Goal: Task Accomplishment & Management: Manage account settings

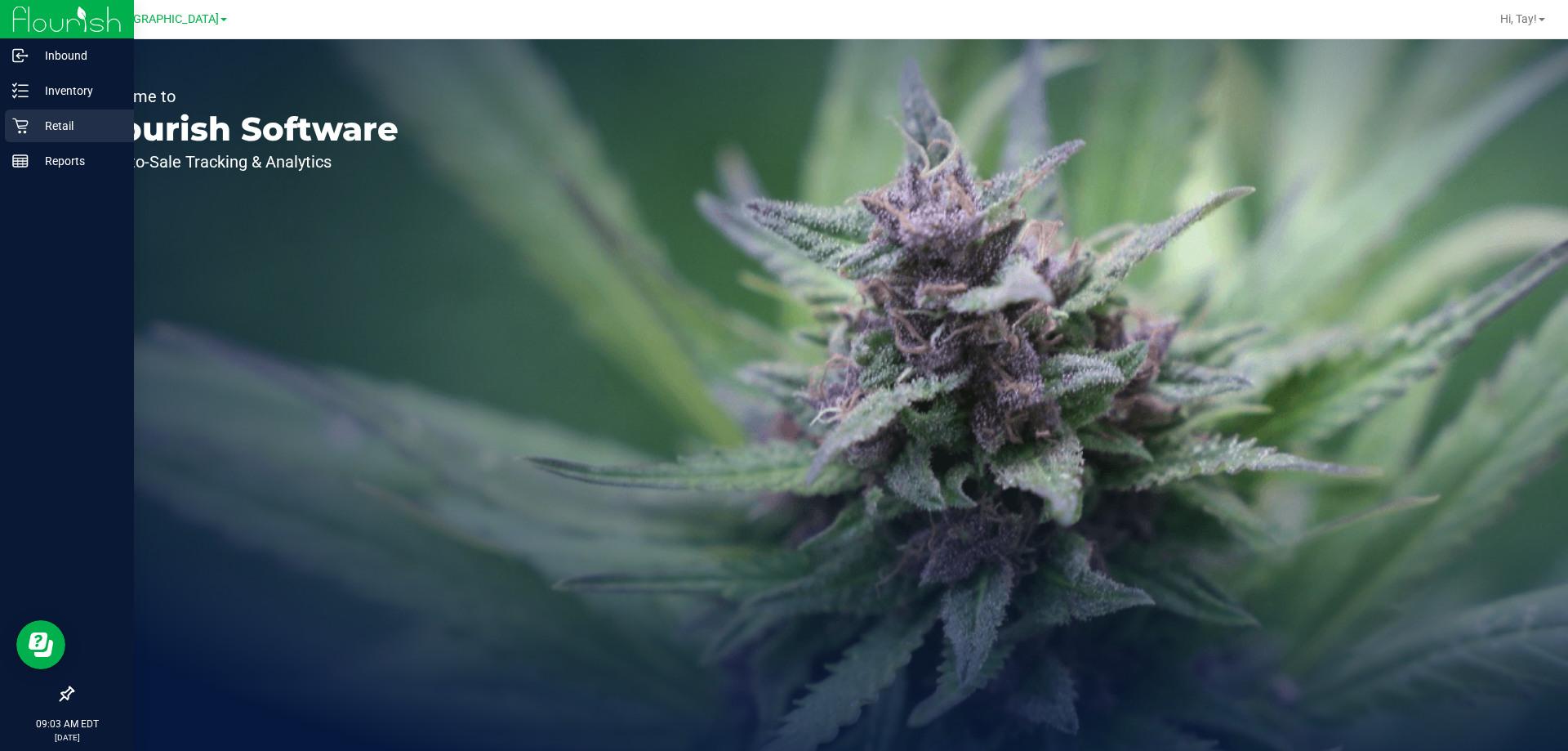
click at [8, 129] on div "Retail" at bounding box center [69, 125] width 129 height 33
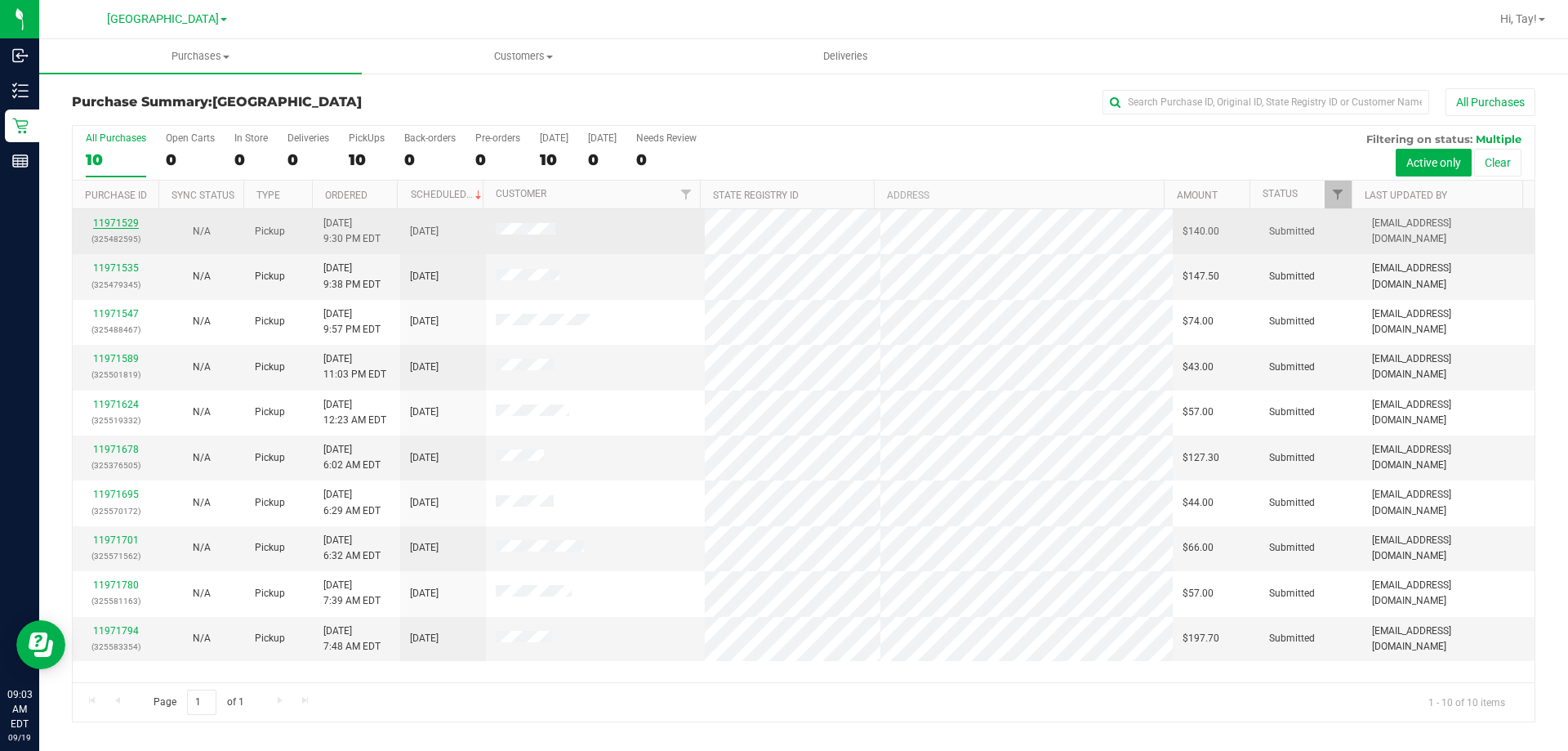
click at [125, 225] on link "11971529" at bounding box center [116, 222] width 46 height 11
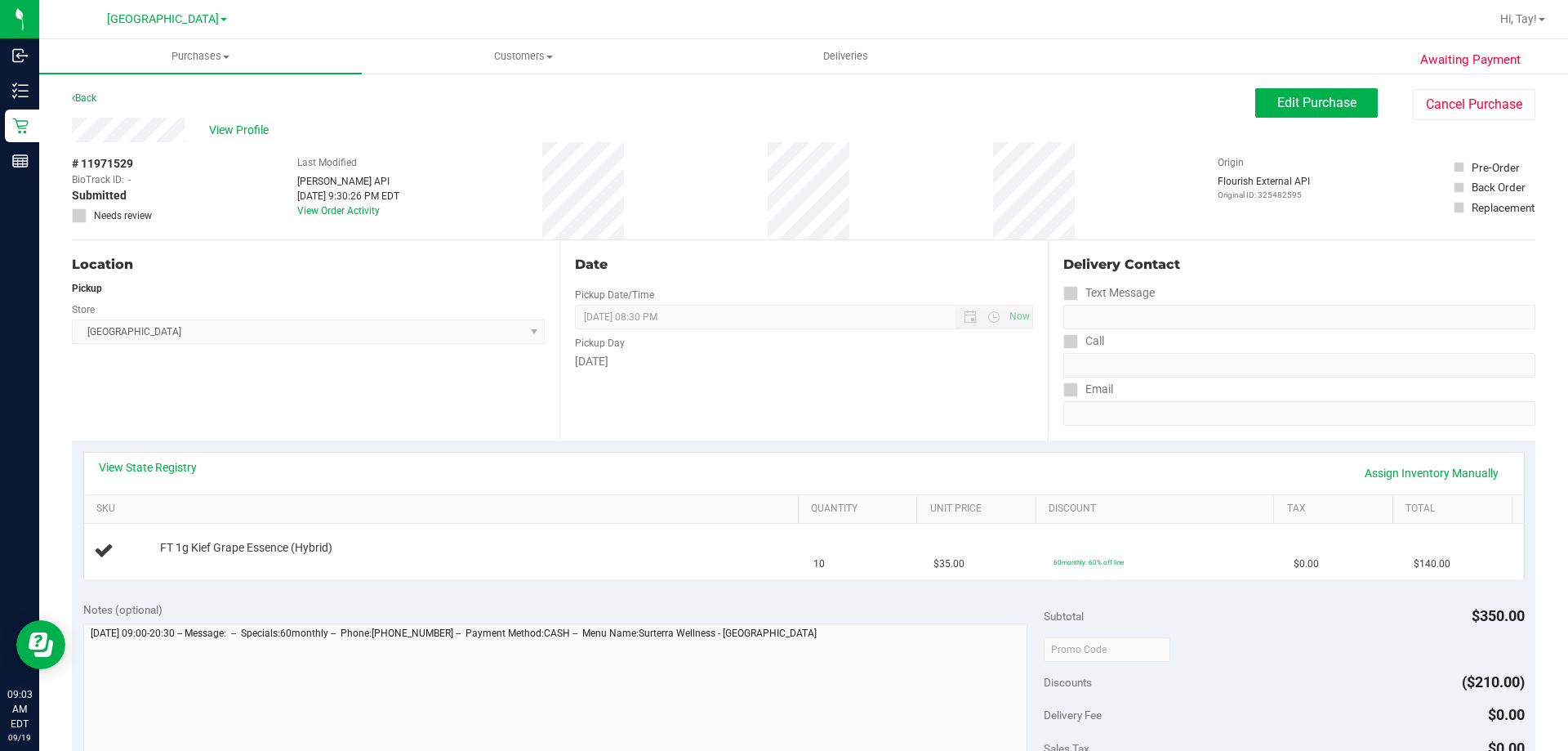
click at [232, 339] on span "Orange Park WC Select Store Bonita Springs WC Boynton Beach WC Bradenton WC Bra…" at bounding box center [308, 331] width 473 height 25
click at [99, 465] on link "View State Registry" at bounding box center [148, 467] width 98 height 16
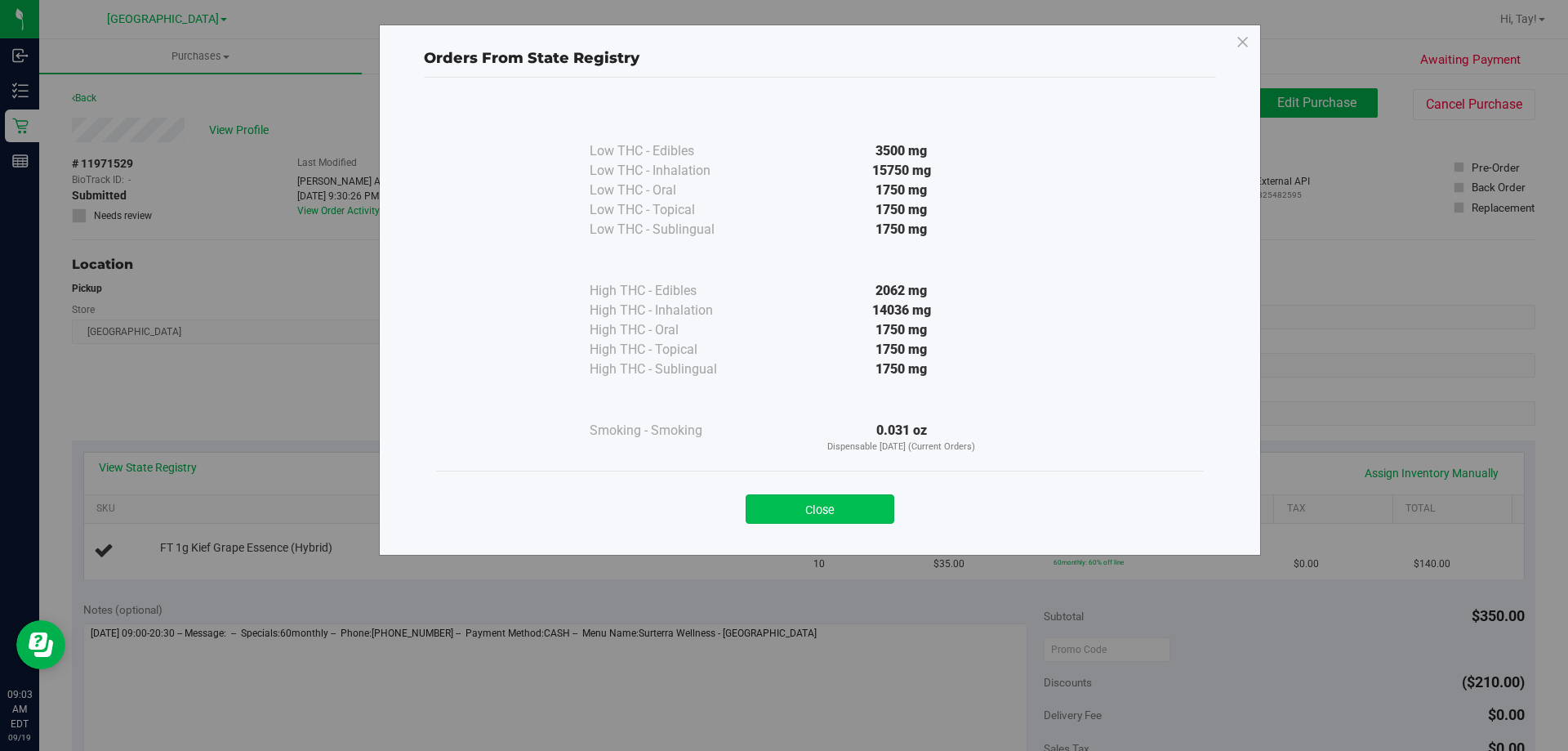
click at [856, 503] on button "Close" at bounding box center [819, 509] width 148 height 30
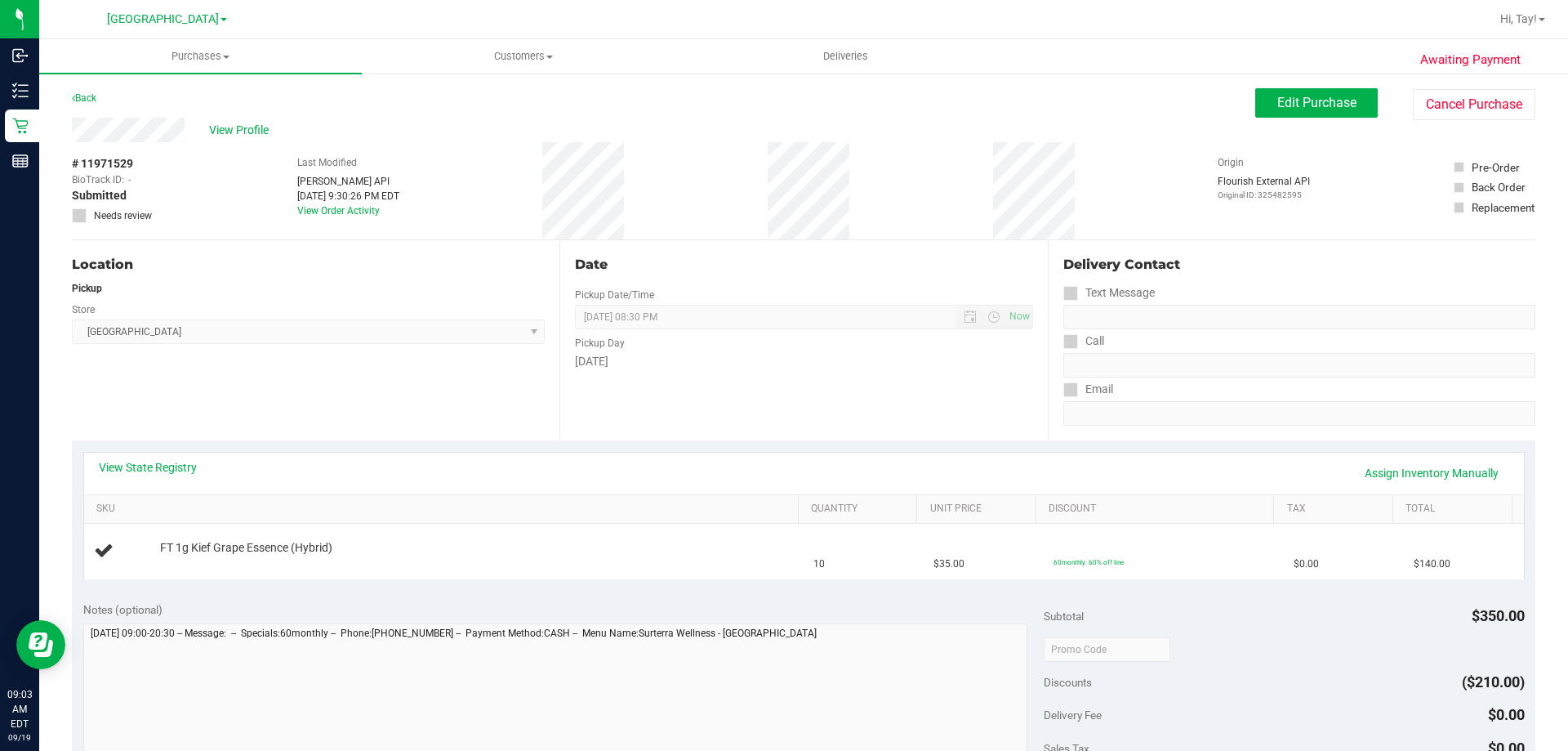
click at [511, 351] on div "Location Pickup Store Orange Park WC Select Store Bonita Springs WC Boynton Bea…" at bounding box center [315, 340] width 487 height 200
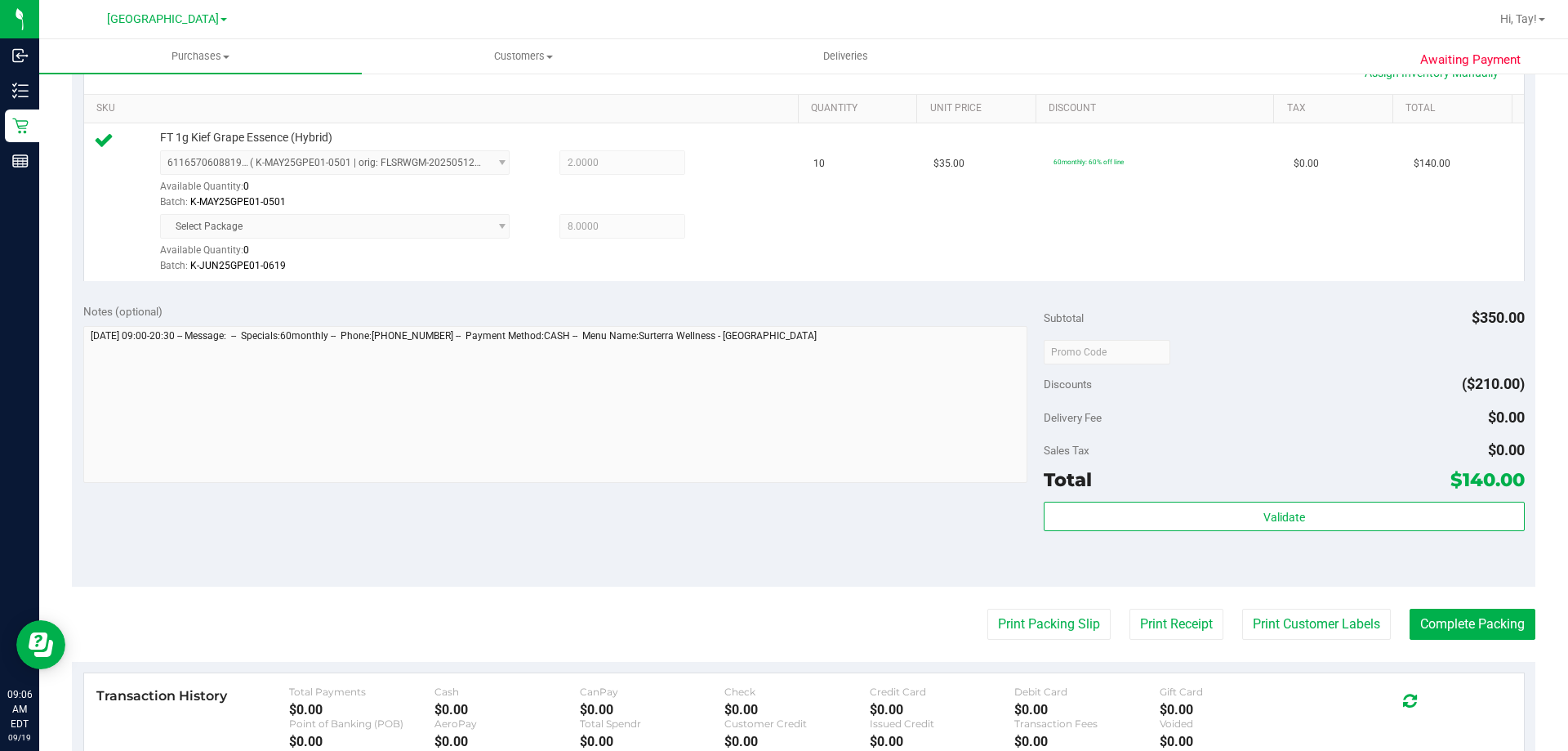
scroll to position [409, 0]
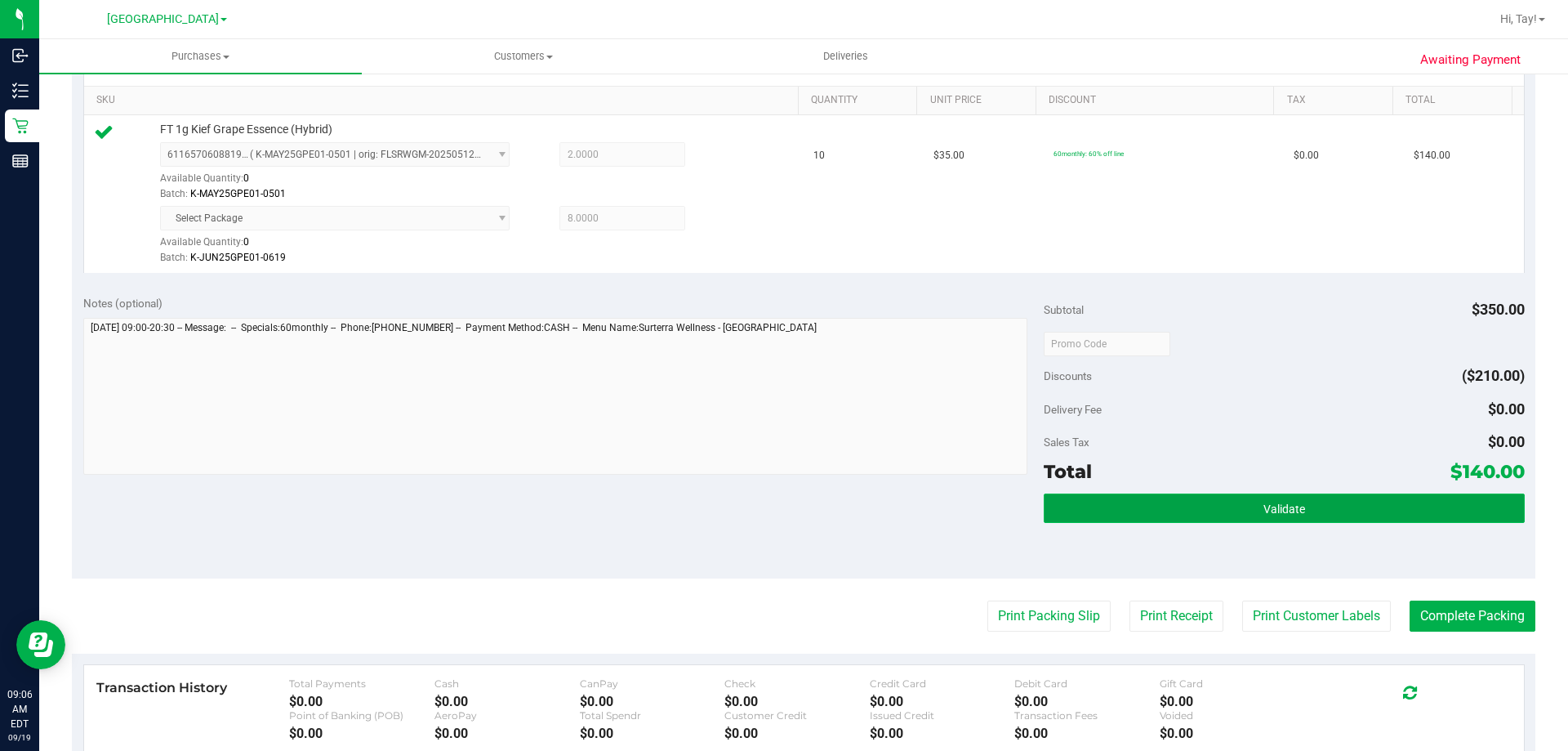
click at [1098, 509] on button "Validate" at bounding box center [1283, 508] width 480 height 30
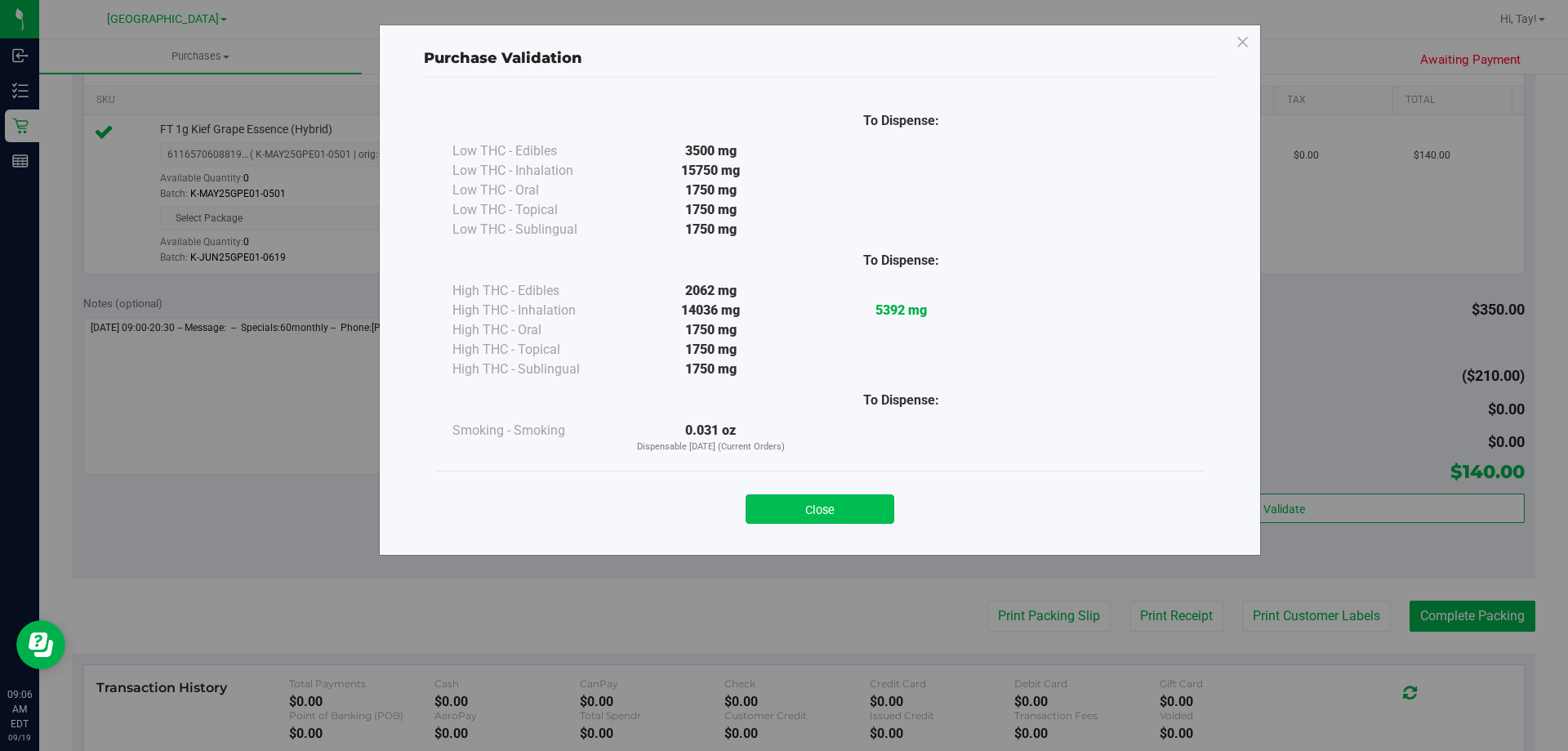
click at [865, 508] on button "Close" at bounding box center [819, 509] width 148 height 30
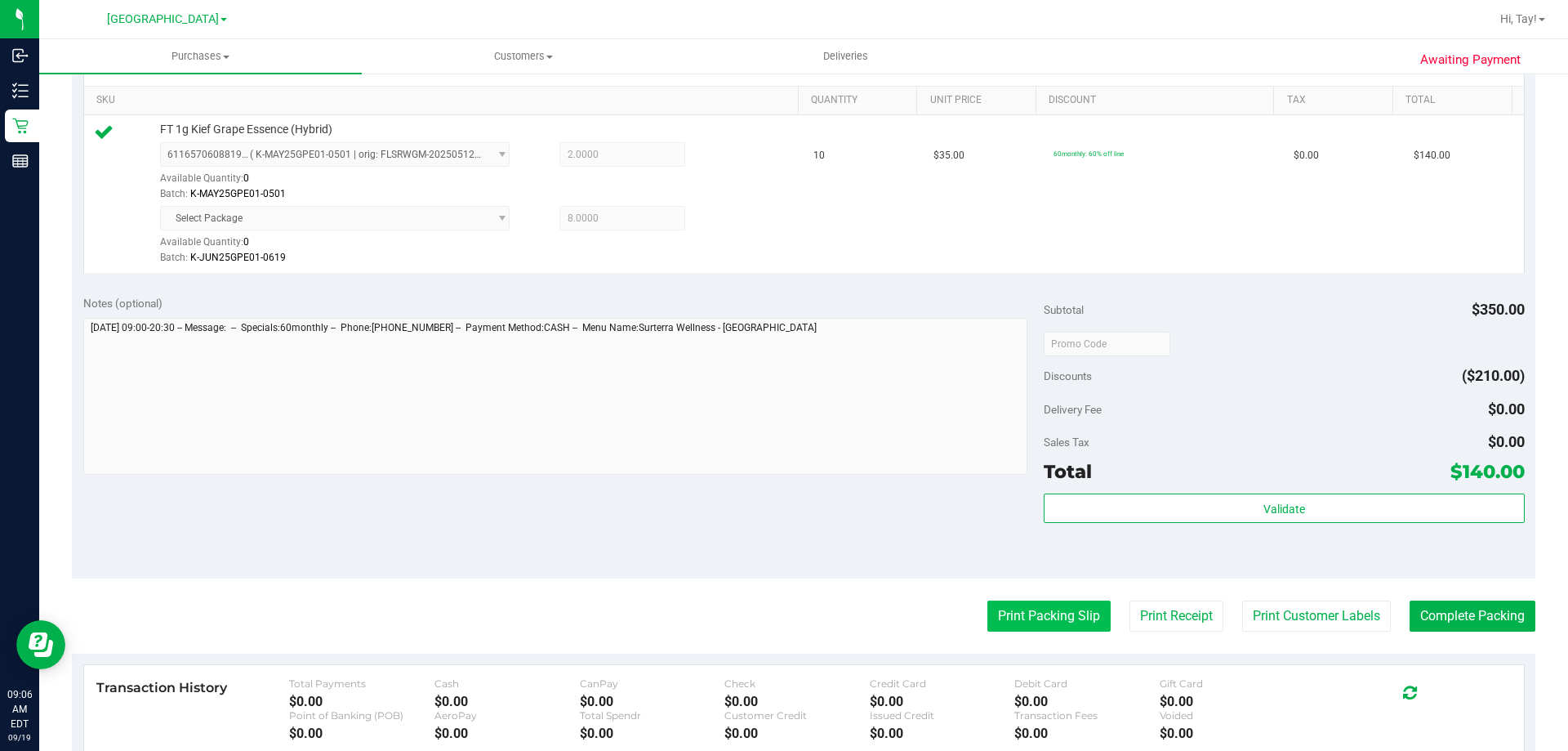
click at [1040, 619] on button "Print Packing Slip" at bounding box center [1049, 615] width 124 height 31
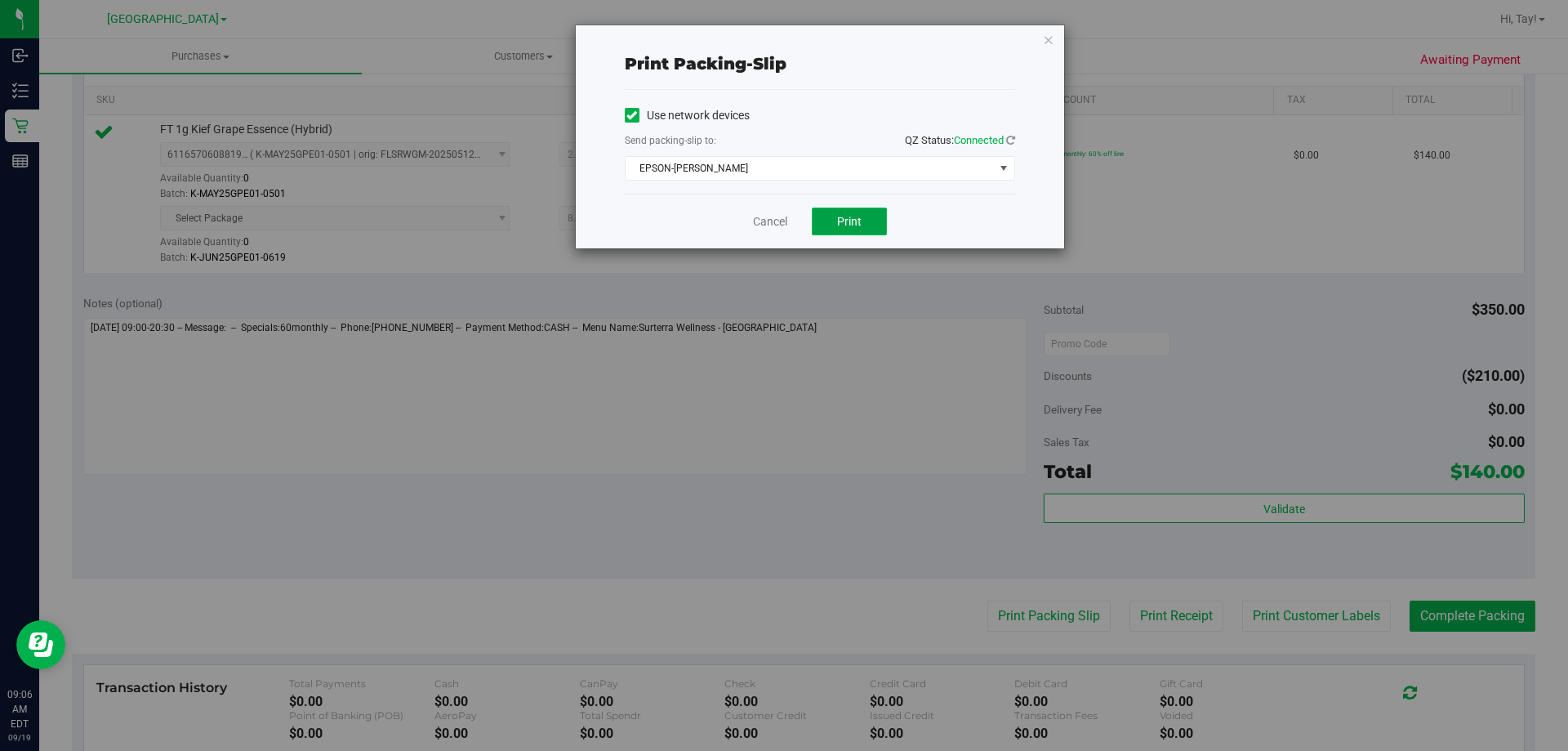
click at [862, 225] on button "Print" at bounding box center [849, 221] width 75 height 28
click at [765, 217] on link "Cancel" at bounding box center [770, 222] width 34 height 17
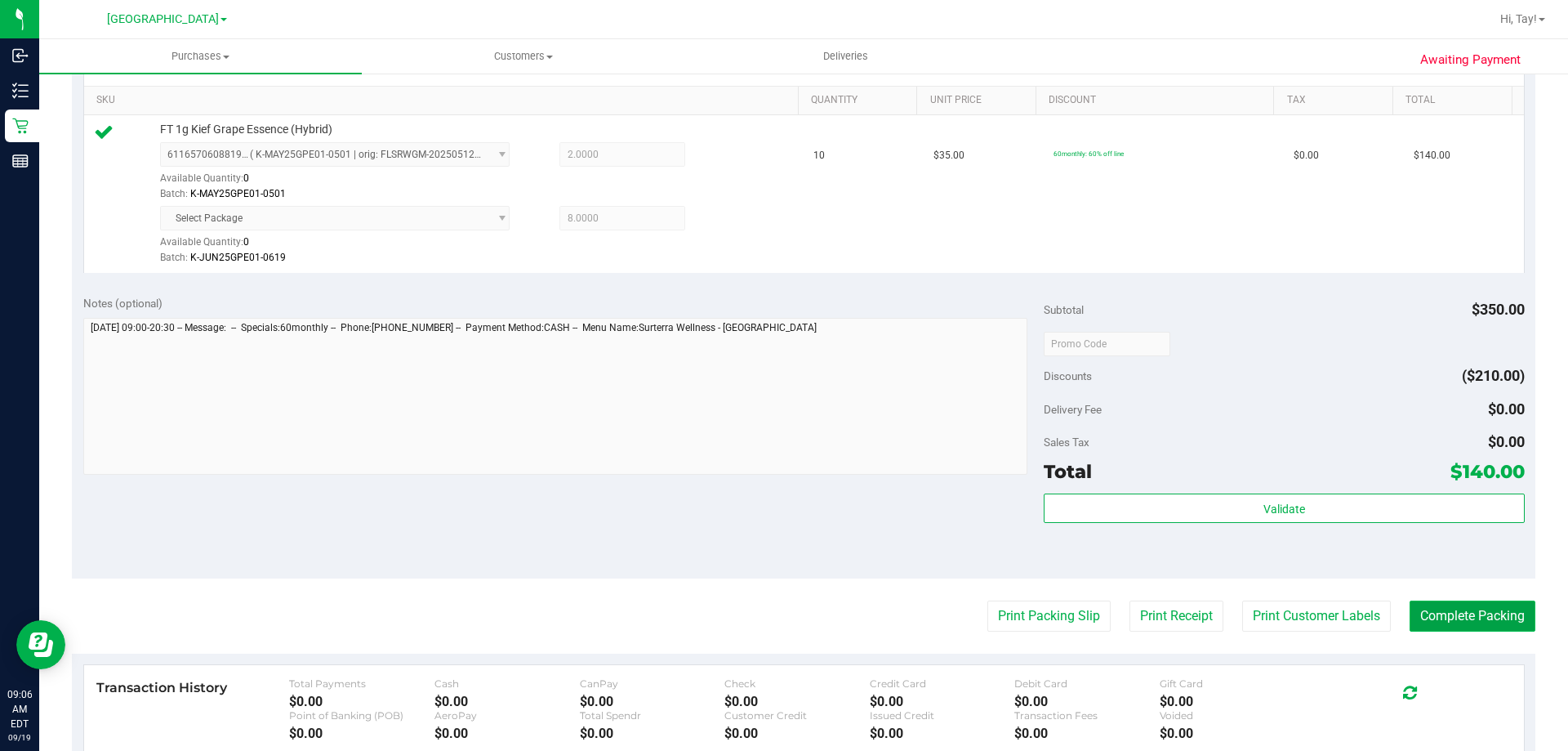
click at [1476, 608] on button "Complete Packing" at bounding box center [1472, 615] width 125 height 31
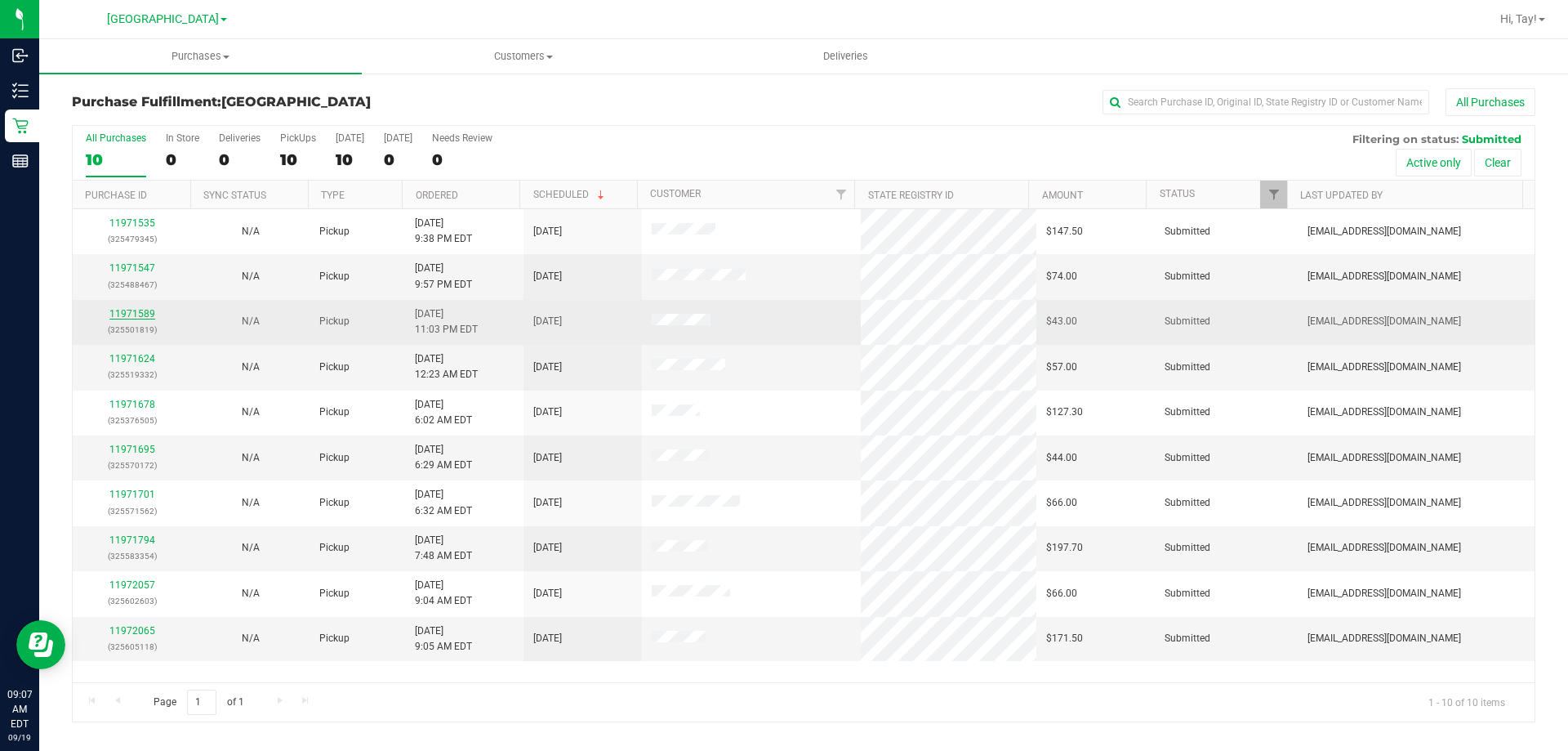
click at [138, 317] on link "11971589" at bounding box center [132, 313] width 46 height 11
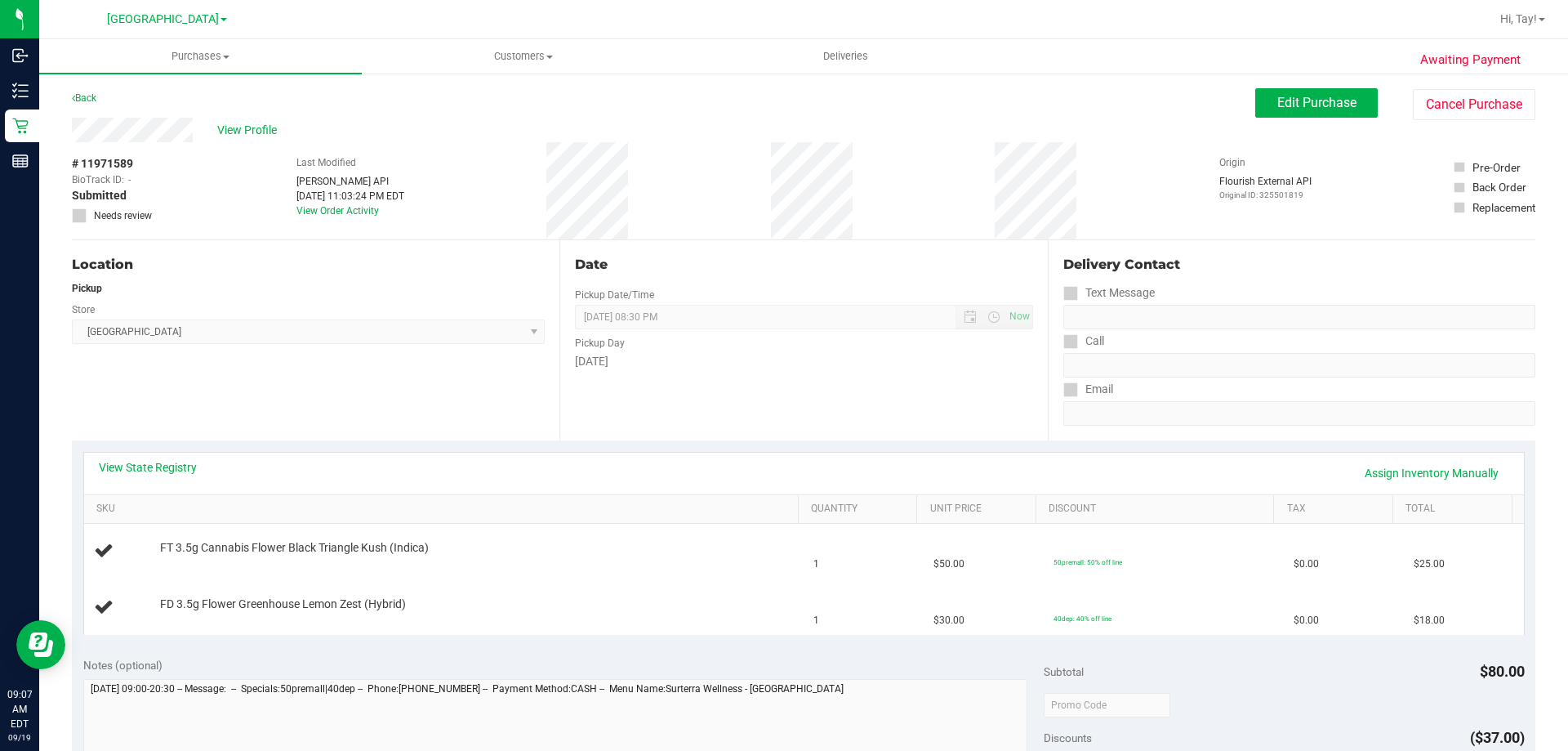
click at [319, 390] on div "Location Pickup Store Orange Park WC Select Store Bonita Springs WC Boynton Bea…" at bounding box center [315, 340] width 487 height 200
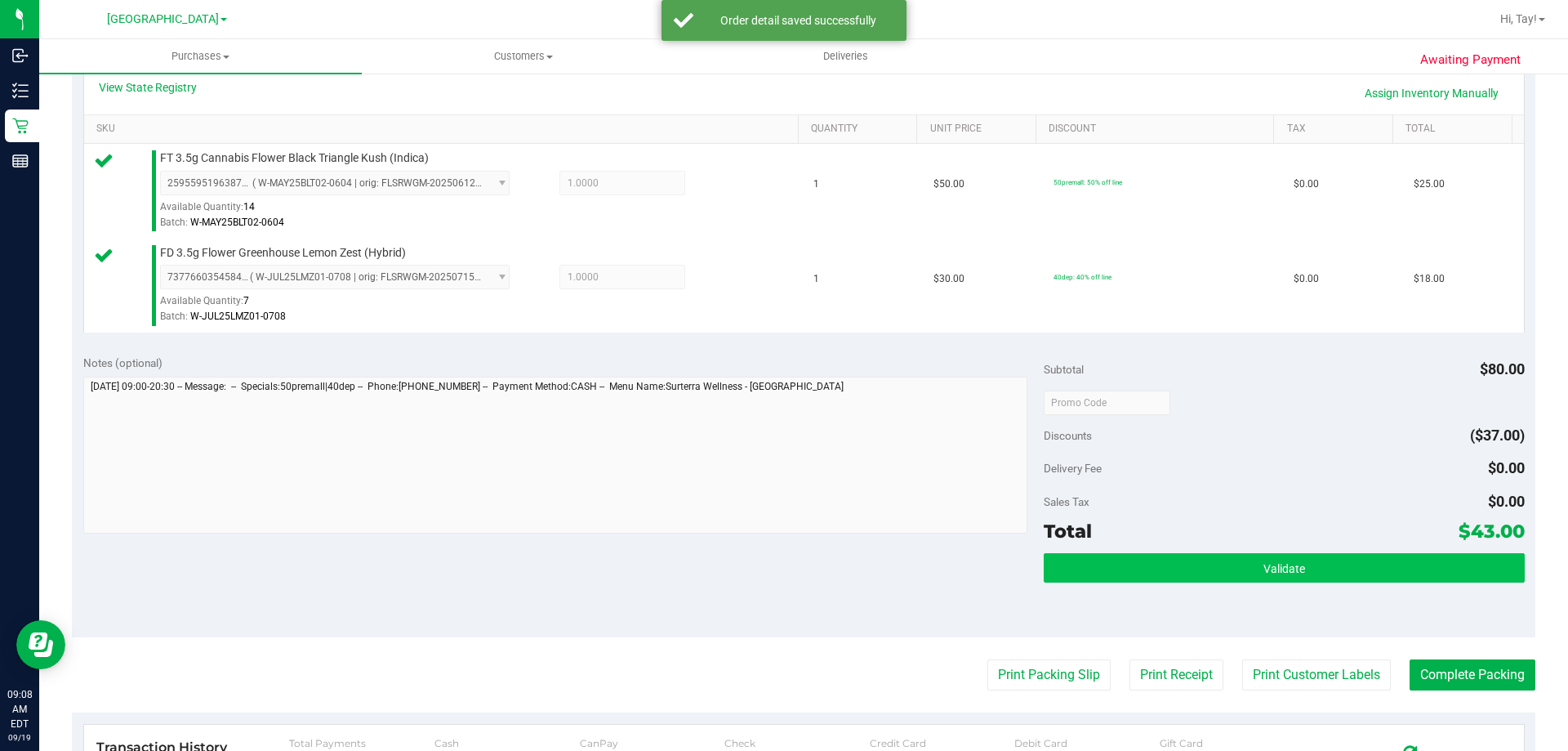
scroll to position [409, 0]
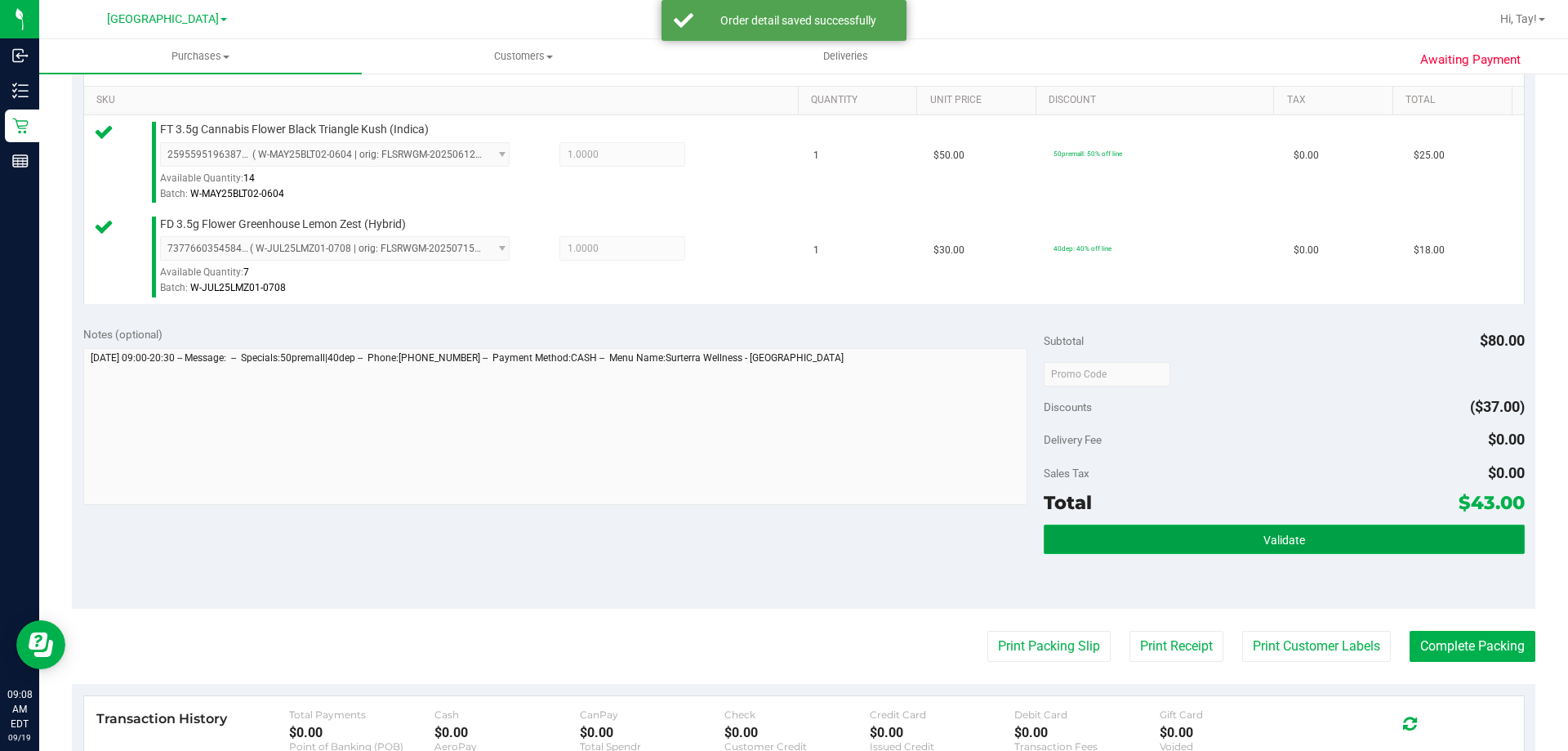
click at [1263, 546] on span "Validate" at bounding box center [1283, 539] width 42 height 13
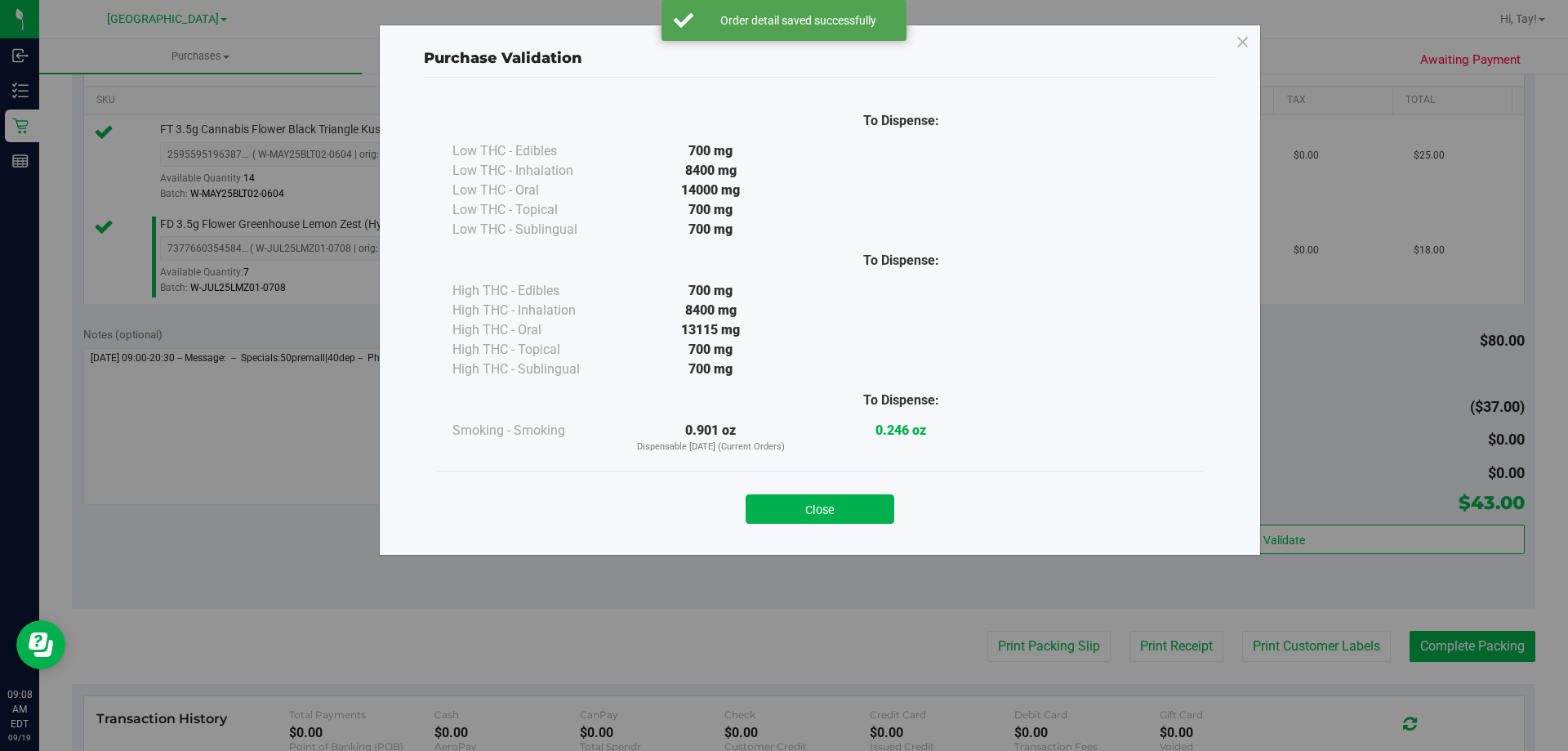
click at [876, 526] on div "Close" at bounding box center [820, 503] width 767 height 66
drag, startPoint x: 867, startPoint y: 513, endPoint x: 1000, endPoint y: 579, distance: 148.5
click at [890, 520] on button "Close" at bounding box center [819, 509] width 148 height 30
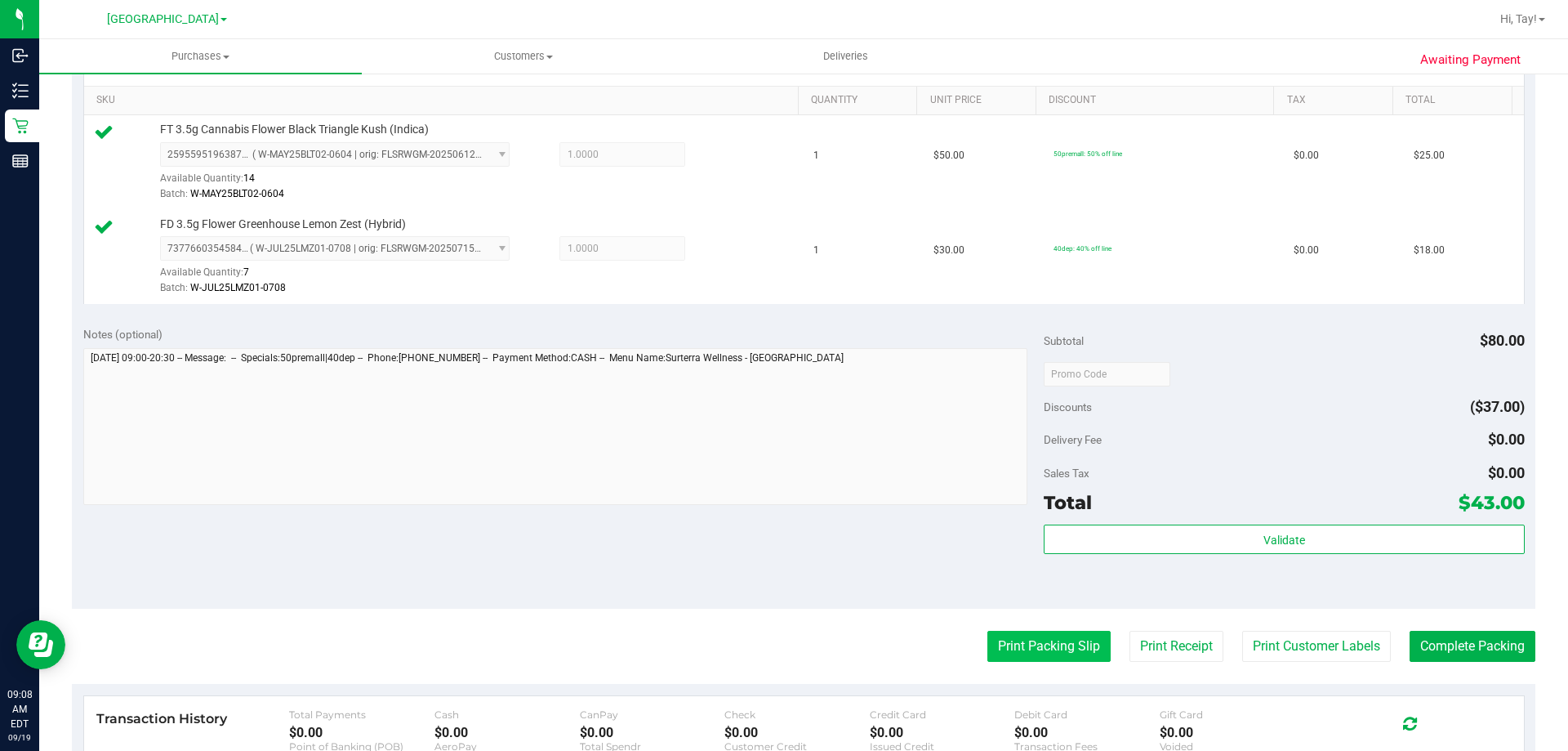
click at [1033, 644] on button "Print Packing Slip" at bounding box center [1049, 646] width 124 height 31
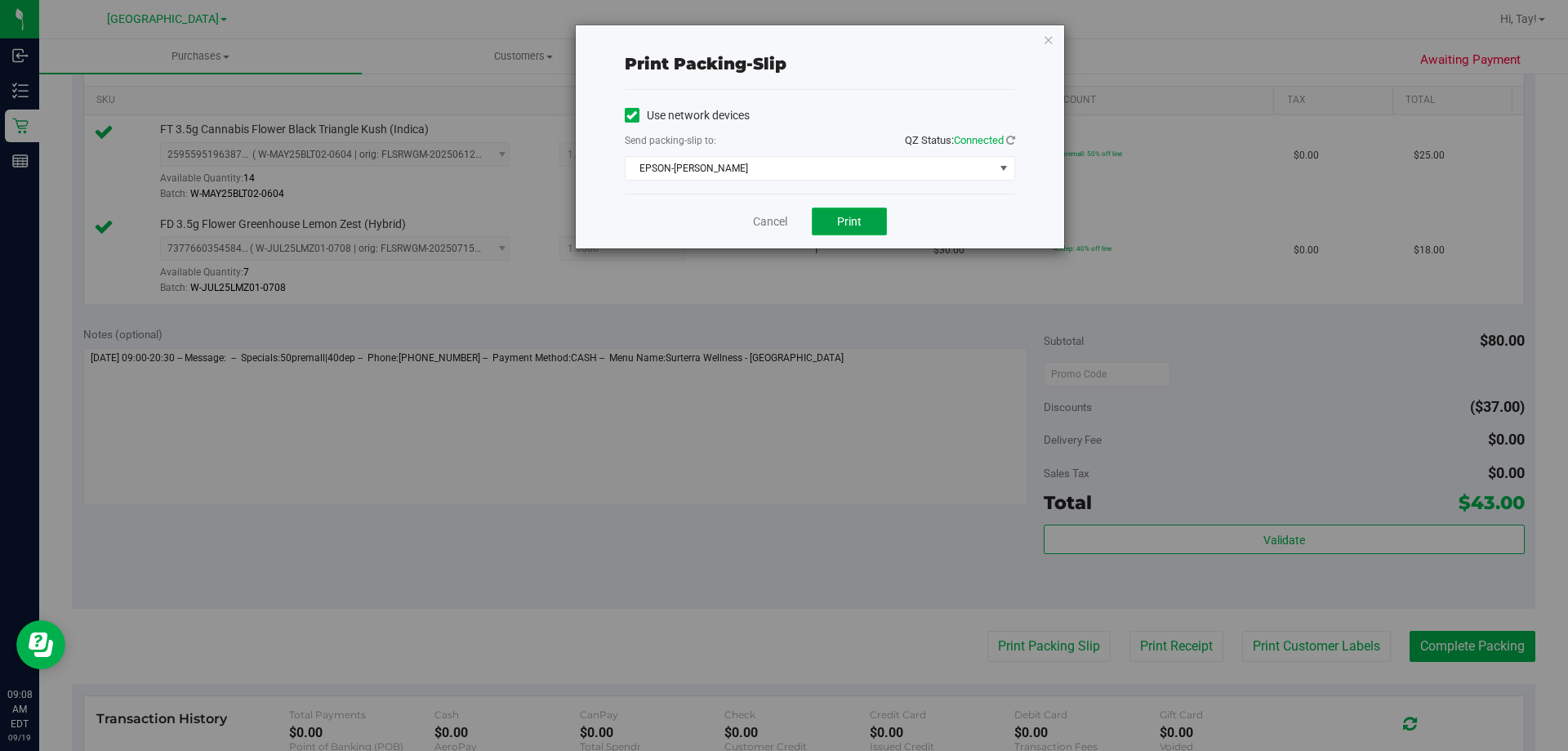
click at [835, 219] on button "Print" at bounding box center [849, 221] width 75 height 28
click at [772, 225] on link "Cancel" at bounding box center [770, 222] width 34 height 17
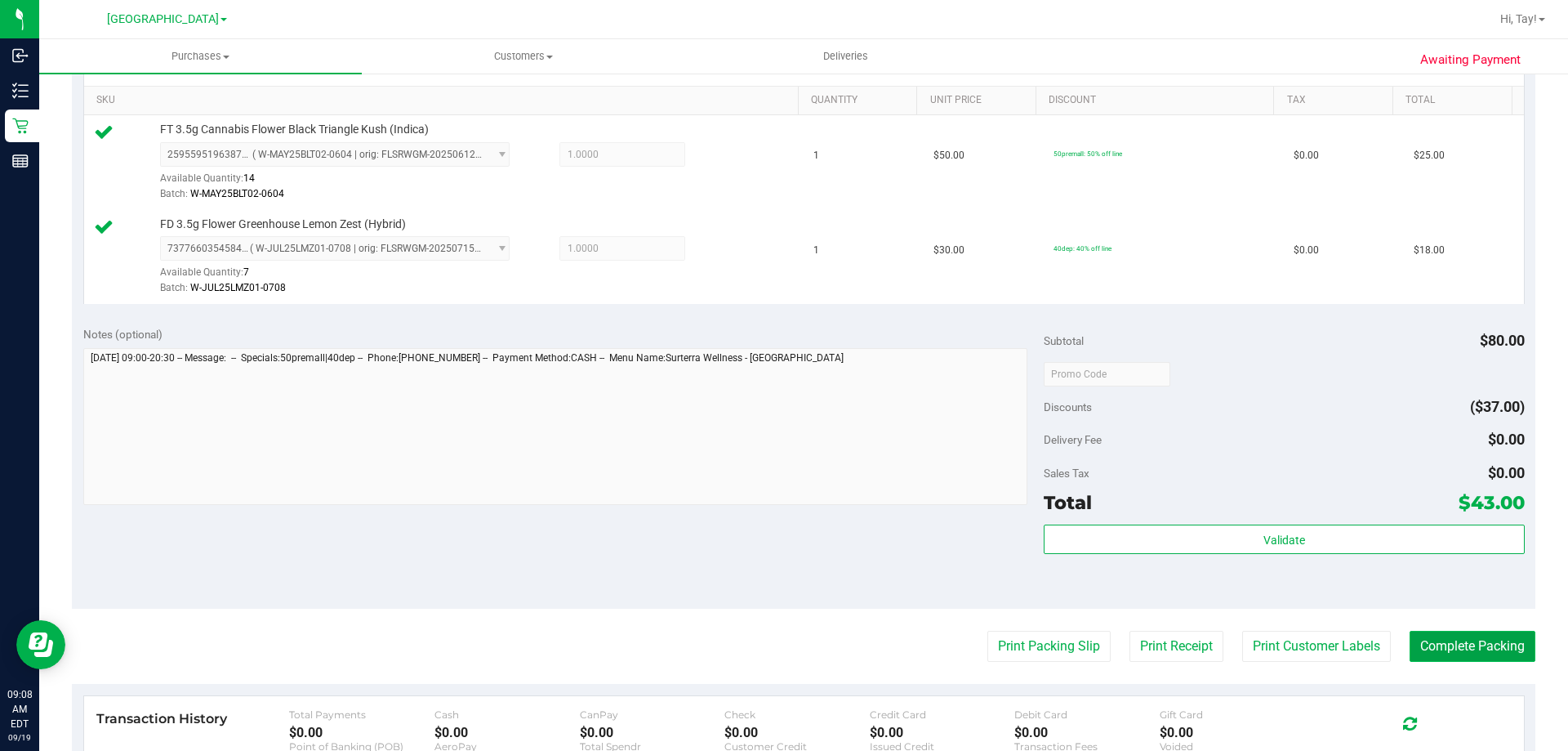
click at [1444, 658] on button "Complete Packing" at bounding box center [1472, 646] width 125 height 31
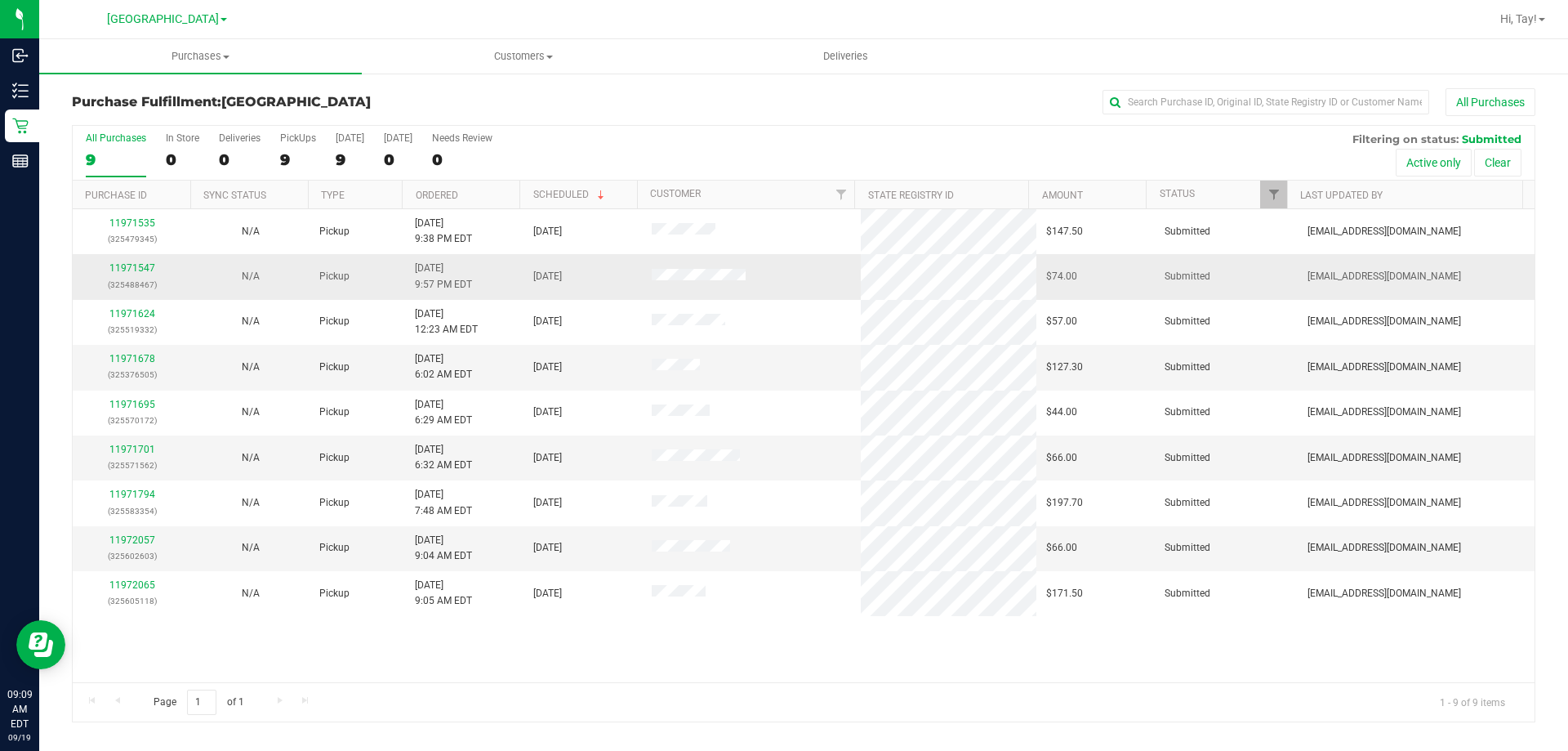
click at [133, 260] on div "11971547 (325488467)" at bounding box center [131, 275] width 99 height 31
click at [133, 263] on link "11971547" at bounding box center [132, 267] width 46 height 11
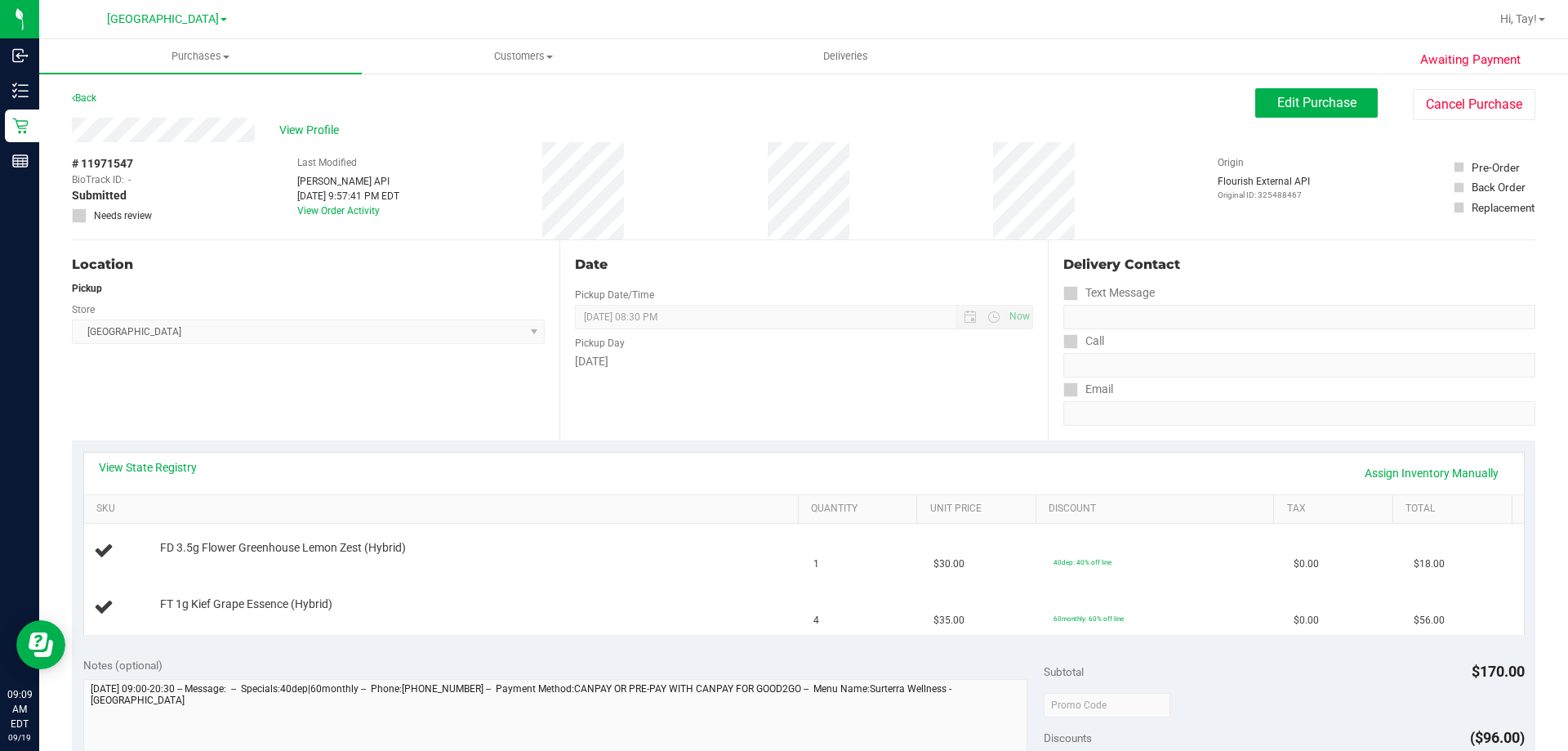
click at [278, 417] on div "Location Pickup Store Orange Park WC Select Store Bonita Springs WC Boynton Bea…" at bounding box center [315, 340] width 487 height 200
click at [1318, 103] on span "Edit Purchase" at bounding box center [1316, 103] width 79 height 15
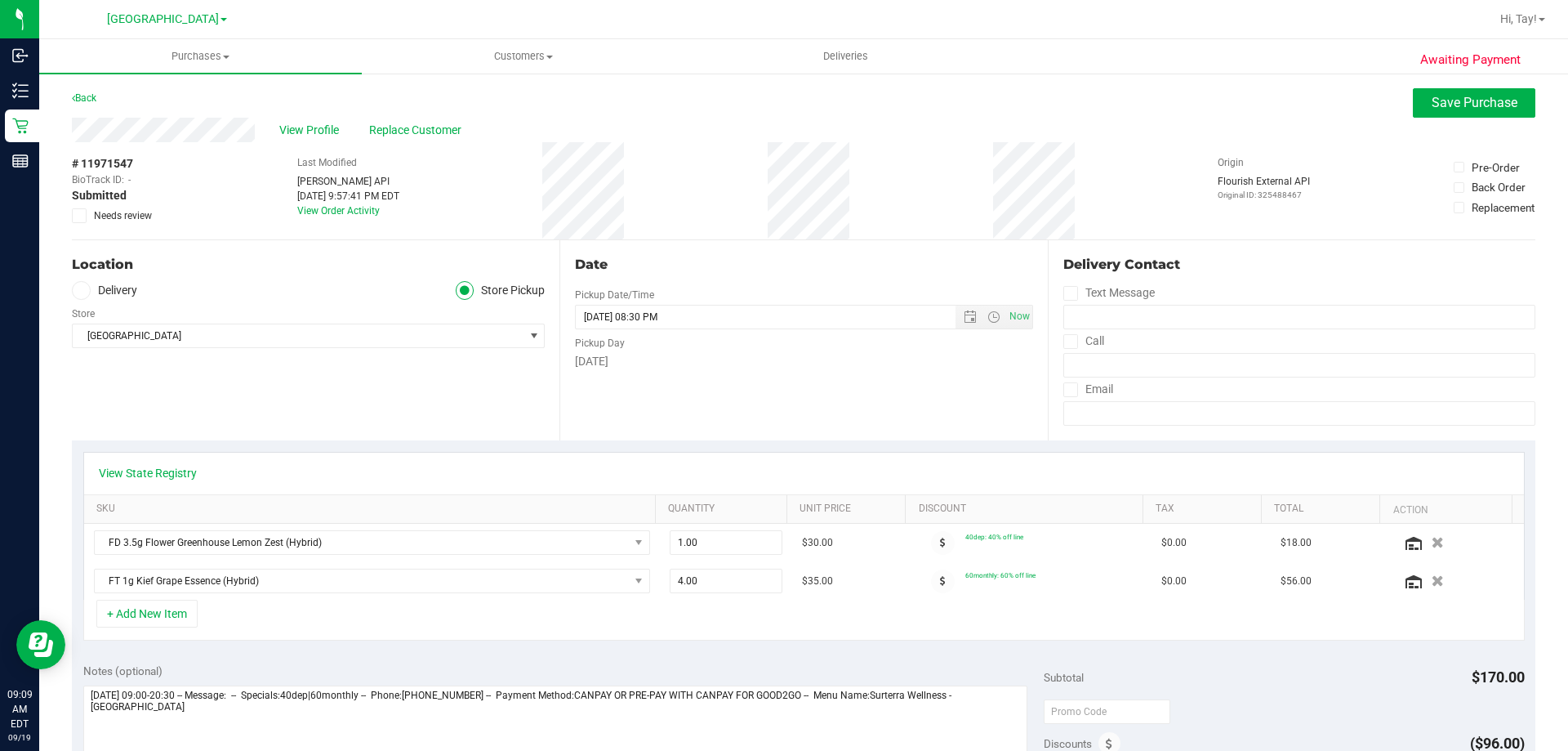
click at [79, 215] on icon at bounding box center [80, 215] width 11 height 0
click at [0, 0] on input "Needs review" at bounding box center [0, 0] width 0 height 0
drag, startPoint x: 1415, startPoint y: 582, endPoint x: 996, endPoint y: 593, distance: 419.1
click at [1432, 582] on icon "button" at bounding box center [1438, 581] width 12 height 11
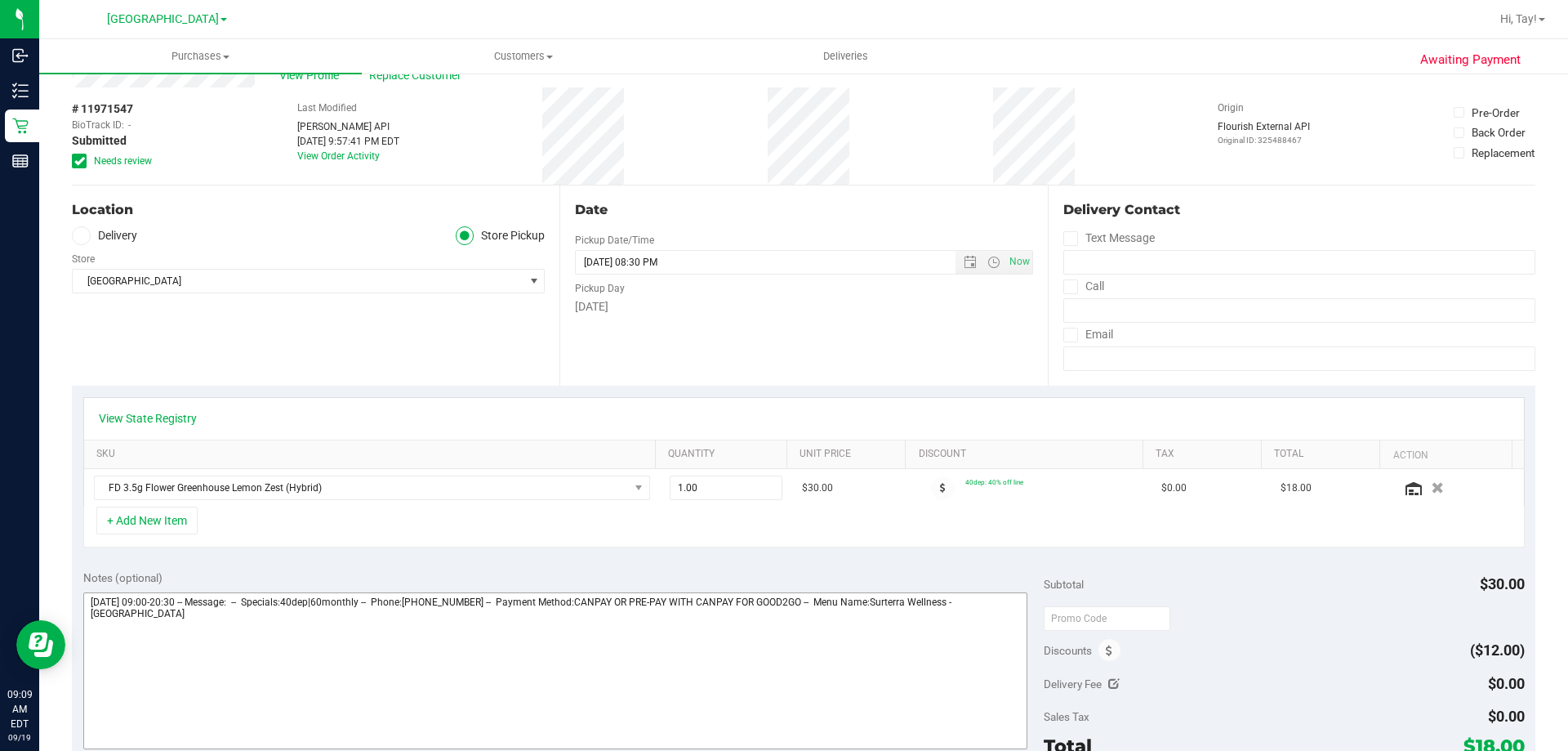
scroll to position [81, 0]
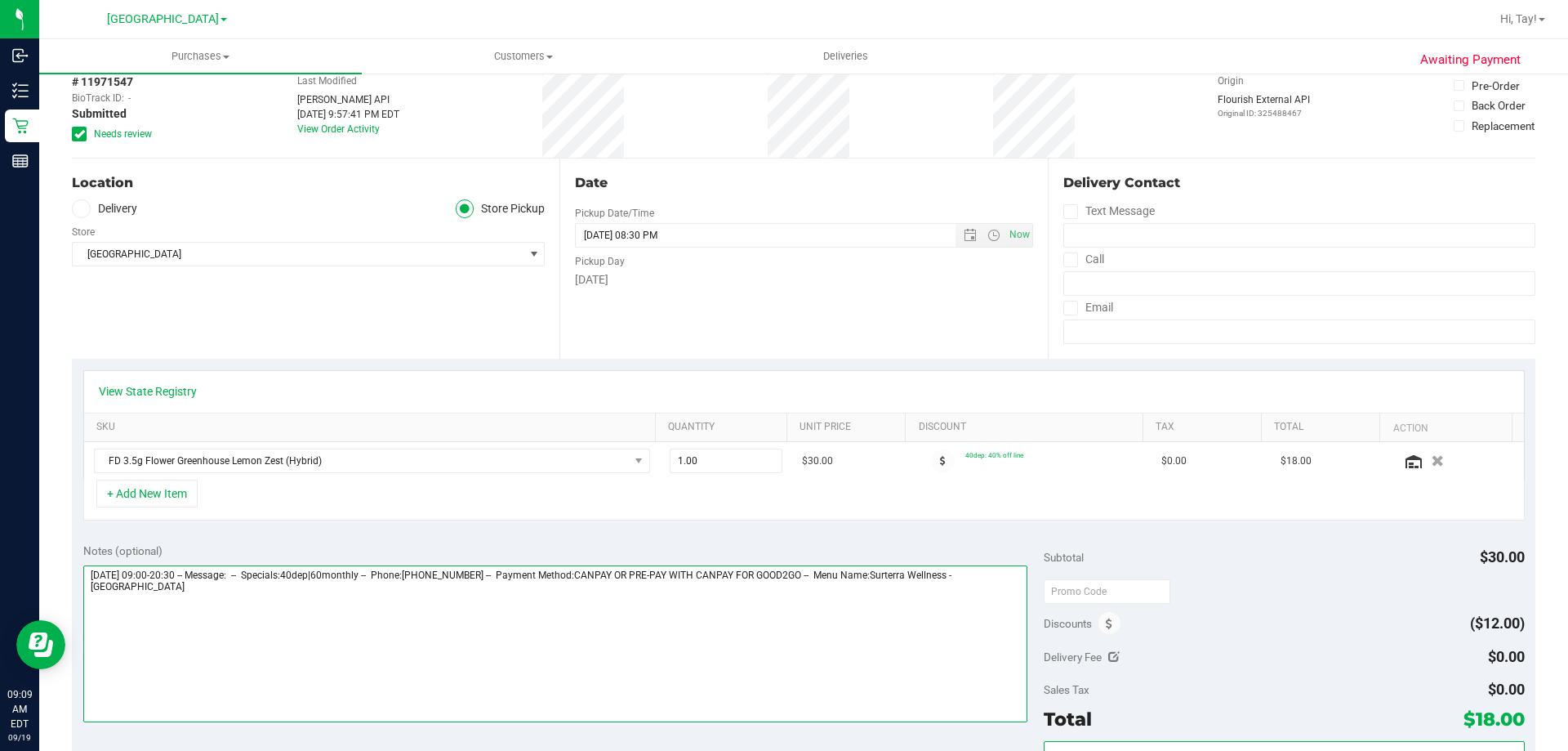
click at [801, 620] on textarea at bounding box center [555, 643] width 945 height 157
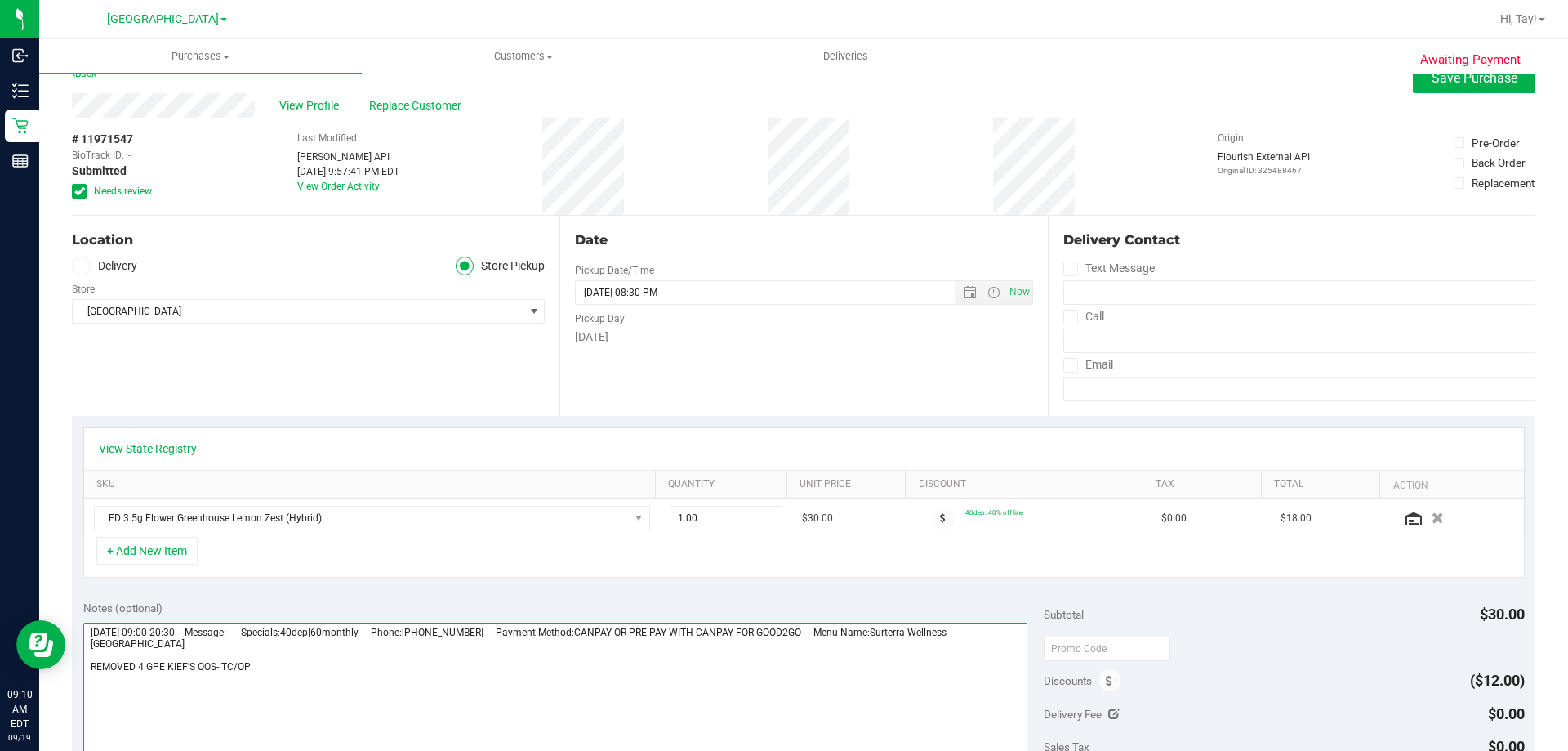
scroll to position [0, 0]
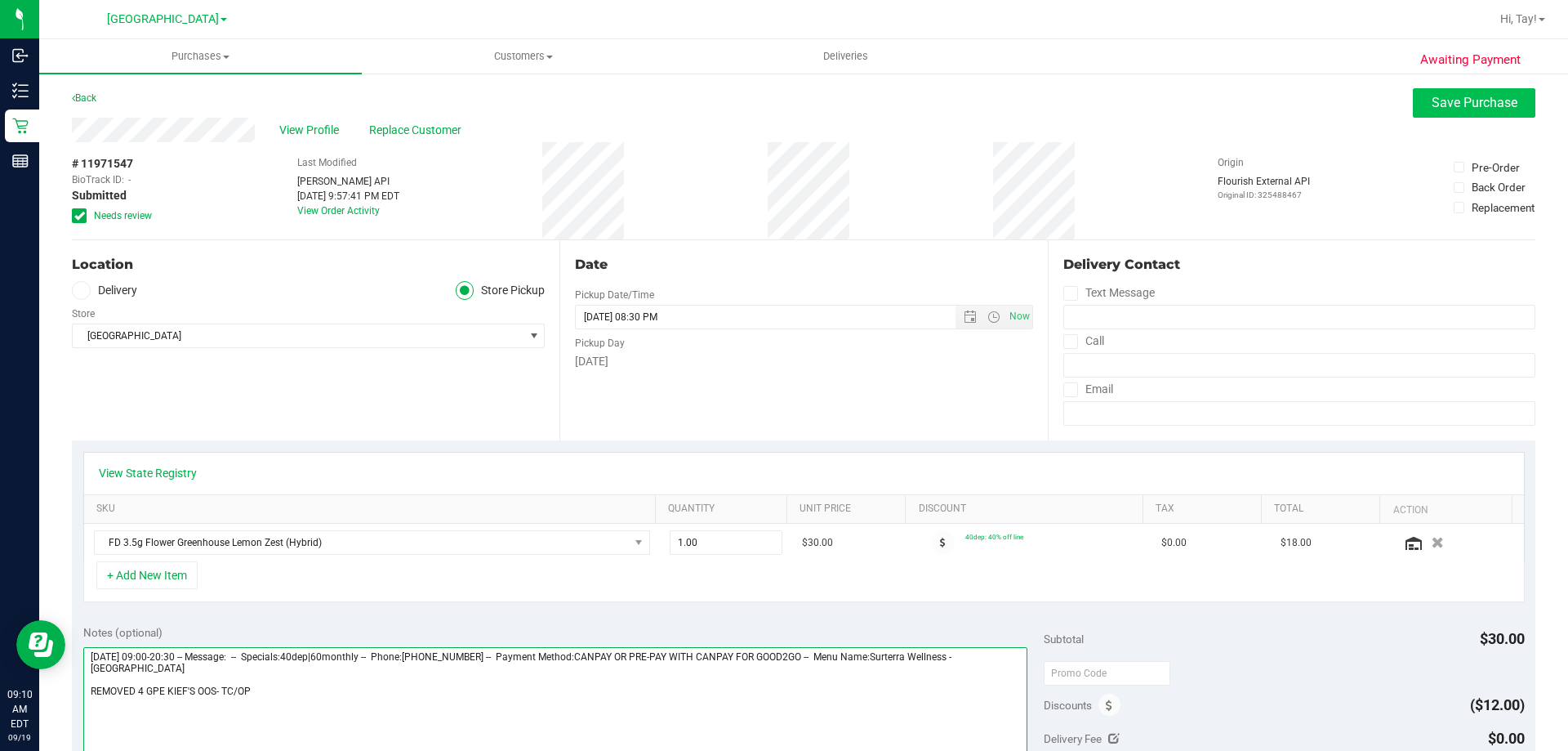
type textarea "Friday 09/19/2025 09:00-20:30 -- Message: -- Specials:40dep|60monthly -- Phone:…"
click at [1416, 99] on button "Save Purchase" at bounding box center [1473, 103] width 123 height 30
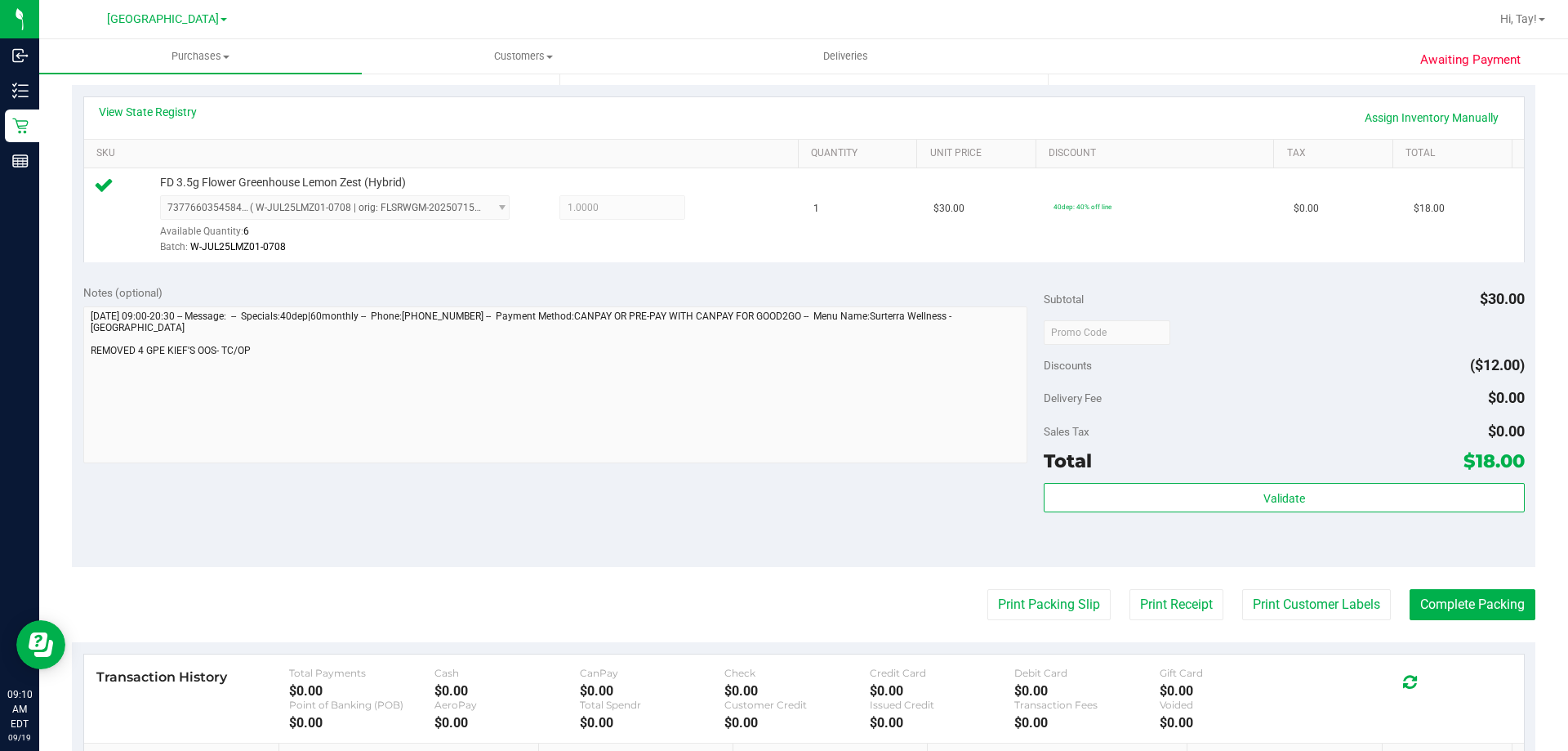
scroll to position [409, 0]
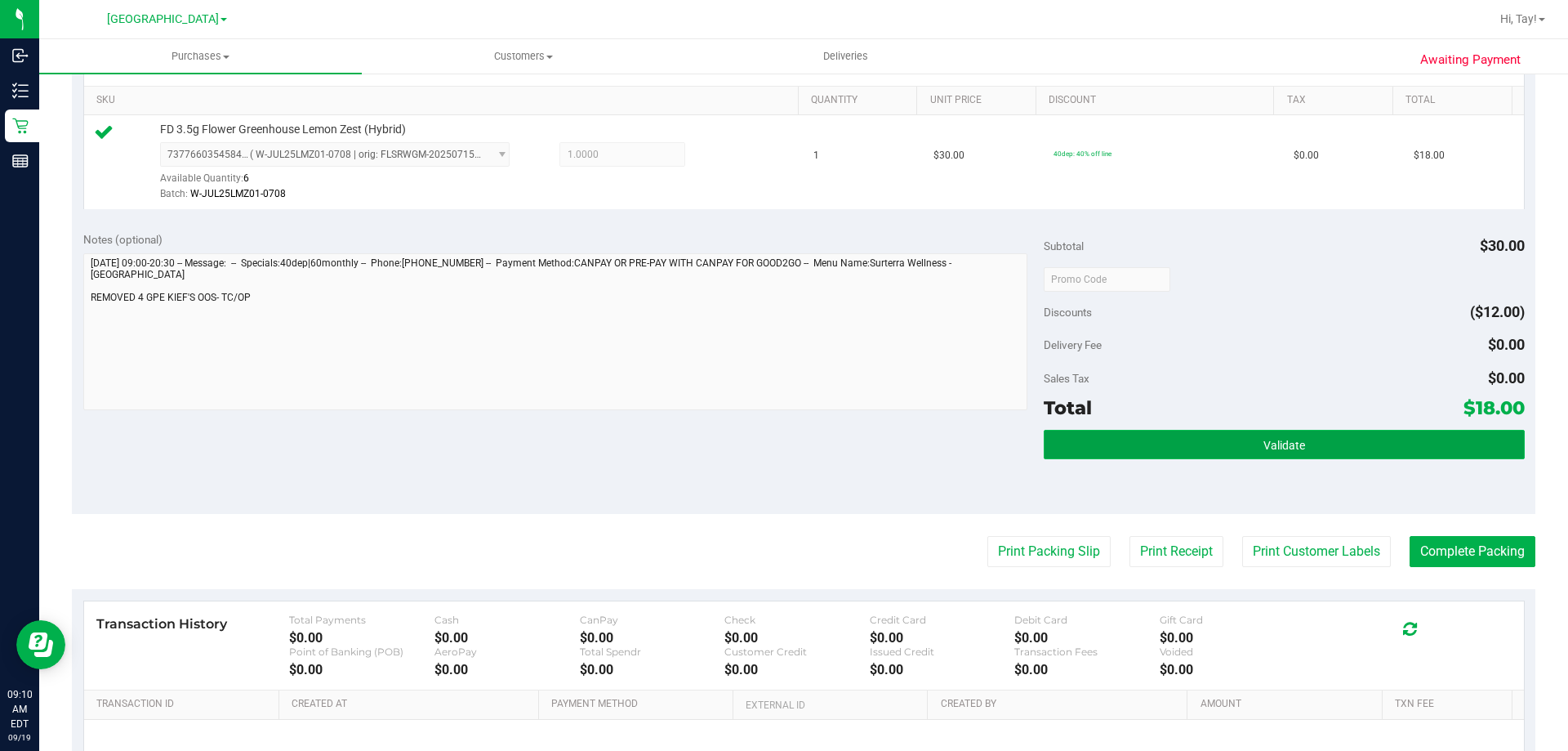
click at [1106, 444] on button "Validate" at bounding box center [1283, 444] width 480 height 30
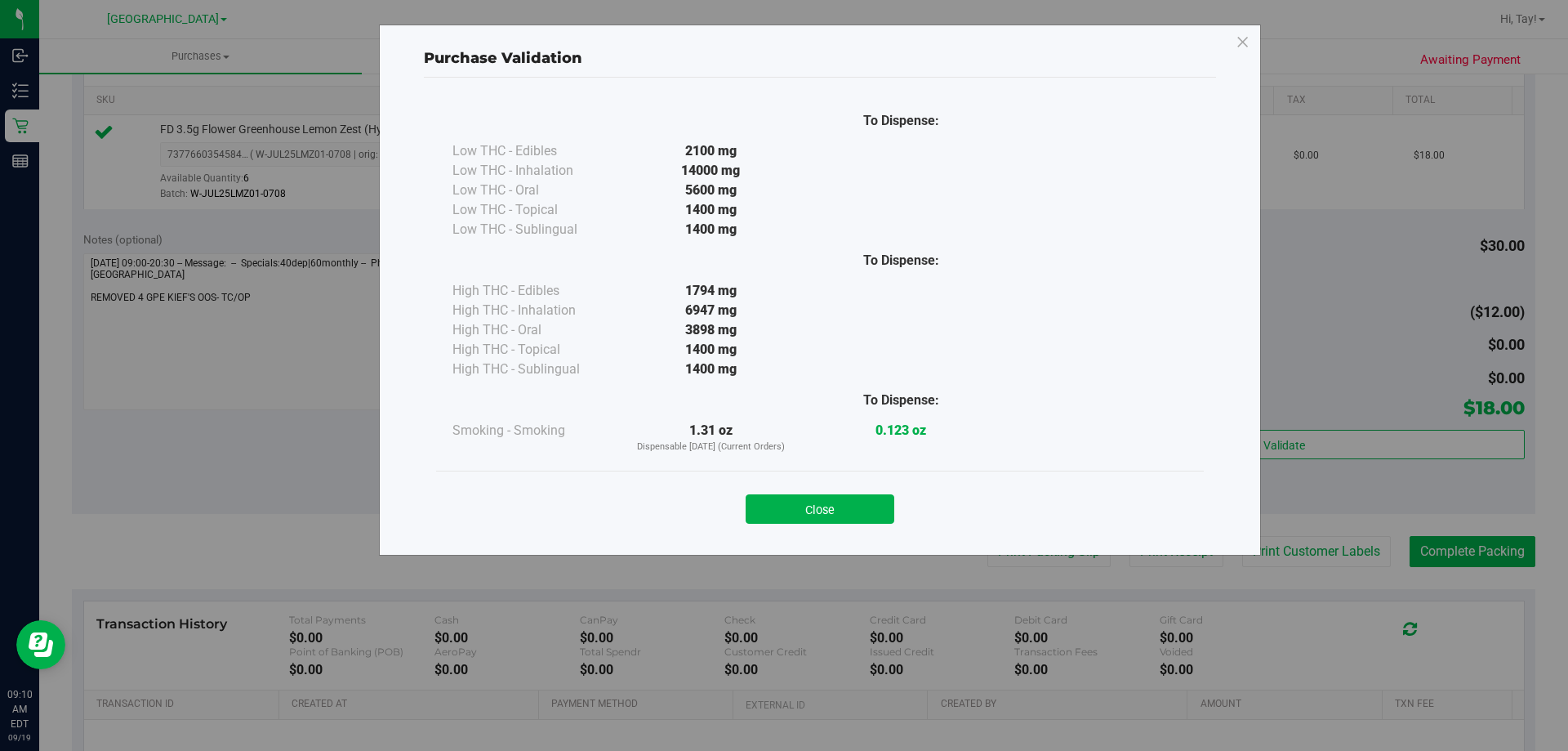
click at [822, 508] on button "Close" at bounding box center [819, 509] width 148 height 30
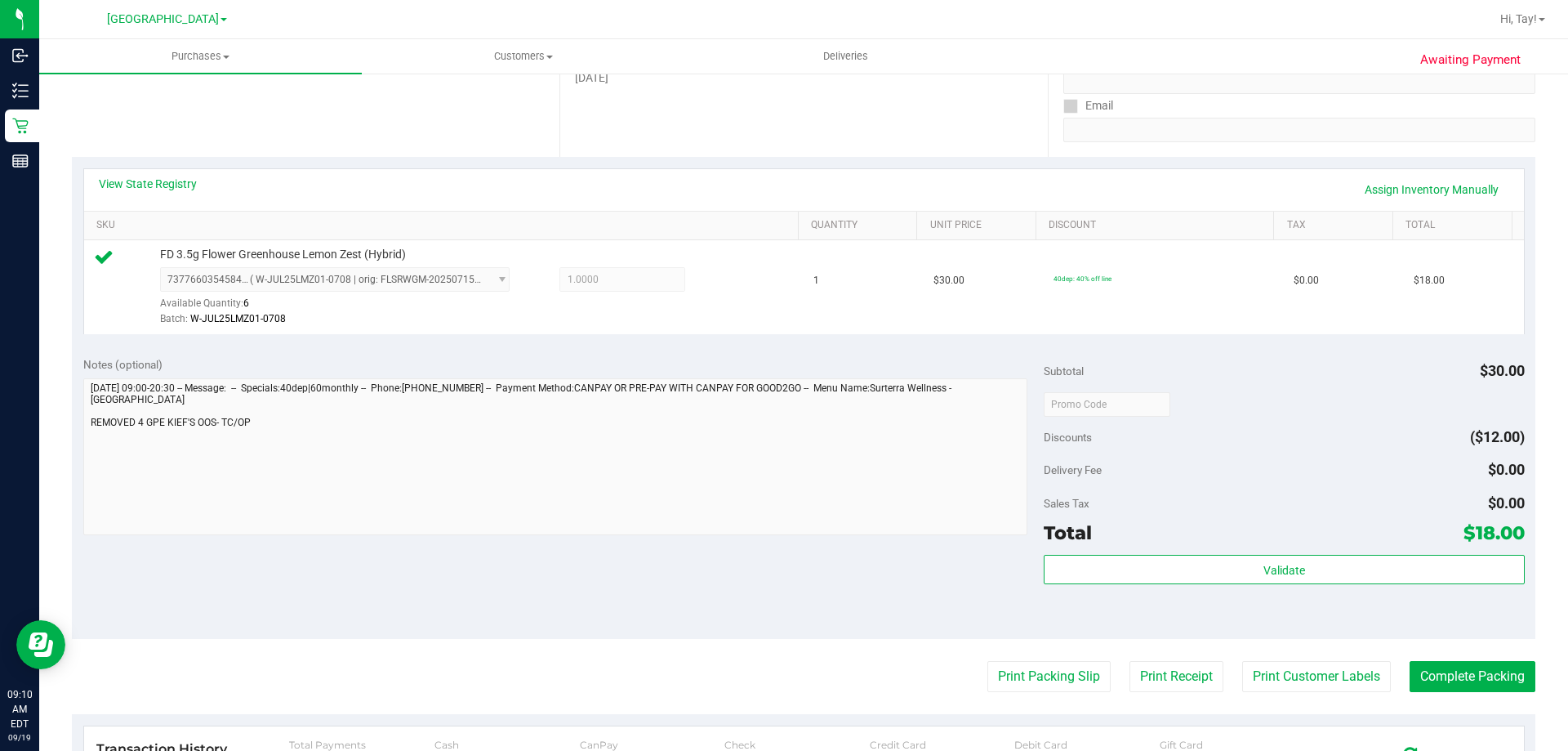
scroll to position [327, 0]
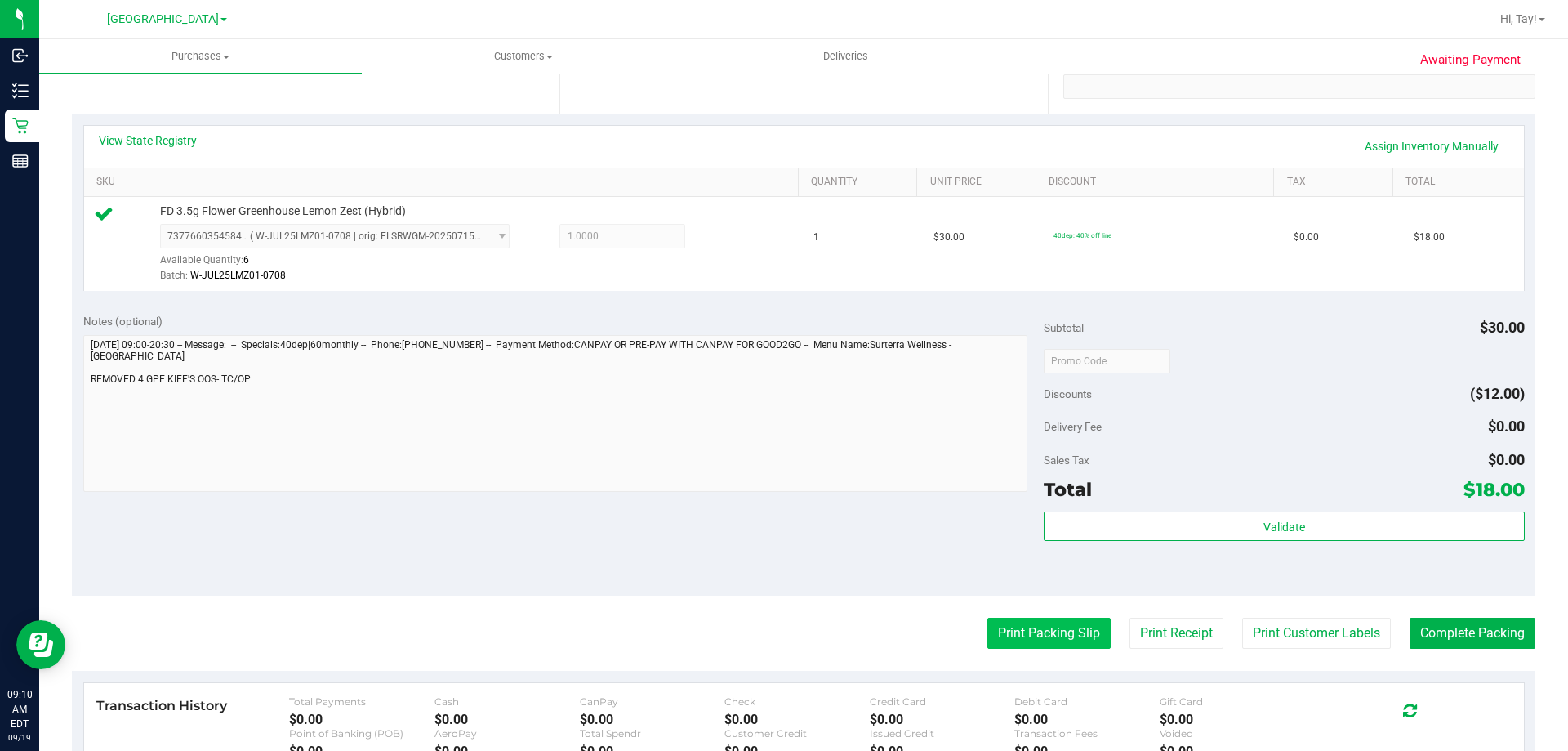
click at [1032, 627] on button "Print Packing Slip" at bounding box center [1049, 633] width 124 height 31
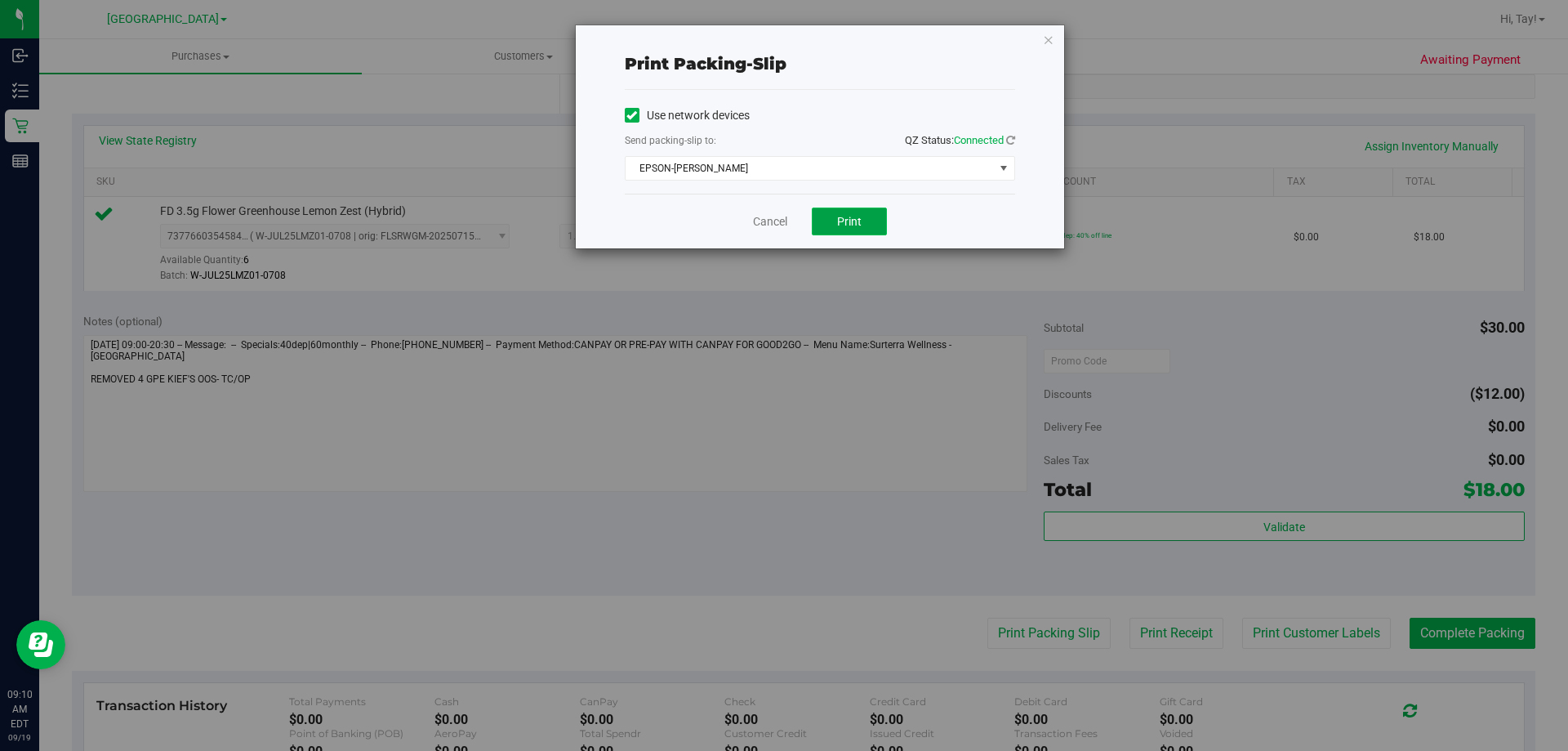
click at [870, 228] on button "Print" at bounding box center [849, 221] width 75 height 28
click at [768, 228] on div "Cancel Print" at bounding box center [819, 220] width 391 height 55
click at [768, 224] on link "Cancel" at bounding box center [770, 222] width 34 height 17
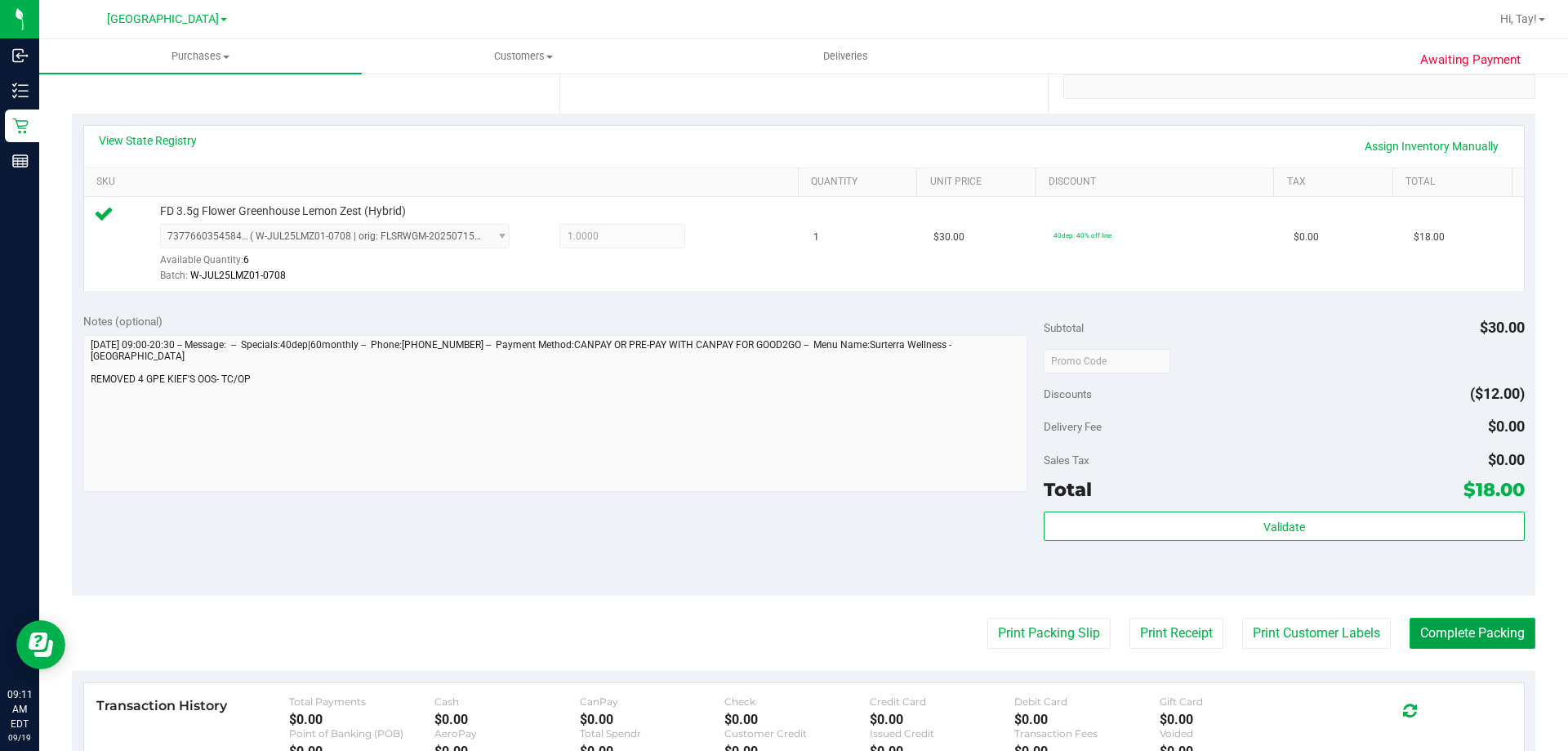
click at [1468, 632] on button "Complete Packing" at bounding box center [1472, 633] width 125 height 31
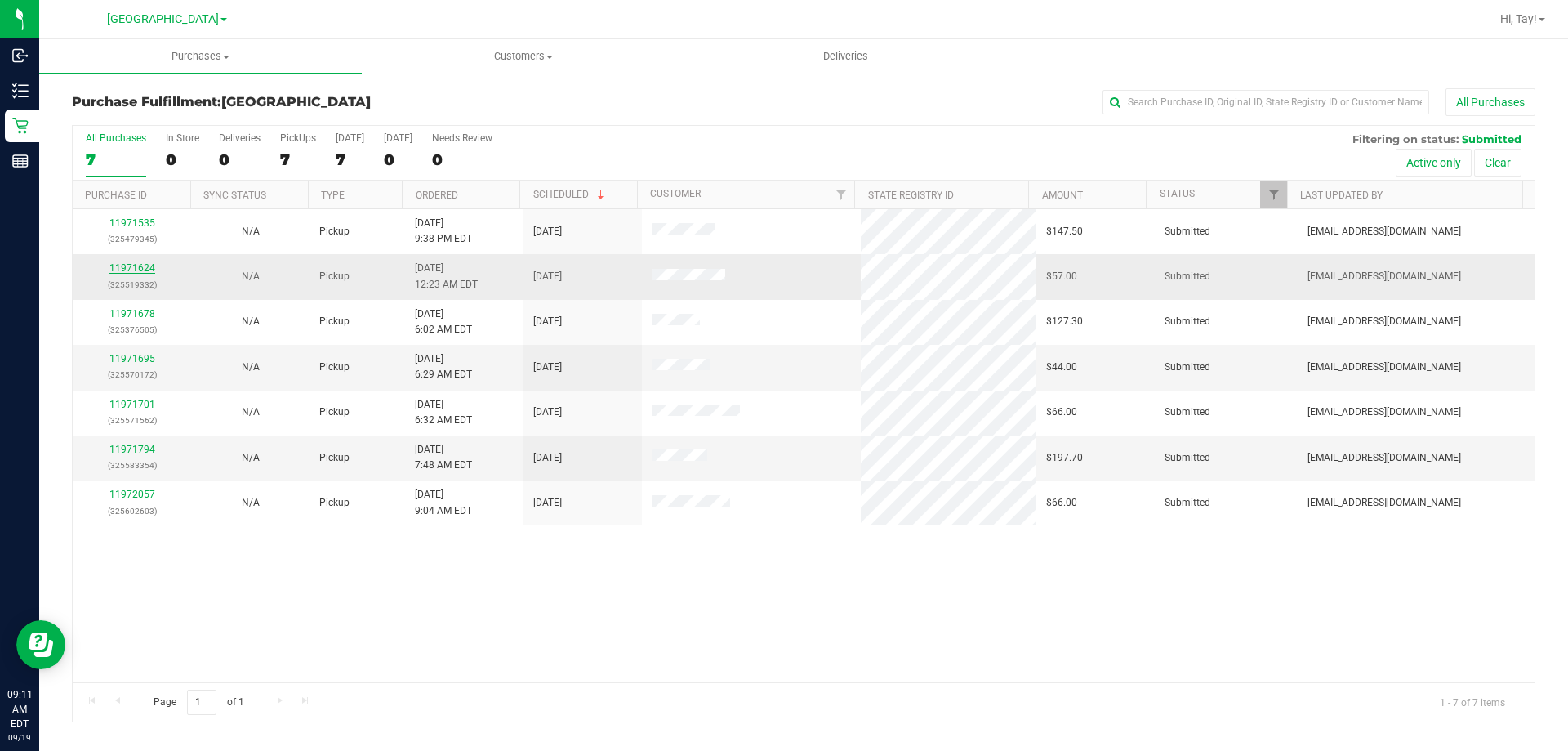
click at [127, 269] on link "11971624" at bounding box center [132, 267] width 46 height 11
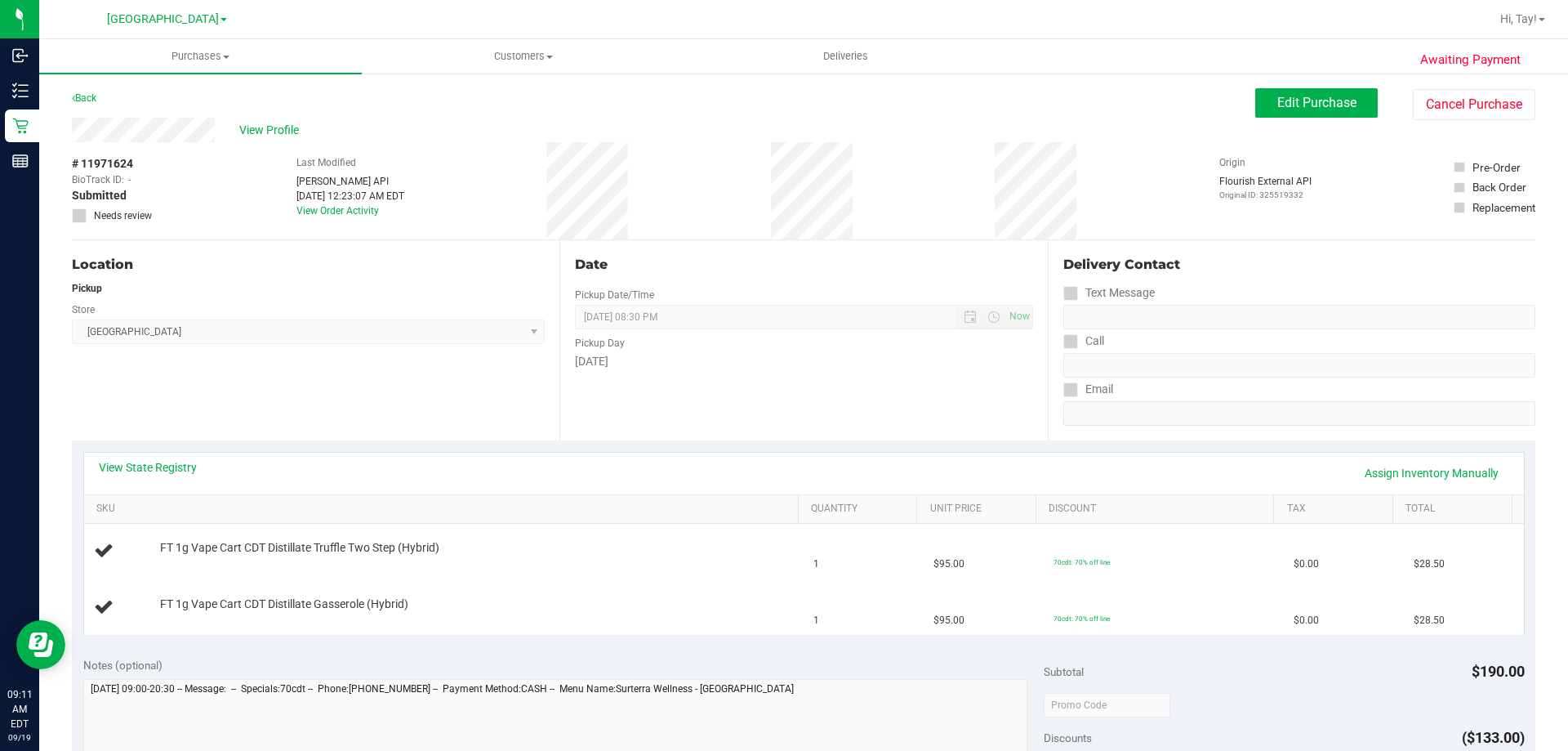
click at [421, 426] on div "Location Pickup Store Orange Park WC Select Store Bonita Springs WC Boynton Bea…" at bounding box center [315, 340] width 487 height 200
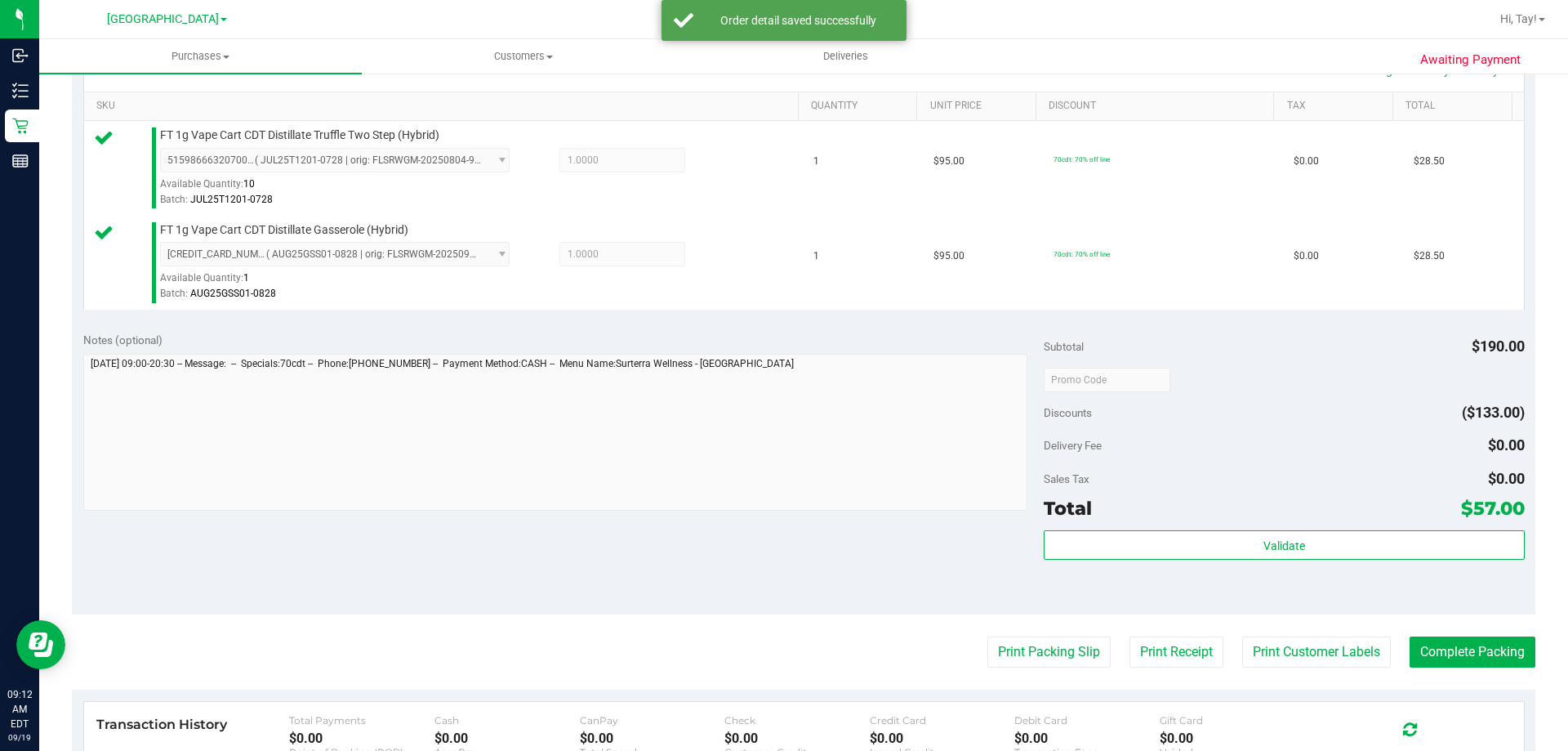
scroll to position [409, 0]
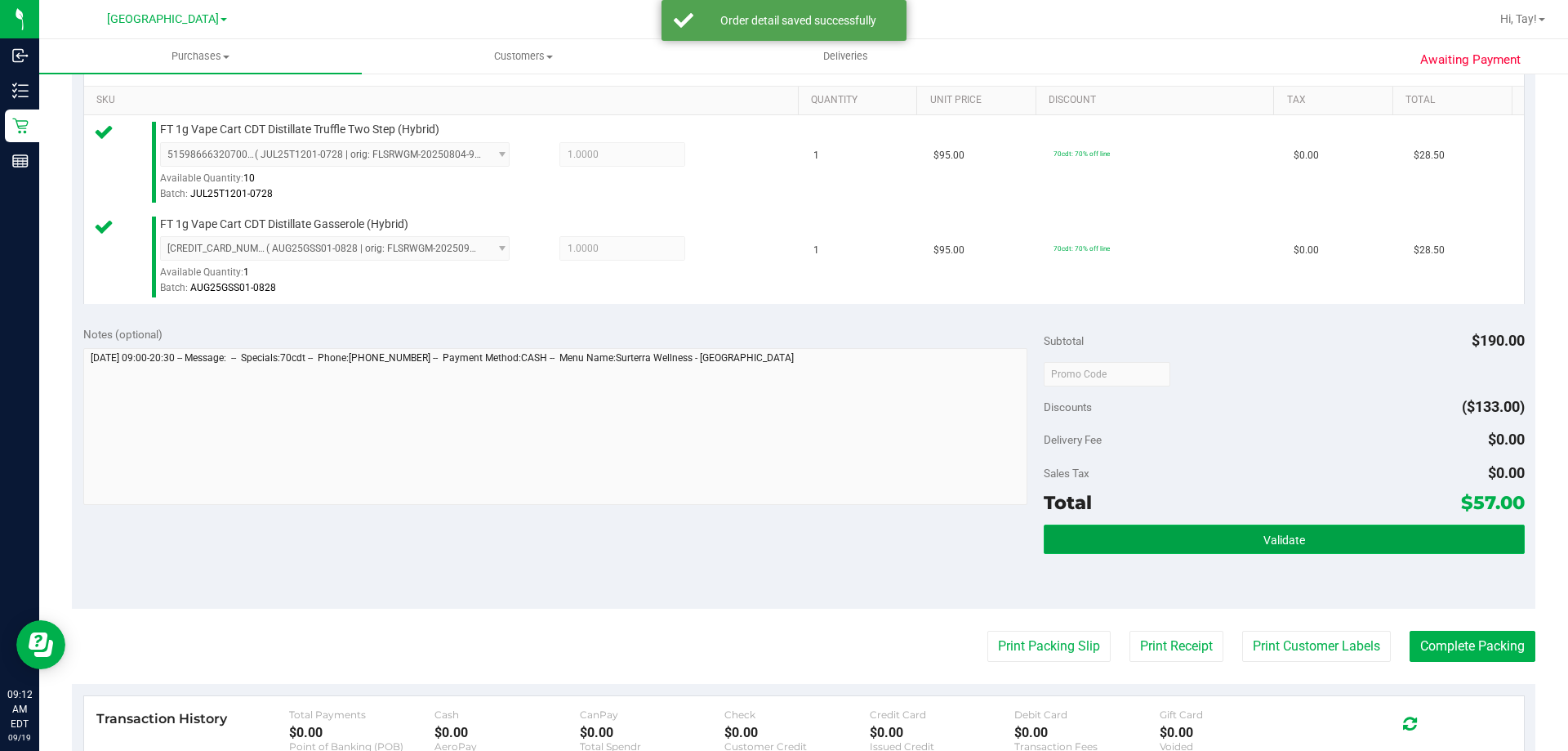
click at [1182, 532] on button "Validate" at bounding box center [1283, 539] width 480 height 30
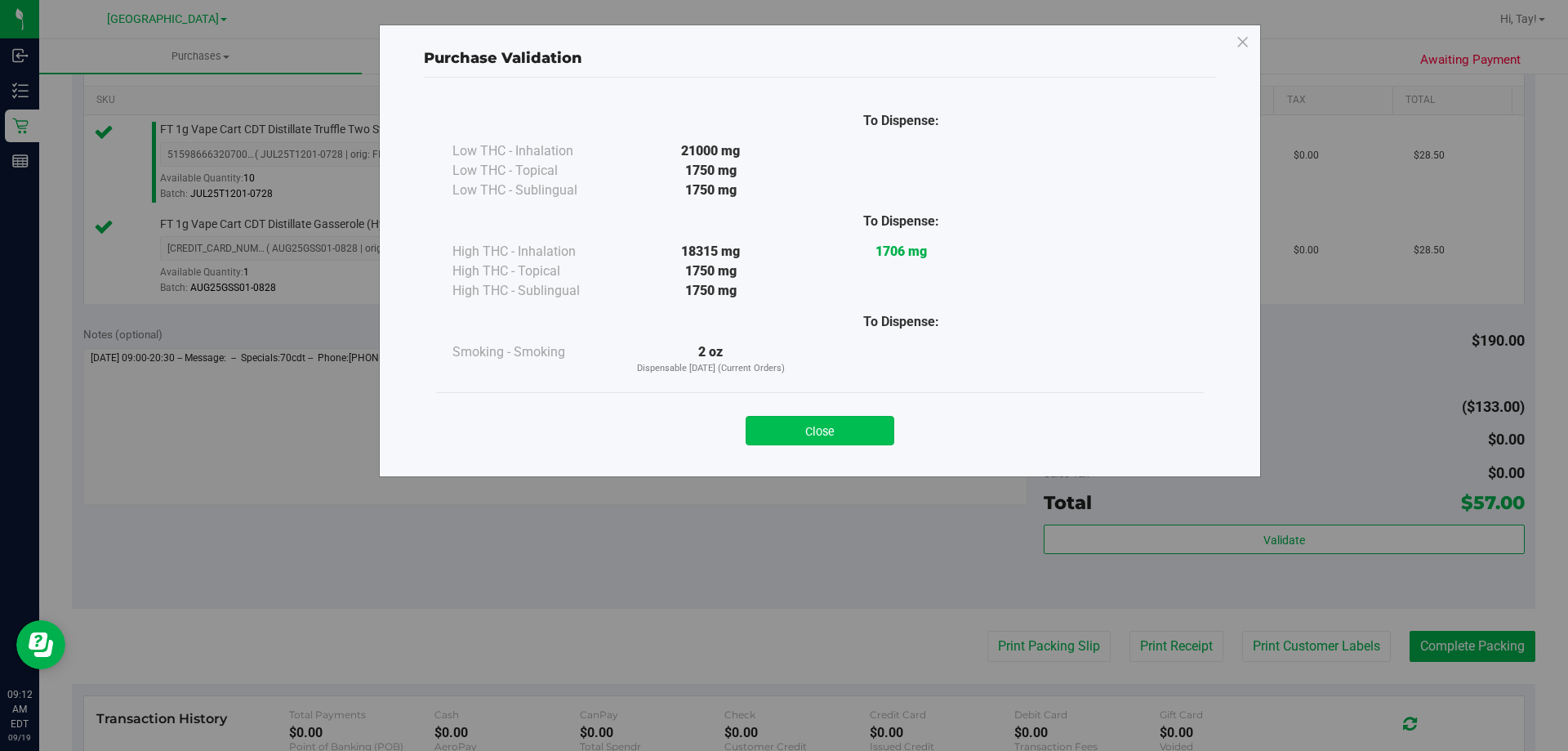
click at [822, 420] on button "Close" at bounding box center [819, 431] width 148 height 30
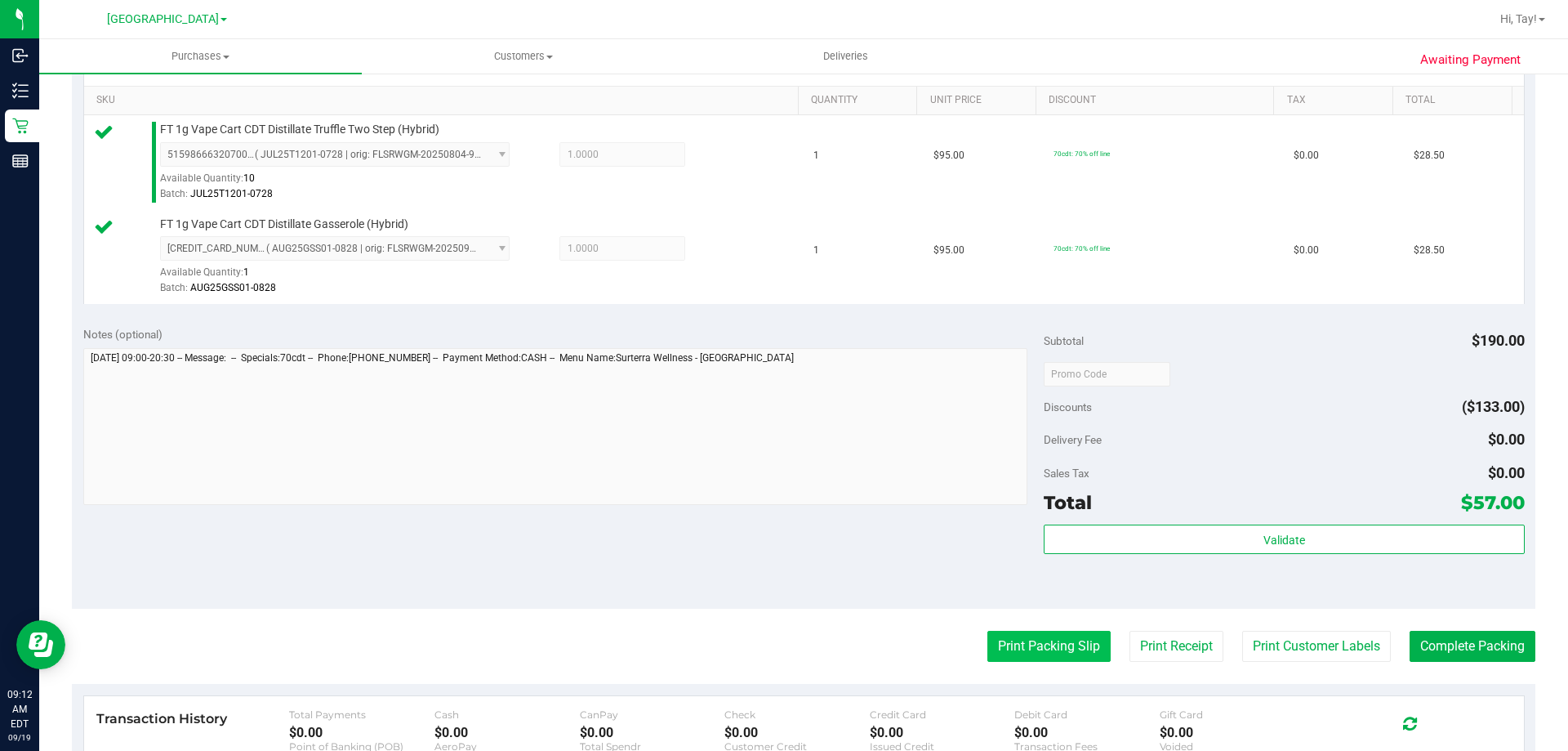
click at [987, 631] on button "Print Packing Slip" at bounding box center [1049, 646] width 124 height 31
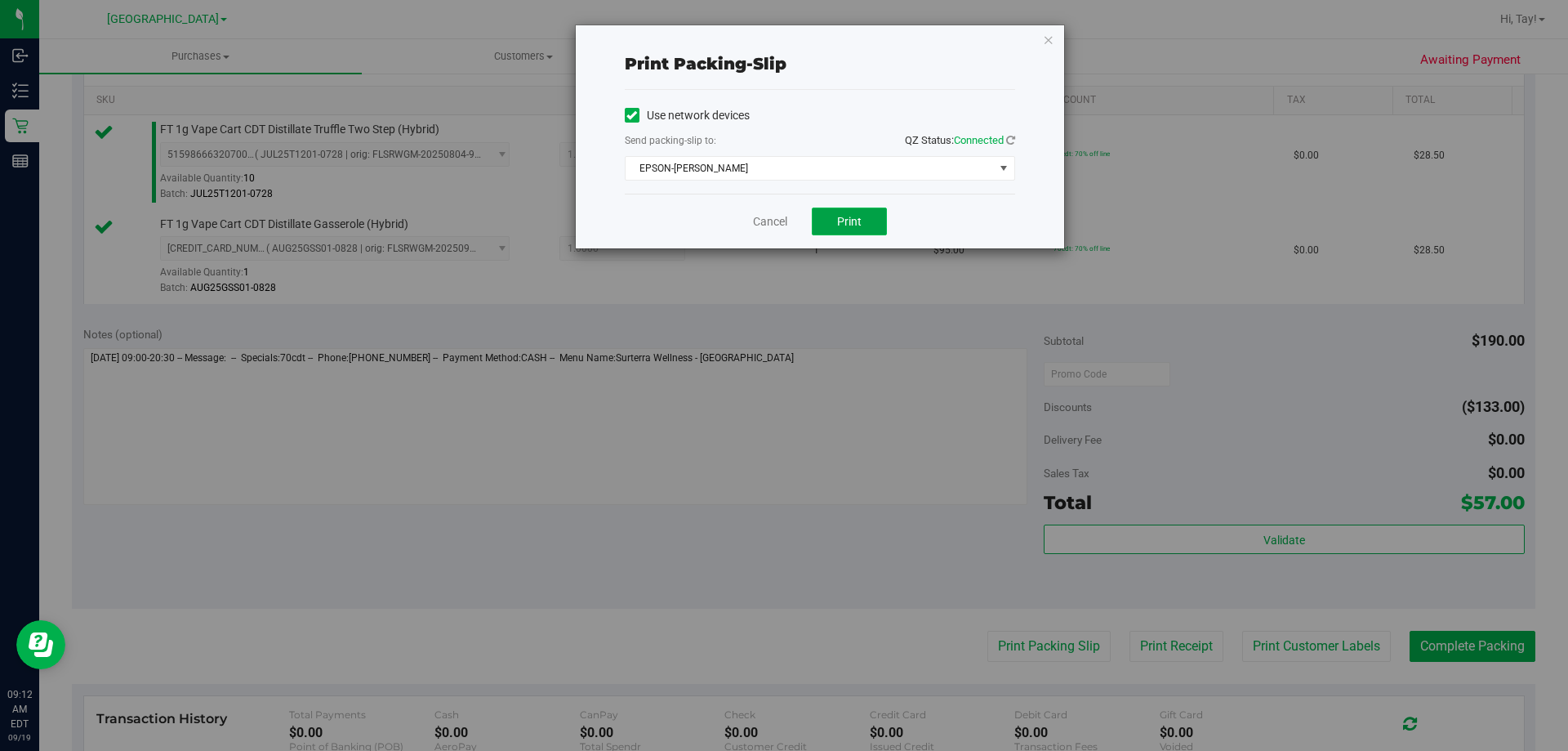
click at [841, 220] on span "Print" at bounding box center [849, 220] width 25 height 13
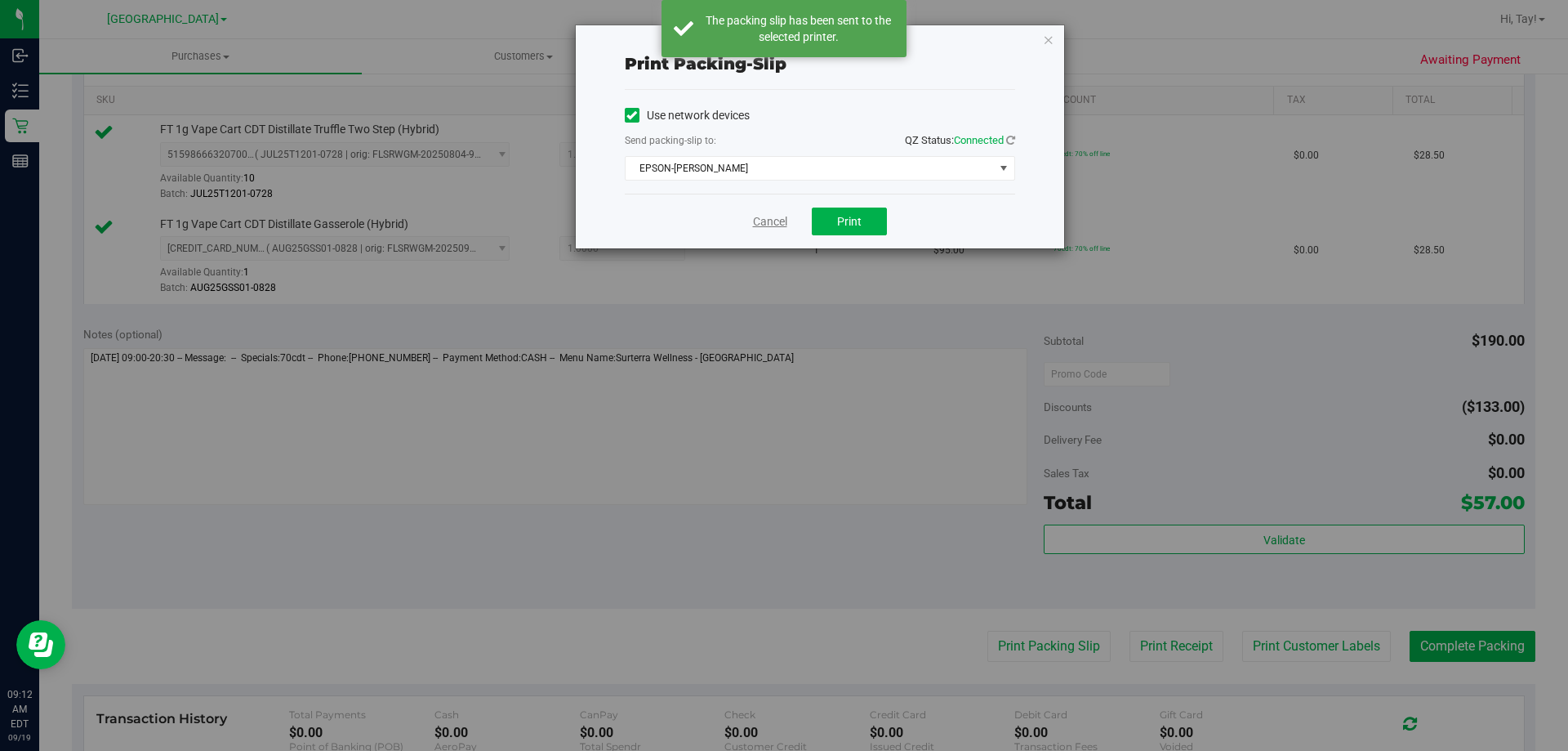
click at [769, 220] on link "Cancel" at bounding box center [770, 222] width 34 height 17
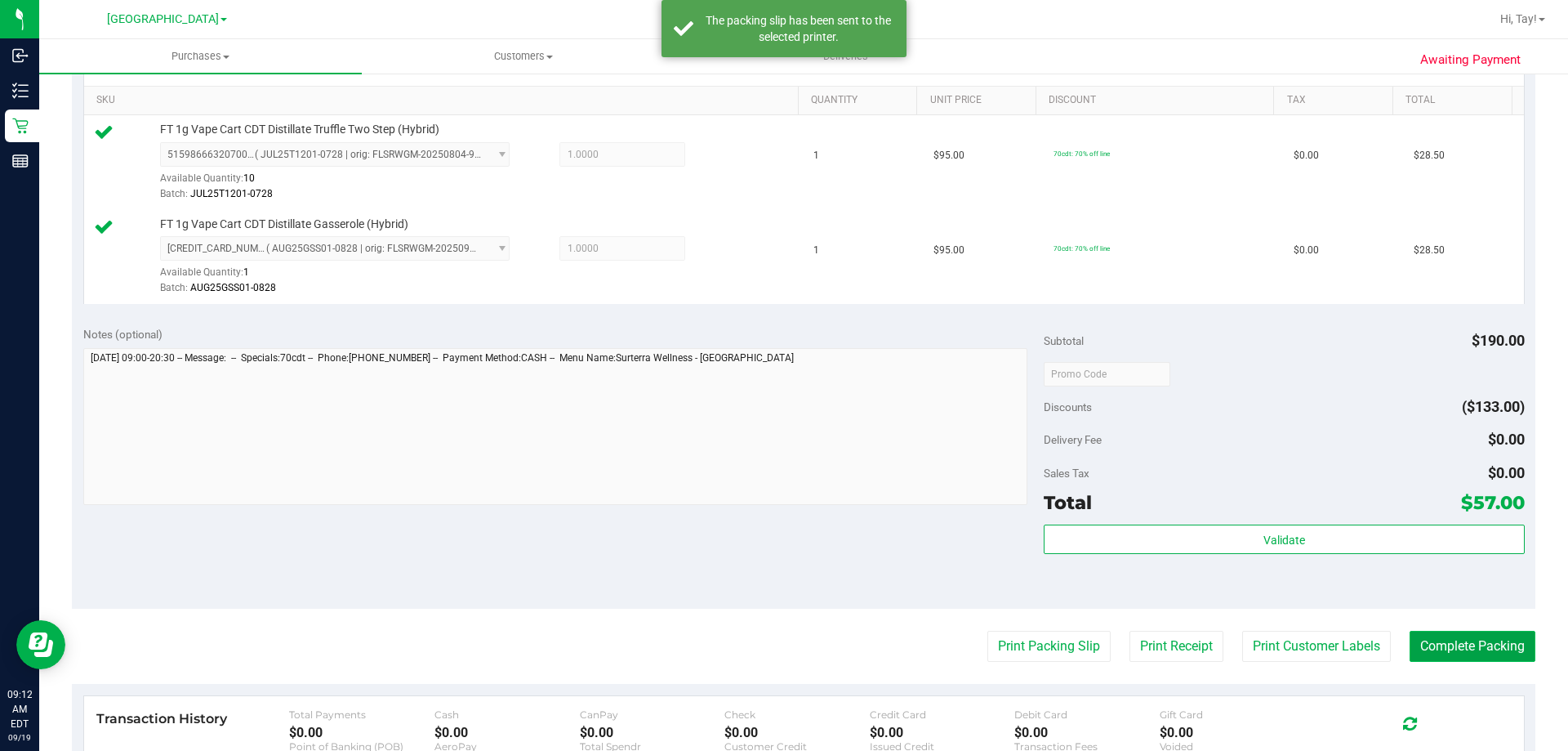
click at [1442, 659] on button "Complete Packing" at bounding box center [1472, 646] width 125 height 31
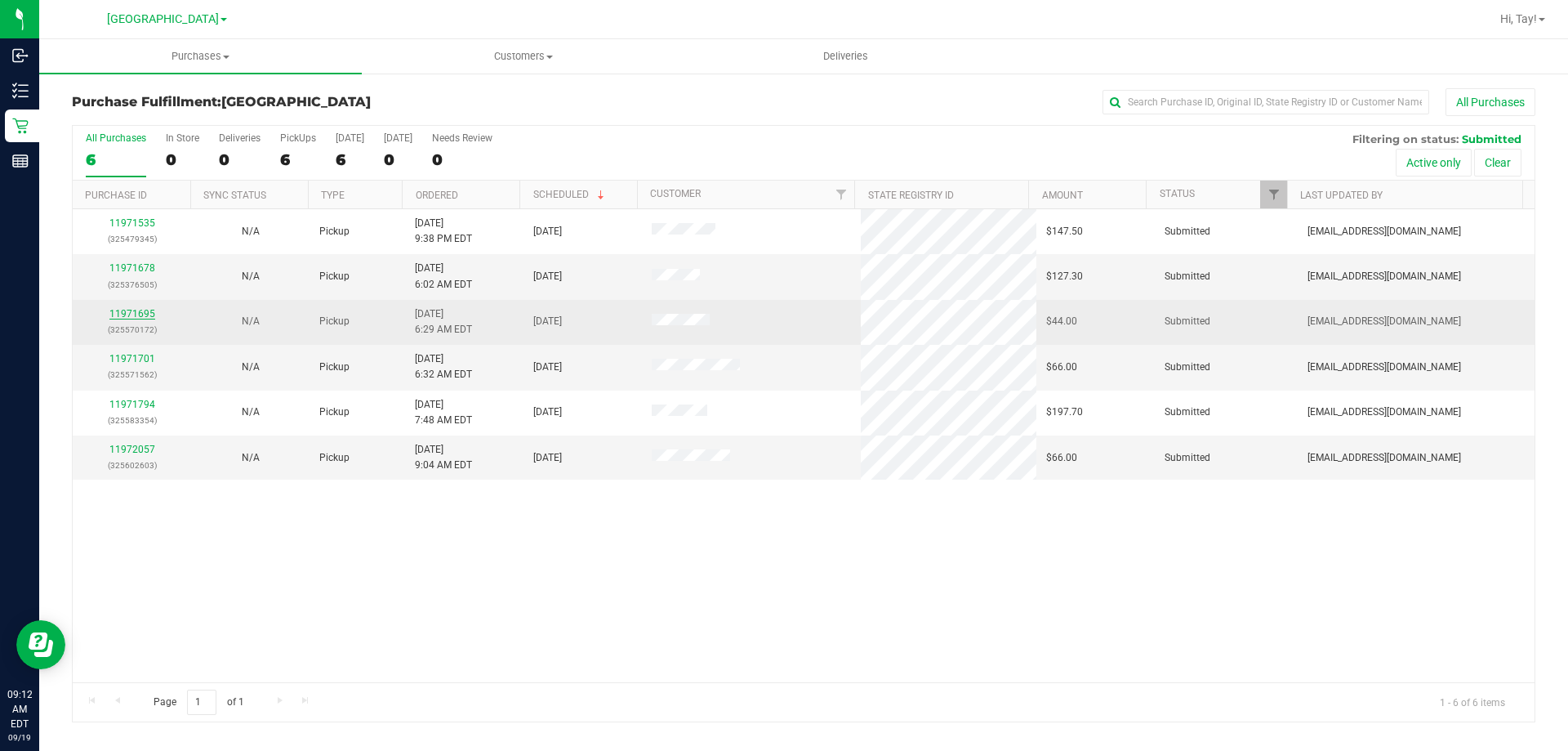
click at [147, 309] on link "11971695" at bounding box center [132, 313] width 46 height 11
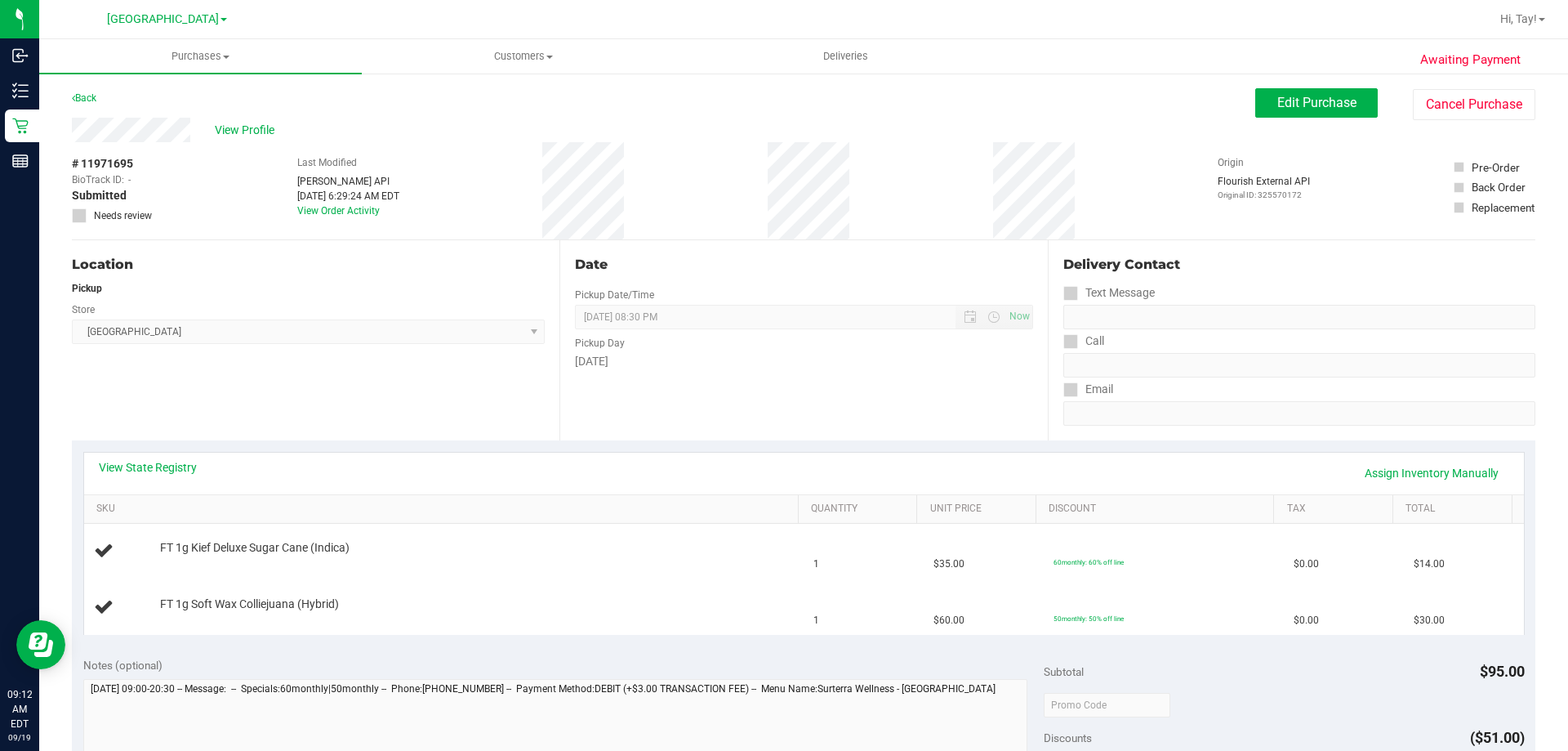
click at [420, 373] on div "Location Pickup Store Orange Park WC Select Store Bonita Springs WC Boynton Bea…" at bounding box center [315, 340] width 487 height 200
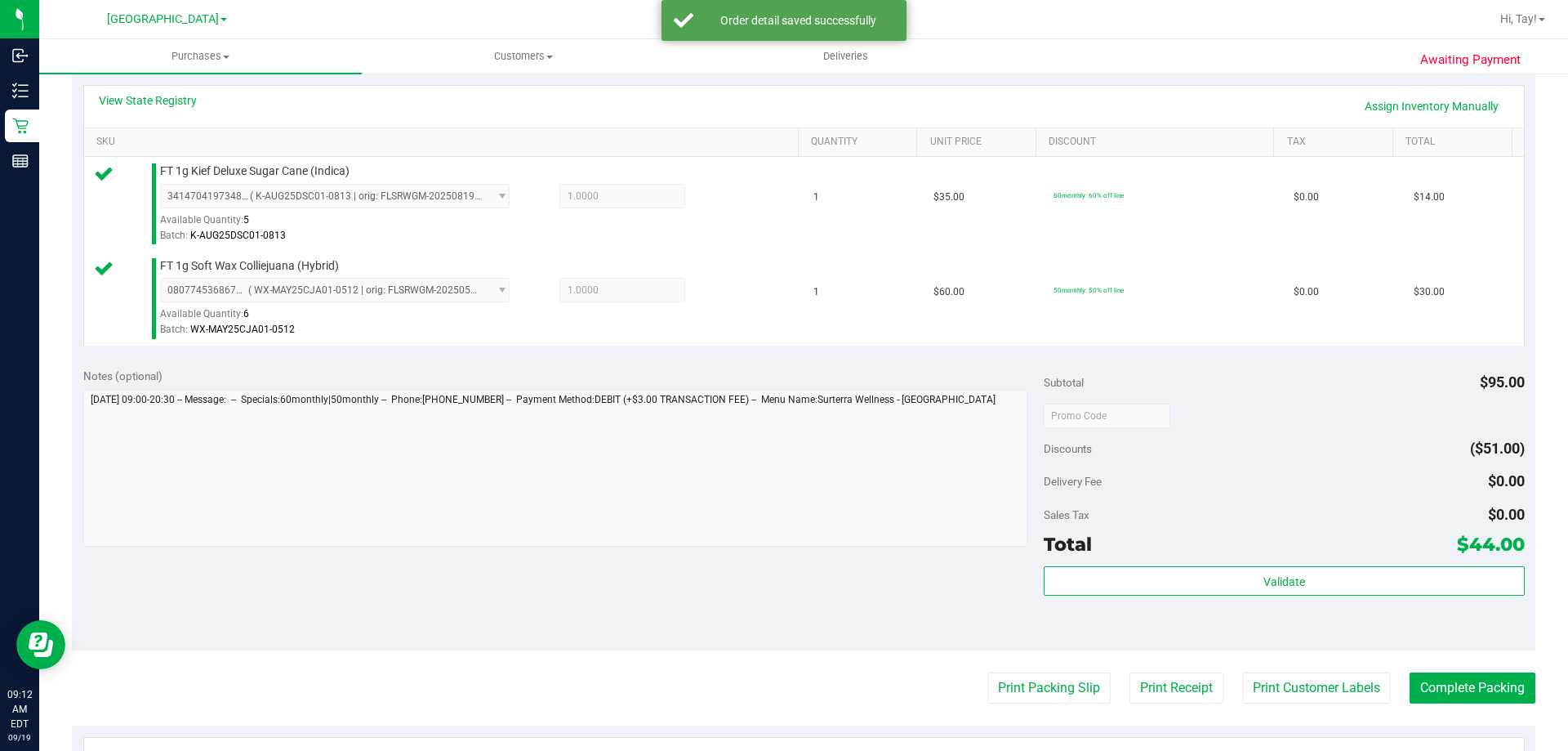
scroll to position [572, 0]
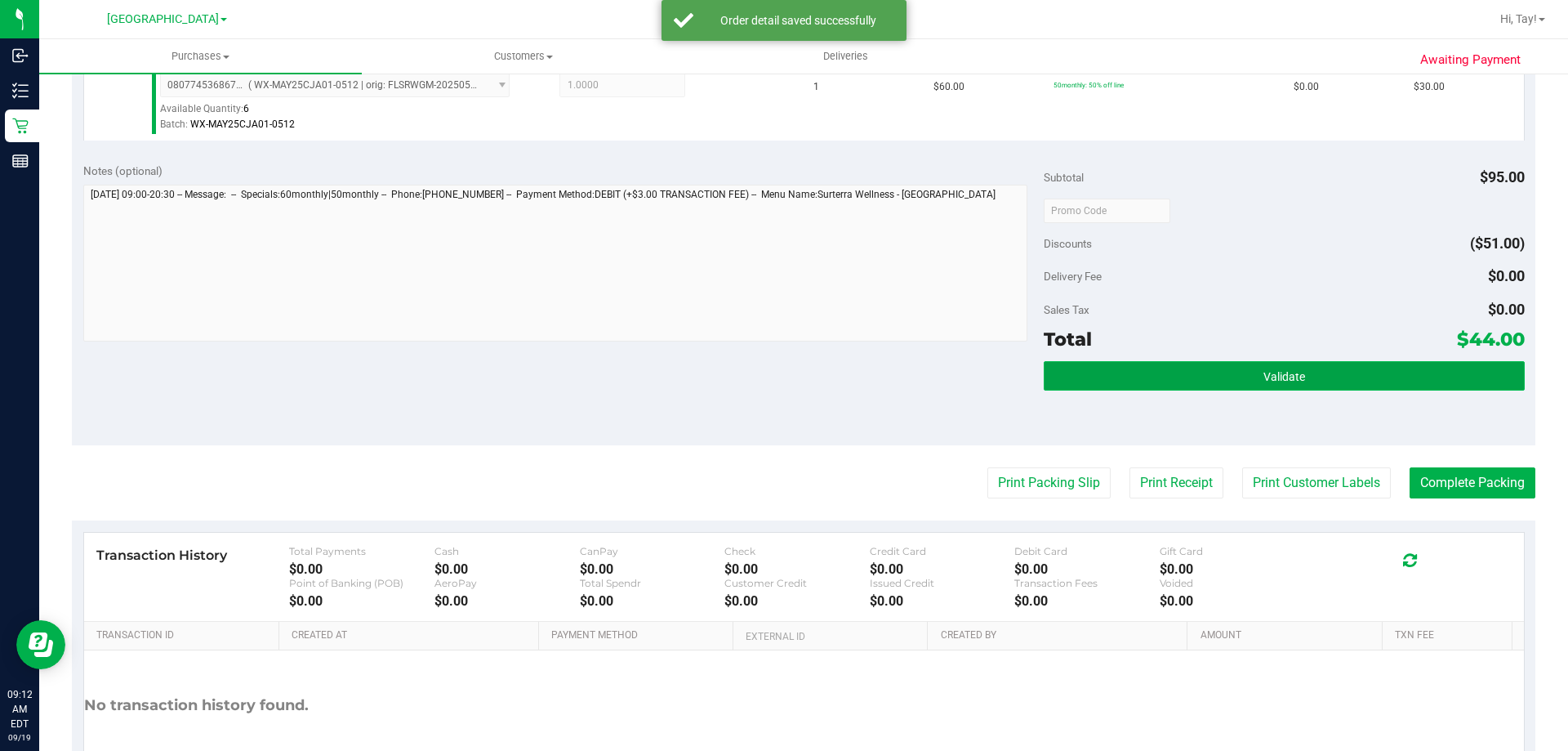
click at [1249, 386] on button "Validate" at bounding box center [1283, 376] width 480 height 30
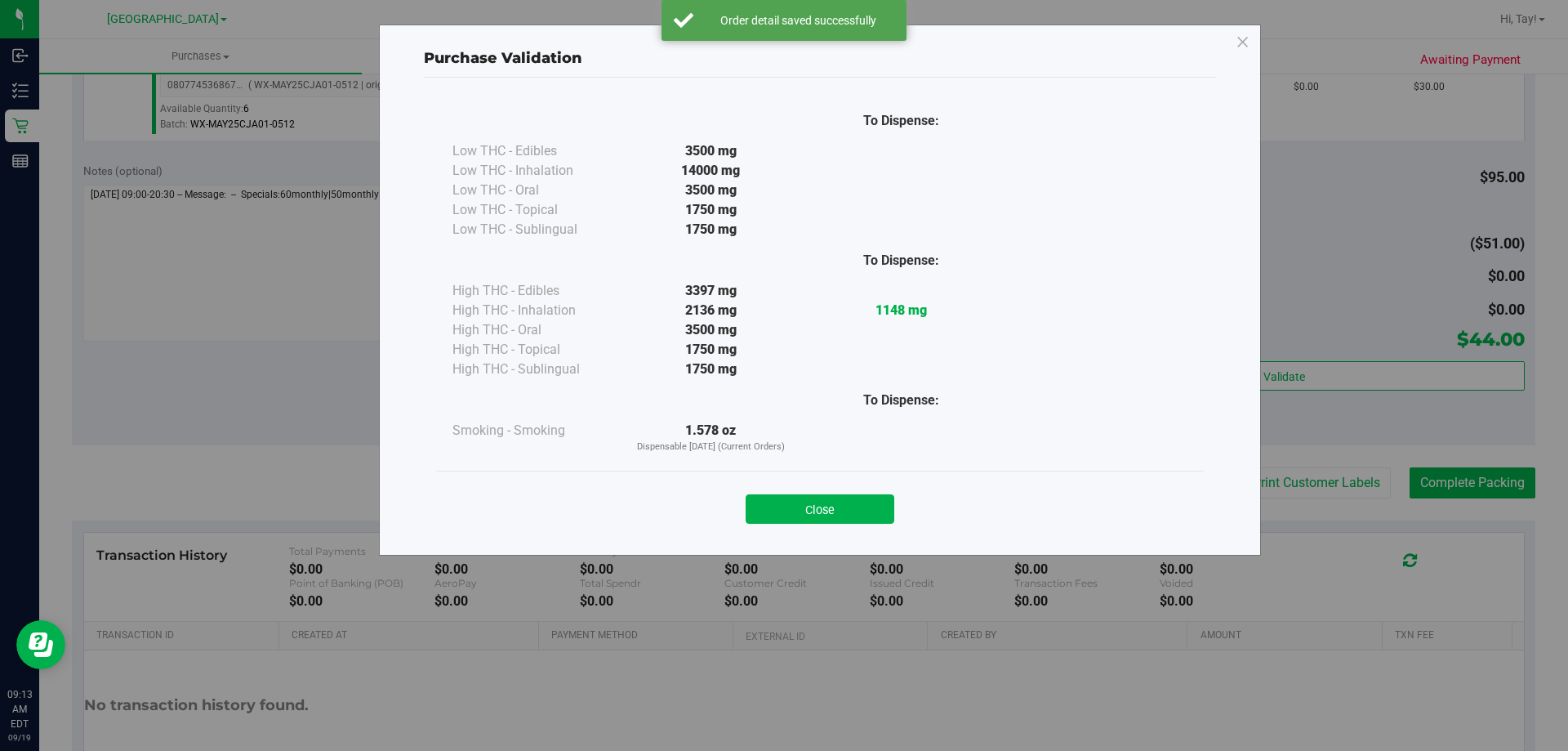
click at [1046, 477] on div "Close" at bounding box center [820, 503] width 767 height 66
click at [875, 509] on button "Close" at bounding box center [819, 509] width 148 height 30
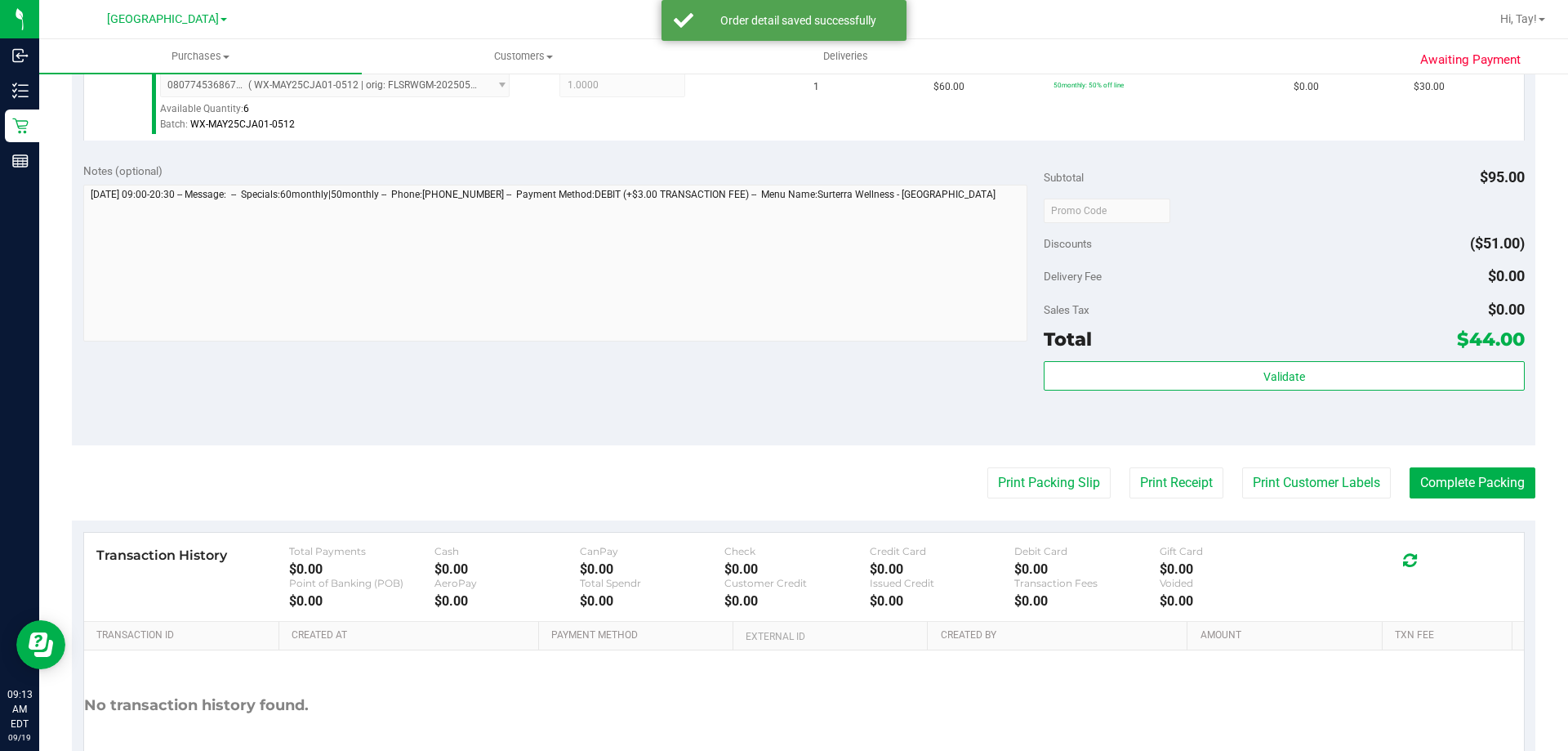
click at [1055, 502] on purchase-details "Back Edit Purchase Cancel Purchase View Profile # 11971695 BioTrack ID: - Submi…" at bounding box center [803, 170] width 1463 height 1310
click at [1067, 476] on button "Print Packing Slip" at bounding box center [1049, 482] width 124 height 31
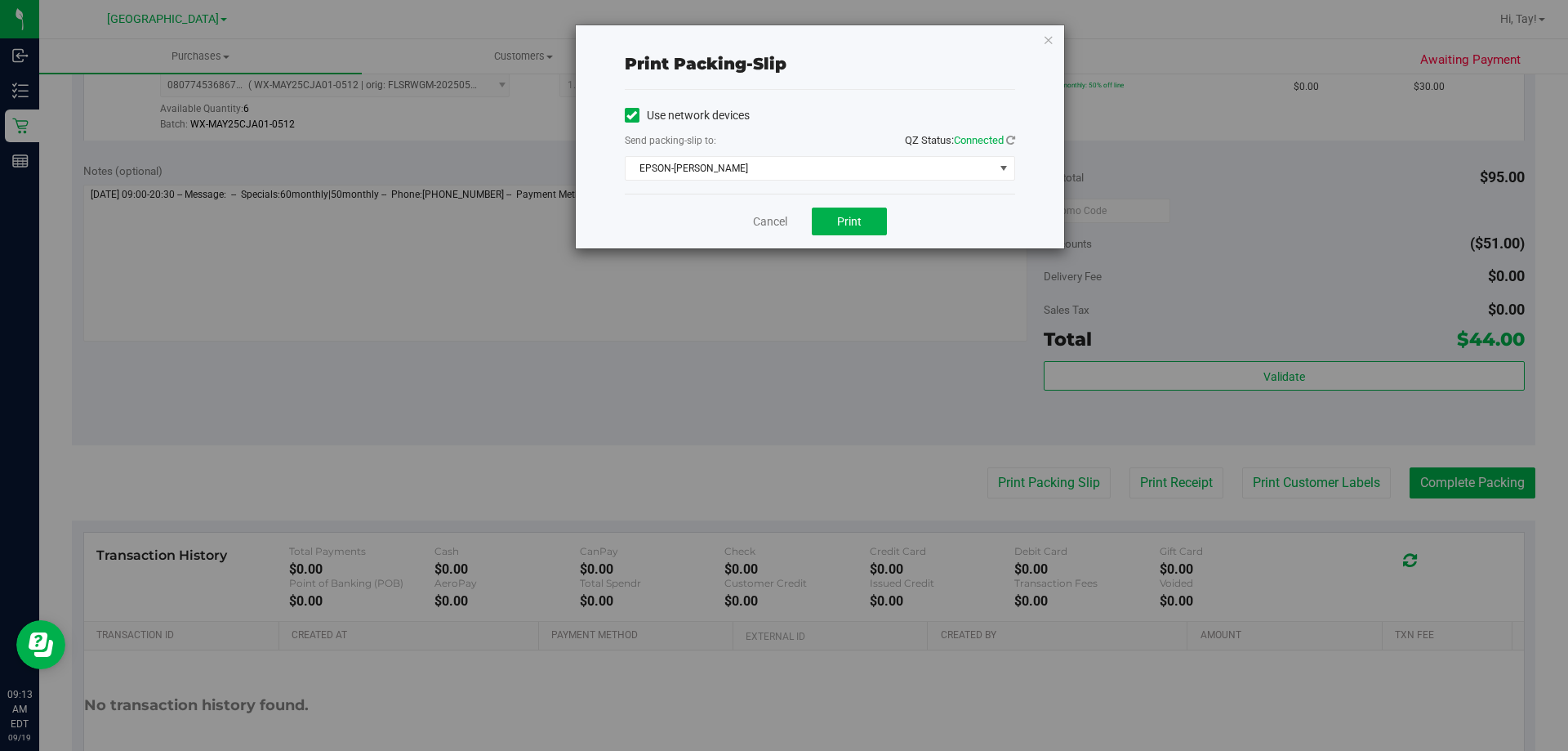
click at [868, 239] on div "Cancel Print" at bounding box center [819, 220] width 391 height 55
click at [856, 218] on span "Print" at bounding box center [849, 220] width 25 height 13
click at [768, 223] on link "Cancel" at bounding box center [770, 222] width 34 height 17
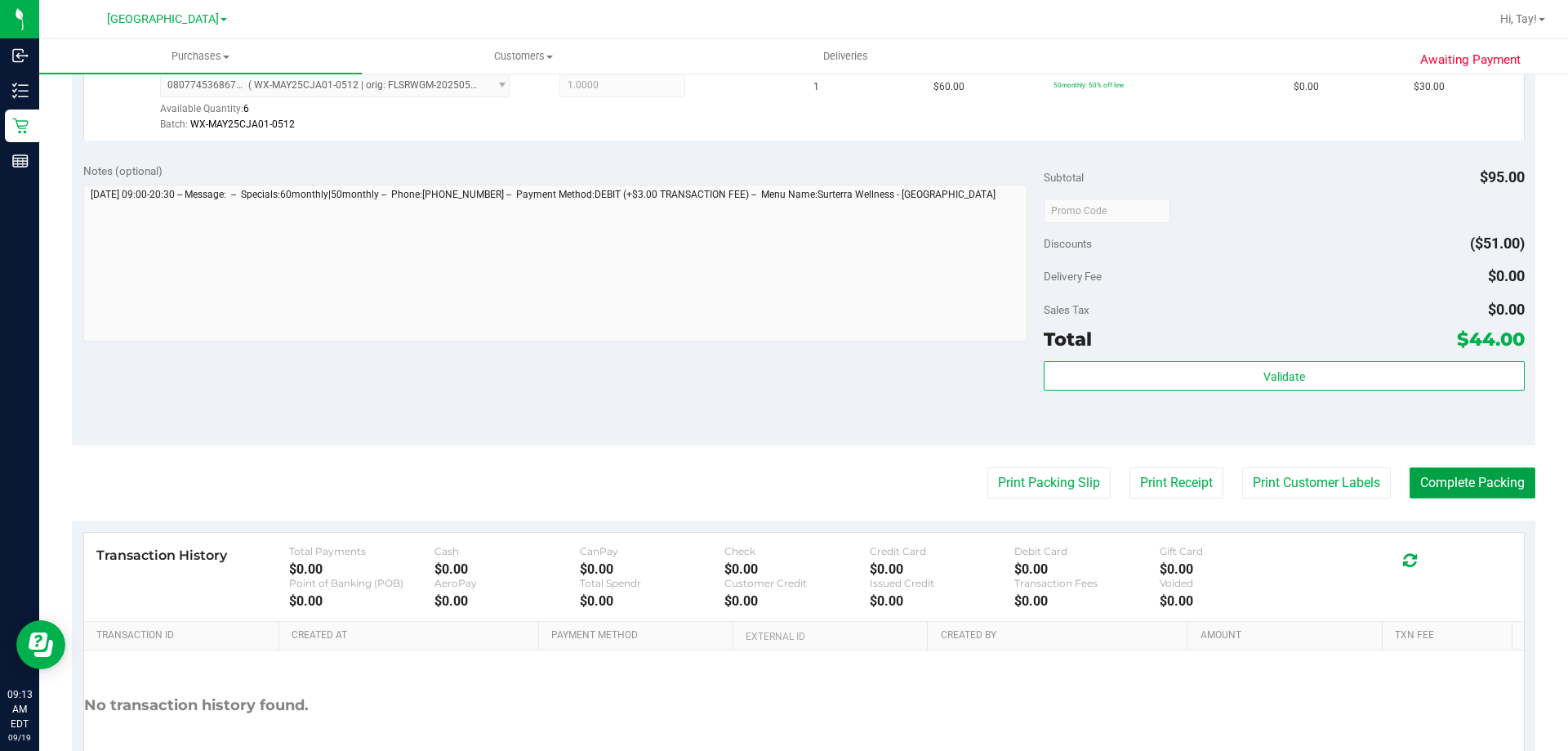
click at [1473, 488] on button "Complete Packing" at bounding box center [1472, 482] width 125 height 31
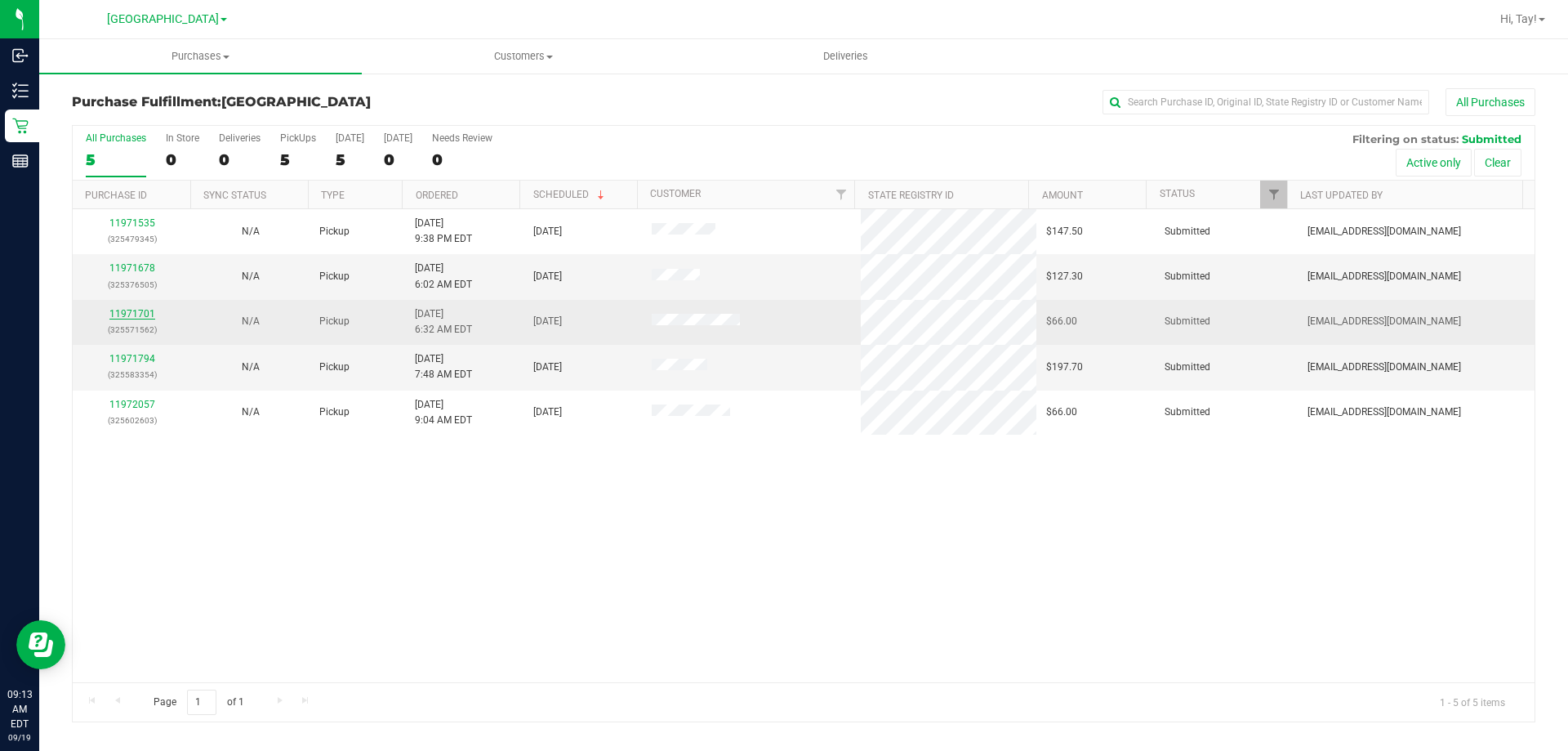
click at [120, 309] on link "11971701" at bounding box center [132, 313] width 46 height 11
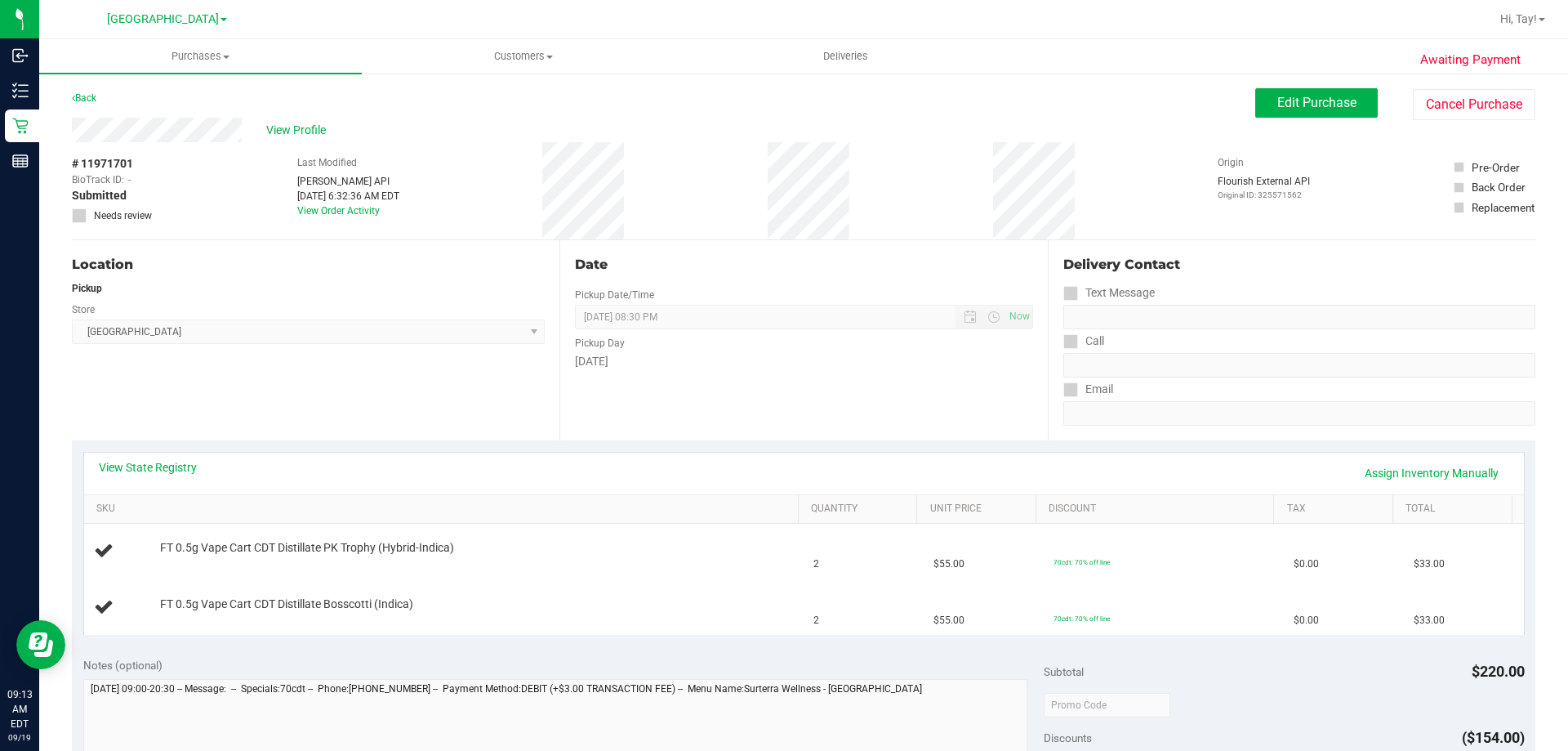
click at [285, 385] on div "Location Pickup Store Orange Park WC Select Store Bonita Springs WC Boynton Bea…" at bounding box center [315, 340] width 487 height 200
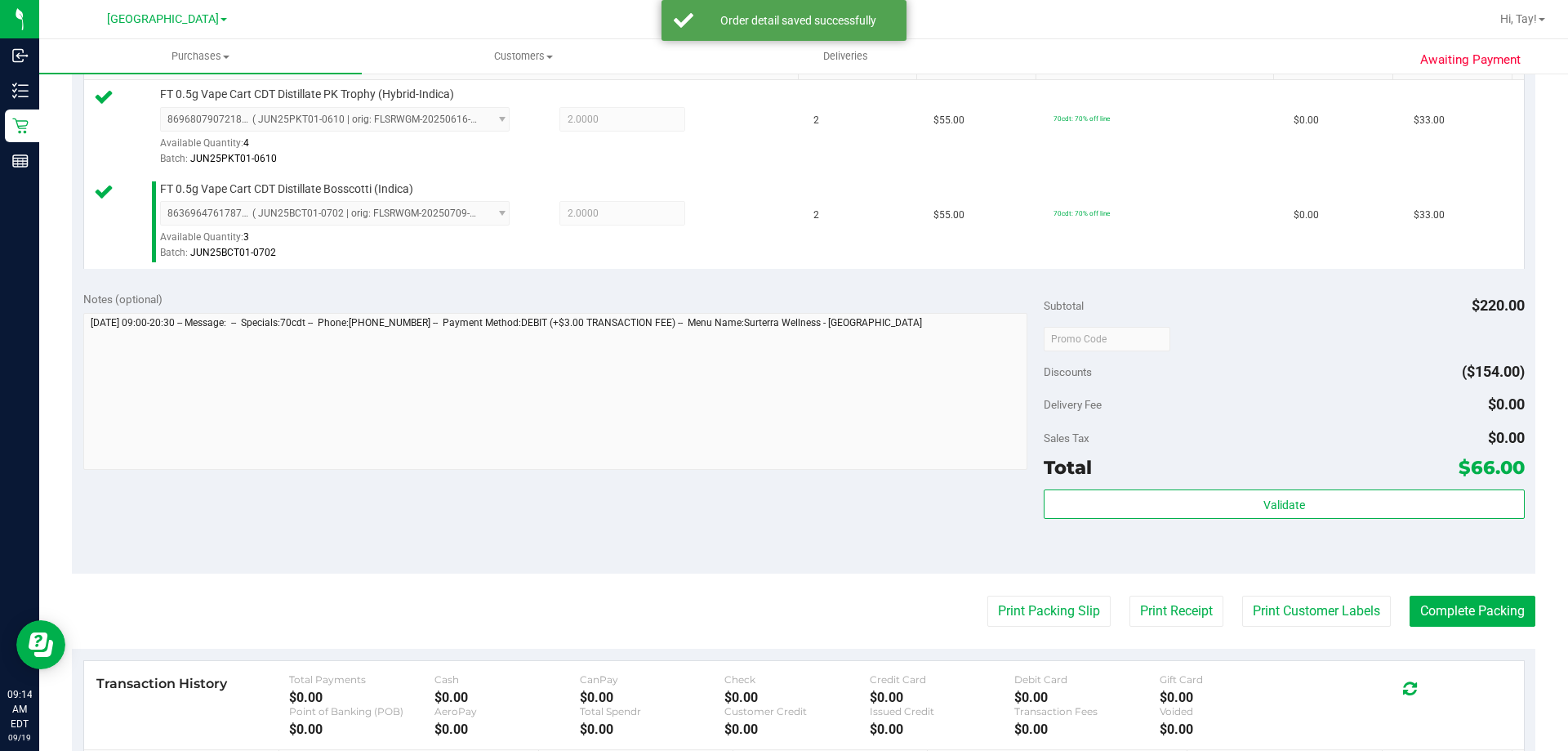
scroll to position [490, 0]
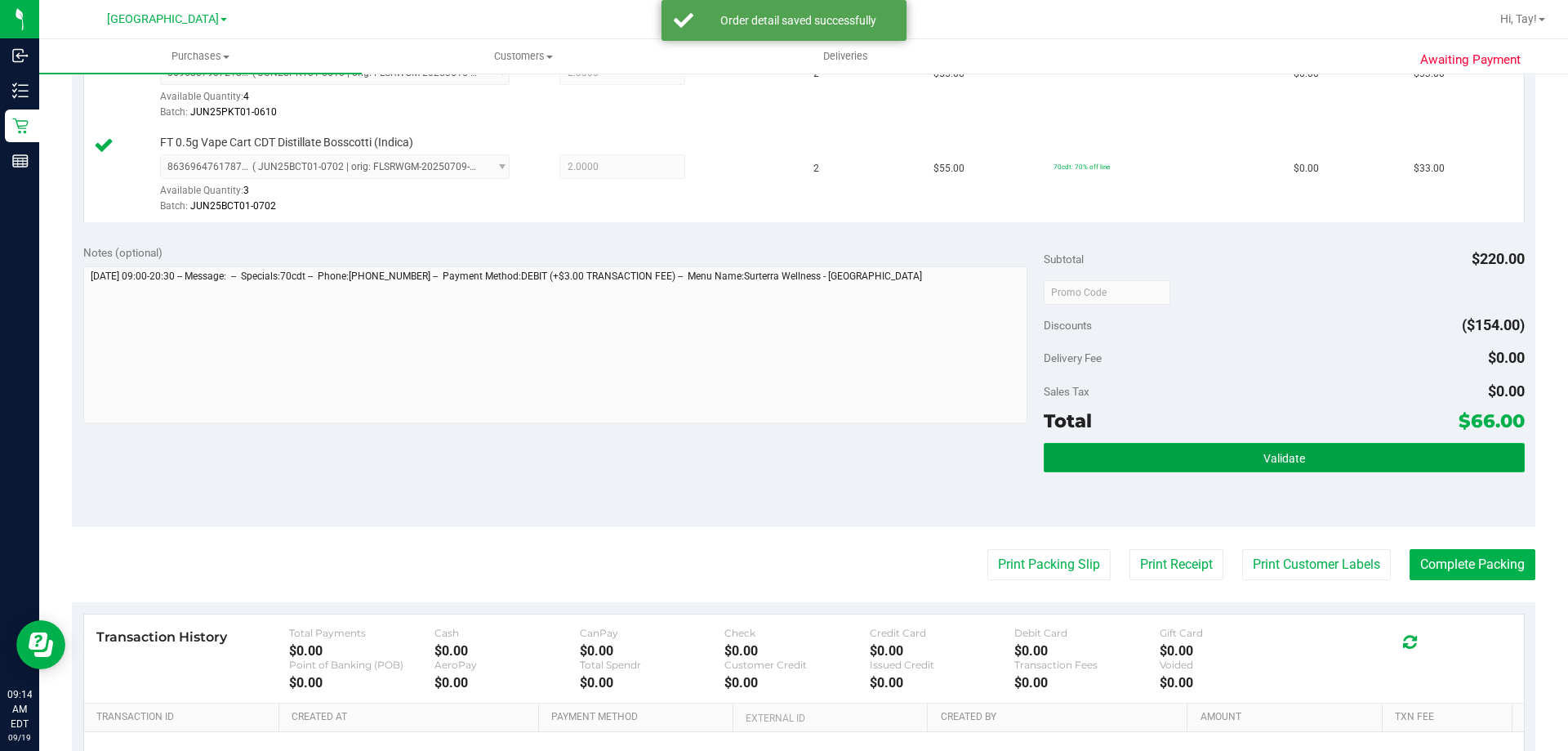
click at [1178, 448] on button "Validate" at bounding box center [1283, 457] width 480 height 30
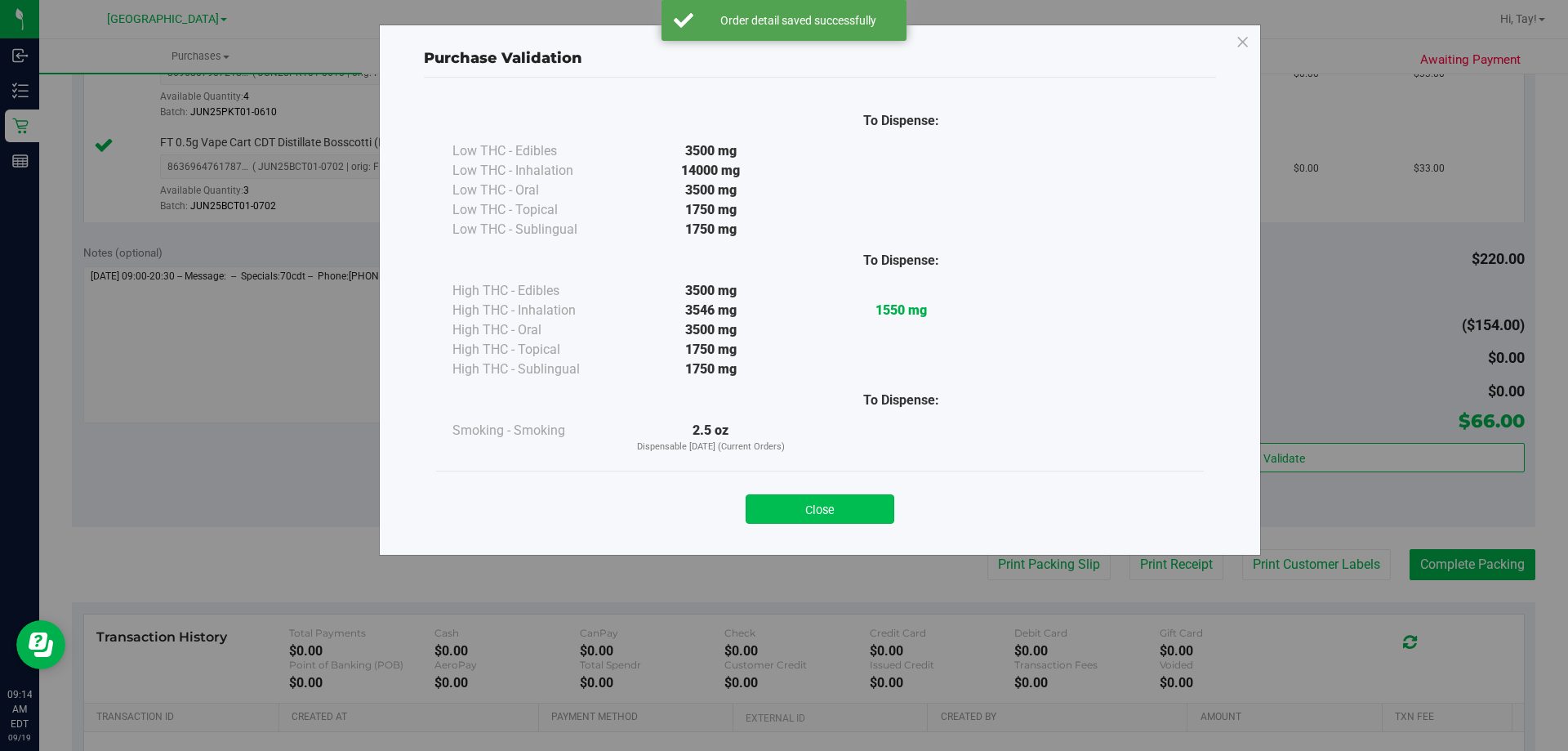
click at [878, 509] on button "Close" at bounding box center [819, 509] width 148 height 30
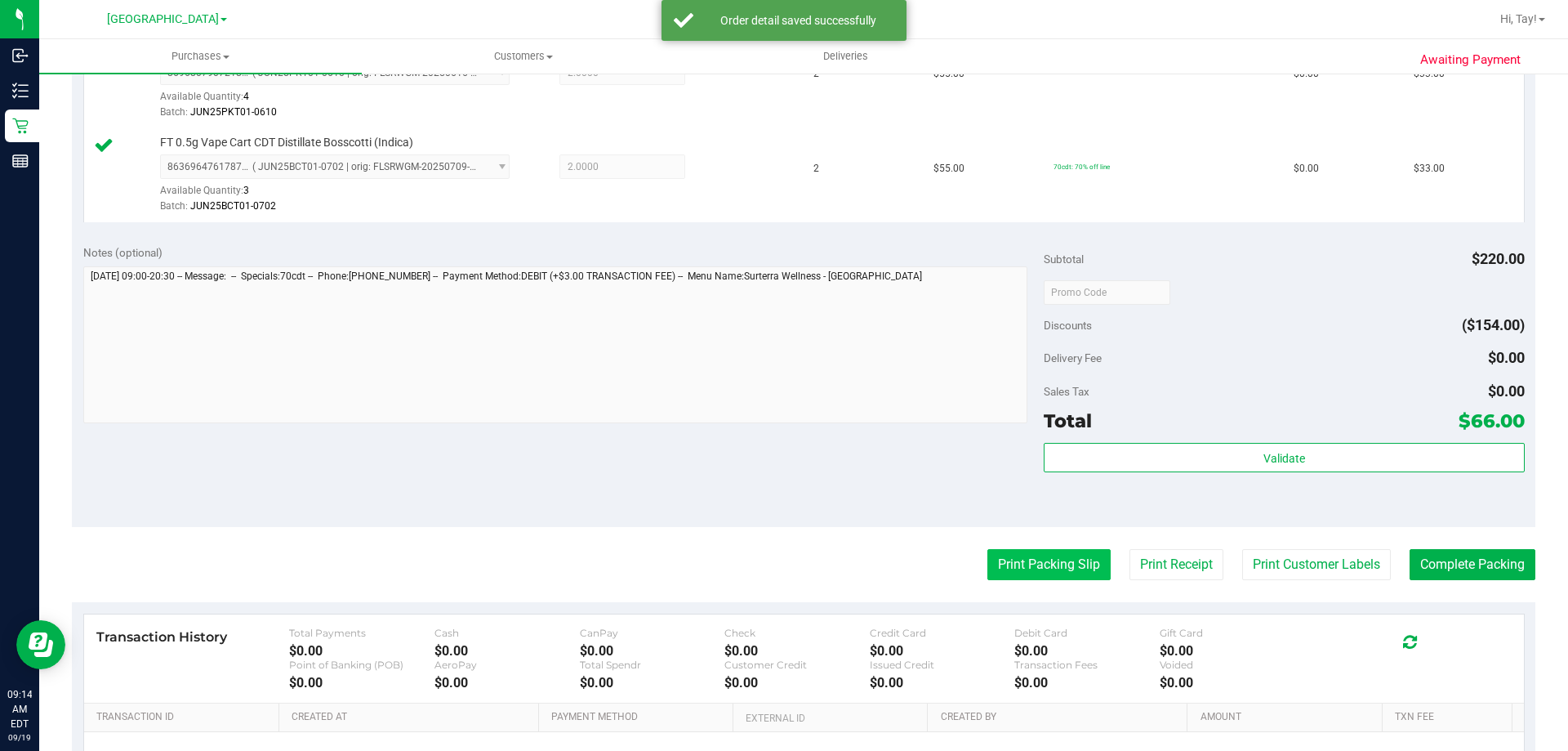
click at [1012, 561] on button "Print Packing Slip" at bounding box center [1049, 565] width 124 height 31
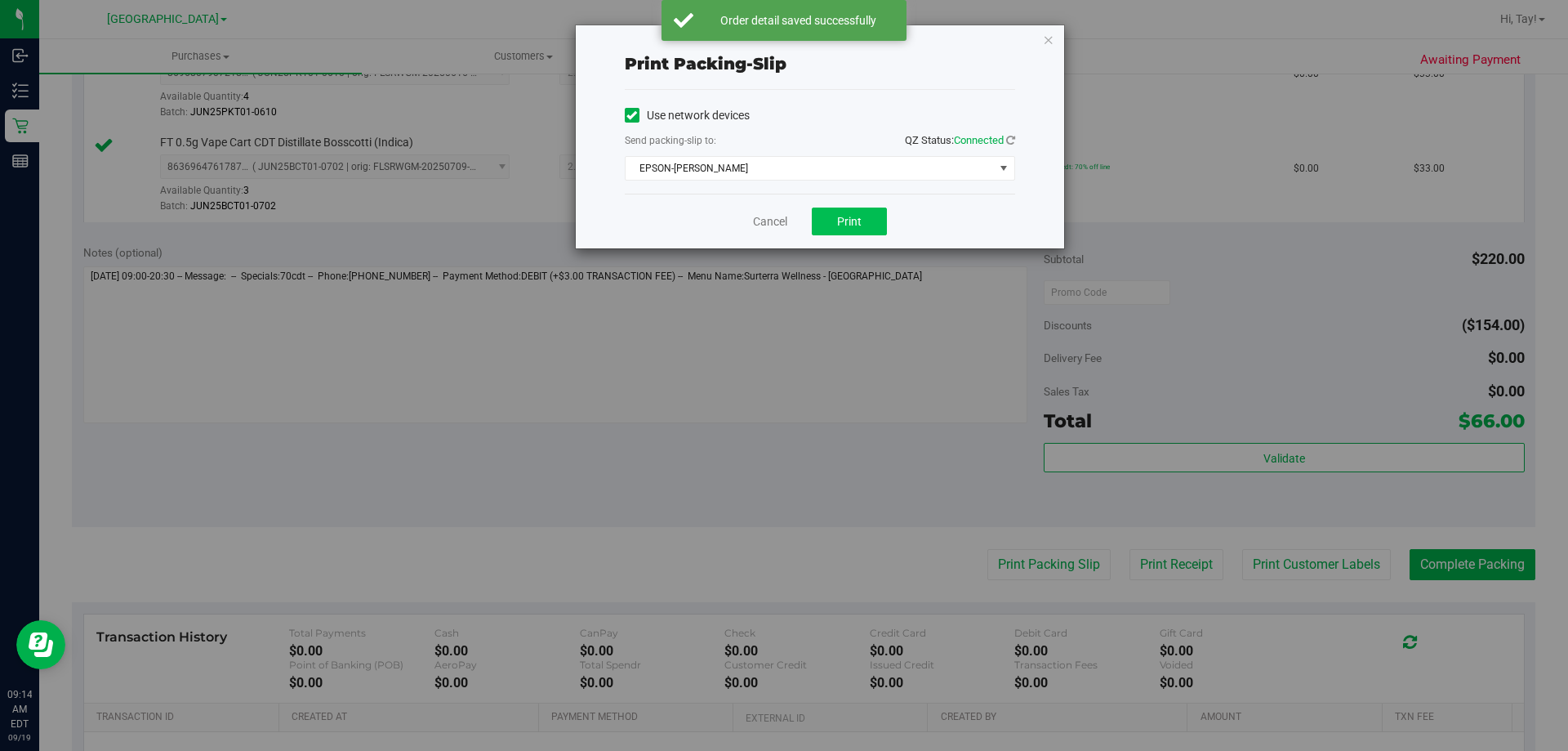
drag, startPoint x: 878, startPoint y: 237, endPoint x: 871, endPoint y: 228, distance: 11.4
click at [876, 237] on div "Cancel Print" at bounding box center [819, 220] width 391 height 55
click at [870, 228] on button "Print" at bounding box center [849, 221] width 75 height 28
click at [771, 225] on link "Cancel" at bounding box center [770, 222] width 34 height 17
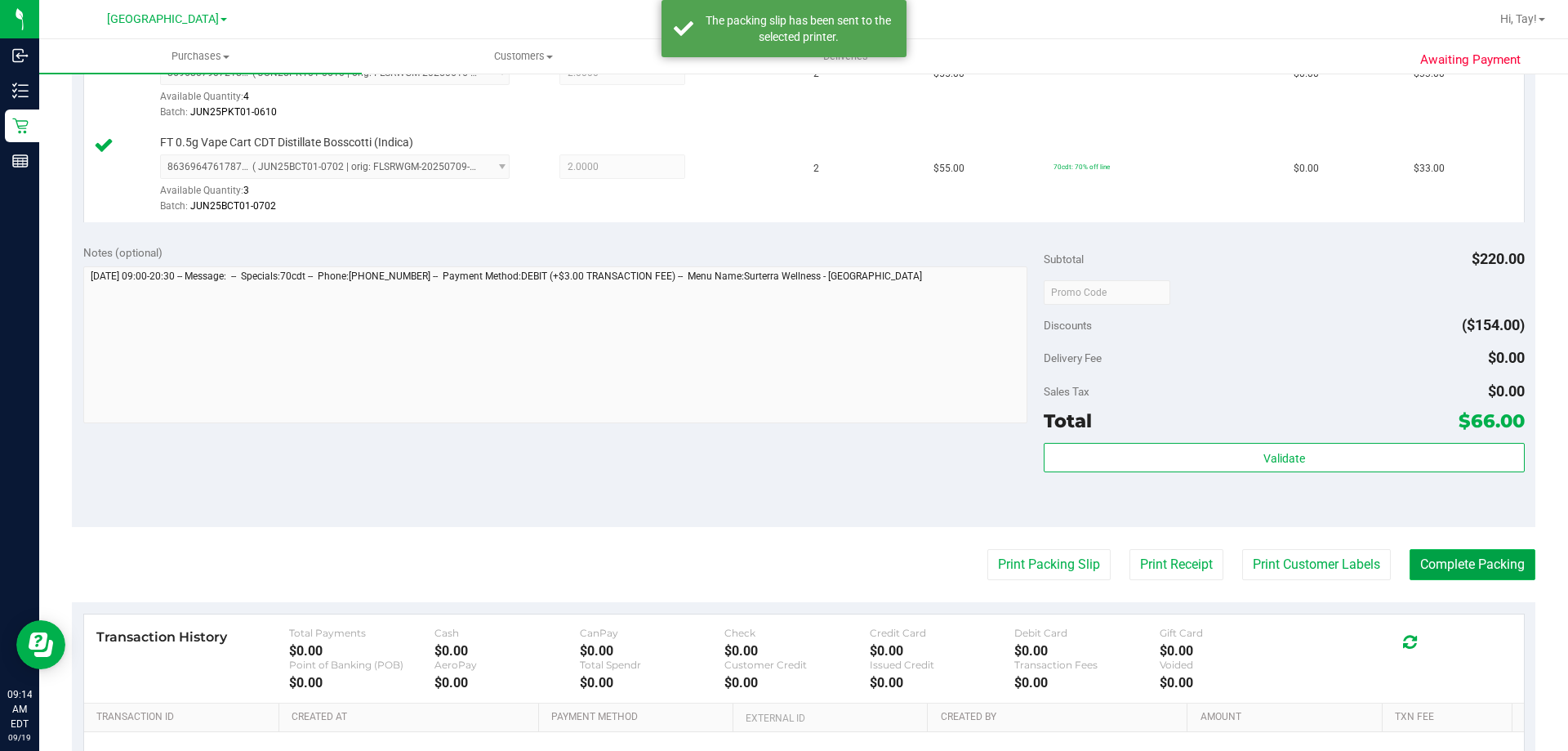
click at [1465, 568] on button "Complete Packing" at bounding box center [1472, 565] width 125 height 31
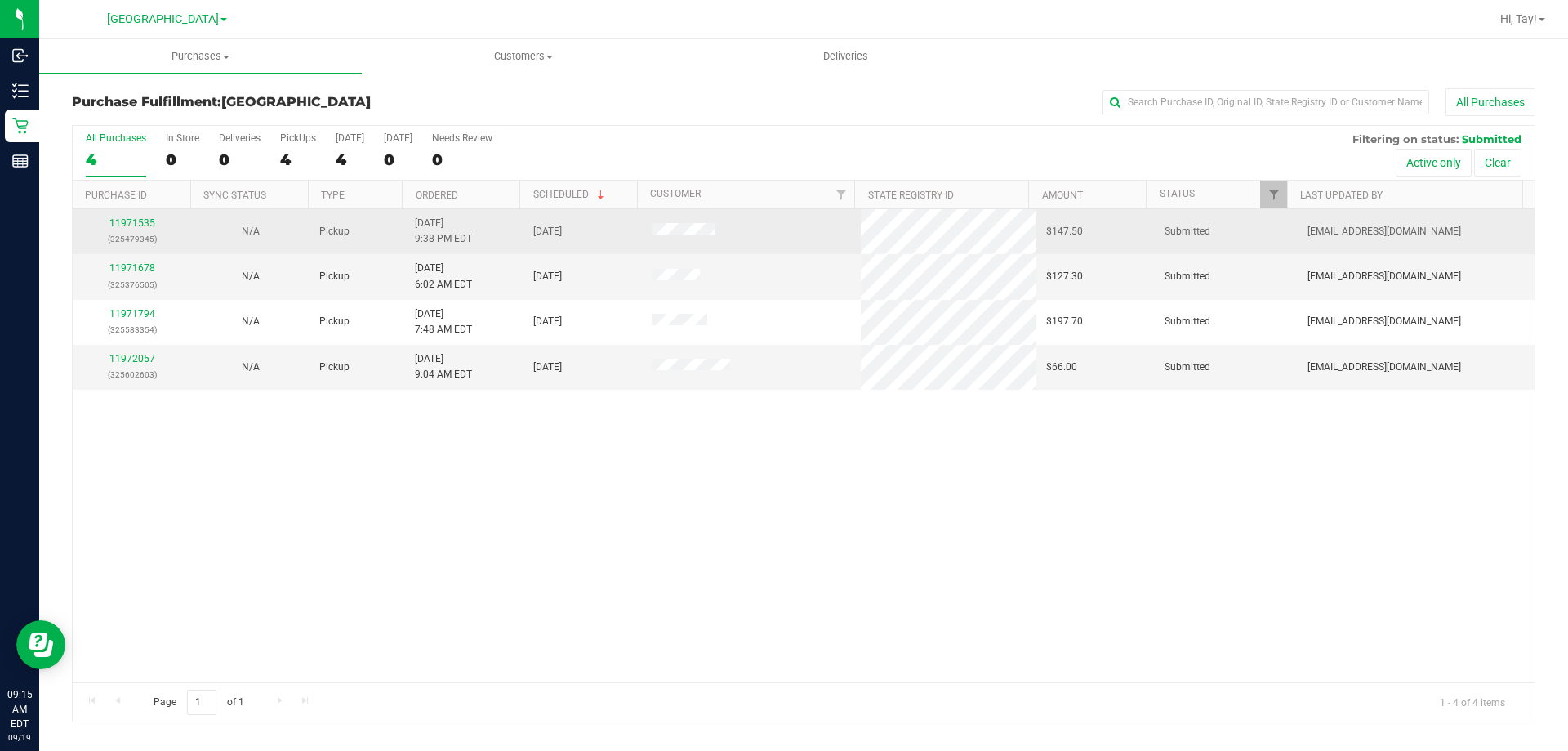
click at [147, 214] on td "11971535 (325479345)" at bounding box center [132, 231] width 119 height 45
click at [146, 229] on div "11971535 (325479345)" at bounding box center [131, 231] width 99 height 31
click at [147, 224] on link "11971535" at bounding box center [132, 222] width 46 height 11
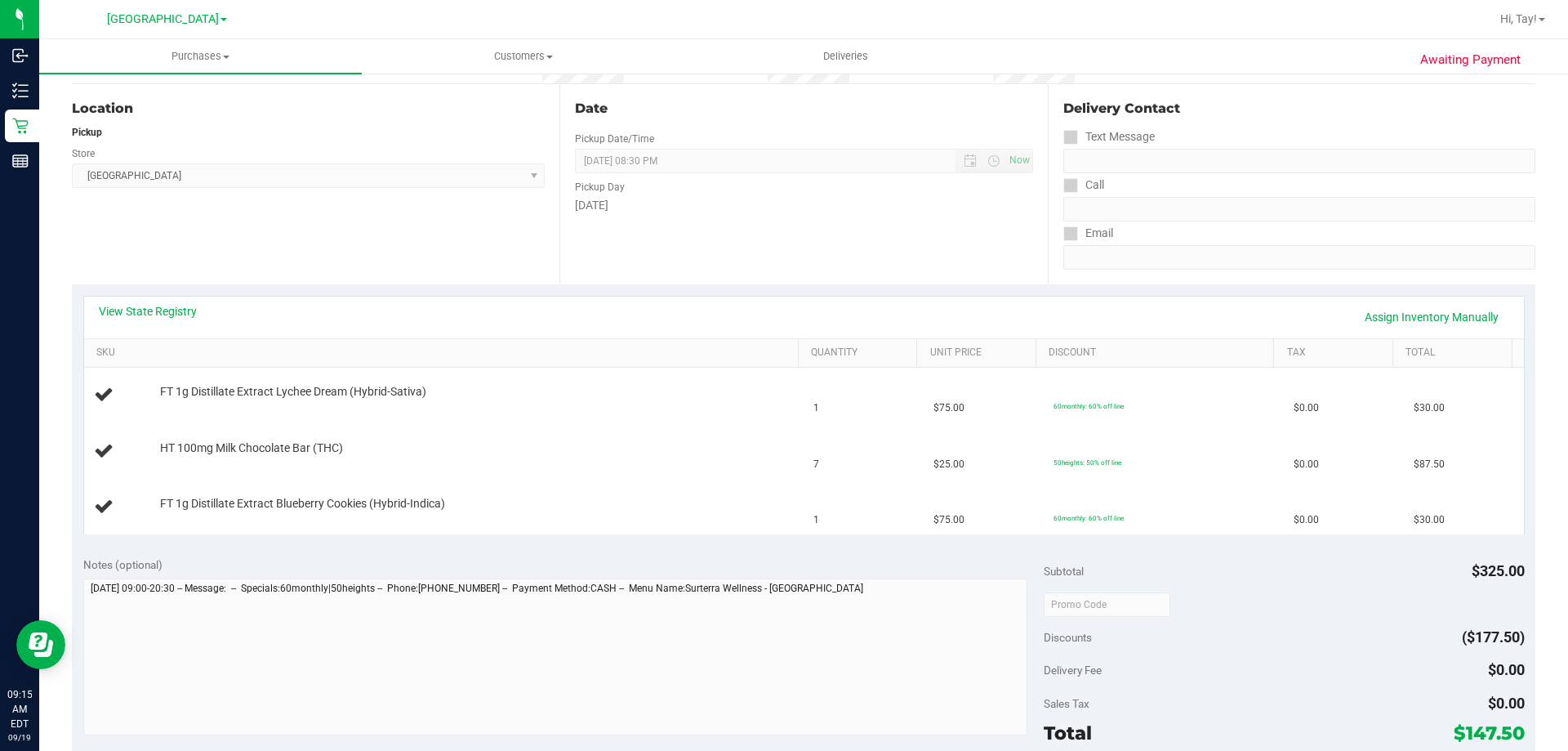
scroll to position [164, 0]
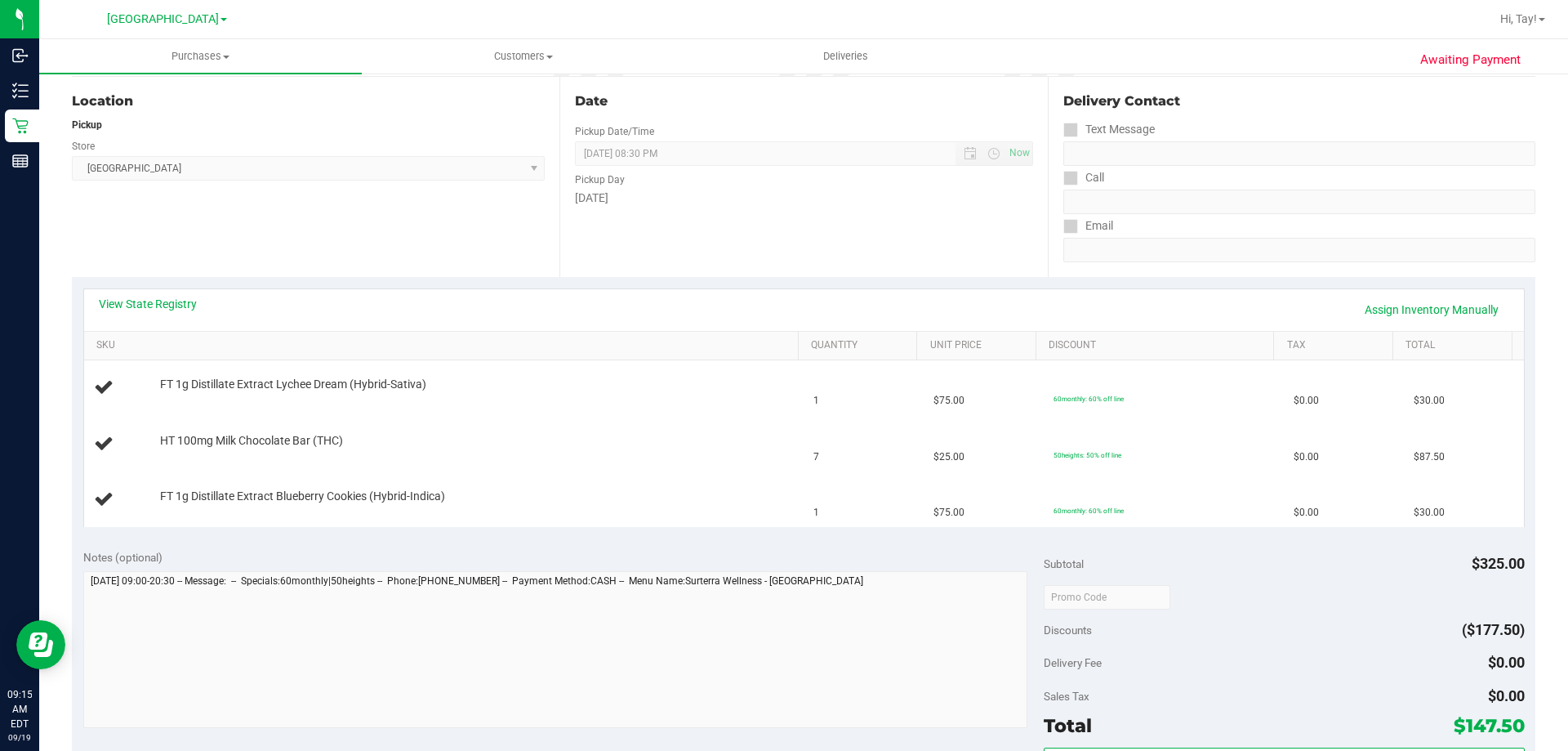
click at [431, 286] on div "View State Registry Assign Inventory Manually SKU Quantity Unit Price Discount …" at bounding box center [803, 407] width 1463 height 260
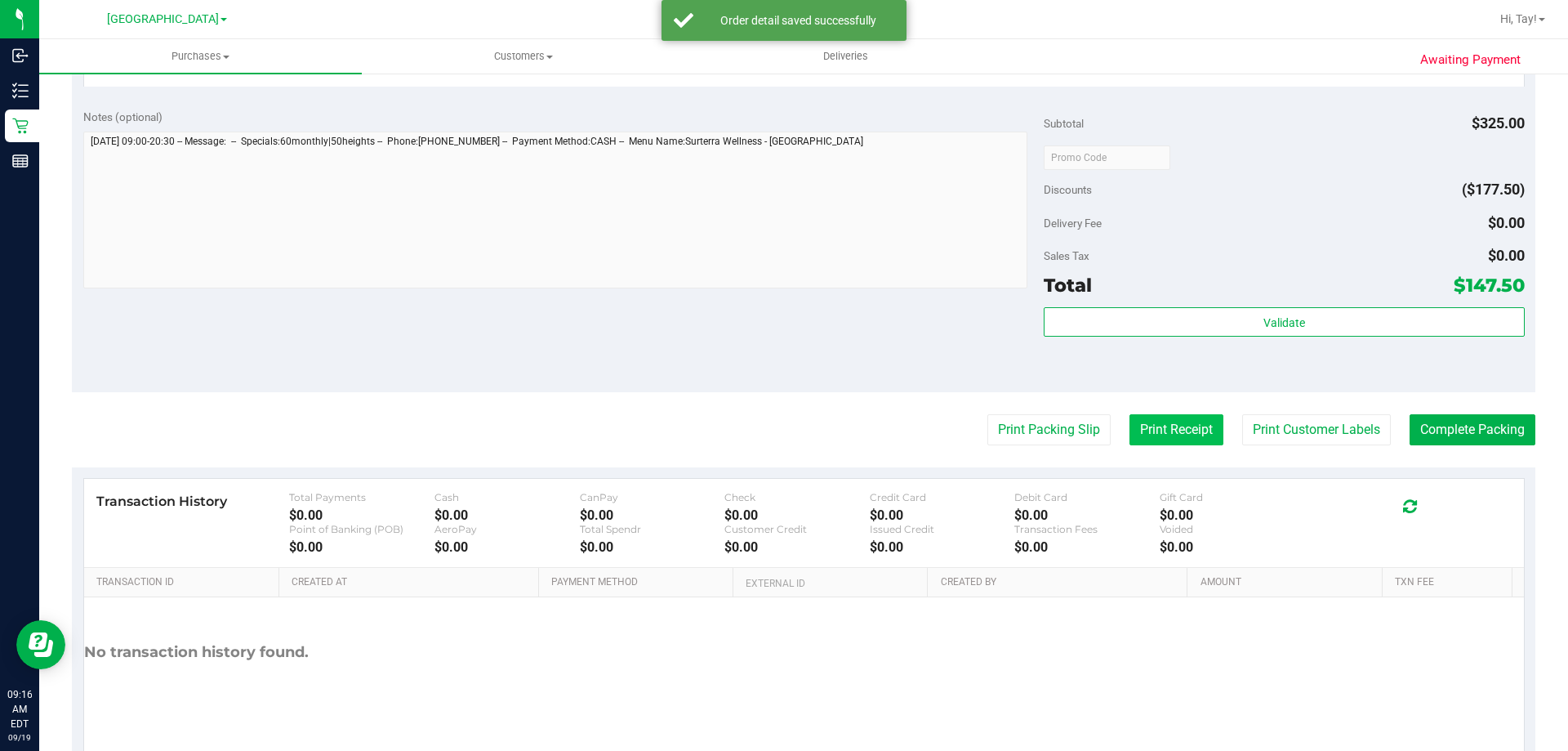
scroll to position [735, 0]
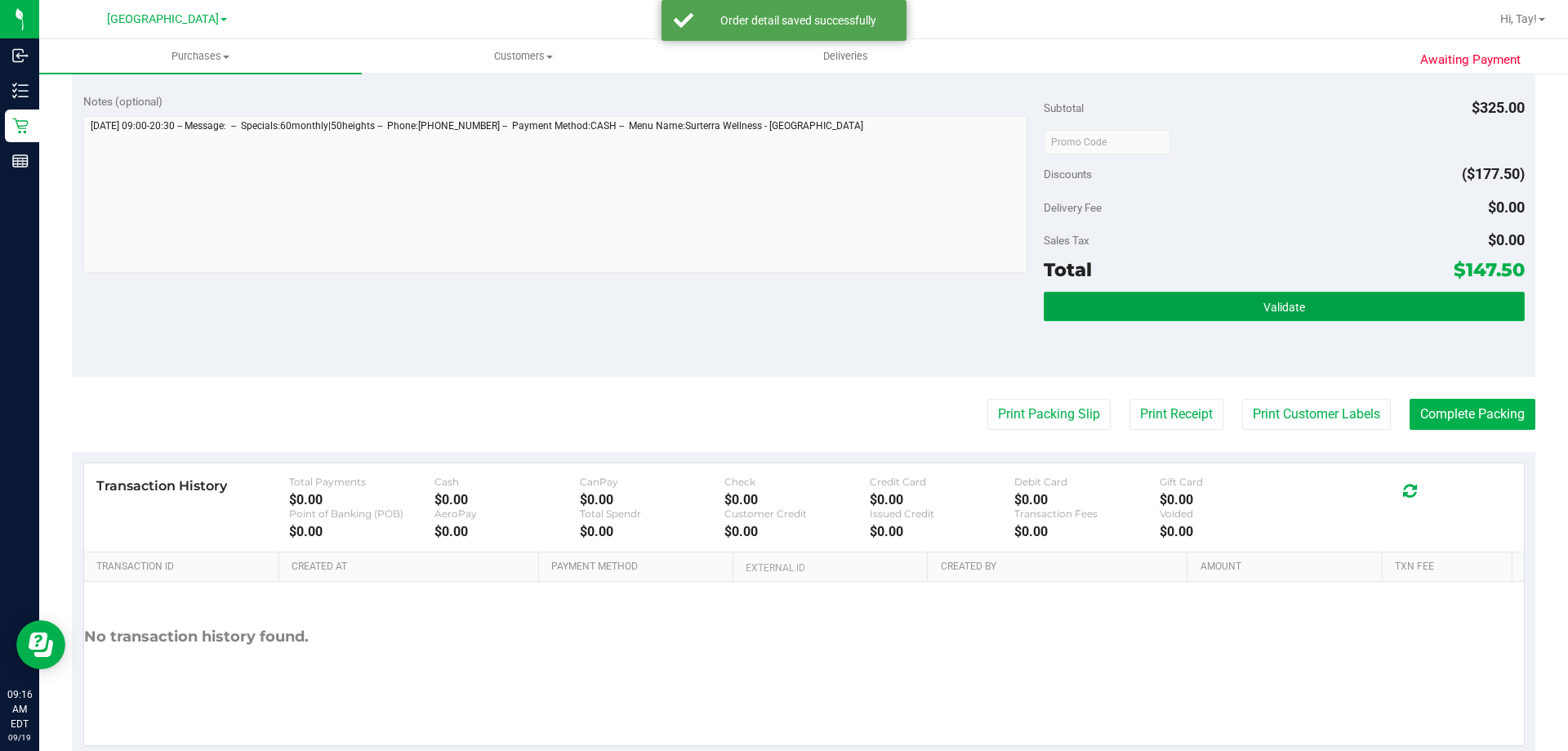
click at [1119, 313] on button "Validate" at bounding box center [1283, 306] width 480 height 30
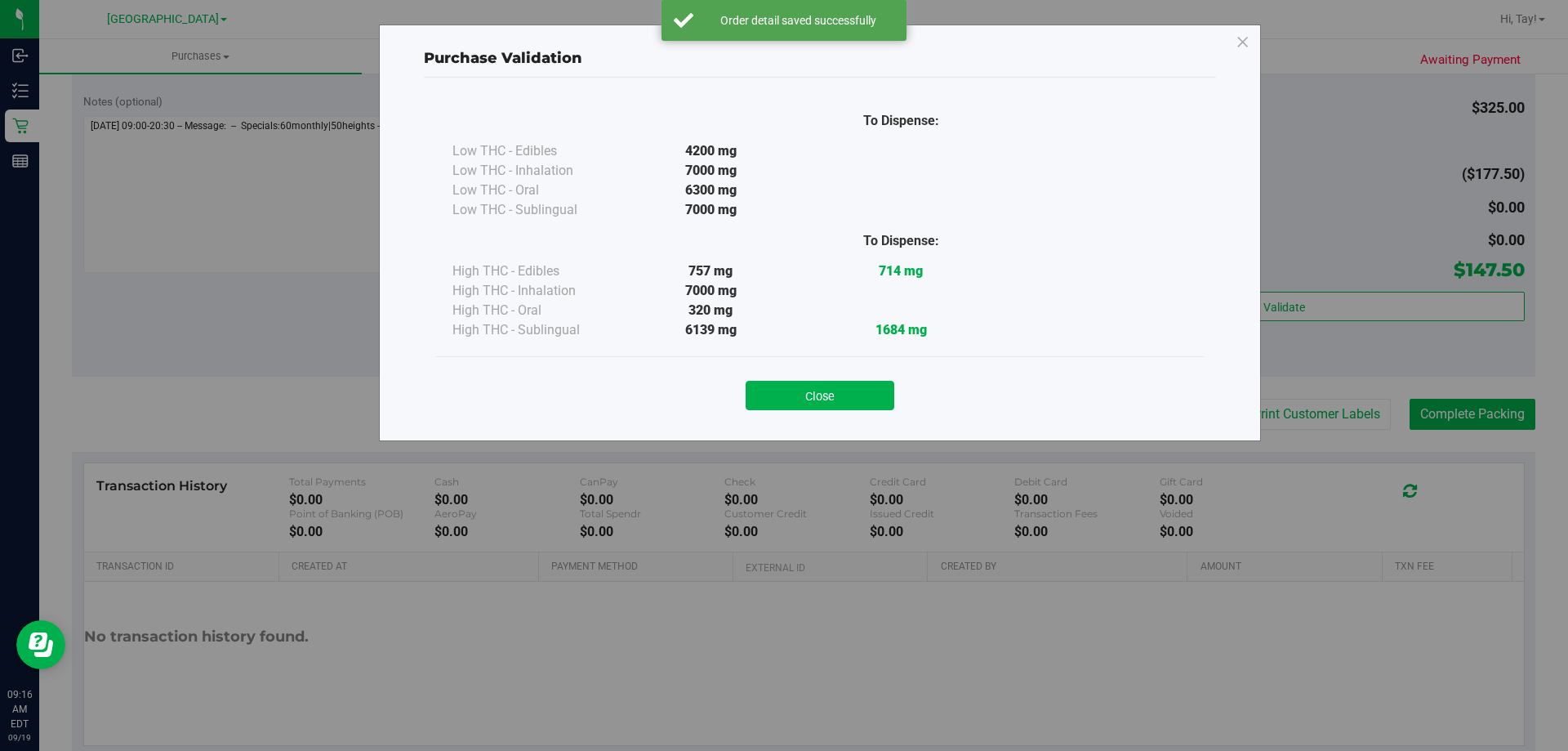
drag, startPoint x: 812, startPoint y: 406, endPoint x: 886, endPoint y: 403, distance: 74.1
click at [816, 403] on button "Close" at bounding box center [819, 395] width 148 height 30
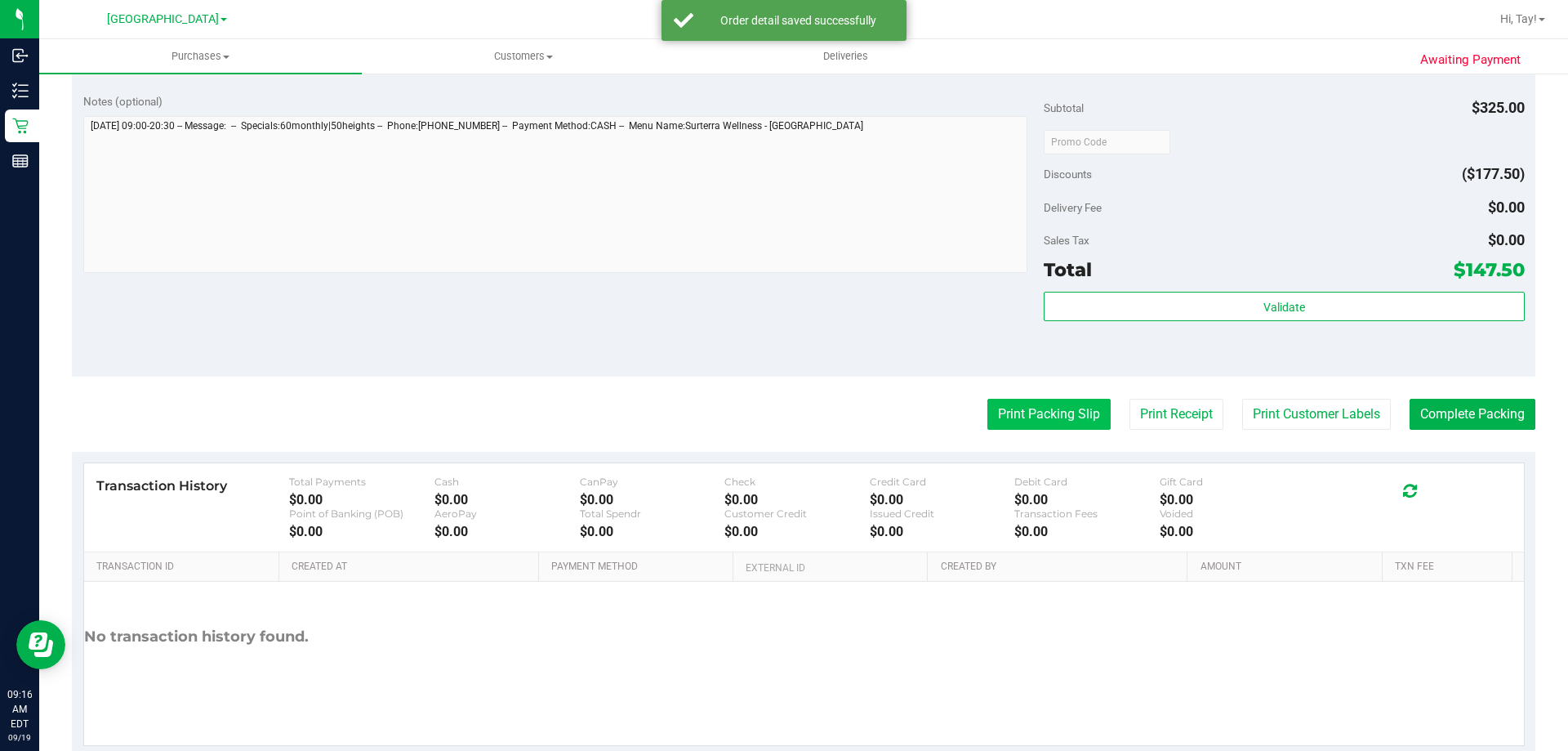
click at [1010, 417] on button "Print Packing Slip" at bounding box center [1049, 414] width 124 height 31
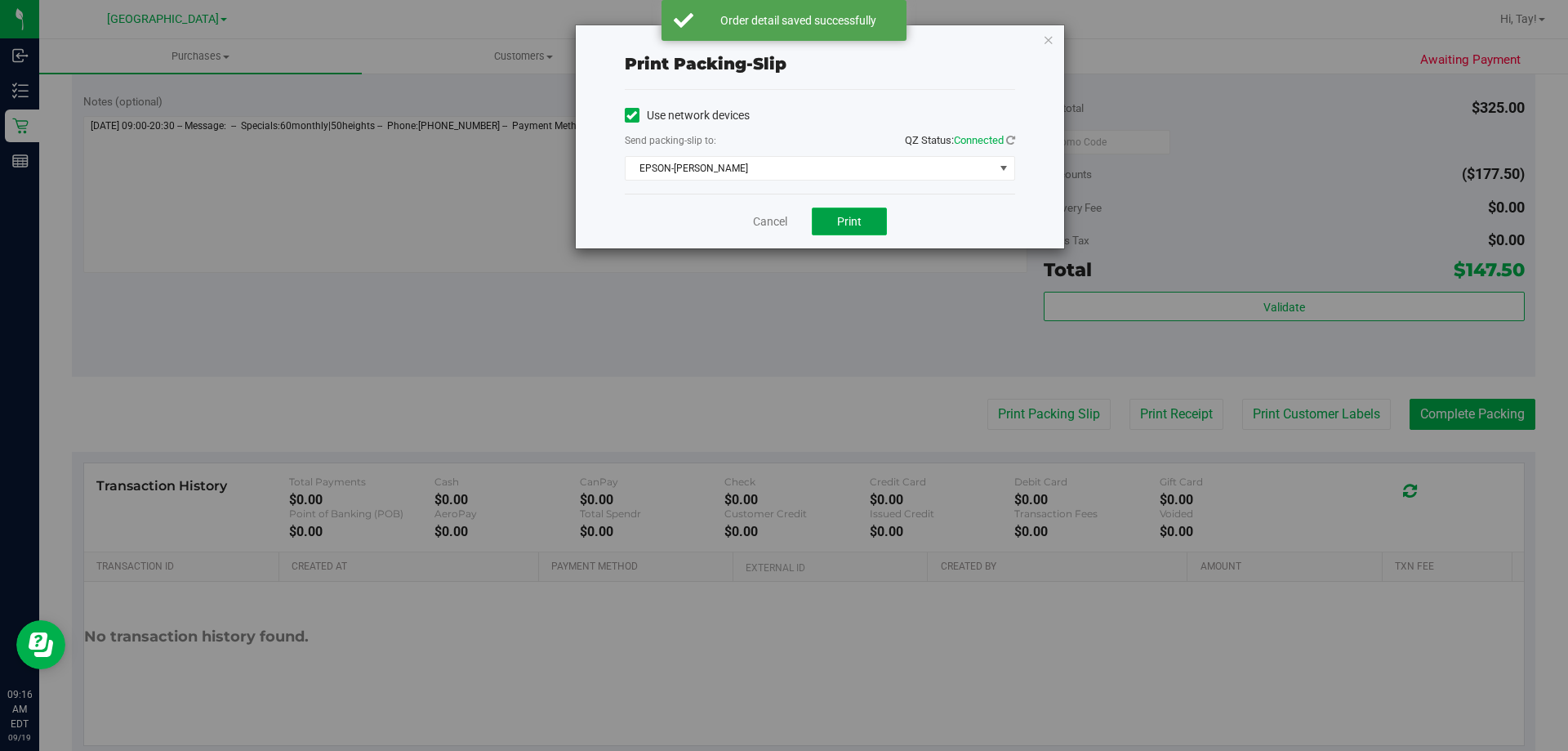
click at [846, 231] on button "Print" at bounding box center [849, 221] width 75 height 28
click at [776, 219] on link "Cancel" at bounding box center [770, 222] width 34 height 17
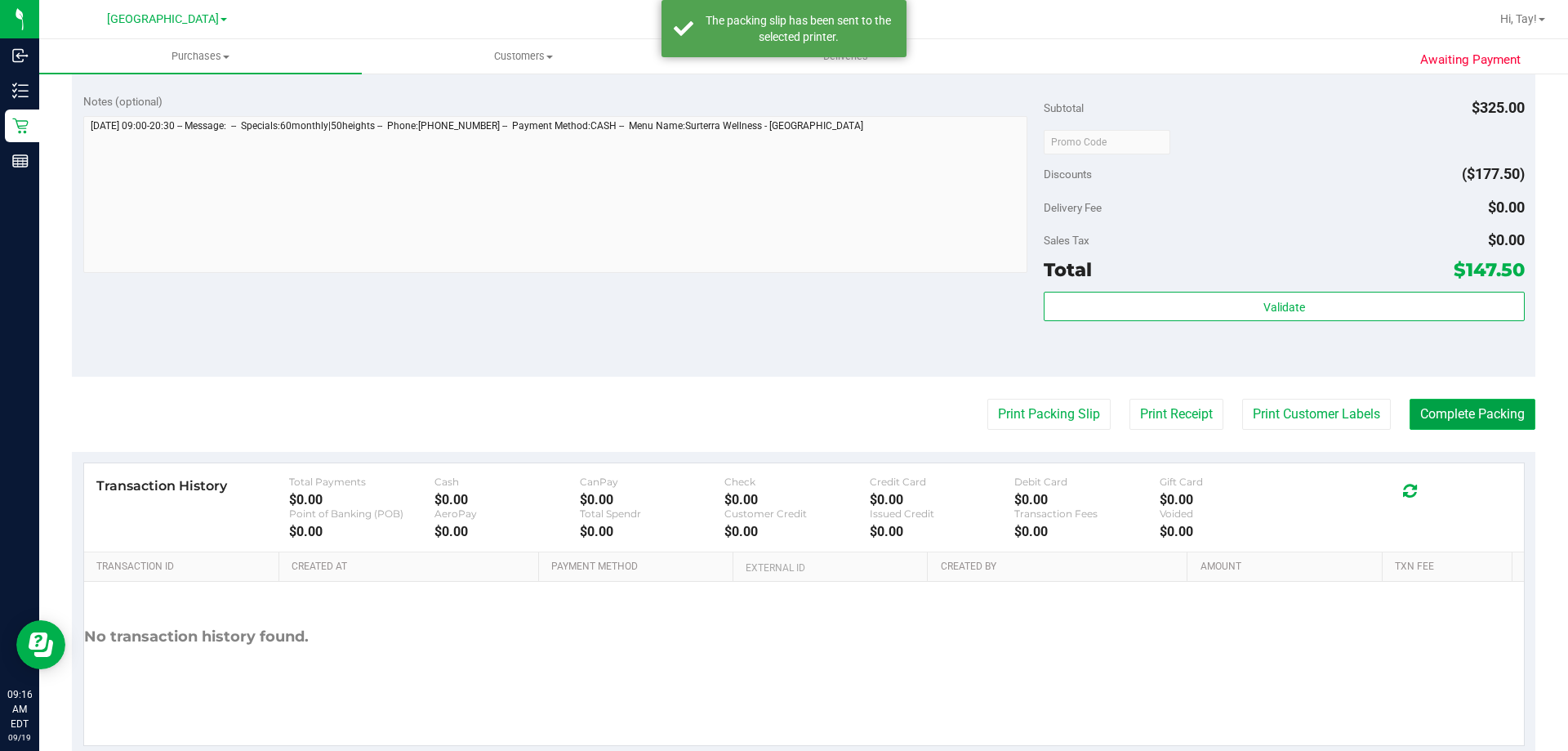
click at [1432, 402] on button "Complete Packing" at bounding box center [1472, 414] width 125 height 31
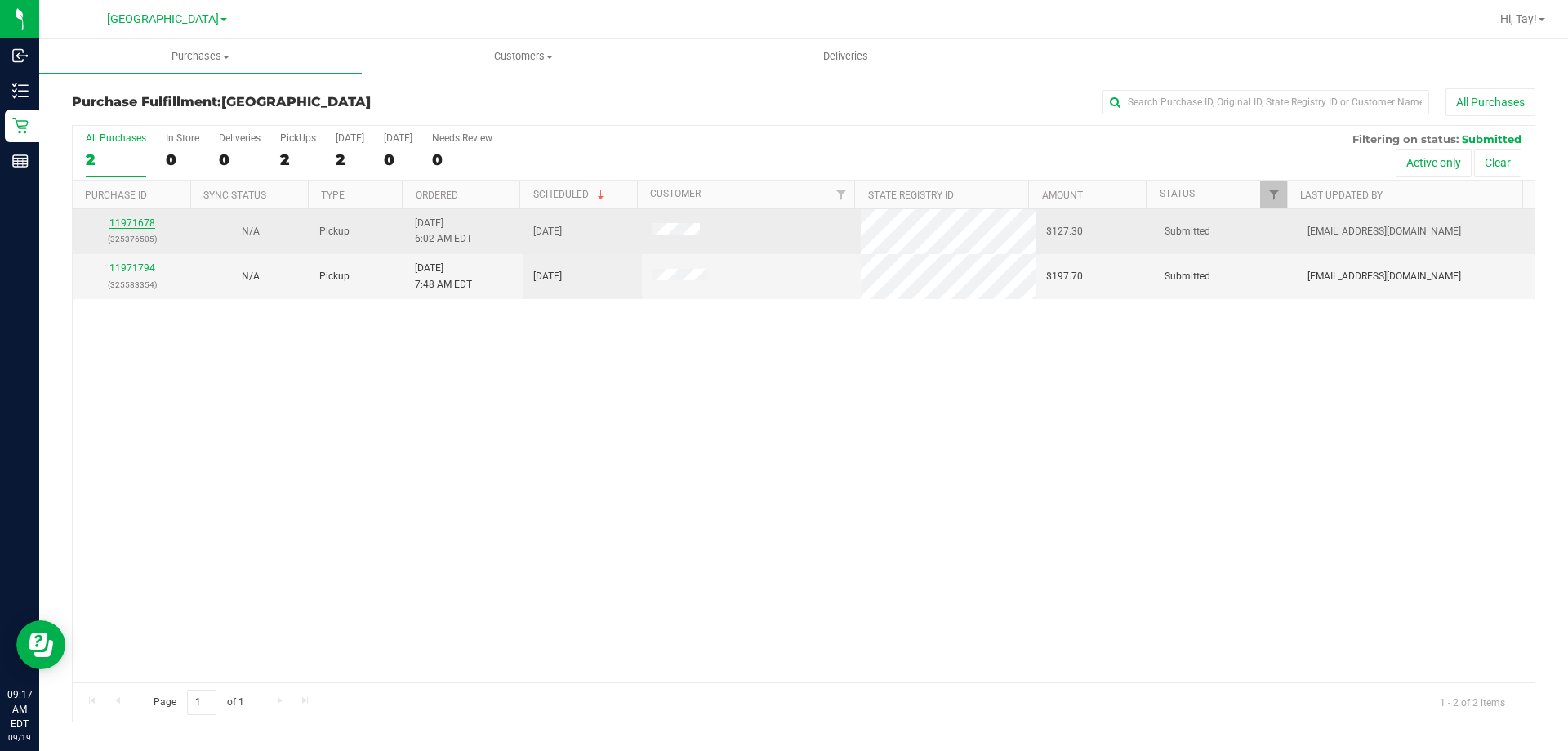
click at [147, 218] on link "11971678" at bounding box center [132, 222] width 46 height 11
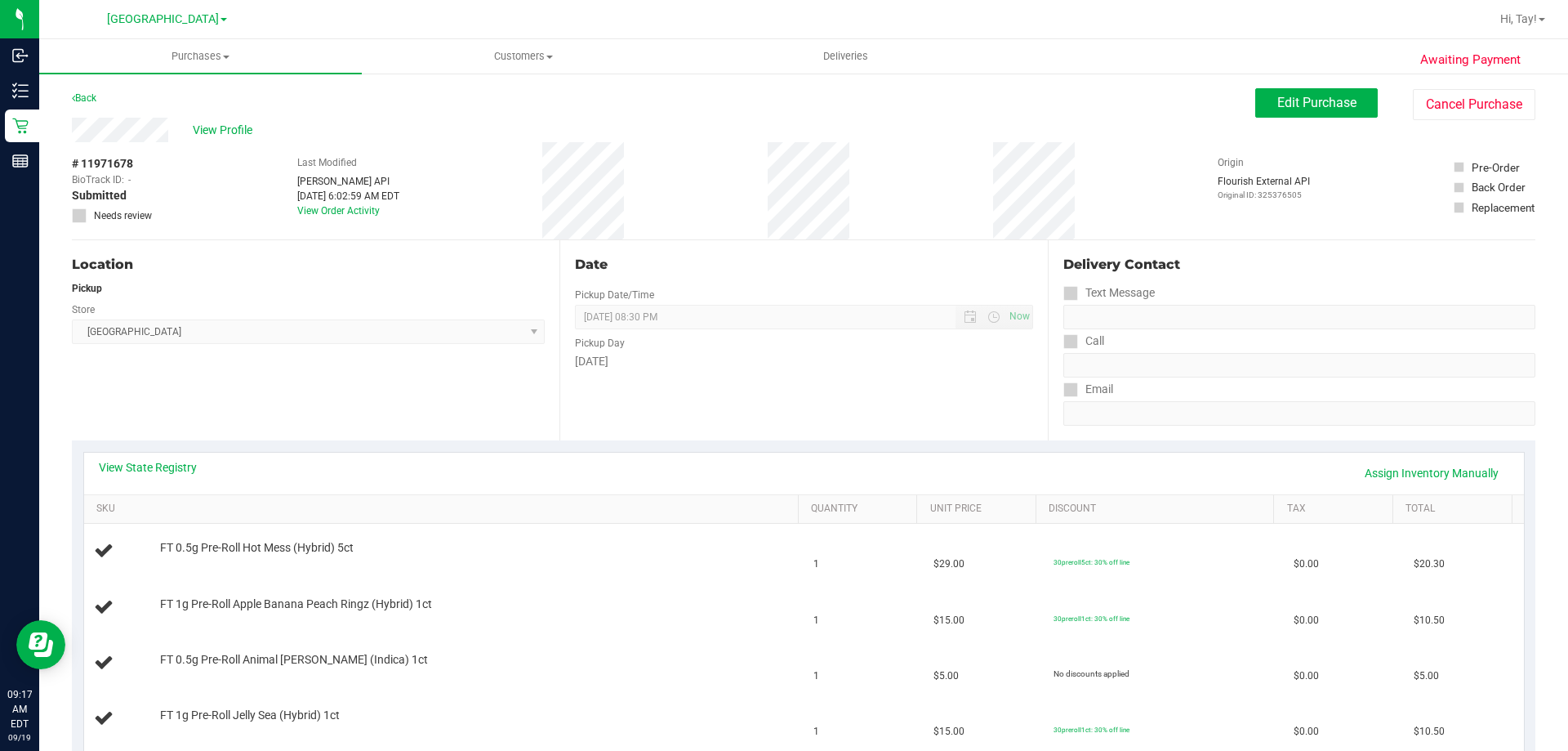
click at [399, 387] on div "Location Pickup Store Orange Park WC Select Store Bonita Springs WC Boynton Bea…" at bounding box center [315, 340] width 487 height 200
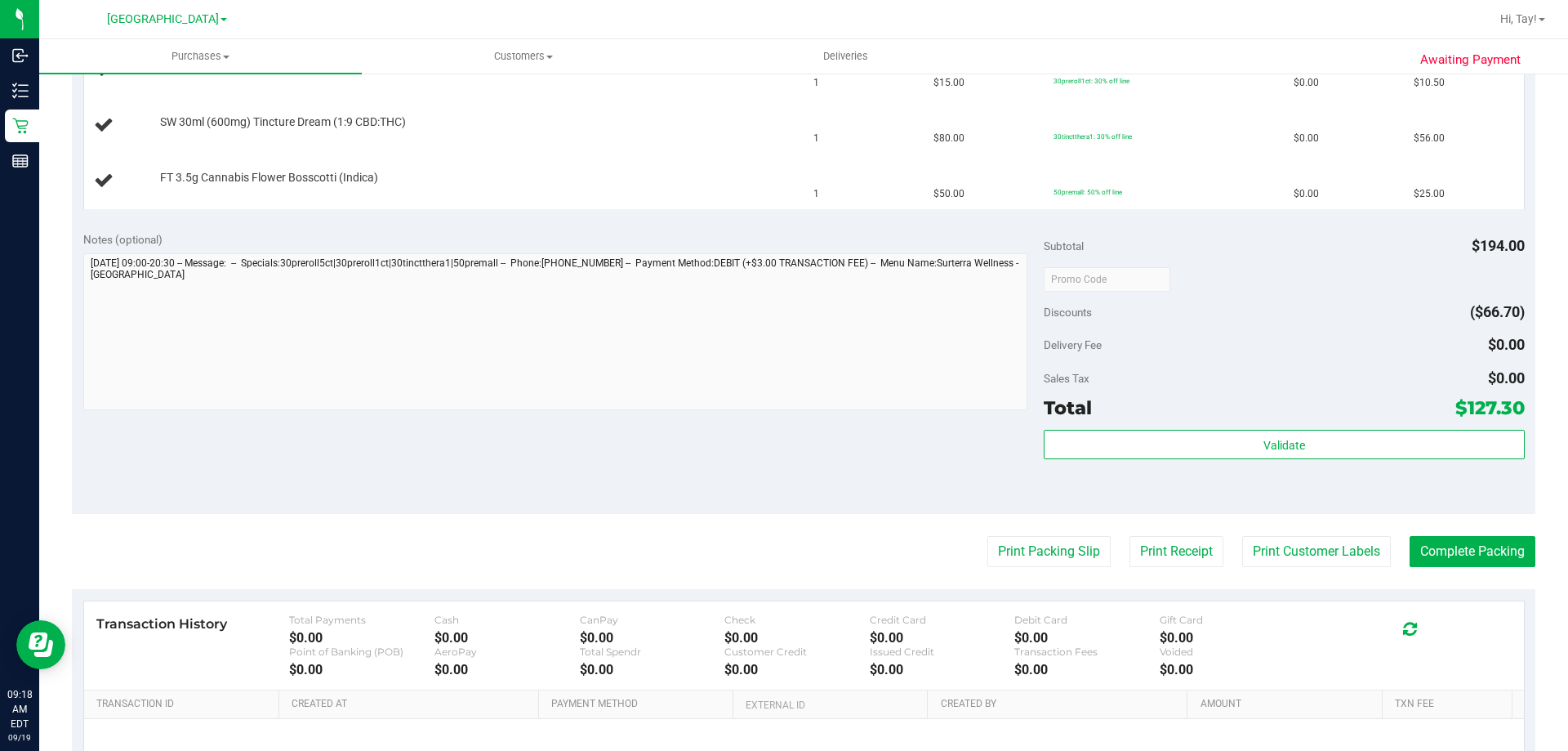
scroll to position [654, 0]
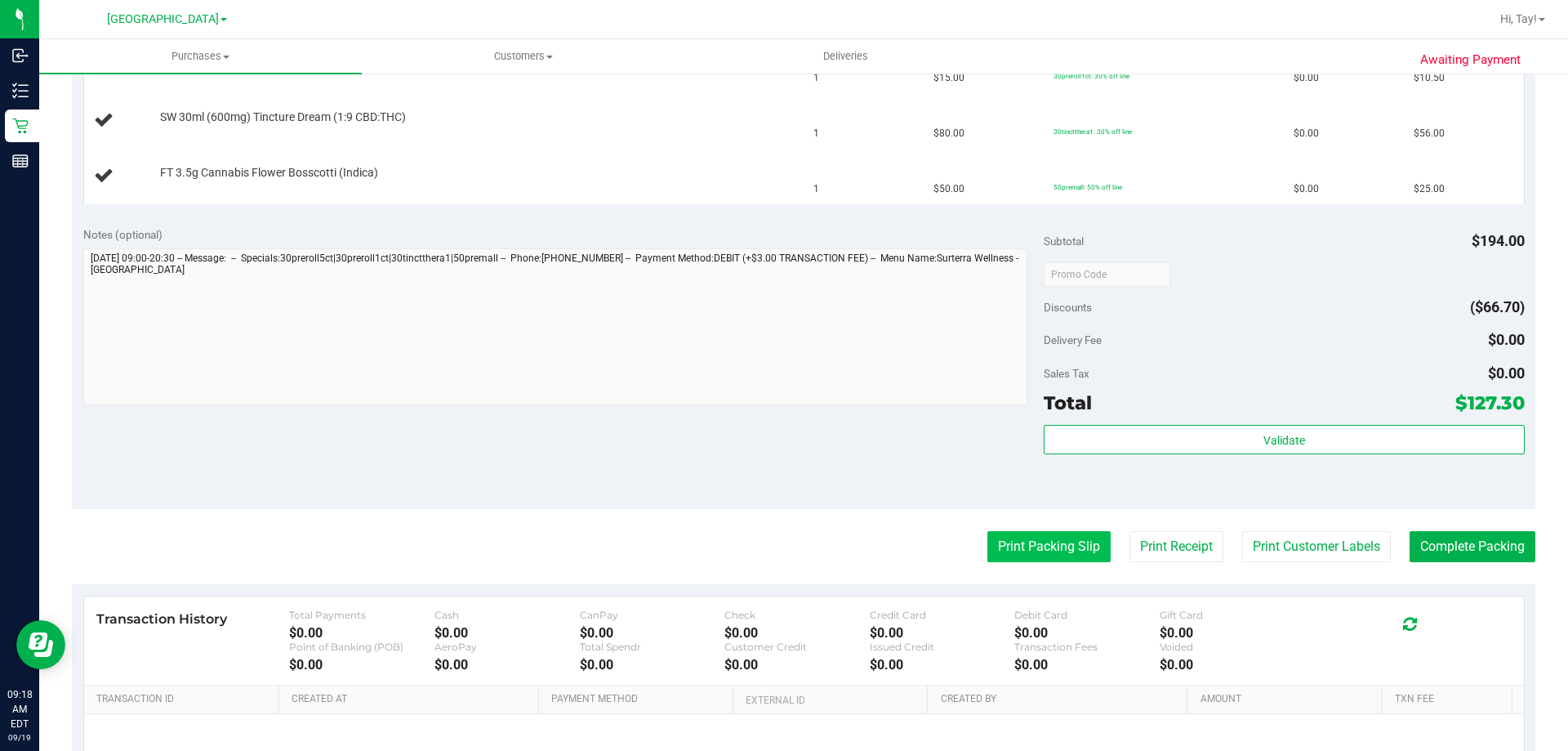
click at [1039, 532] on button "Print Packing Slip" at bounding box center [1049, 546] width 124 height 31
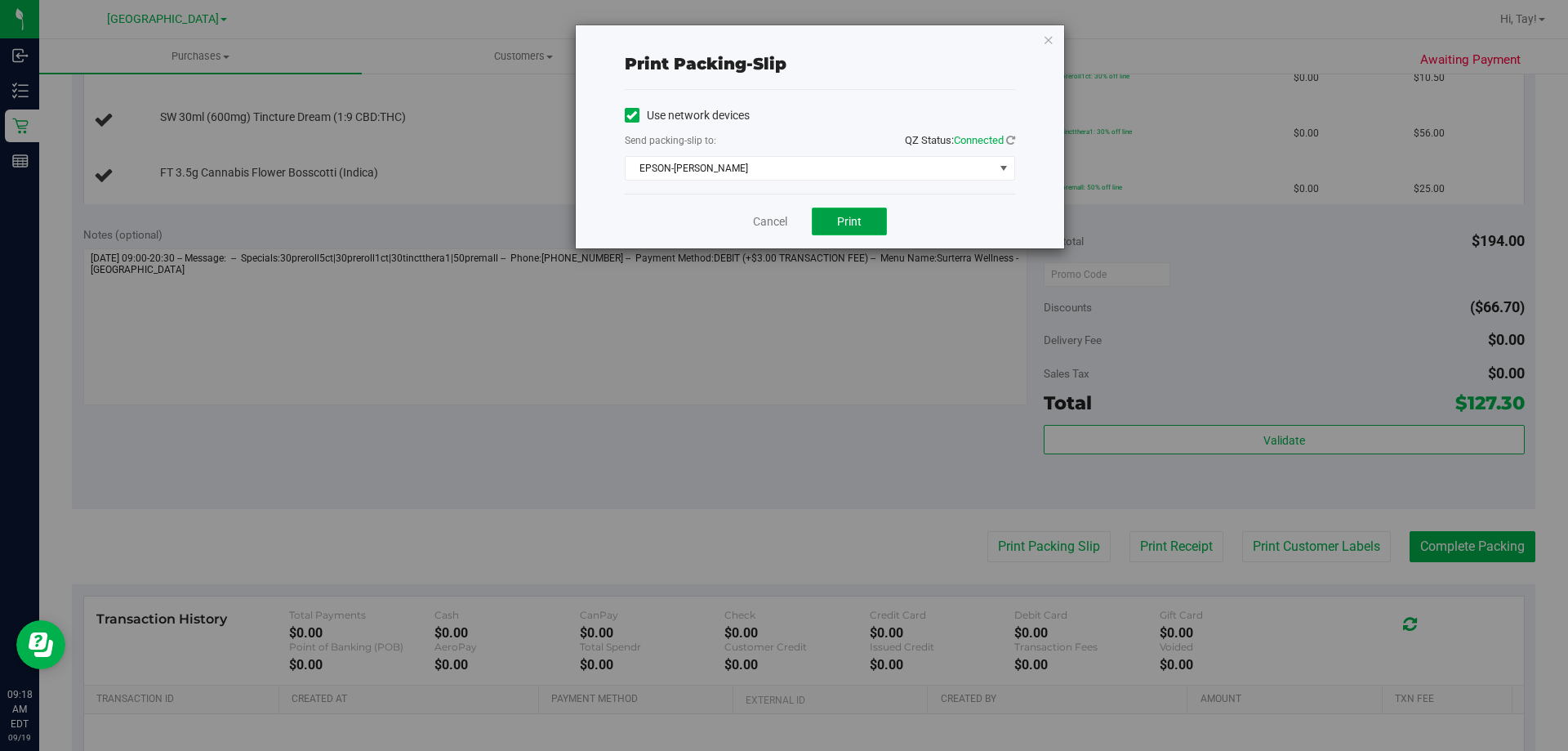
click at [823, 226] on button "Print" at bounding box center [849, 221] width 75 height 28
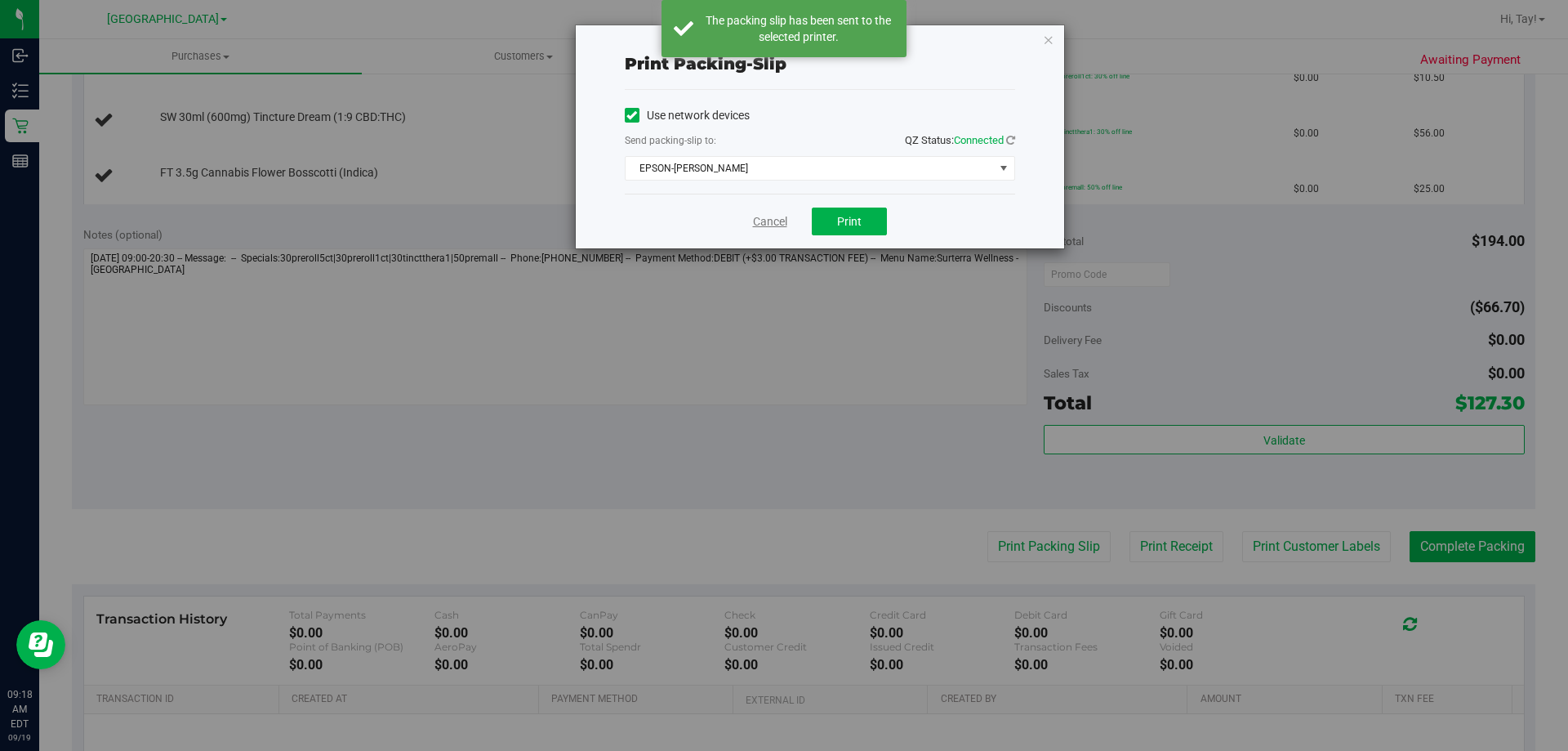
click at [767, 225] on link "Cancel" at bounding box center [770, 222] width 34 height 17
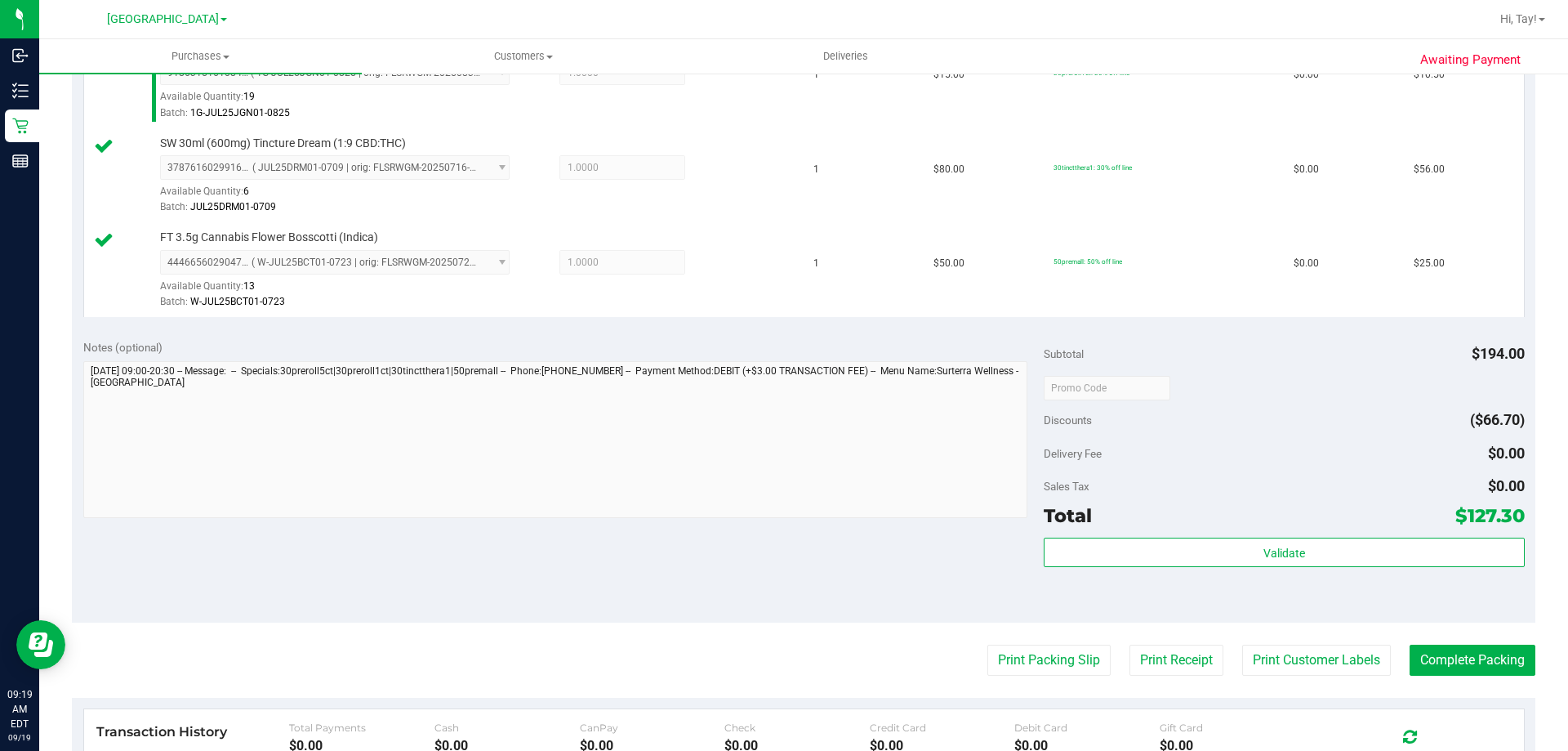
scroll to position [817, 0]
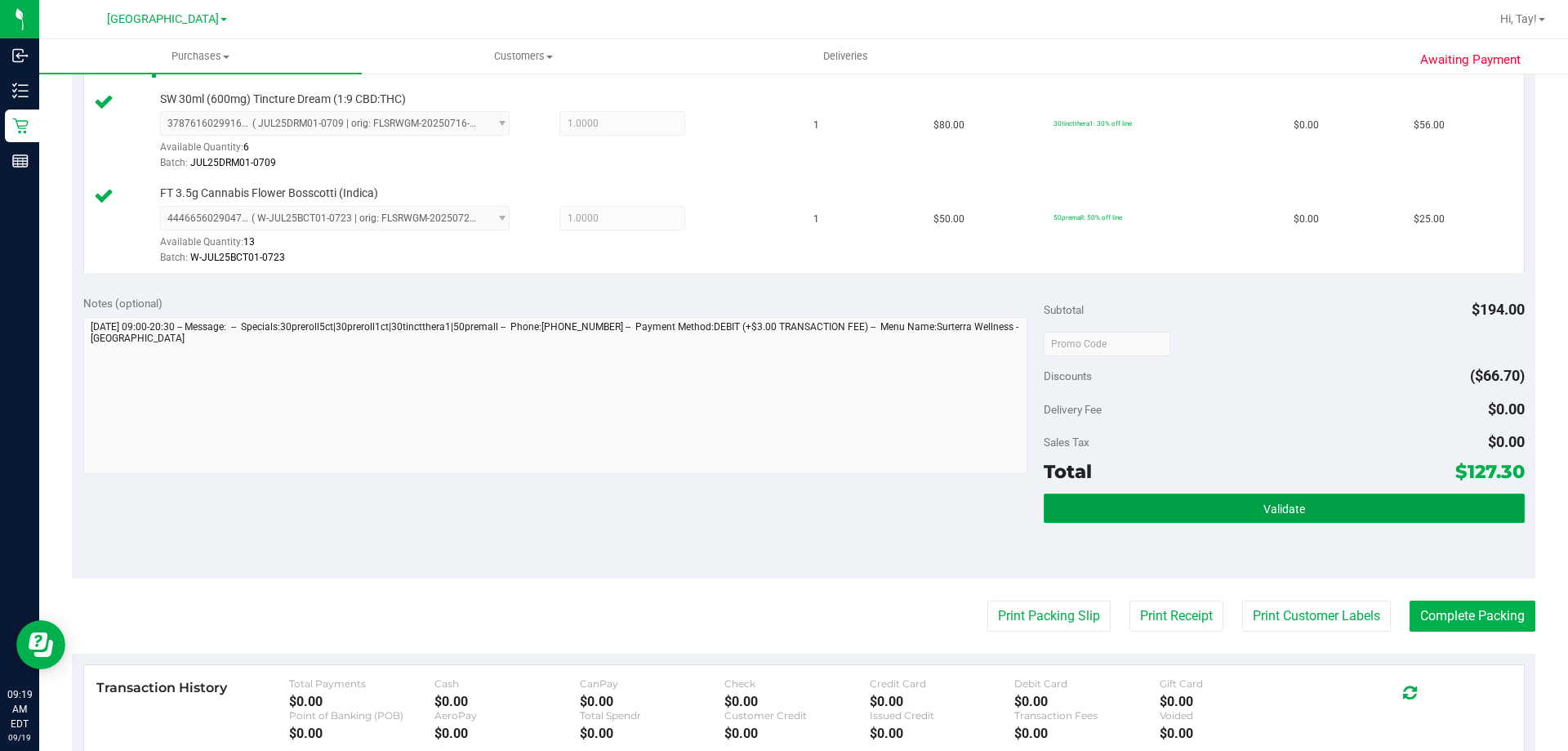
click at [1061, 502] on button "Validate" at bounding box center [1283, 508] width 480 height 30
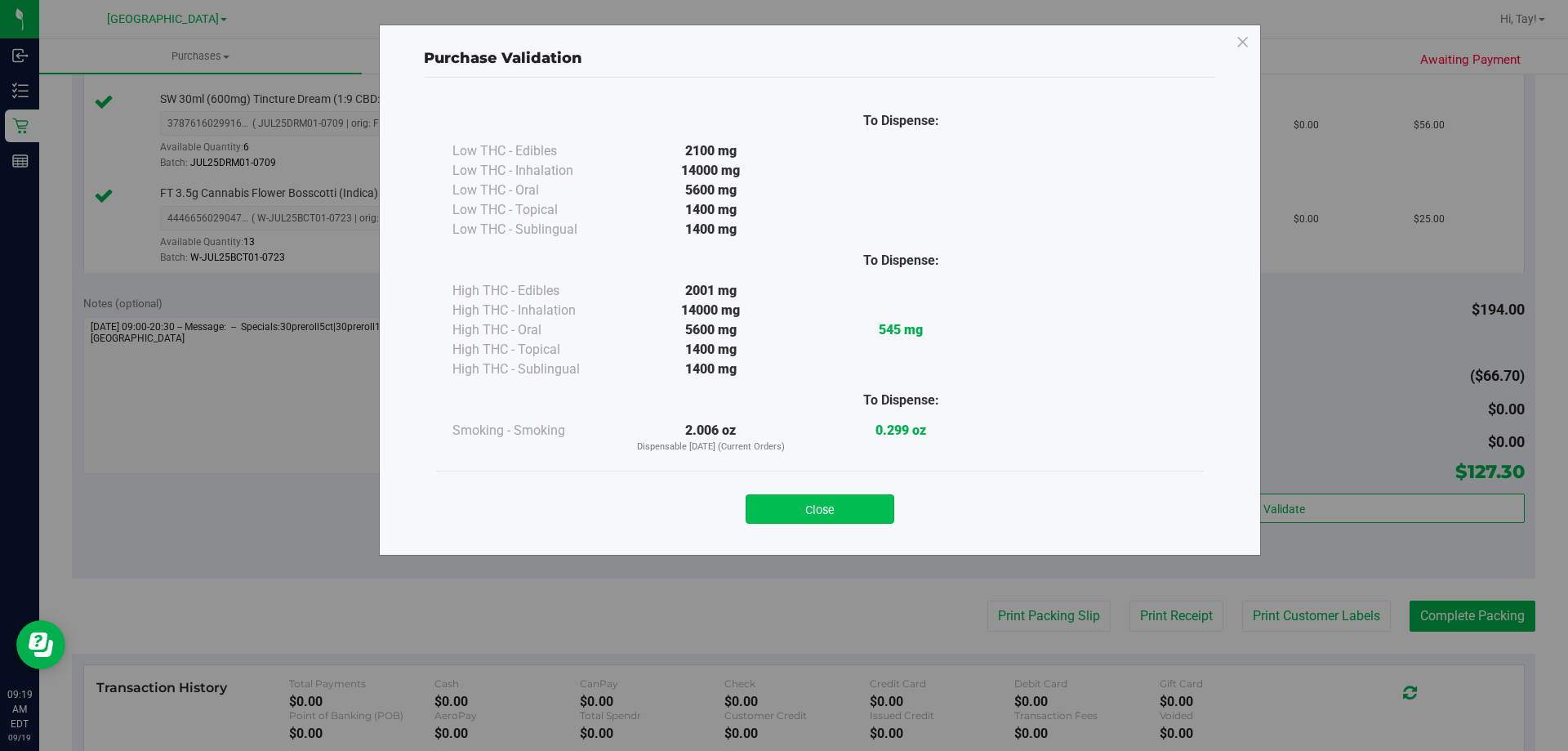
click at [844, 498] on button "Close" at bounding box center [819, 509] width 148 height 30
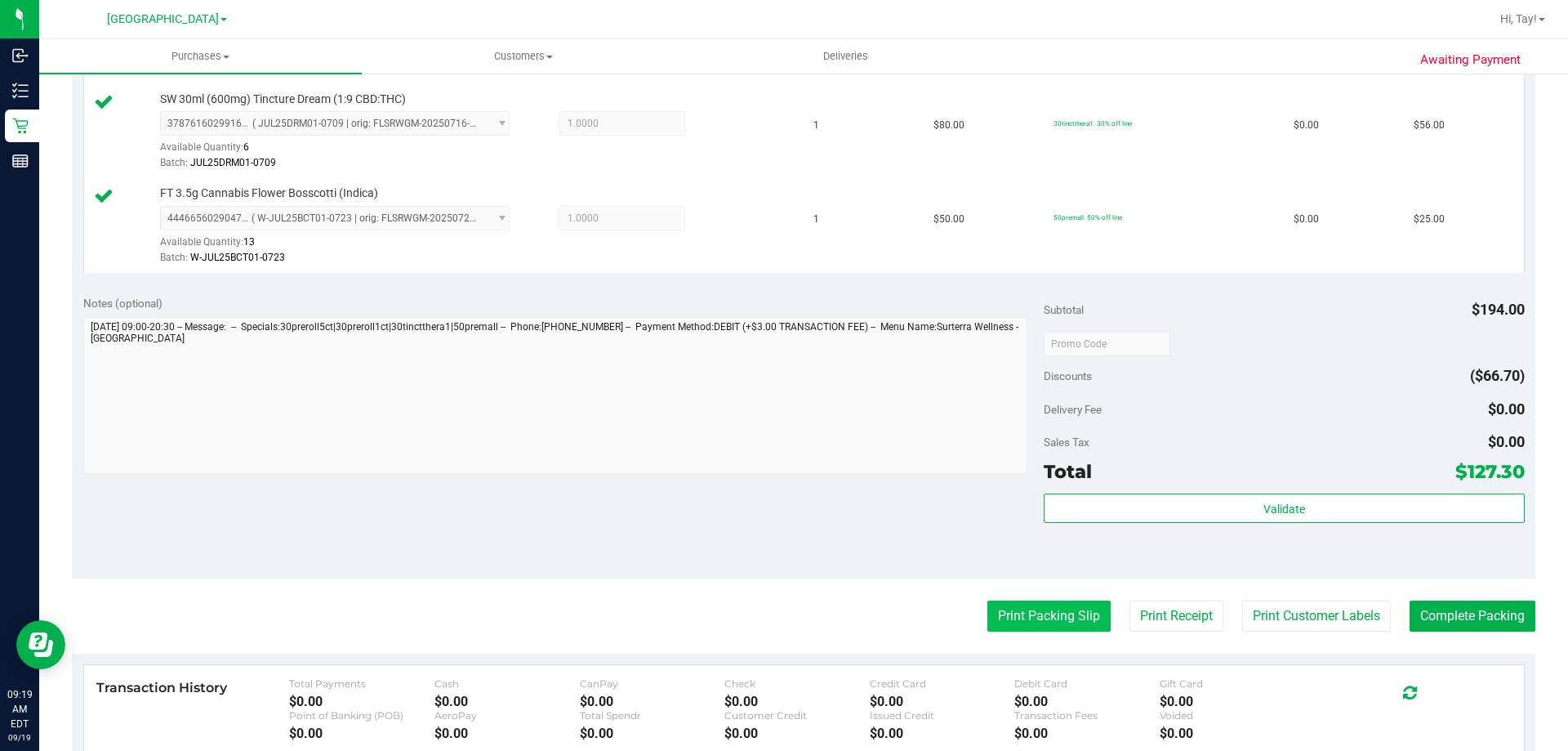
click at [987, 607] on button "Print Packing Slip" at bounding box center [1049, 615] width 124 height 31
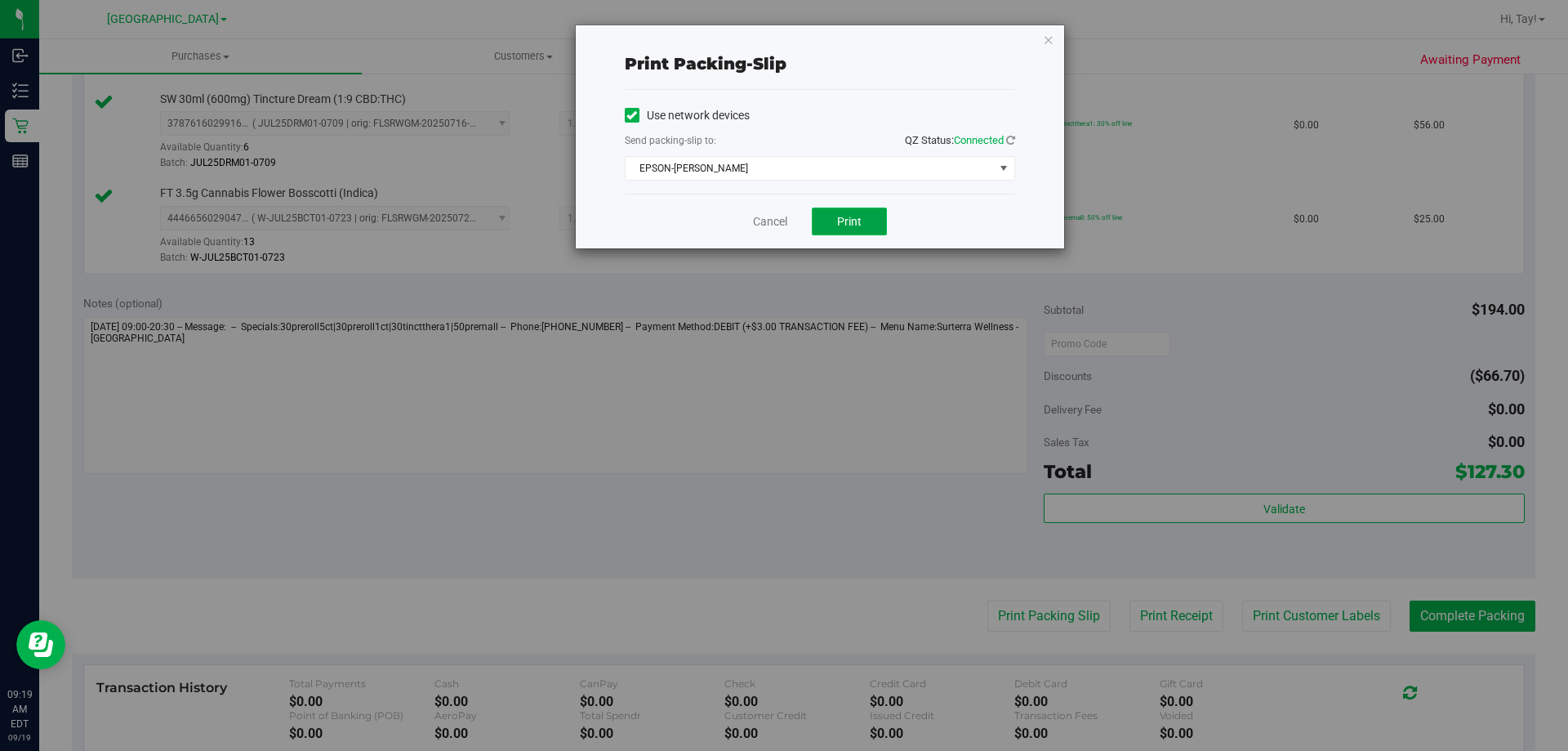
click at [862, 222] on button "Print" at bounding box center [849, 221] width 75 height 28
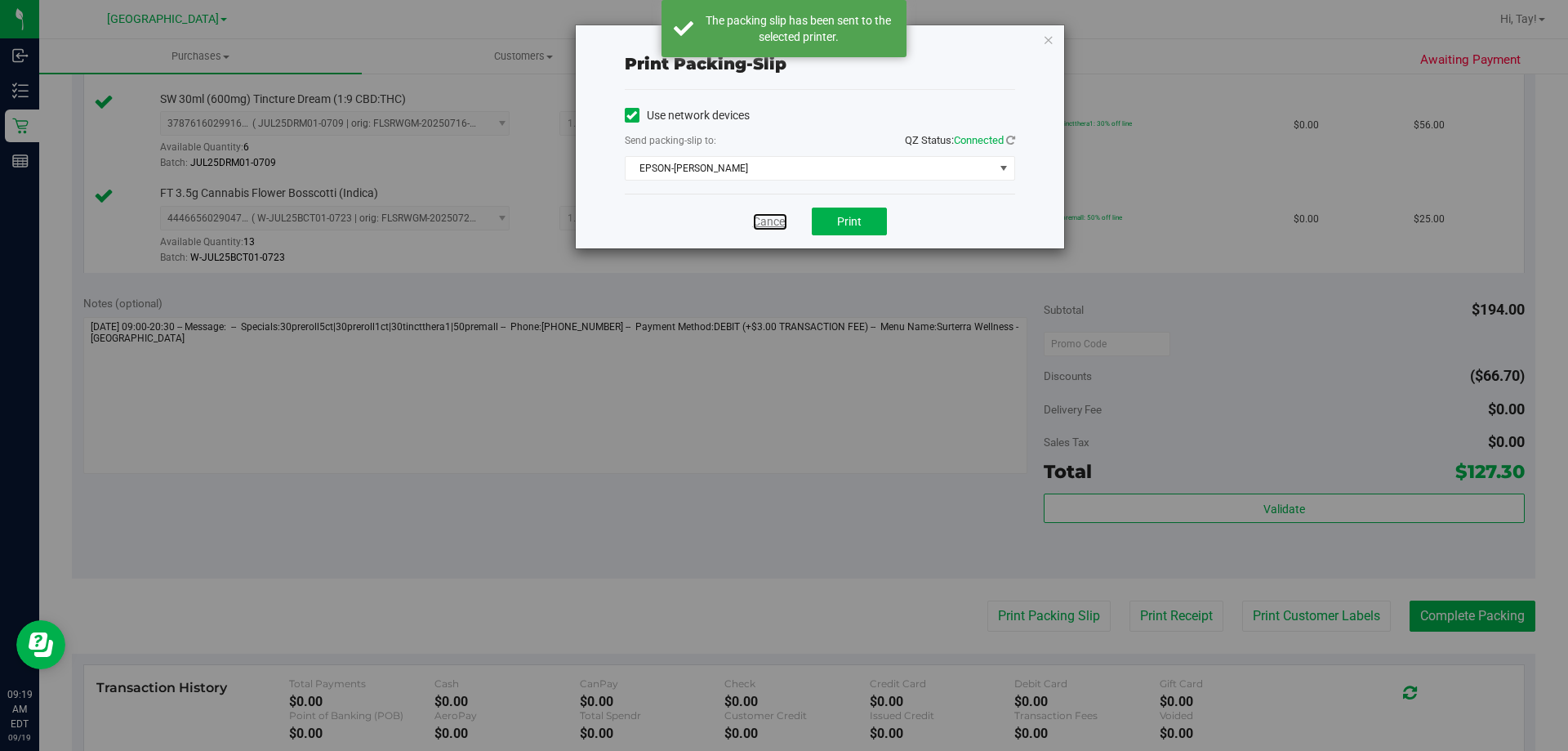
drag, startPoint x: 766, startPoint y: 226, endPoint x: 945, endPoint y: 275, distance: 185.6
click at [767, 226] on link "Cancel" at bounding box center [770, 222] width 34 height 17
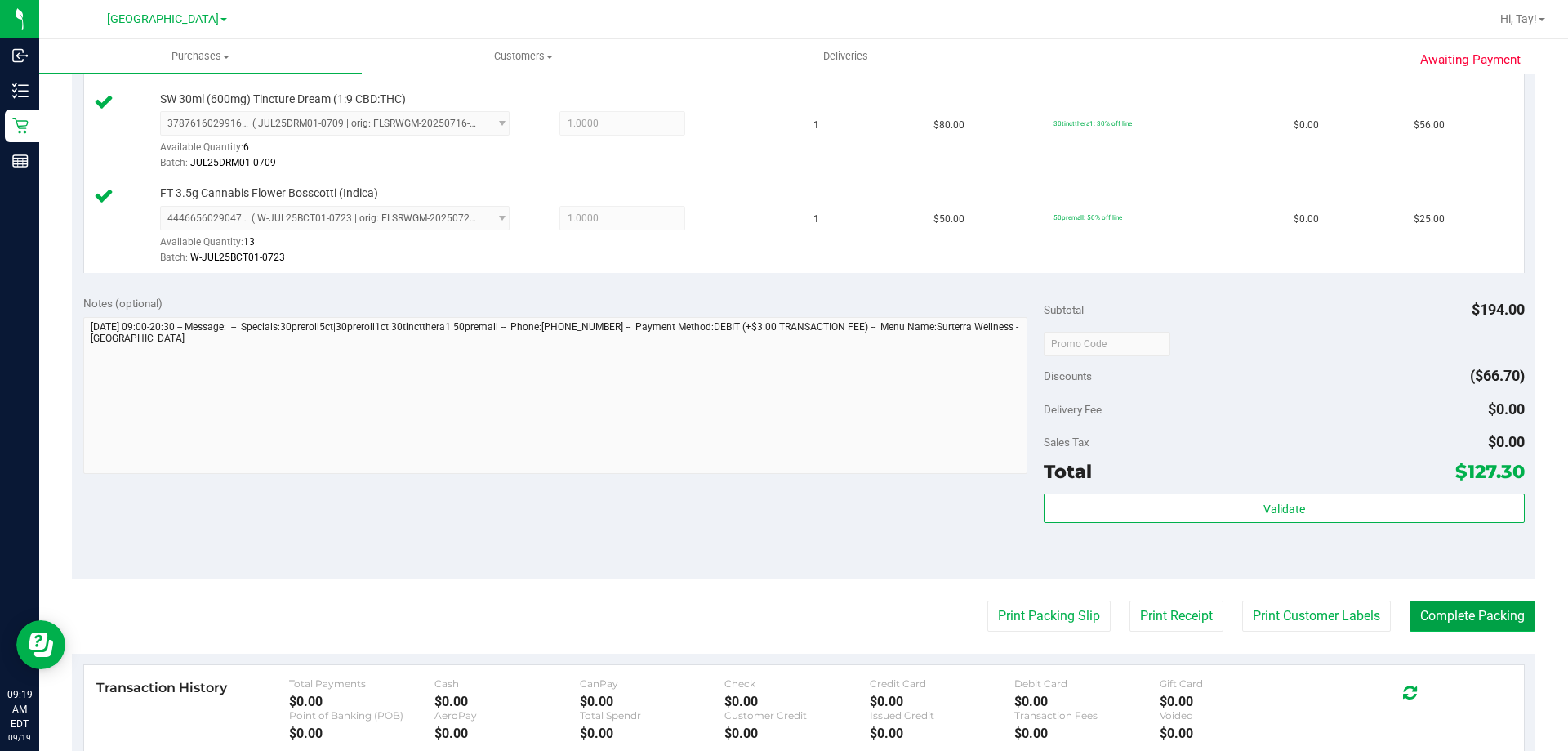
click at [1471, 609] on button "Complete Packing" at bounding box center [1472, 615] width 125 height 31
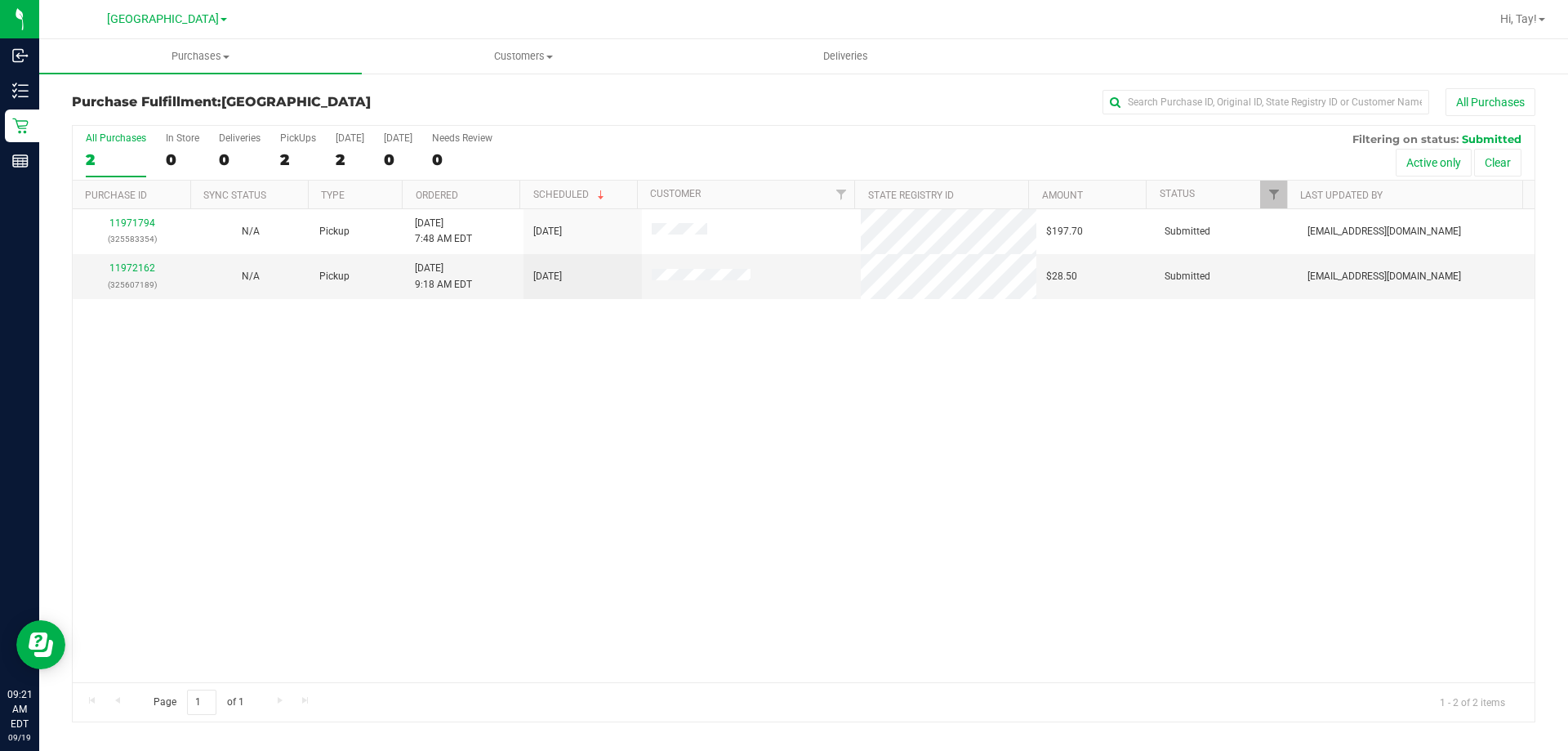
click at [411, 307] on div "11971794 (325583354) N/A Pickup 9/19/2025 7:48 AM EDT 9/19/2025 $197.70 Submitt…" at bounding box center [803, 446] width 1461 height 473
click at [149, 268] on link "11972162" at bounding box center [132, 267] width 46 height 11
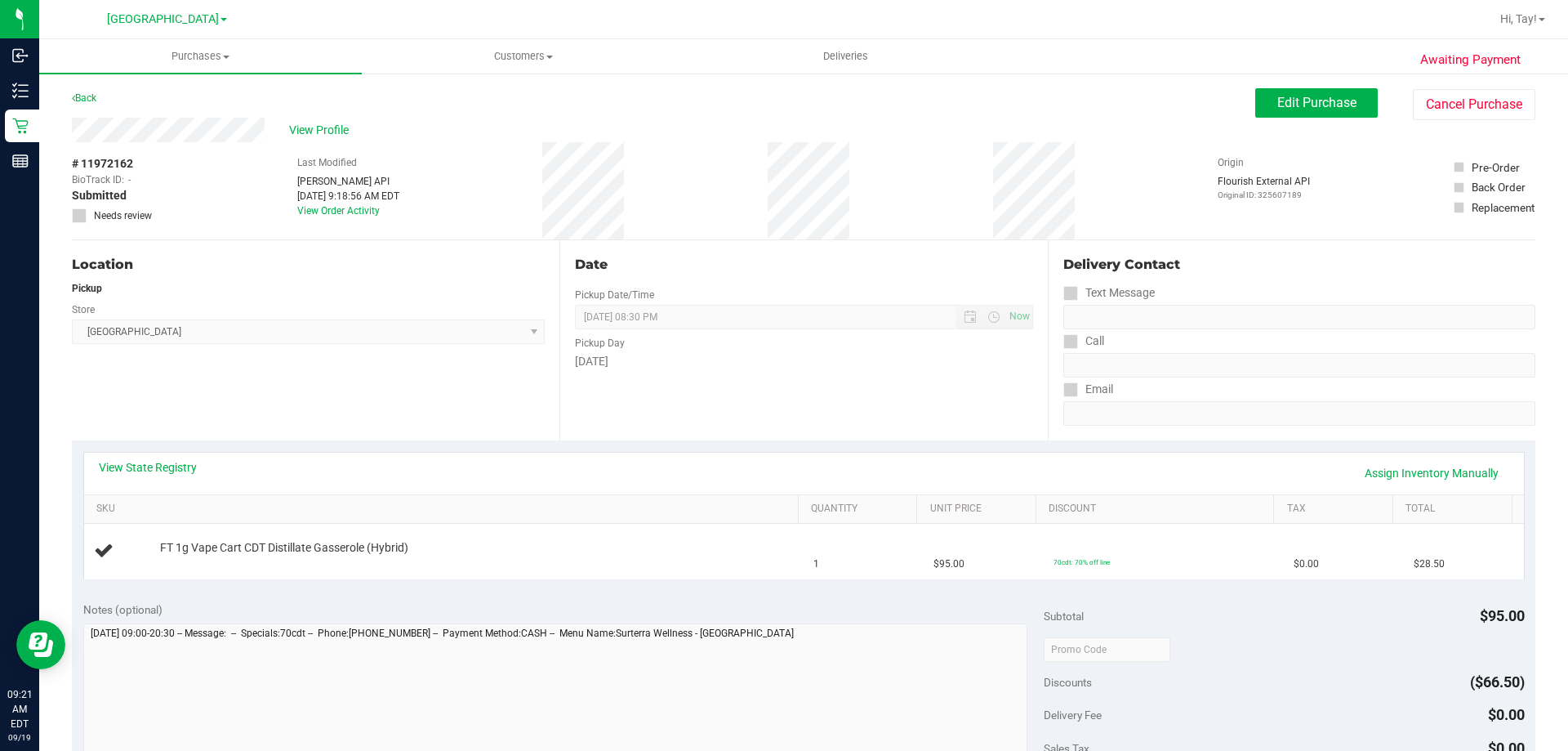
click at [365, 392] on div "Location Pickup Store Orange Park WC Select Store Bonita Springs WC Boynton Bea…" at bounding box center [315, 340] width 487 height 200
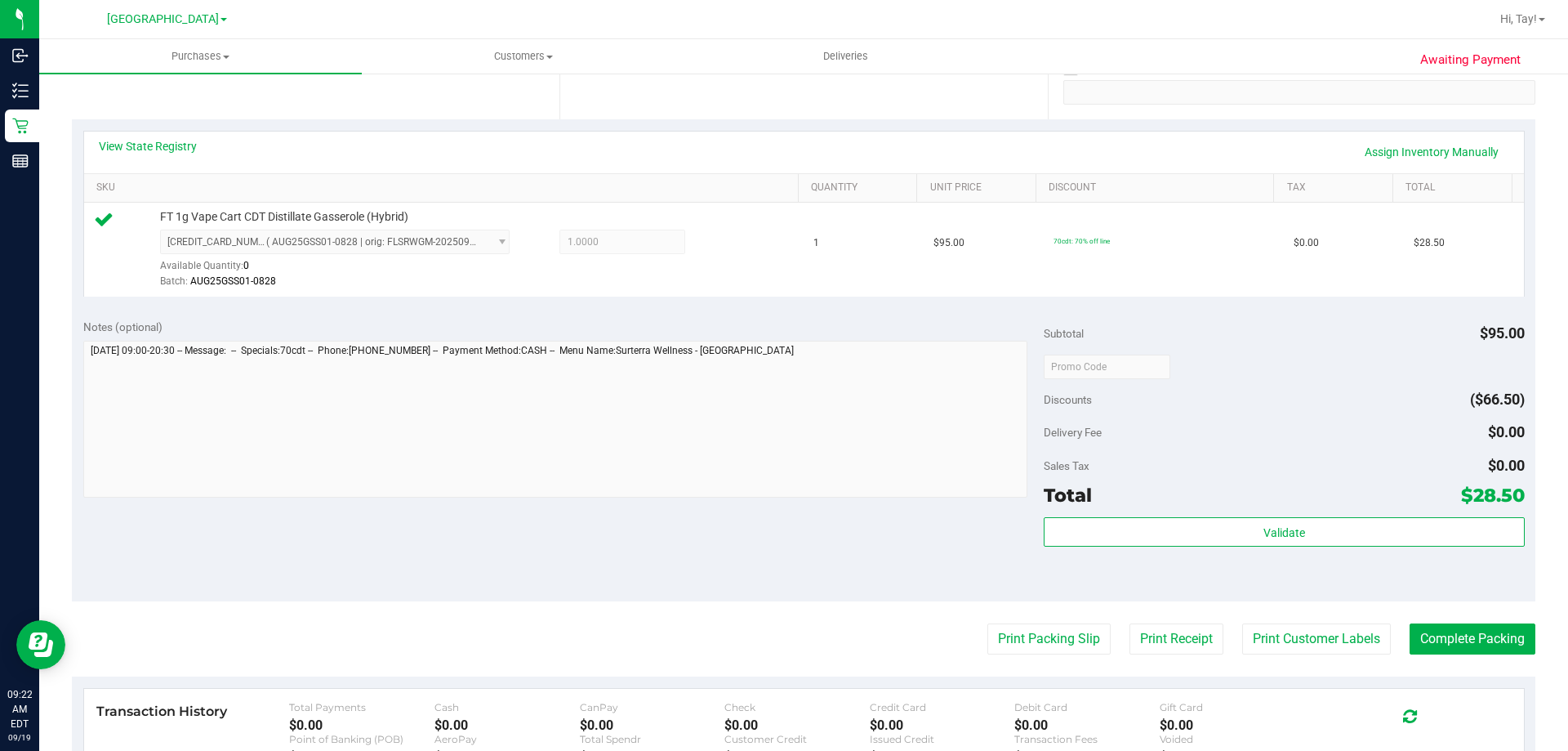
scroll to position [409, 0]
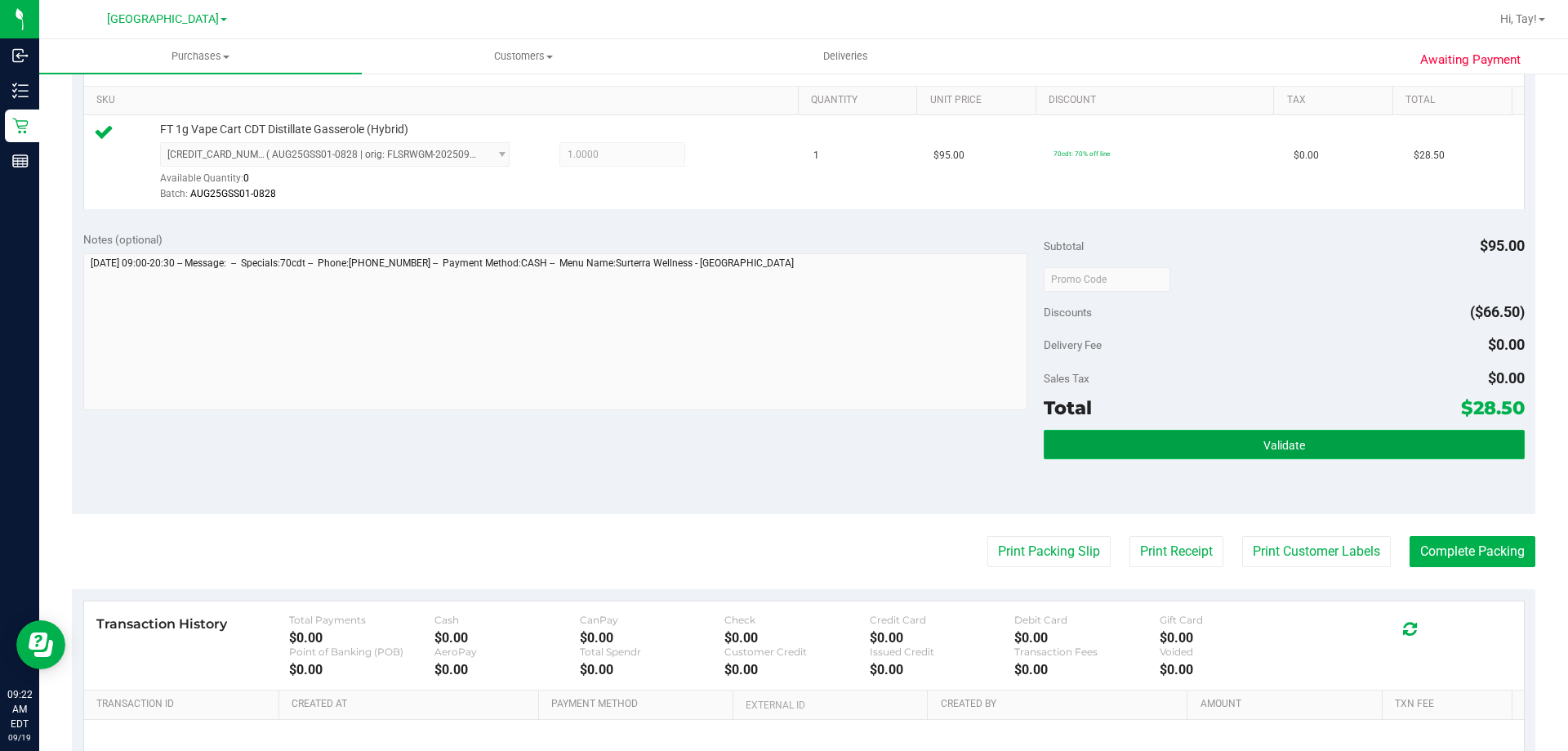
click at [1169, 443] on button "Validate" at bounding box center [1283, 444] width 480 height 30
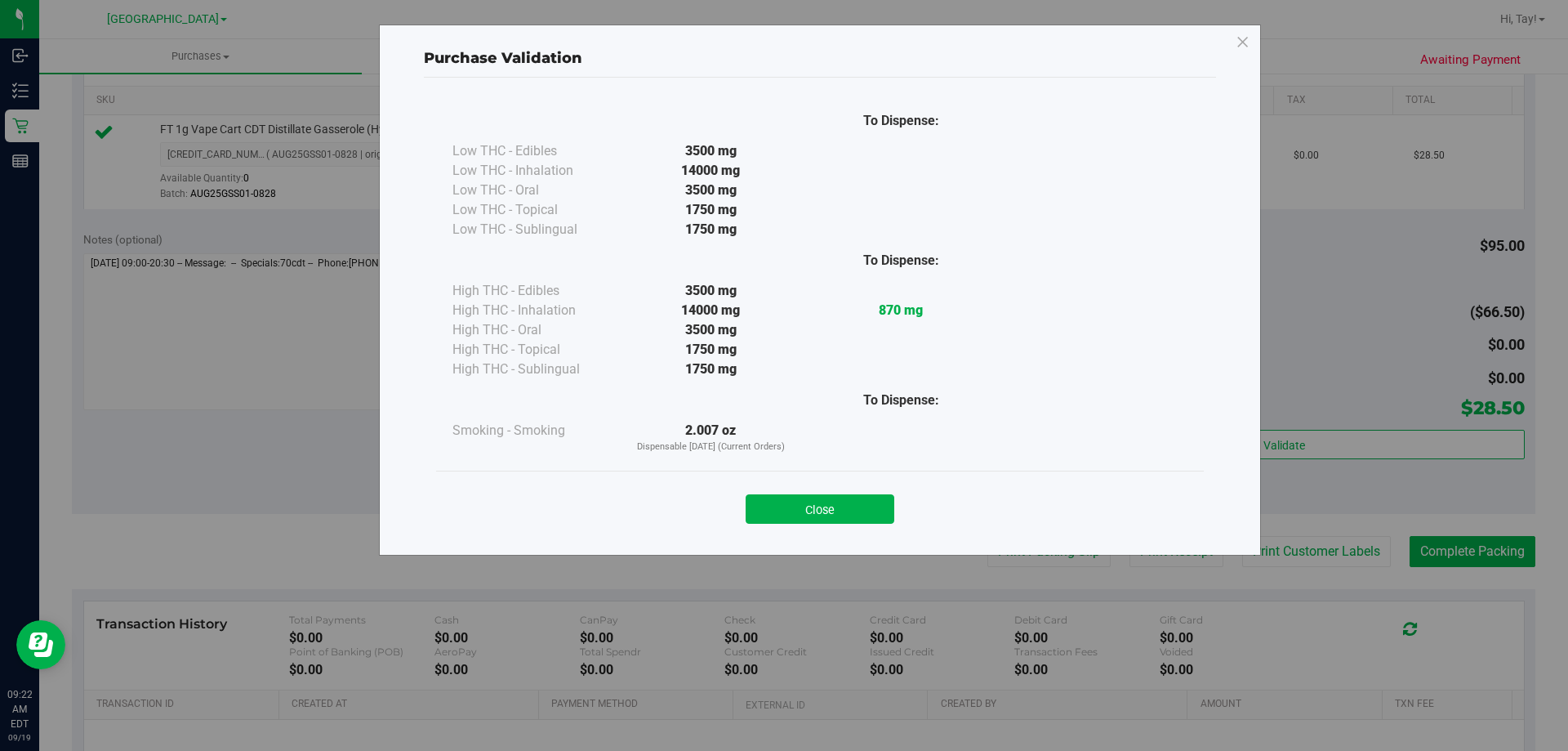
drag, startPoint x: 866, startPoint y: 508, endPoint x: 1004, endPoint y: 529, distance: 139.6
click at [868, 506] on button "Close" at bounding box center [819, 509] width 148 height 30
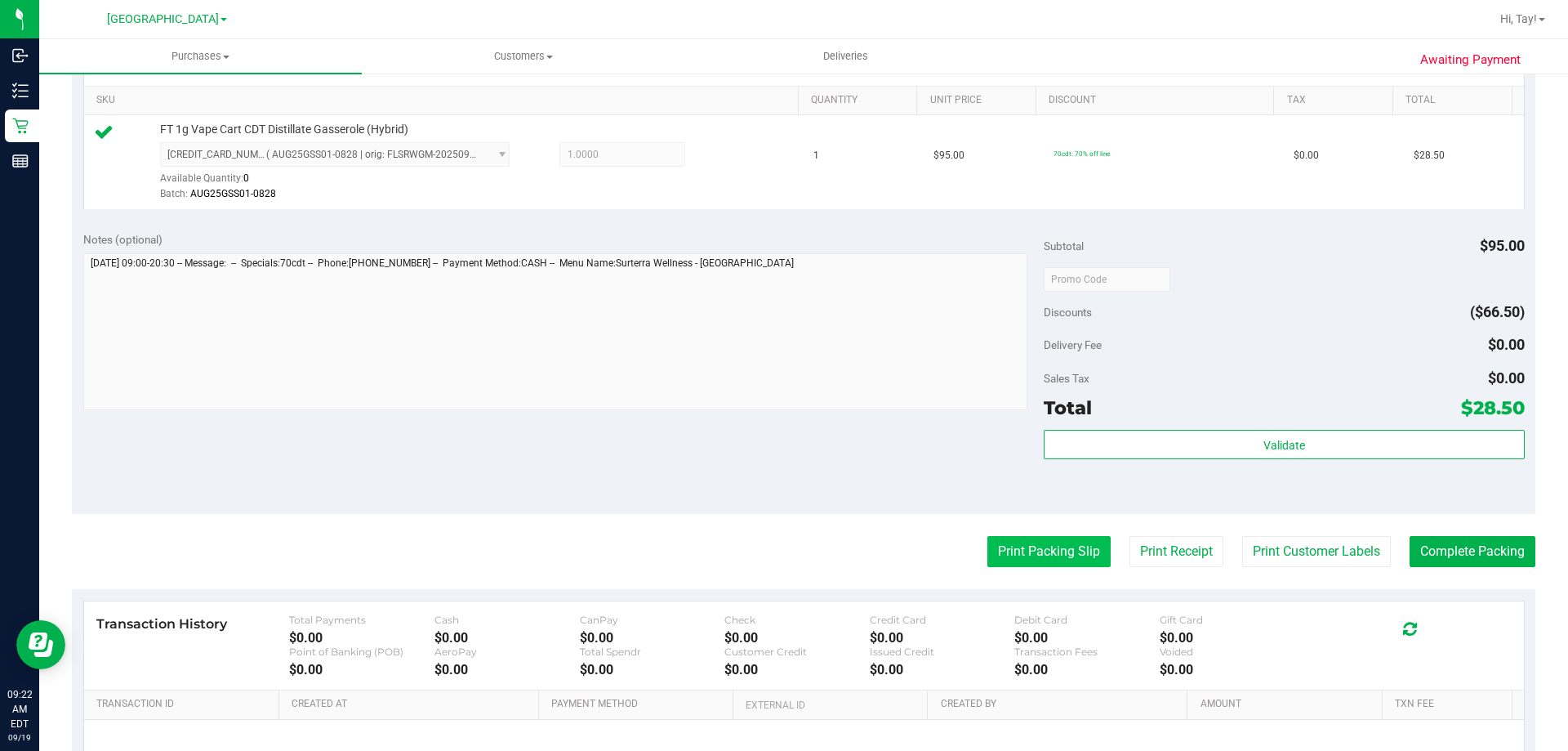
click at [1026, 552] on button "Print Packing Slip" at bounding box center [1049, 551] width 124 height 31
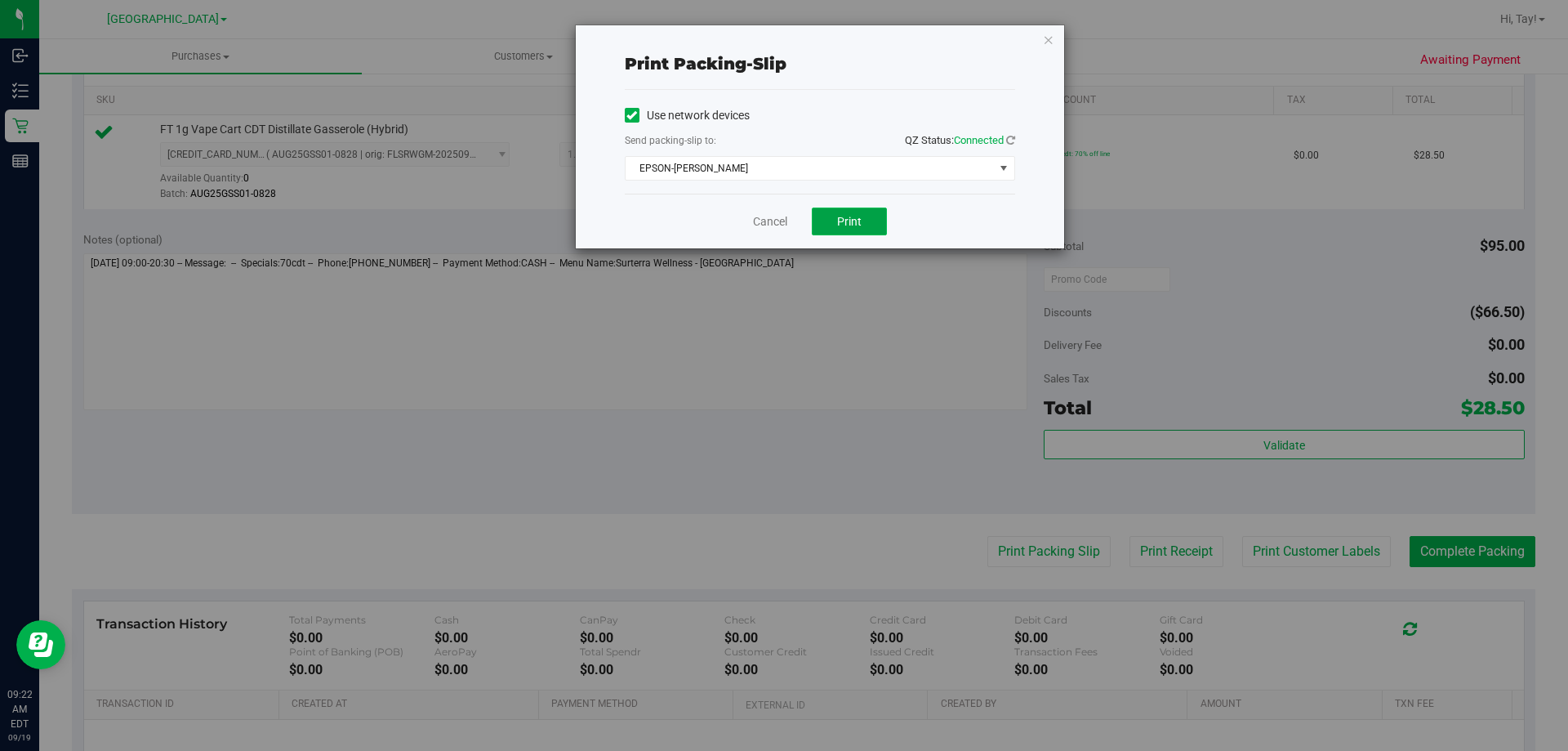
click at [852, 224] on span "Print" at bounding box center [849, 220] width 25 height 13
click at [775, 224] on link "Cancel" at bounding box center [770, 222] width 34 height 17
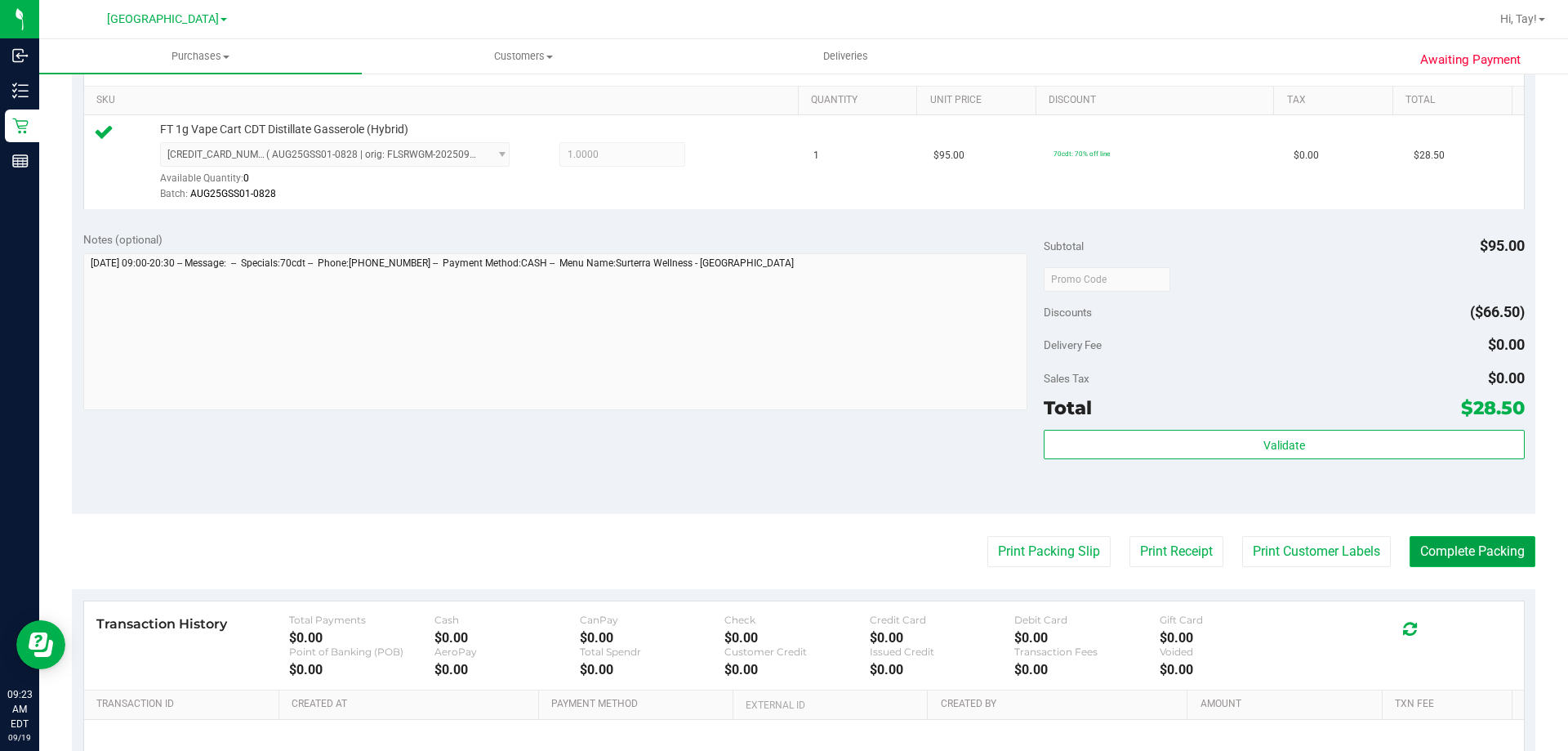
click at [1478, 559] on button "Complete Packing" at bounding box center [1472, 551] width 125 height 31
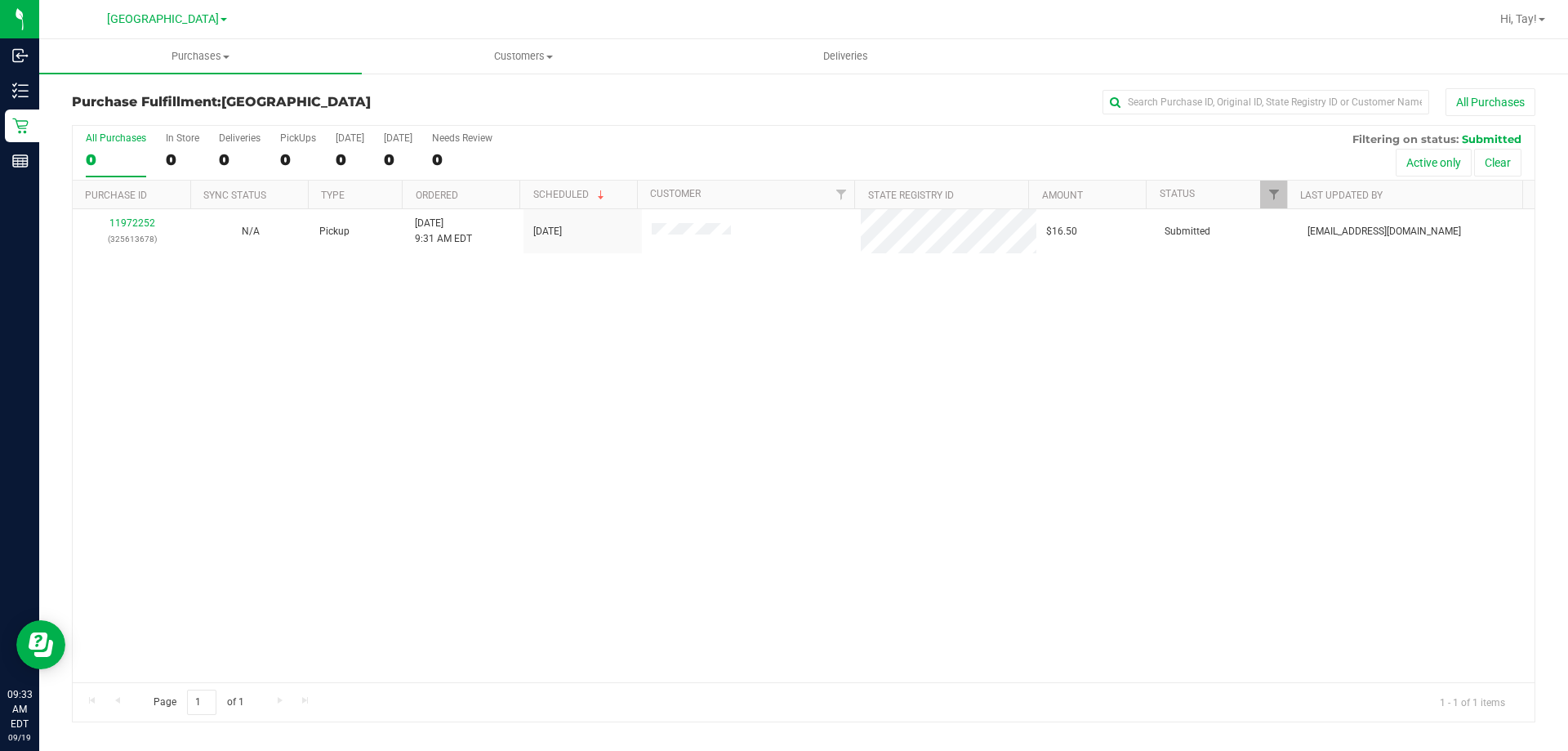
click at [544, 416] on div "11972252 (325613678) N/A Pickup 9/19/2025 9:31 AM EDT 9/19/2025 $16.50 Submitte…" at bounding box center [803, 446] width 1461 height 473
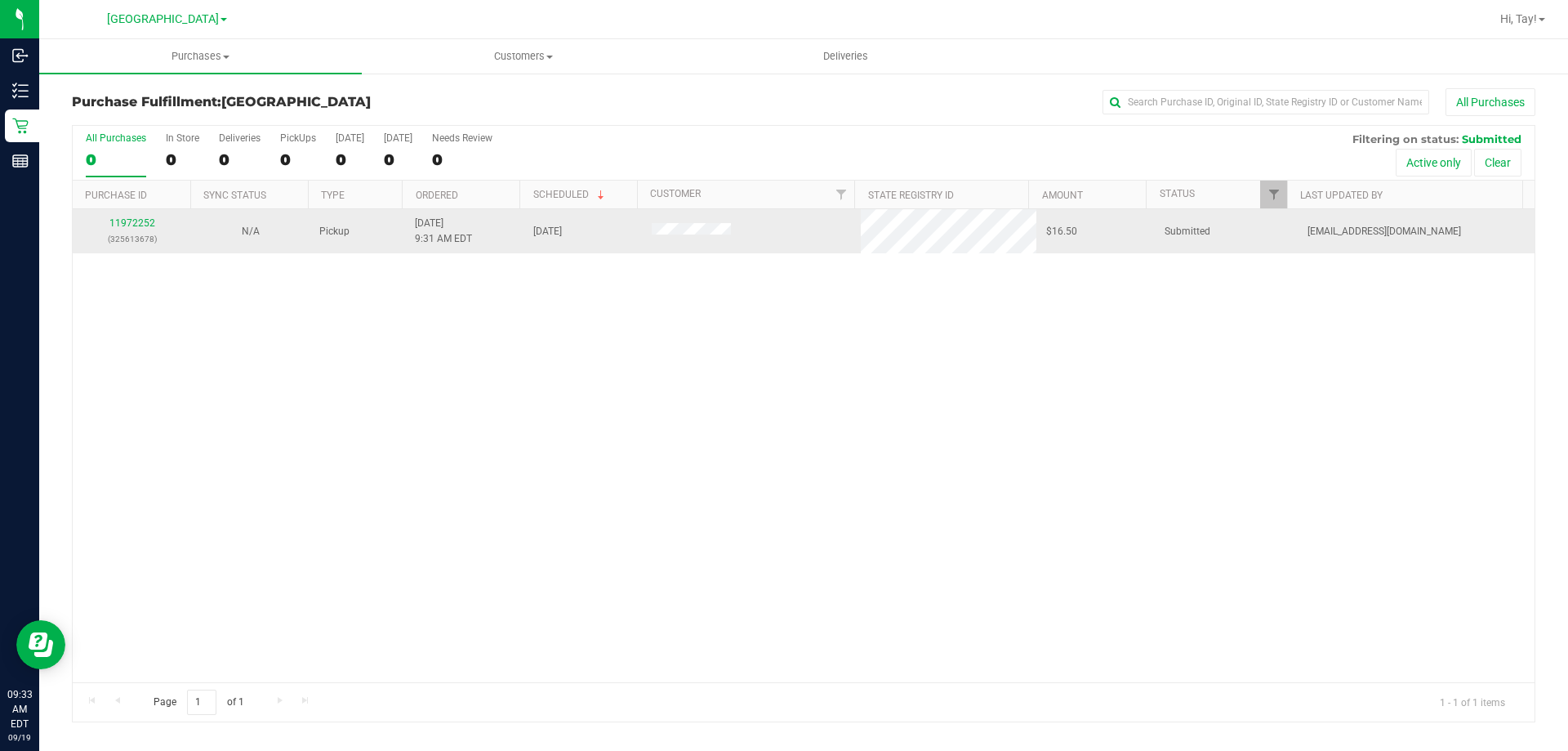
click at [135, 215] on div "11972252 (325613678)" at bounding box center [131, 231] width 99 height 31
click at [131, 233] on p "(325613678)" at bounding box center [131, 239] width 99 height 15
click at [138, 225] on link "11972252" at bounding box center [132, 222] width 46 height 11
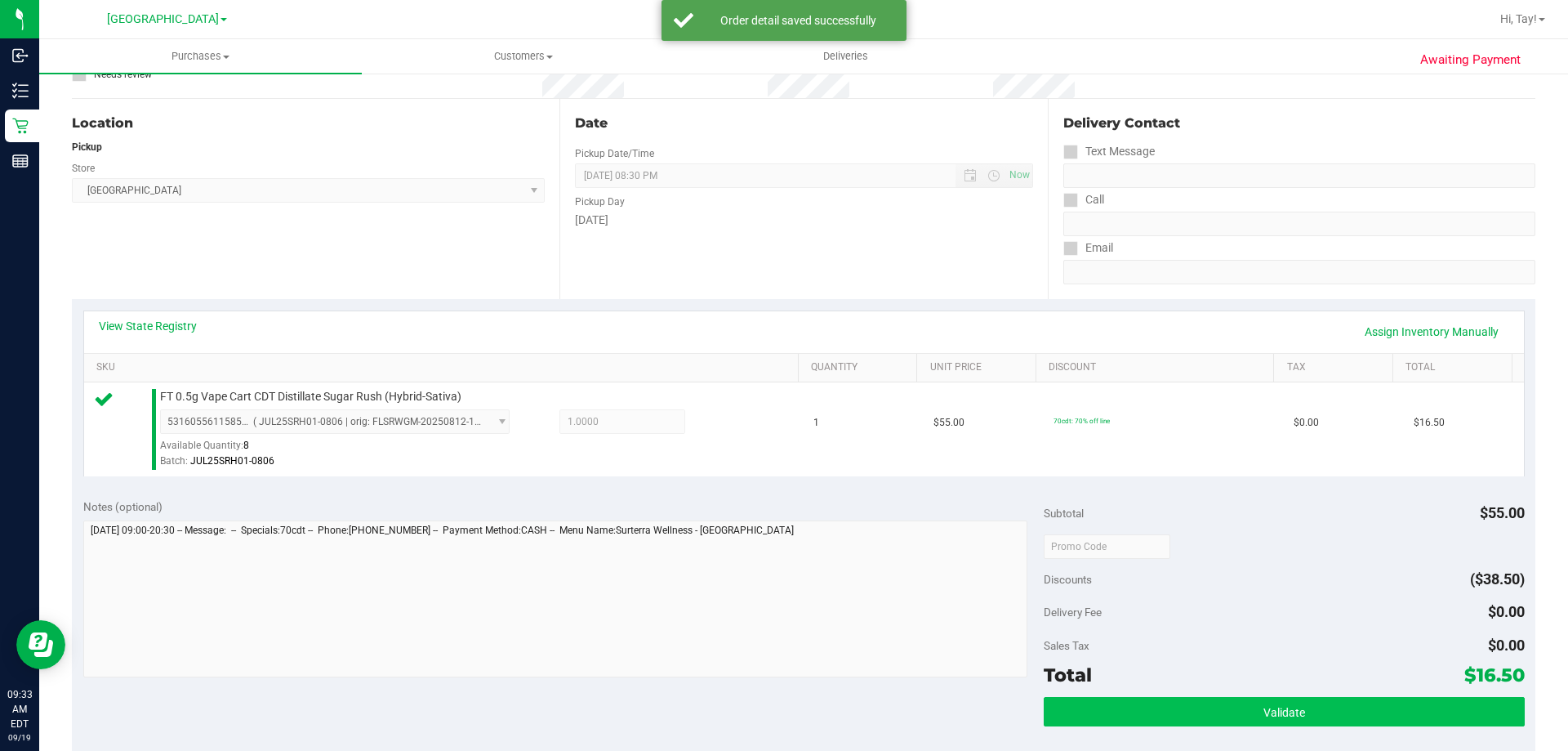
scroll to position [327, 0]
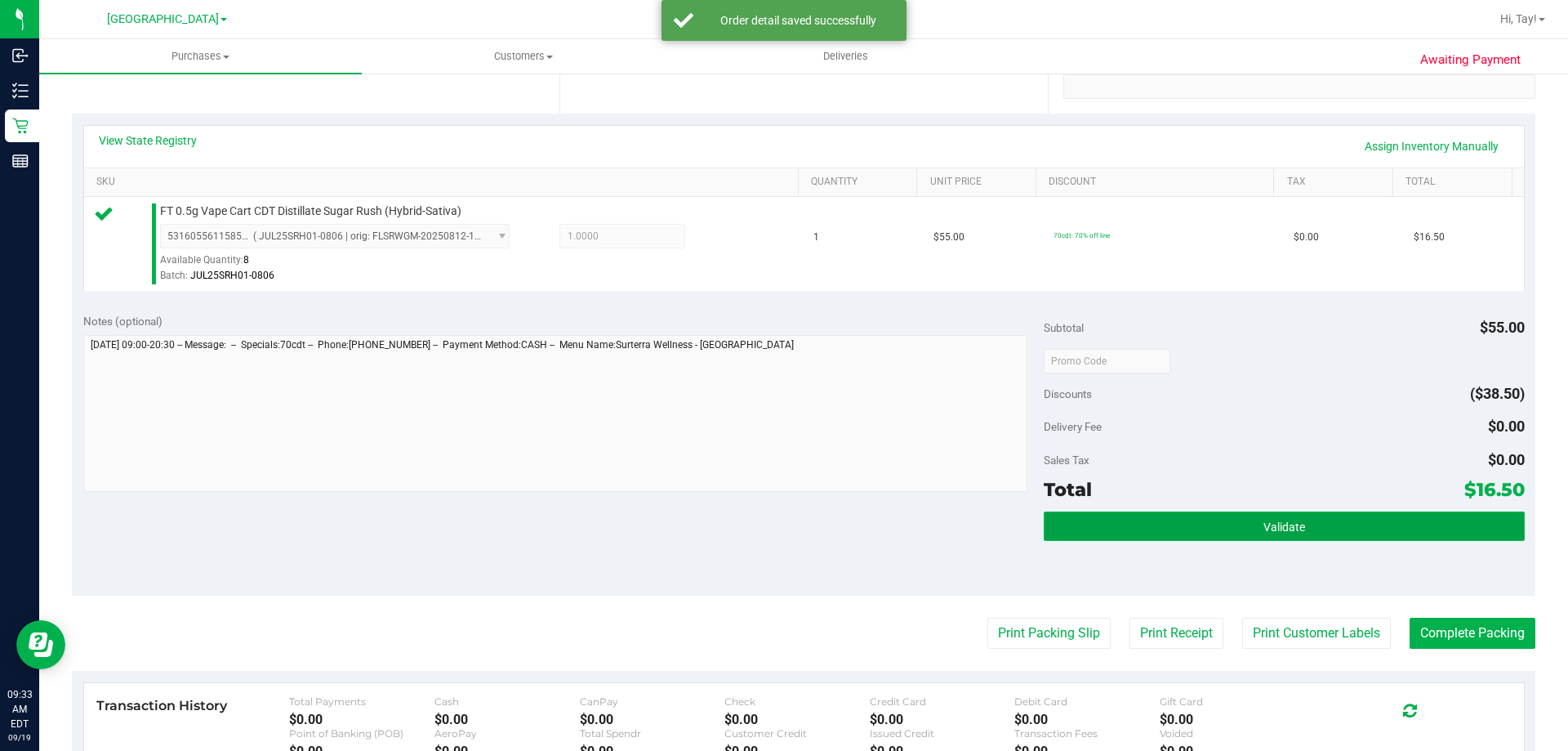
click at [1174, 535] on button "Validate" at bounding box center [1283, 526] width 480 height 30
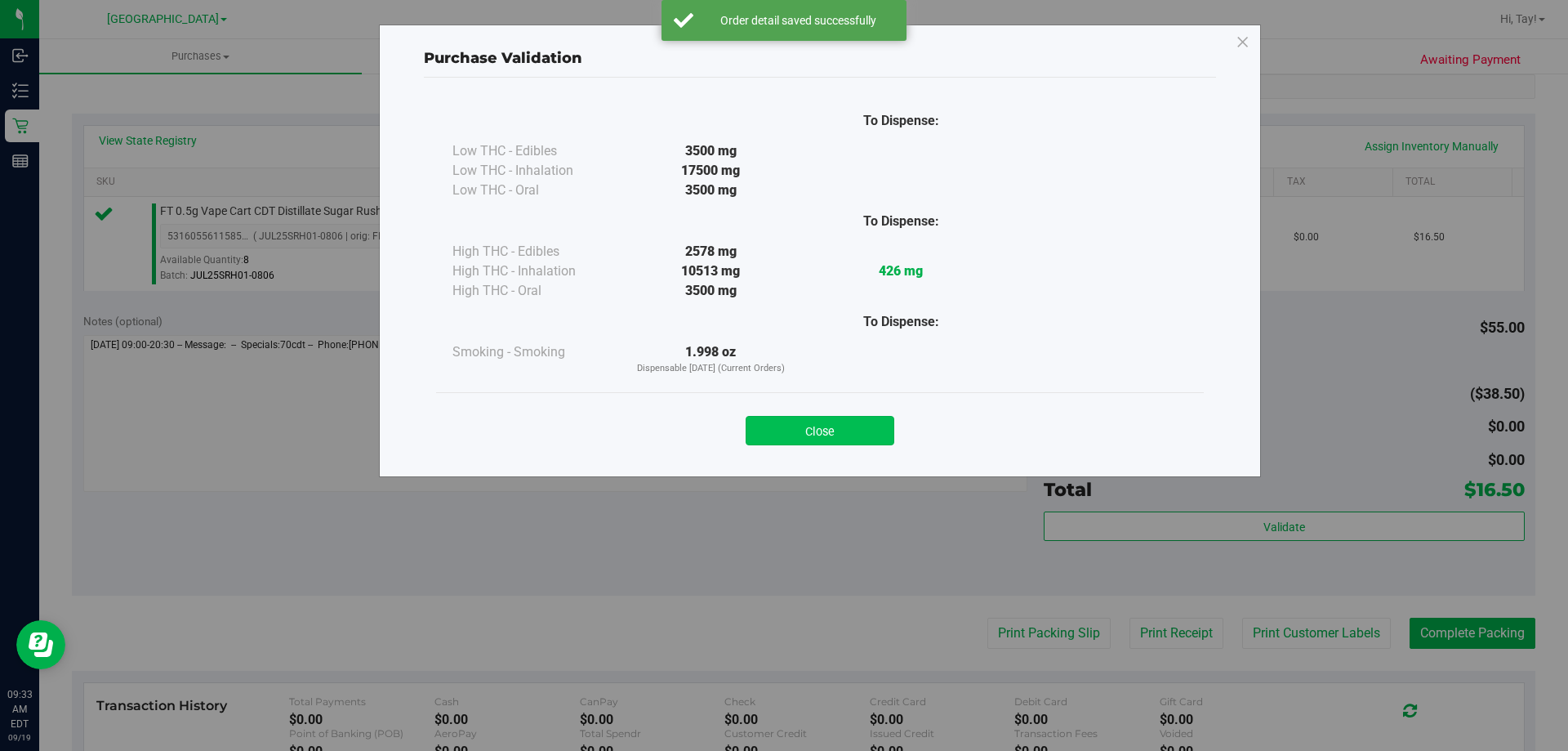
click at [856, 434] on button "Close" at bounding box center [819, 431] width 148 height 30
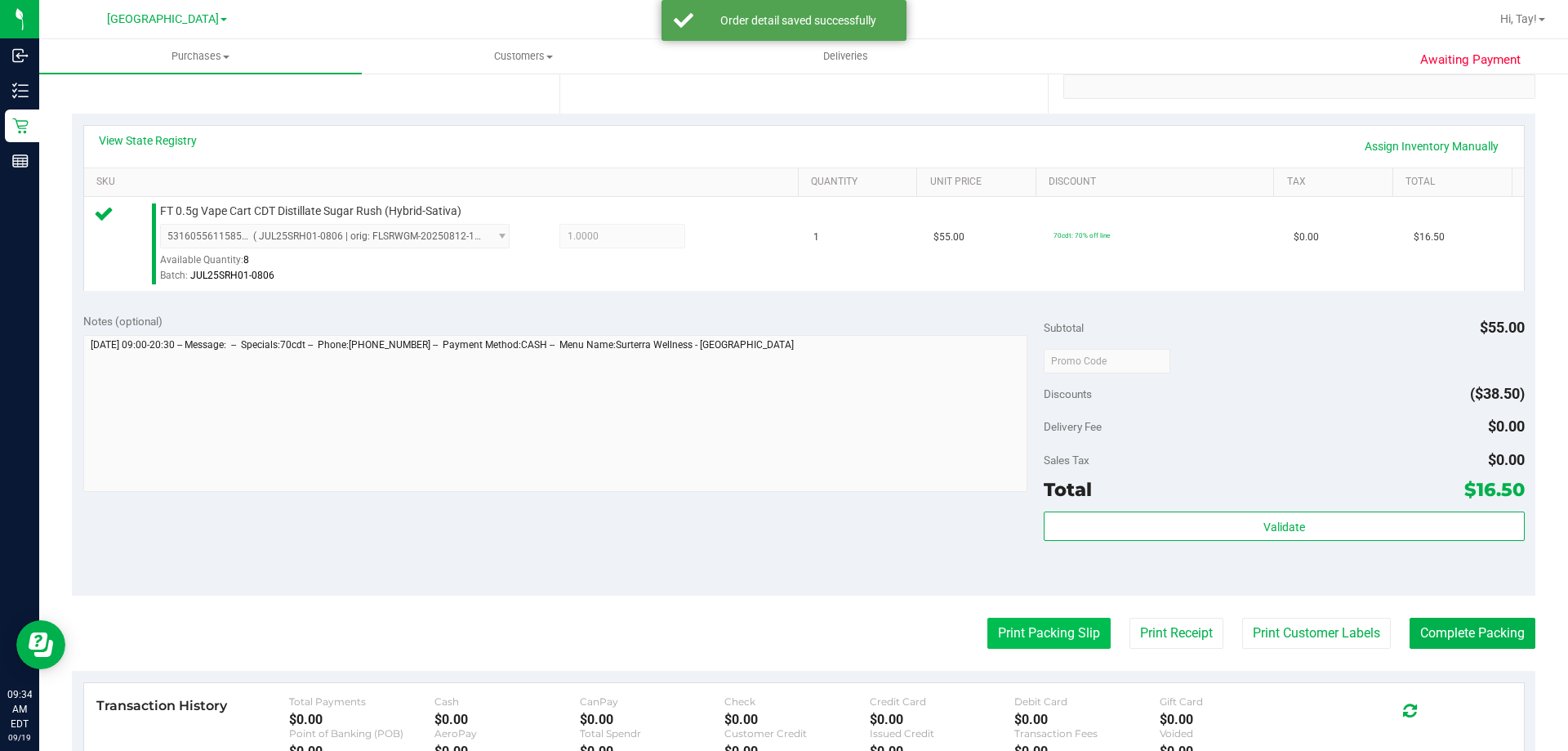
click at [1019, 631] on button "Print Packing Slip" at bounding box center [1049, 633] width 124 height 31
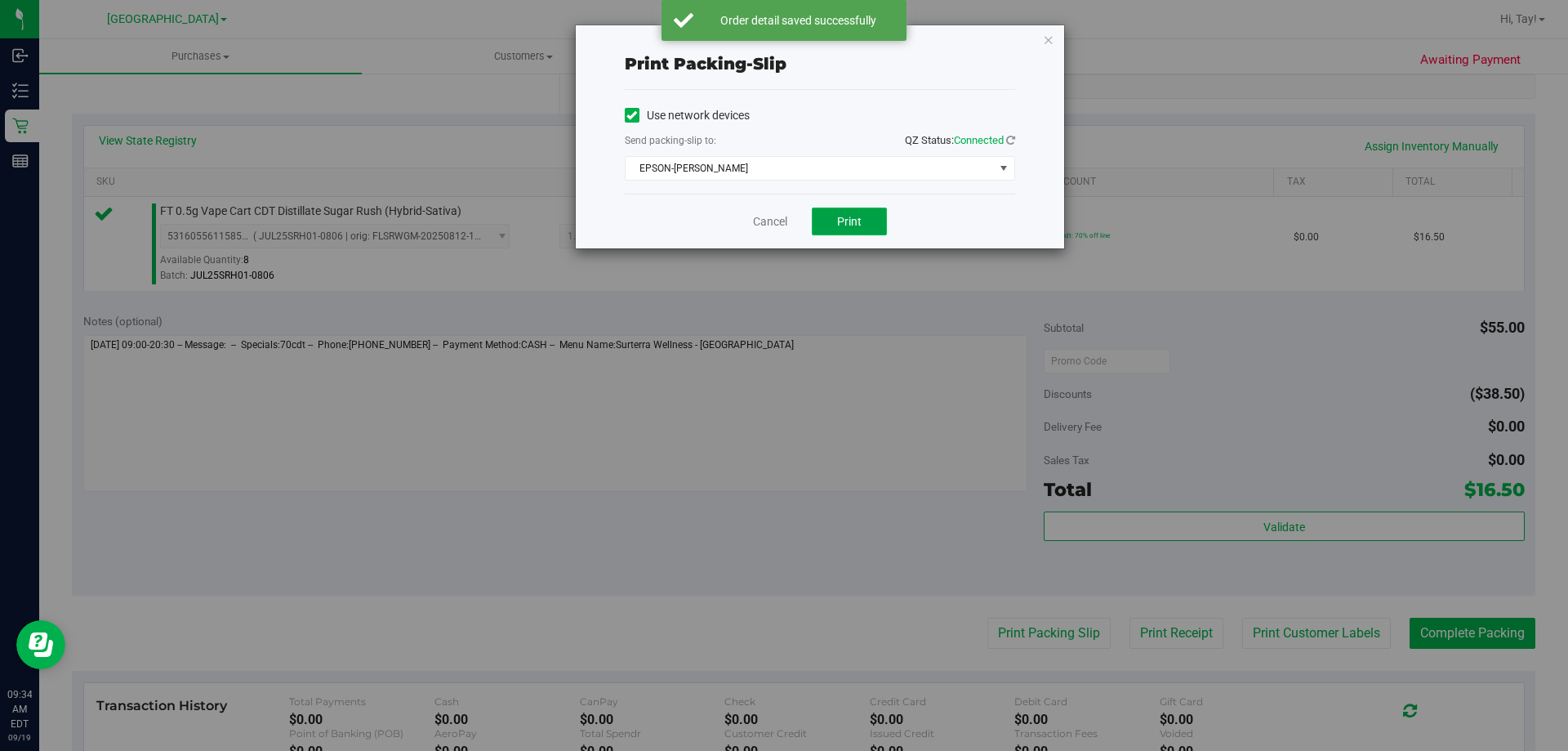
click at [832, 215] on button "Print" at bounding box center [849, 221] width 75 height 28
drag, startPoint x: 775, startPoint y: 229, endPoint x: 902, endPoint y: 290, distance: 140.9
click at [777, 228] on link "Cancel" at bounding box center [770, 222] width 34 height 17
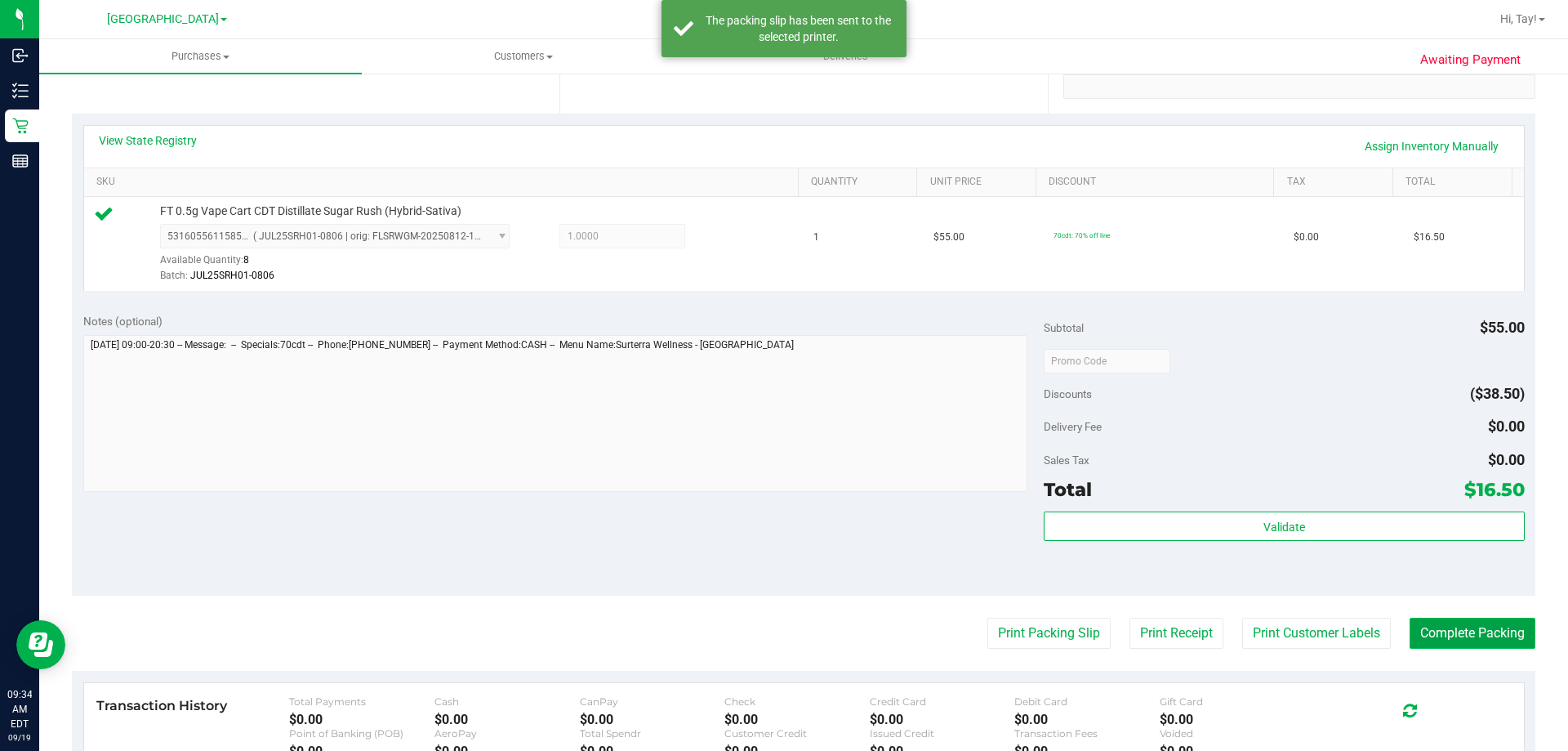
click at [1452, 639] on button "Complete Packing" at bounding box center [1472, 633] width 125 height 31
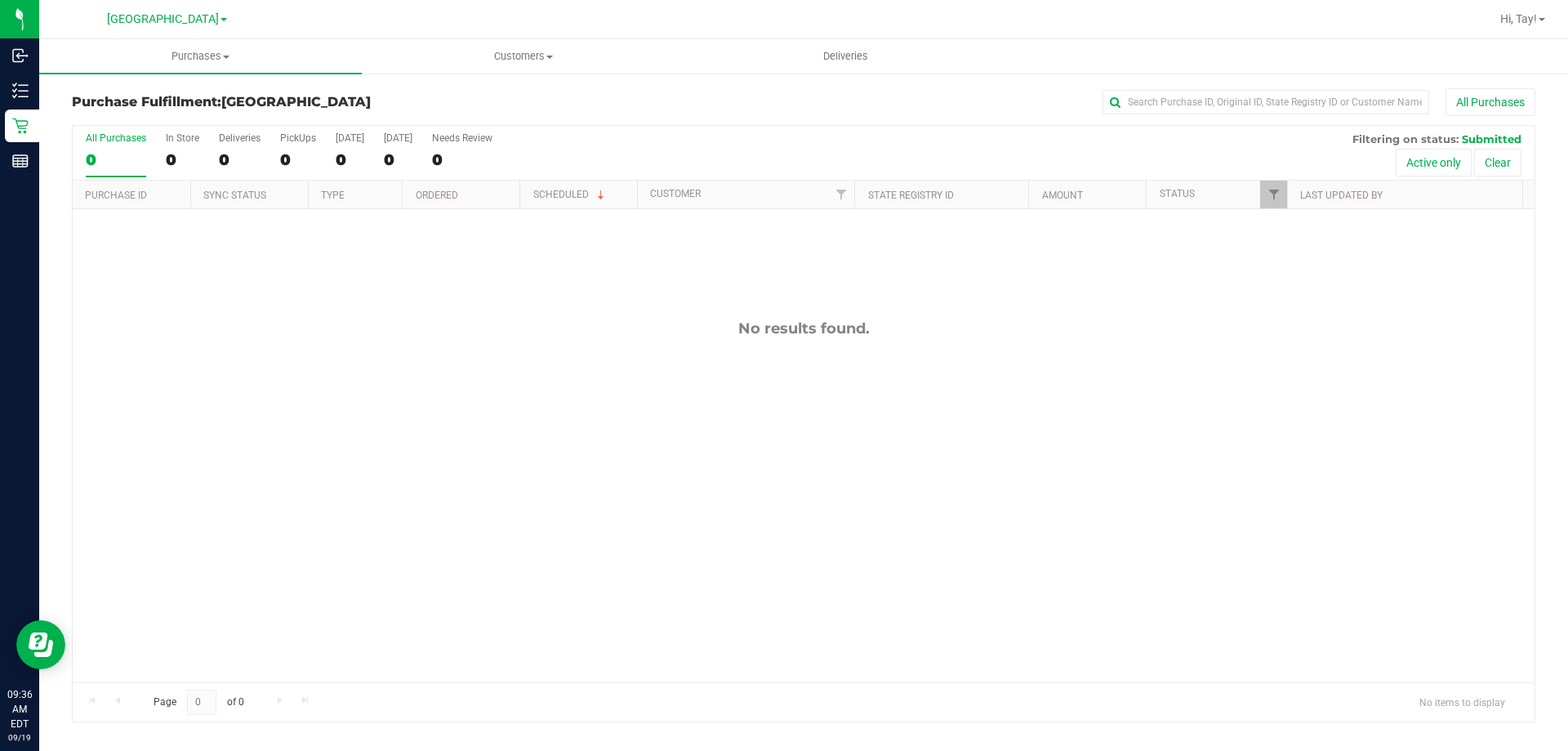
drag, startPoint x: 714, startPoint y: 140, endPoint x: 772, endPoint y: 131, distance: 58.7
click at [742, 135] on div "All Purchases 0 In Store 0 Deliveries 0 PickUps 0 Today 0 Tomorrow 0 Needs Revi…" at bounding box center [803, 153] width 1461 height 55
click at [1500, 49] on ul "Purchases Summary of purchases Fulfillment All purchases Customers All customer…" at bounding box center [823, 56] width 1568 height 35
click at [330, 342] on div "No results found." at bounding box center [803, 501] width 1461 height 583
click at [302, 152] on div "0" at bounding box center [298, 159] width 36 height 19
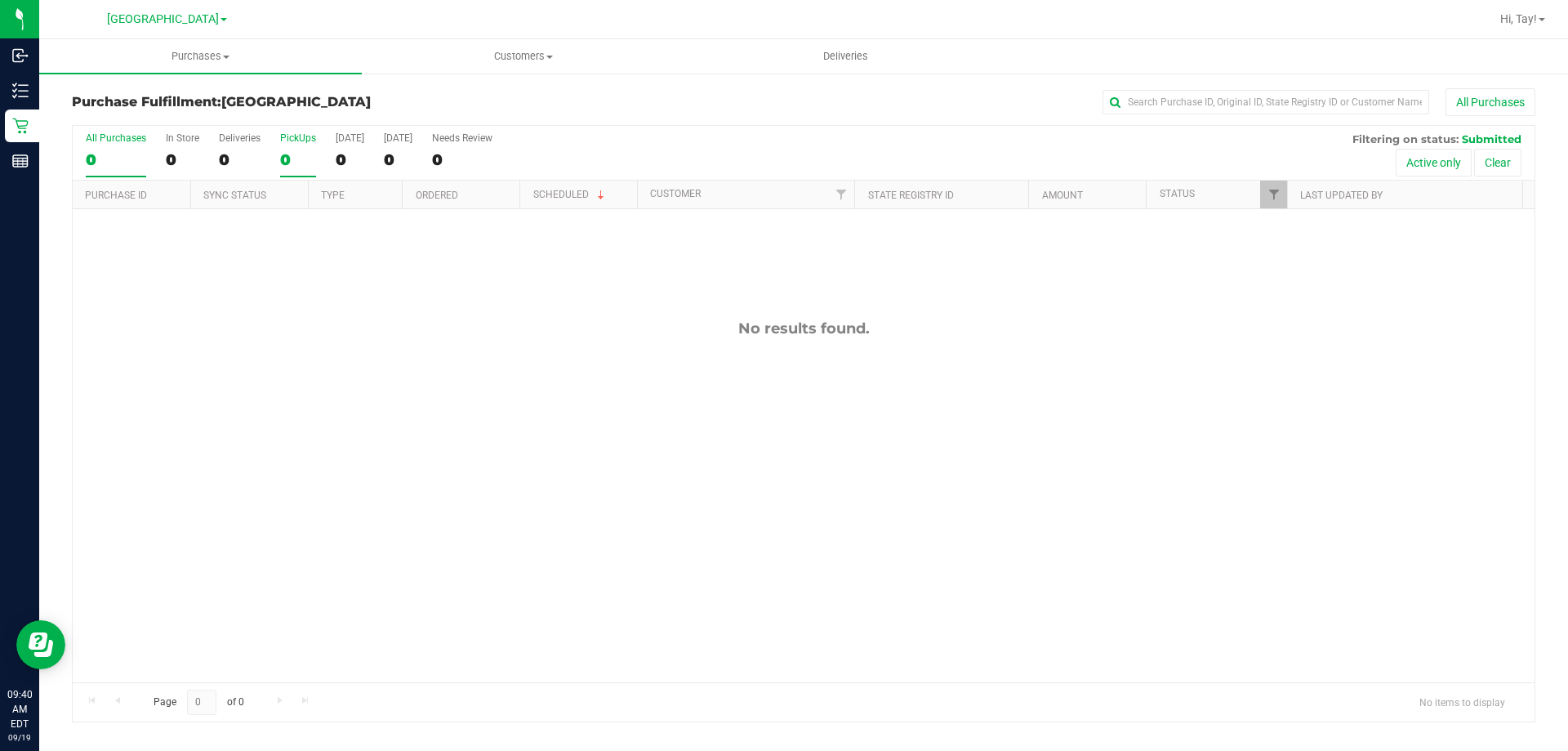
click at [0, 0] on input "PickUps 0" at bounding box center [0, 0] width 0 height 0
click at [1274, 200] on span "Filter" at bounding box center [1273, 194] width 13 height 13
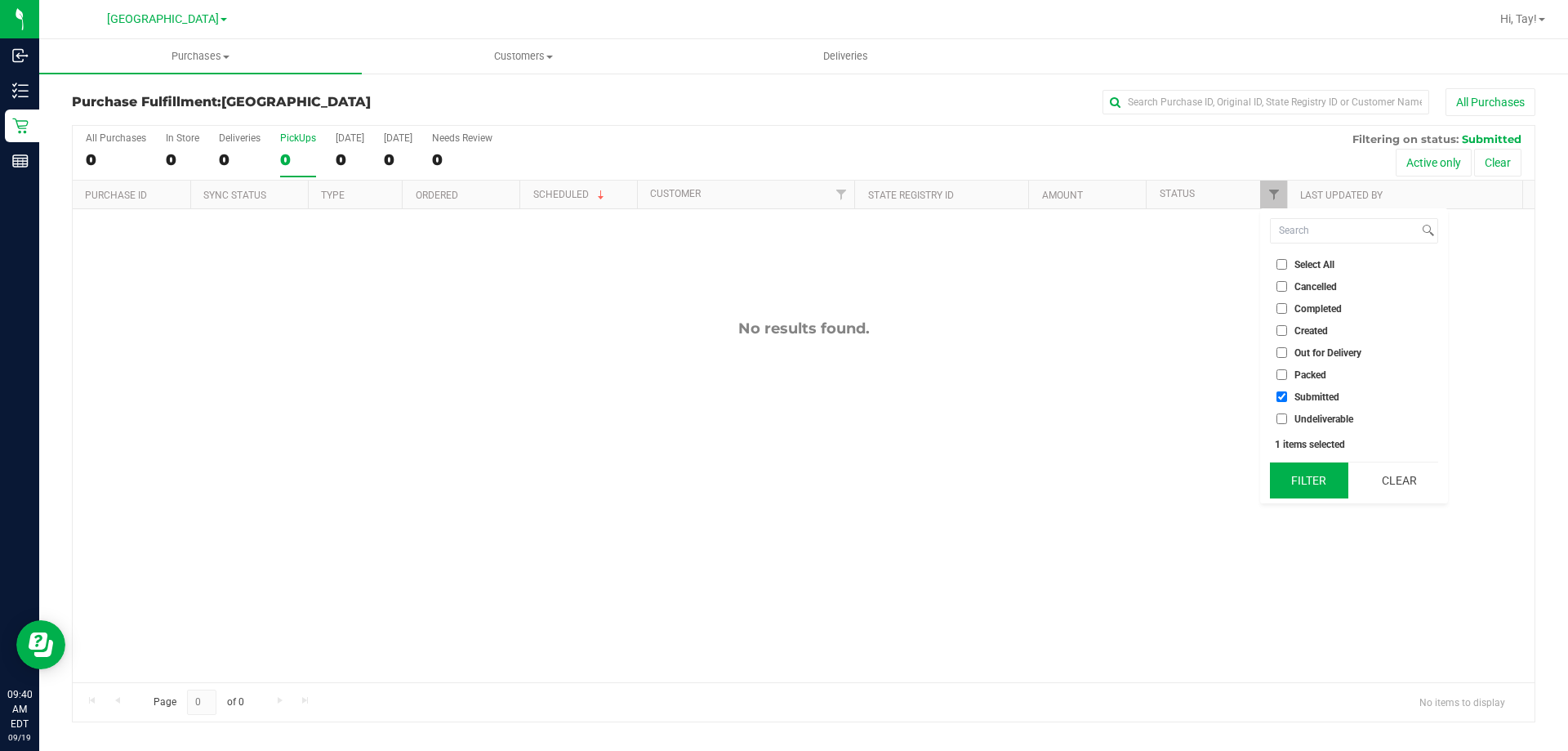
click at [1316, 473] on button "Filter" at bounding box center [1309, 481] width 79 height 36
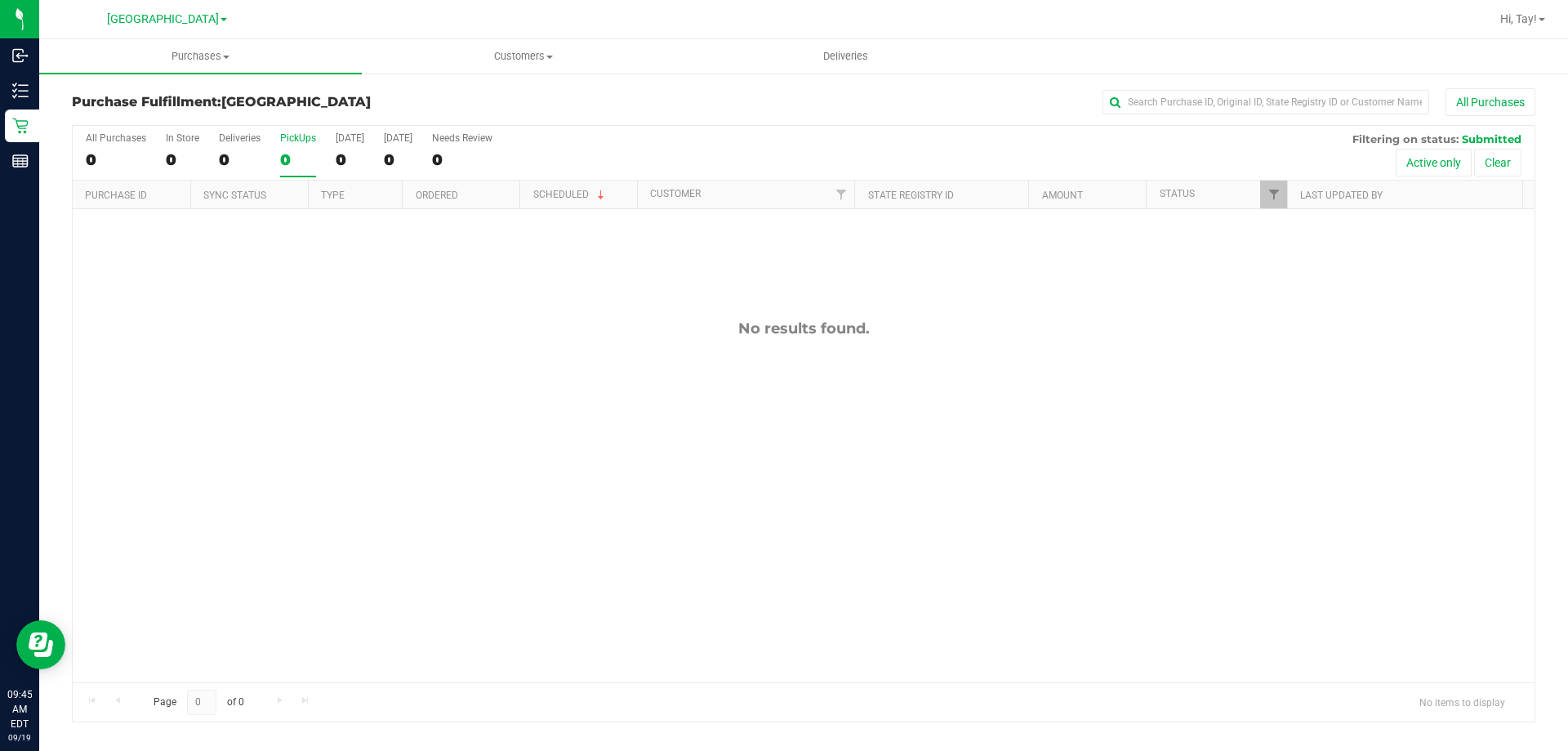
click at [404, 259] on div "No results found." at bounding box center [803, 501] width 1461 height 583
click at [1139, 418] on div "No results found." at bounding box center [803, 501] width 1461 height 583
click at [505, 59] on span "Customers" at bounding box center [523, 56] width 321 height 14
click at [436, 98] on span "All customers" at bounding box center [420, 98] width 118 height 14
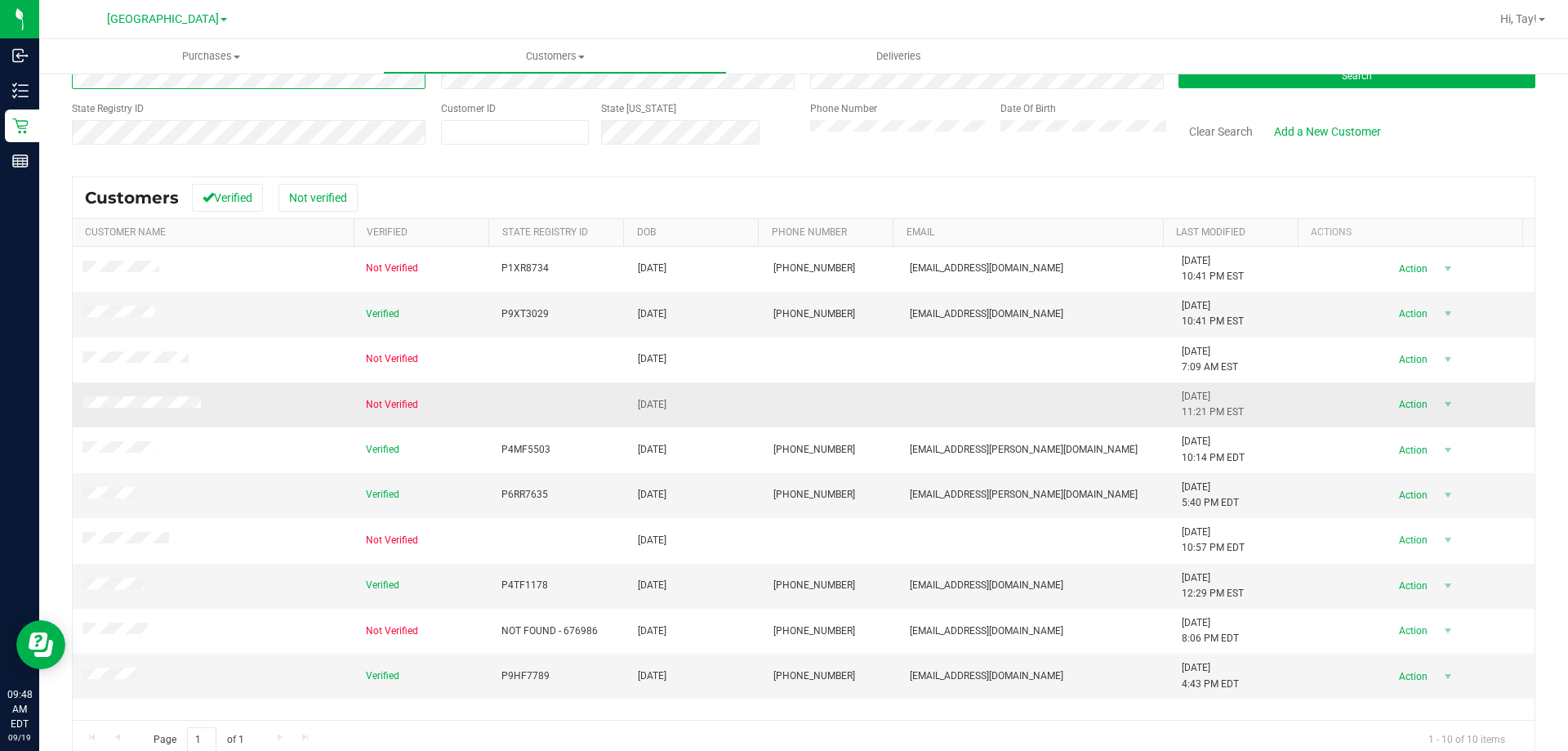
scroll to position [145, 0]
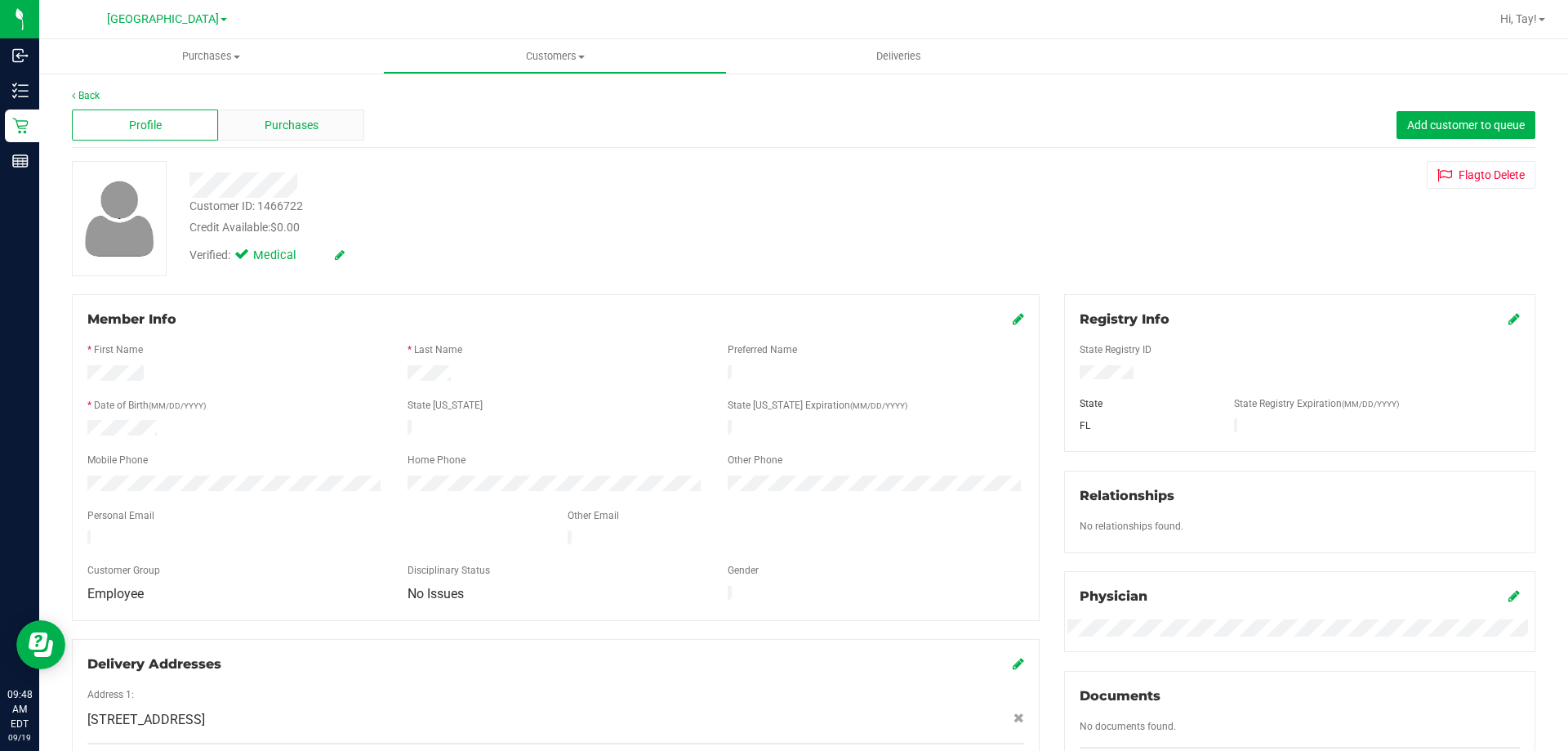
click at [311, 136] on div "Purchases" at bounding box center [291, 125] width 147 height 31
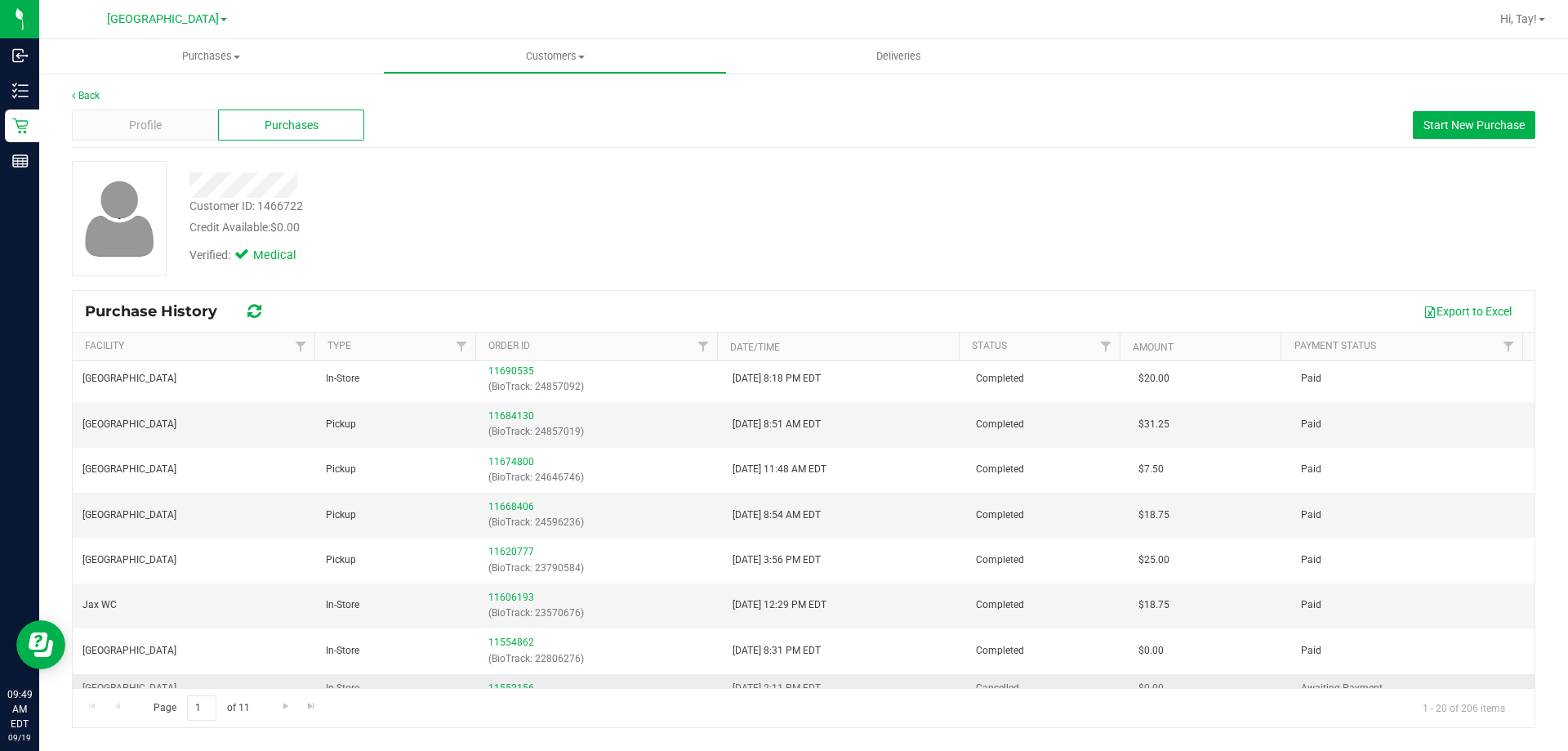
scroll to position [562, 0]
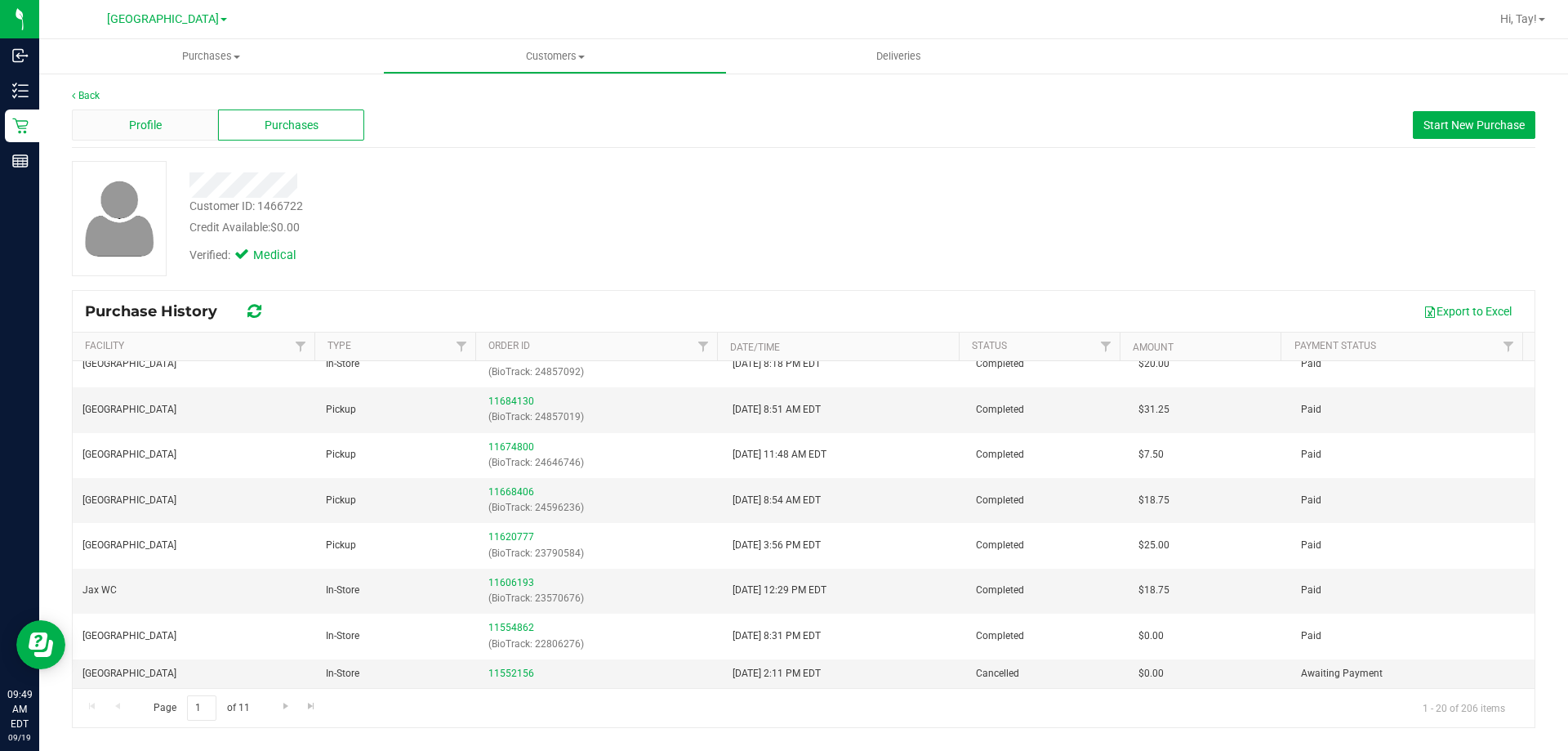
click at [174, 133] on div "Profile" at bounding box center [145, 125] width 147 height 31
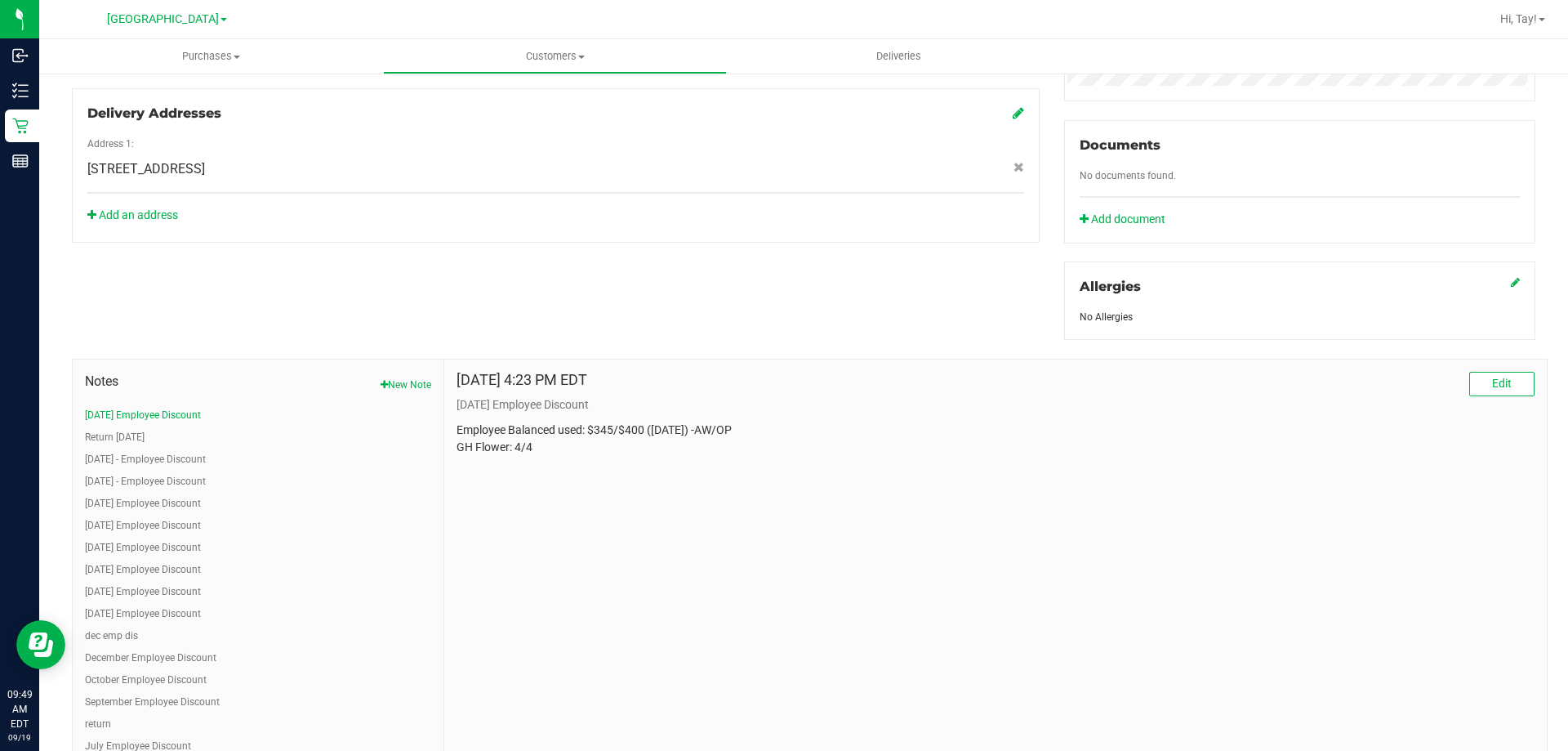
scroll to position [654, 0]
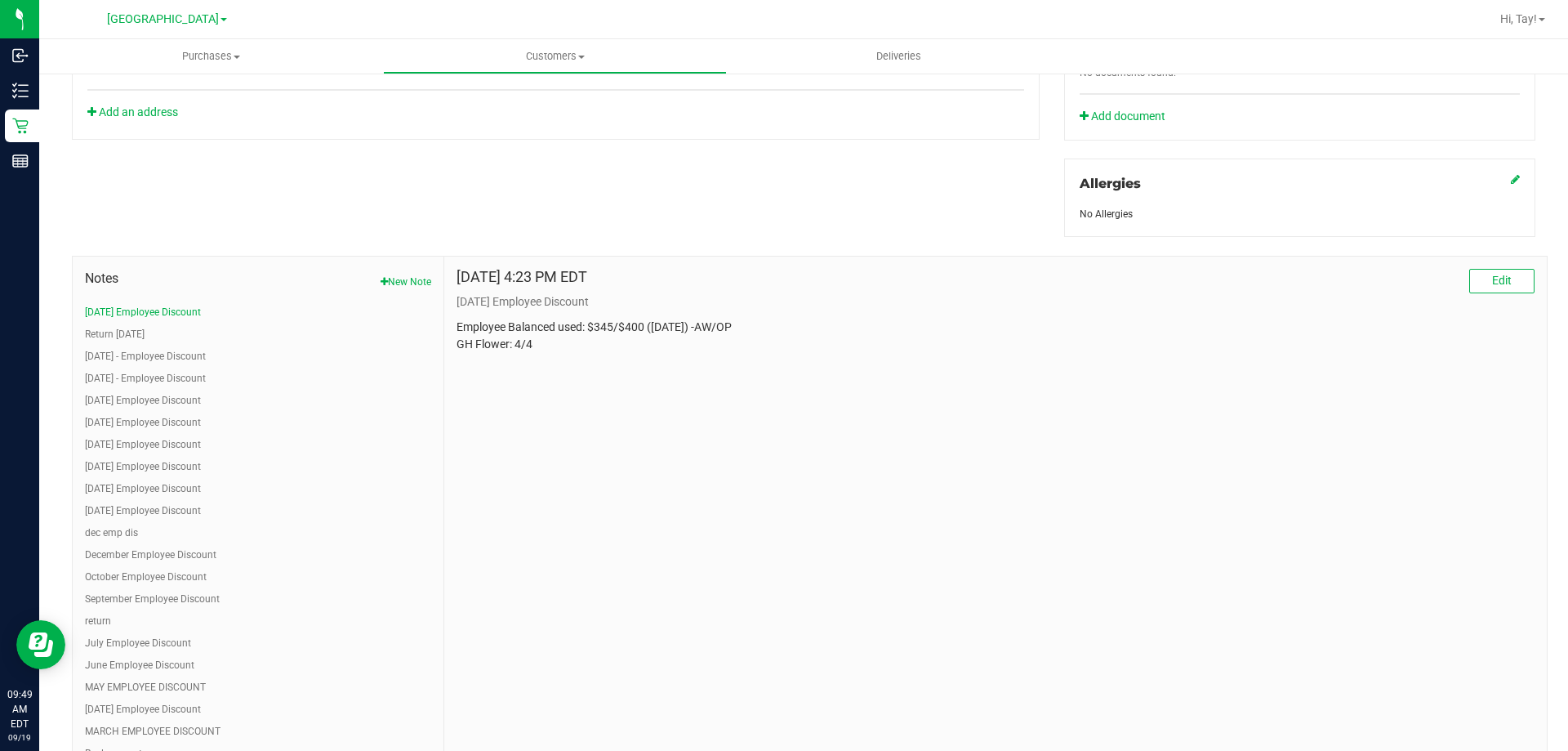
click at [913, 387] on div "Sep 1, 2025 4:23 PM EDT Edit September 2025 Employee Discount Employee Balanced…" at bounding box center [995, 552] width 1102 height 590
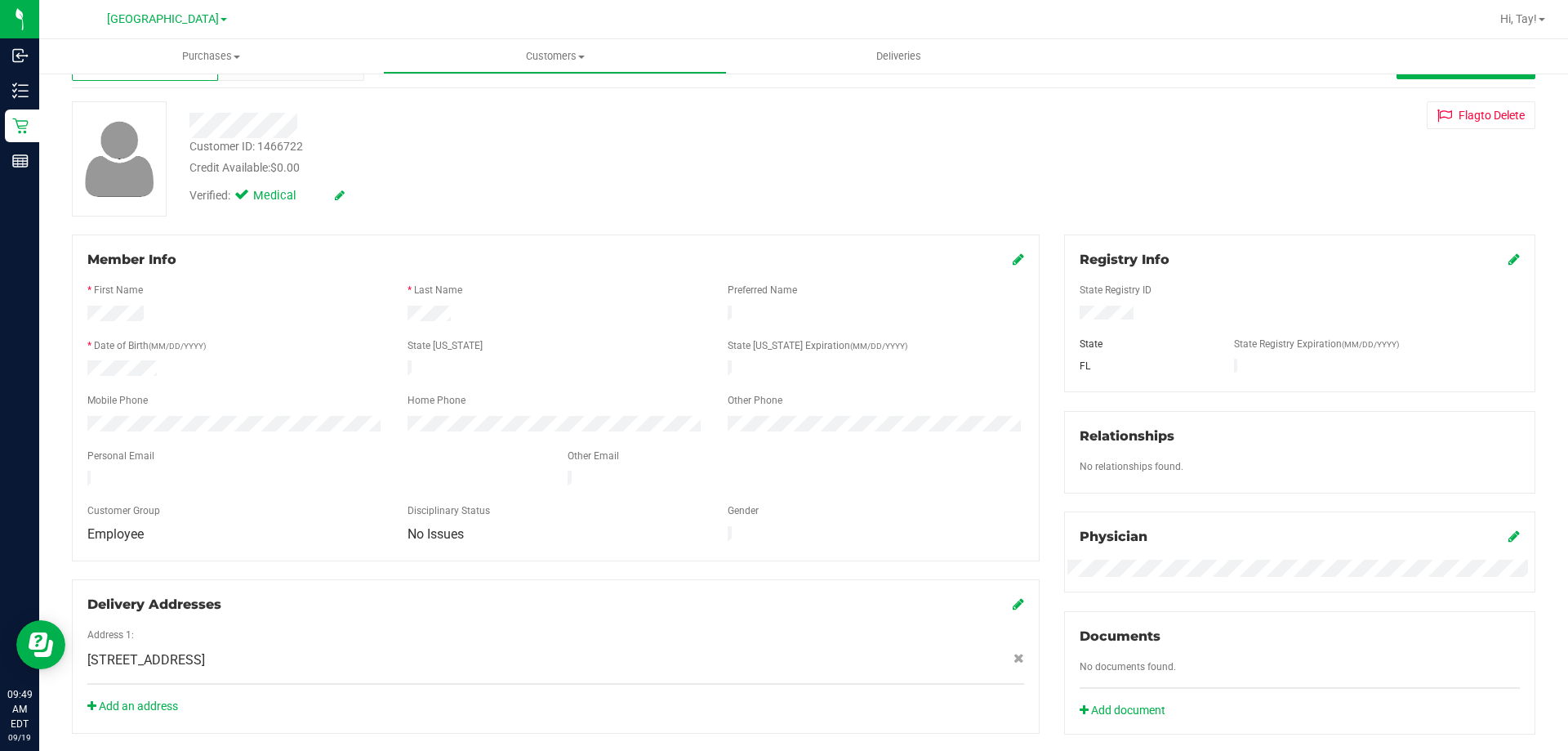
scroll to position [0, 0]
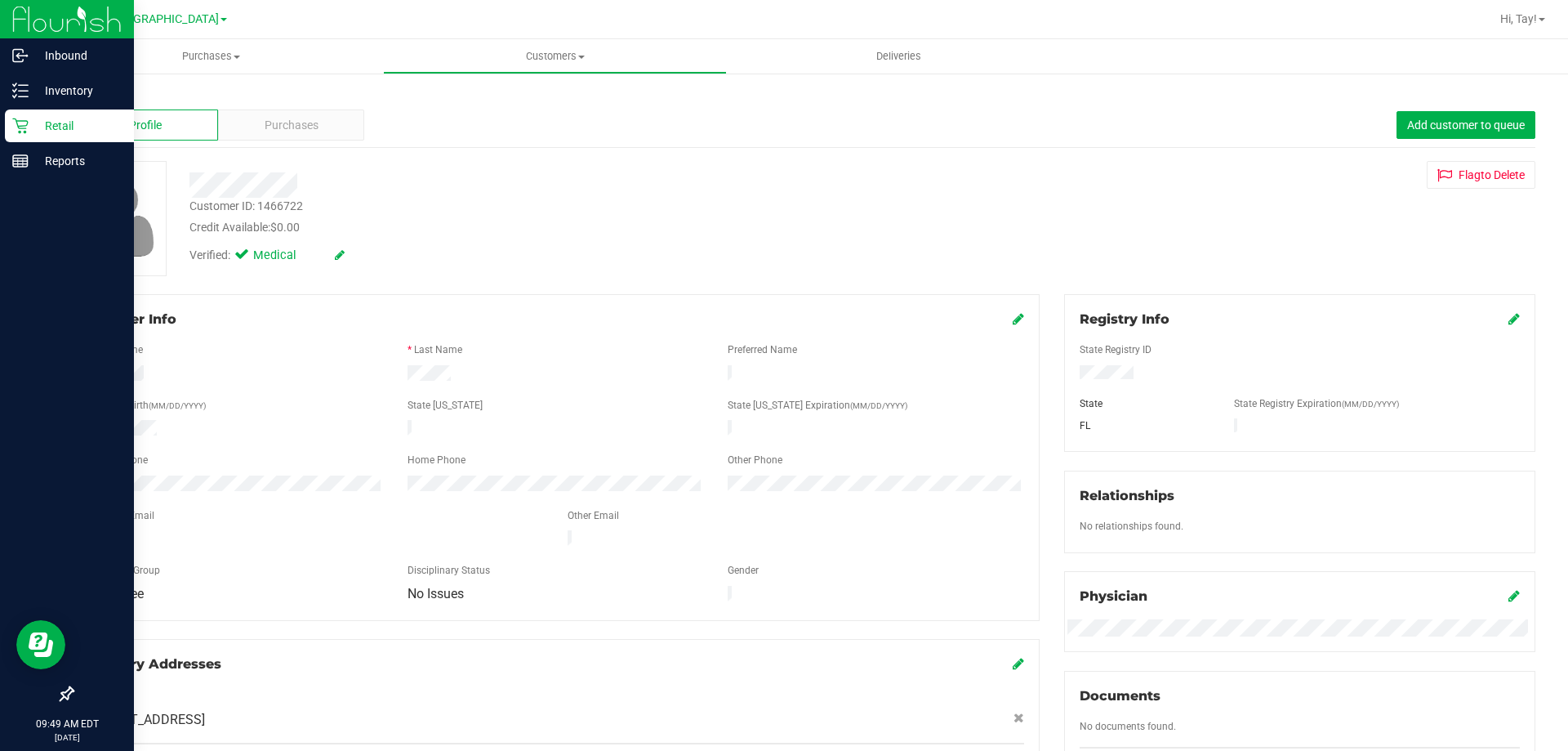
click at [23, 120] on icon at bounding box center [19, 125] width 16 height 16
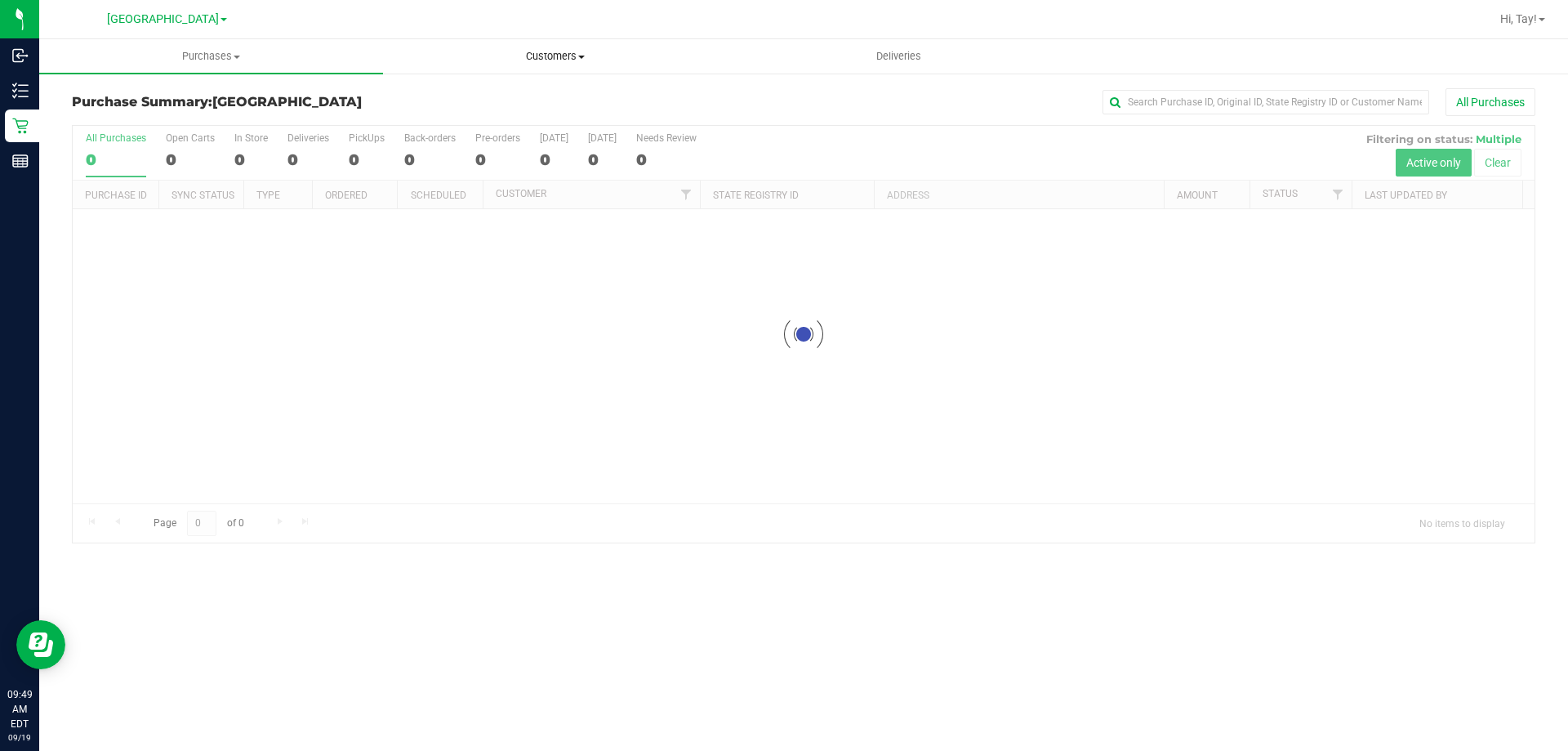
click at [532, 56] on span "Customers" at bounding box center [555, 56] width 342 height 14
click at [457, 102] on span "All customers" at bounding box center [441, 98] width 118 height 14
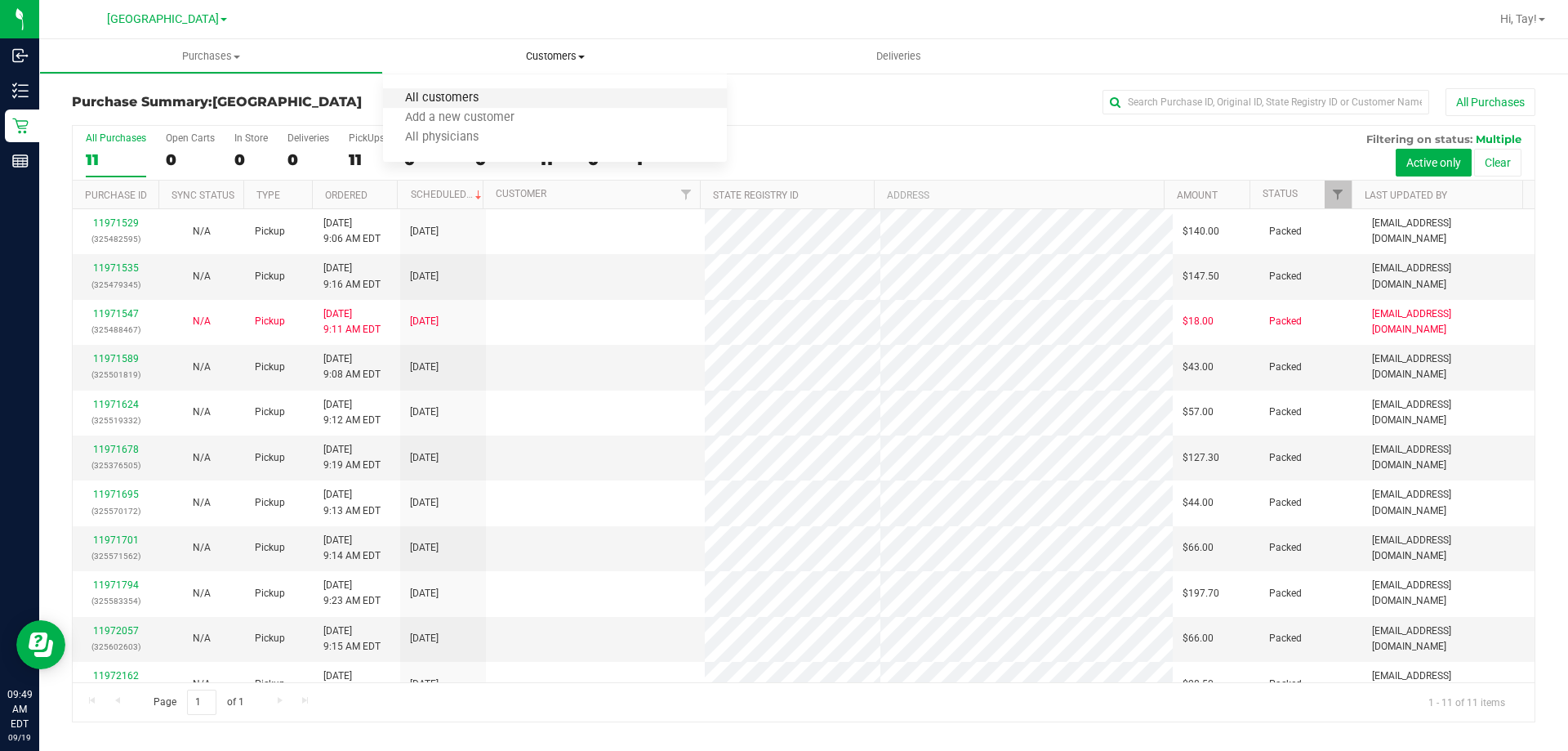
click at [452, 103] on span "All customers" at bounding box center [441, 98] width 118 height 14
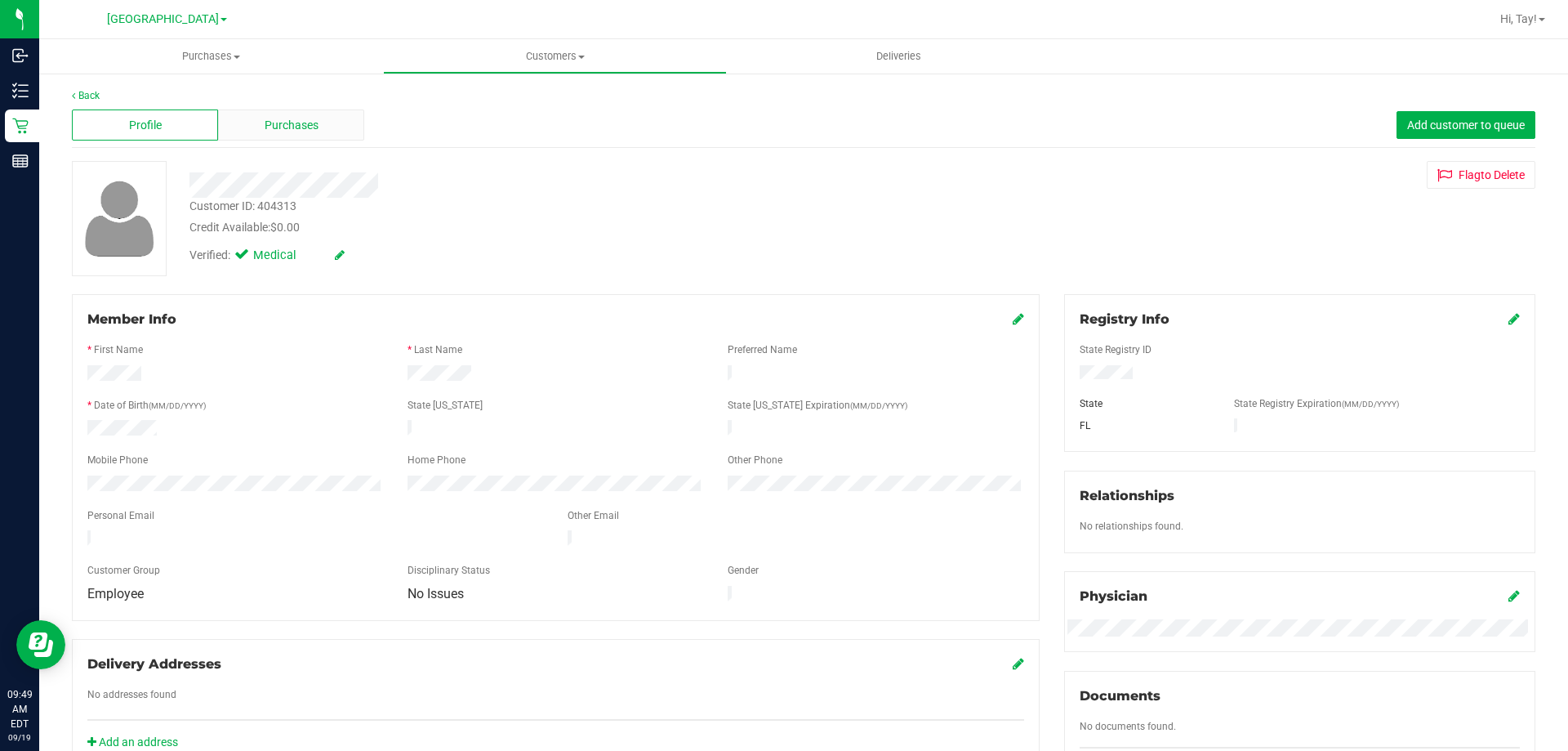
click at [308, 136] on div "Purchases" at bounding box center [291, 125] width 147 height 31
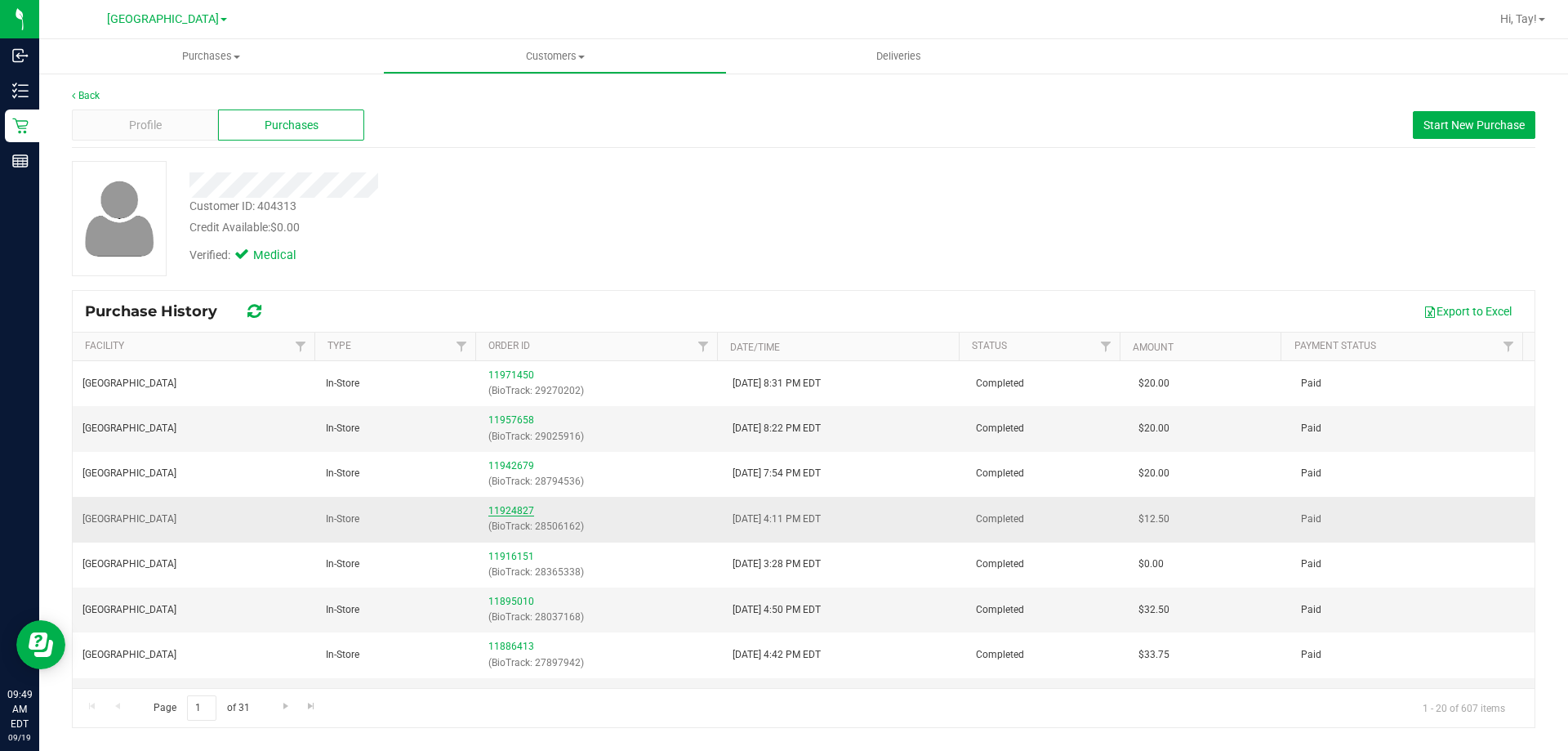
click at [508, 508] on link "11924827" at bounding box center [511, 510] width 46 height 11
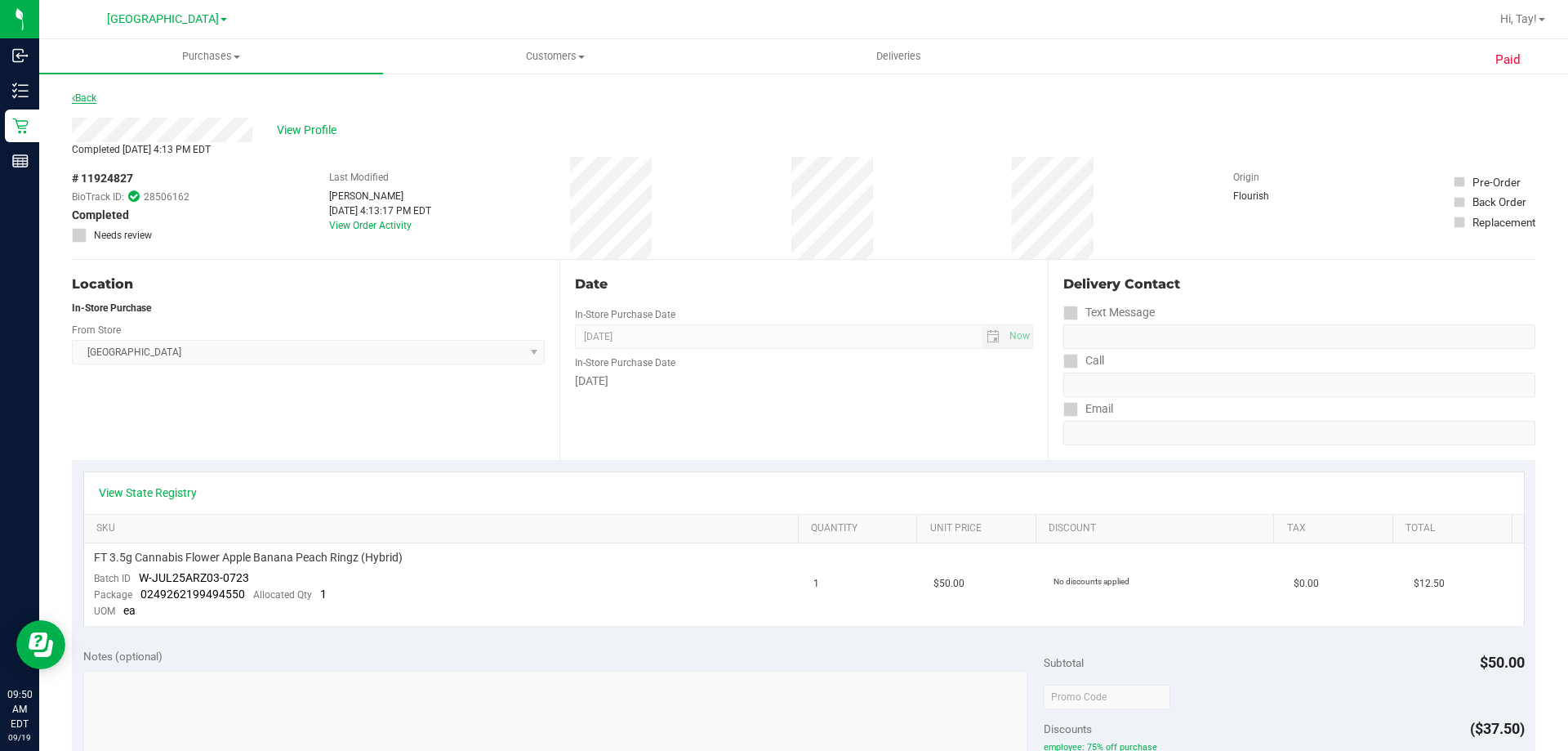
click at [79, 98] on link "Back" at bounding box center [84, 97] width 25 height 11
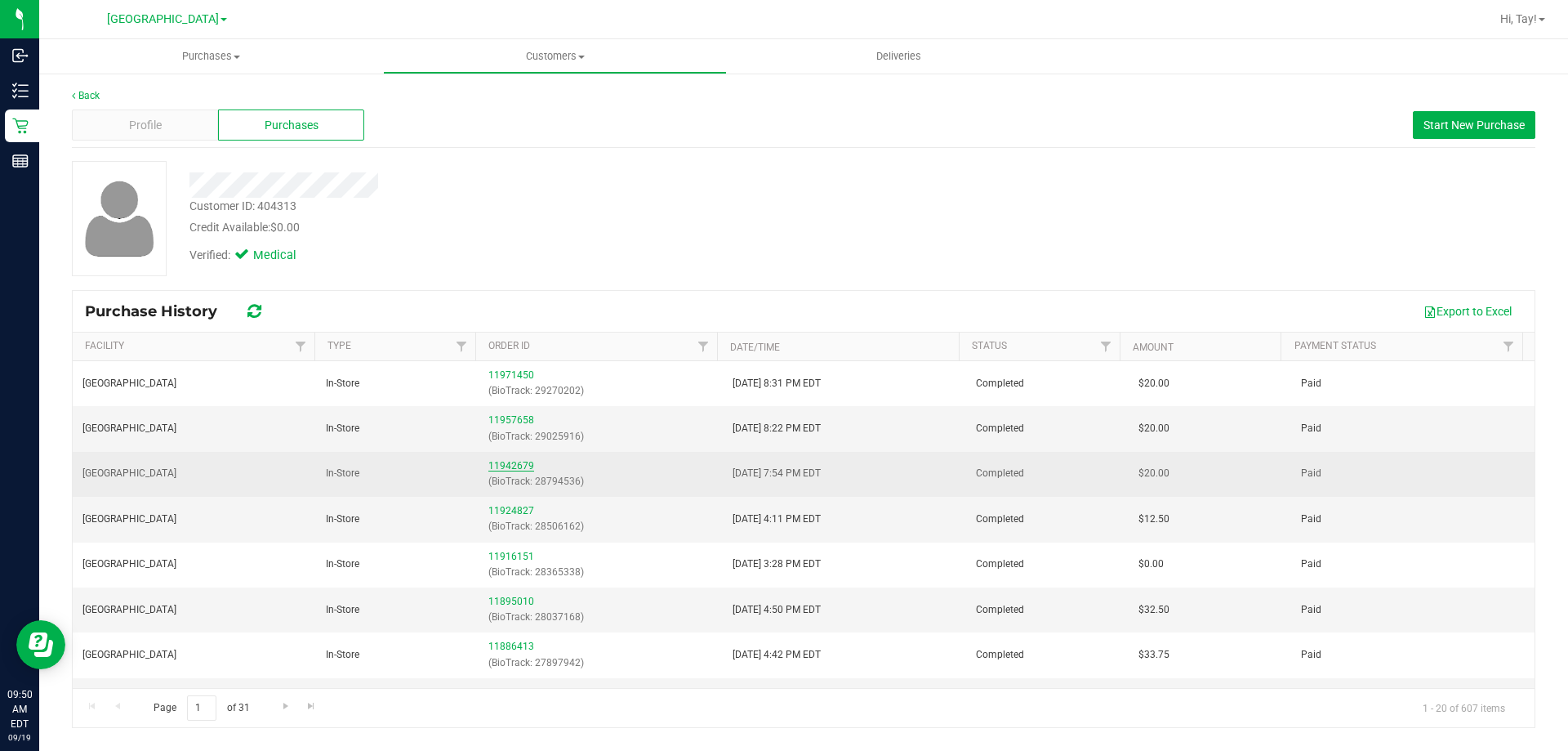
click at [505, 469] on link "11942679" at bounding box center [511, 465] width 46 height 11
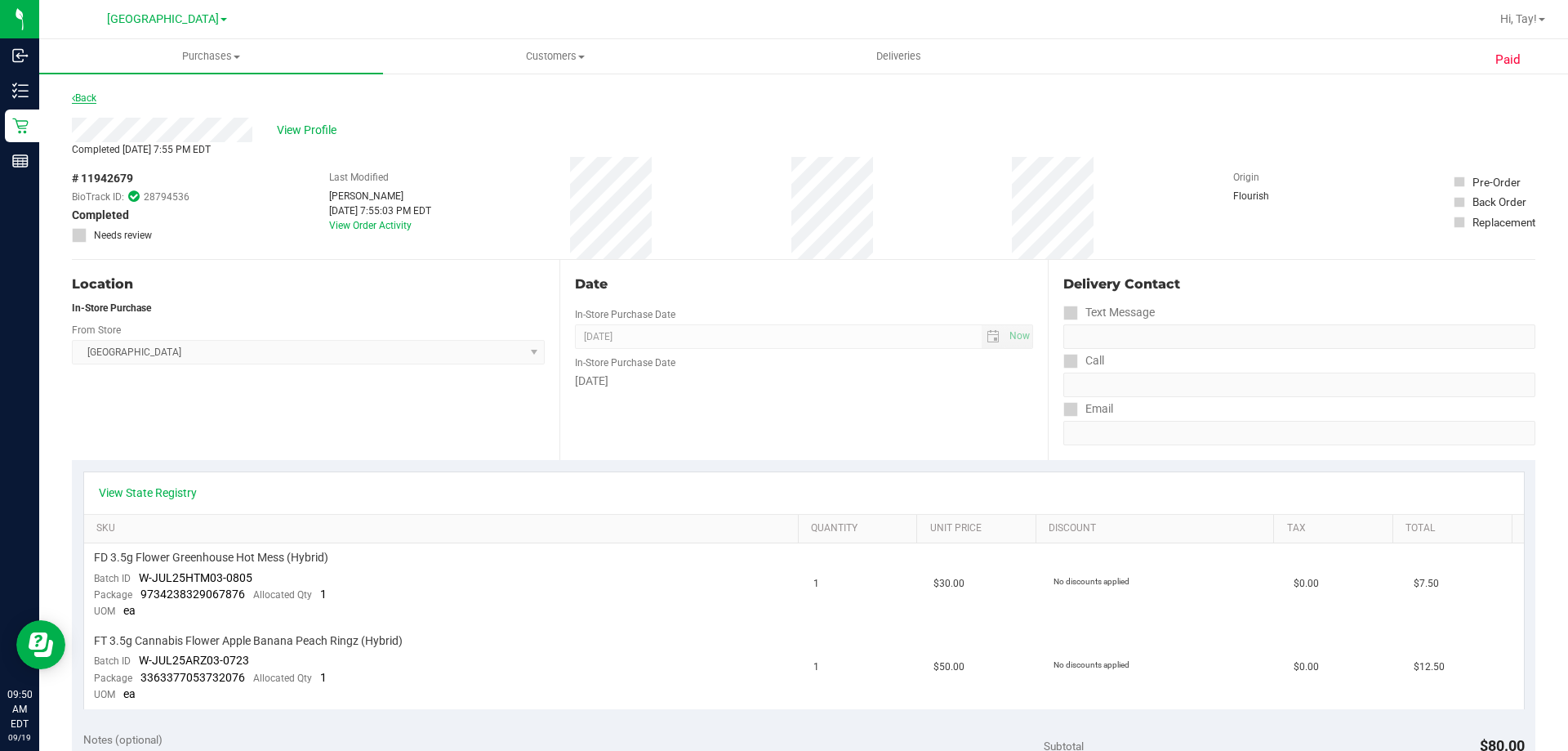
click at [80, 98] on link "Back" at bounding box center [84, 97] width 25 height 11
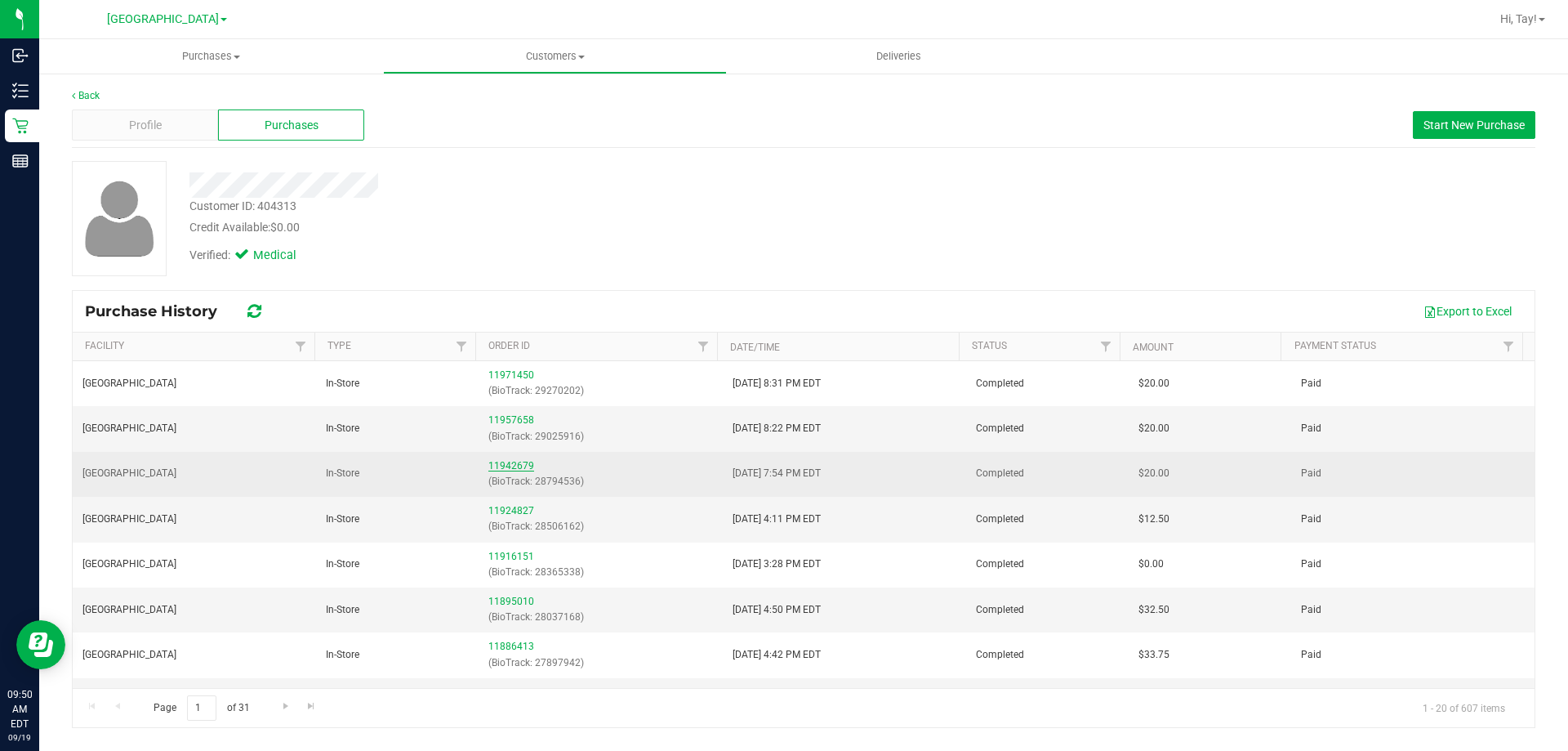
click at [513, 465] on link "11942679" at bounding box center [511, 465] width 46 height 11
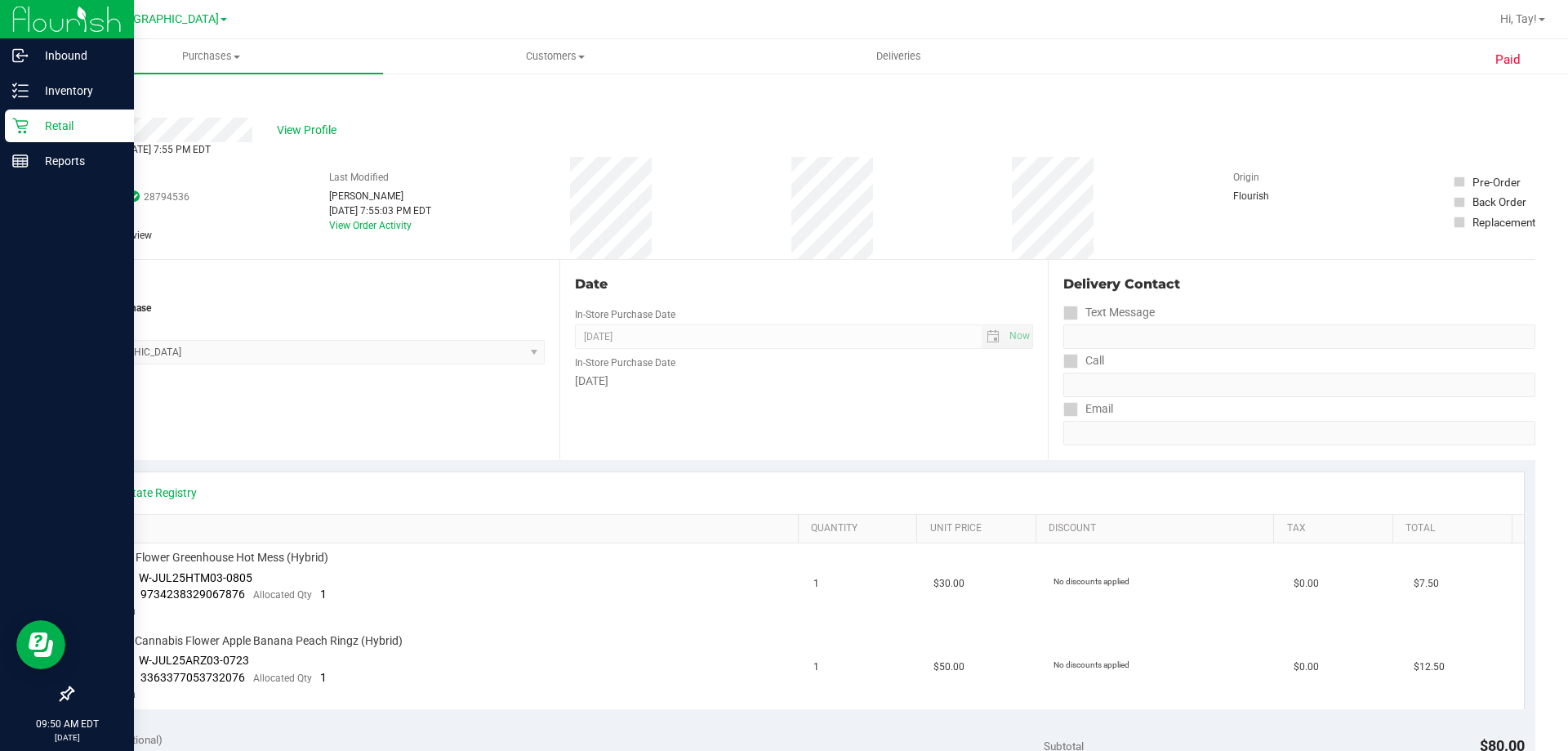
click at [49, 131] on p "Retail" at bounding box center [78, 125] width 98 height 19
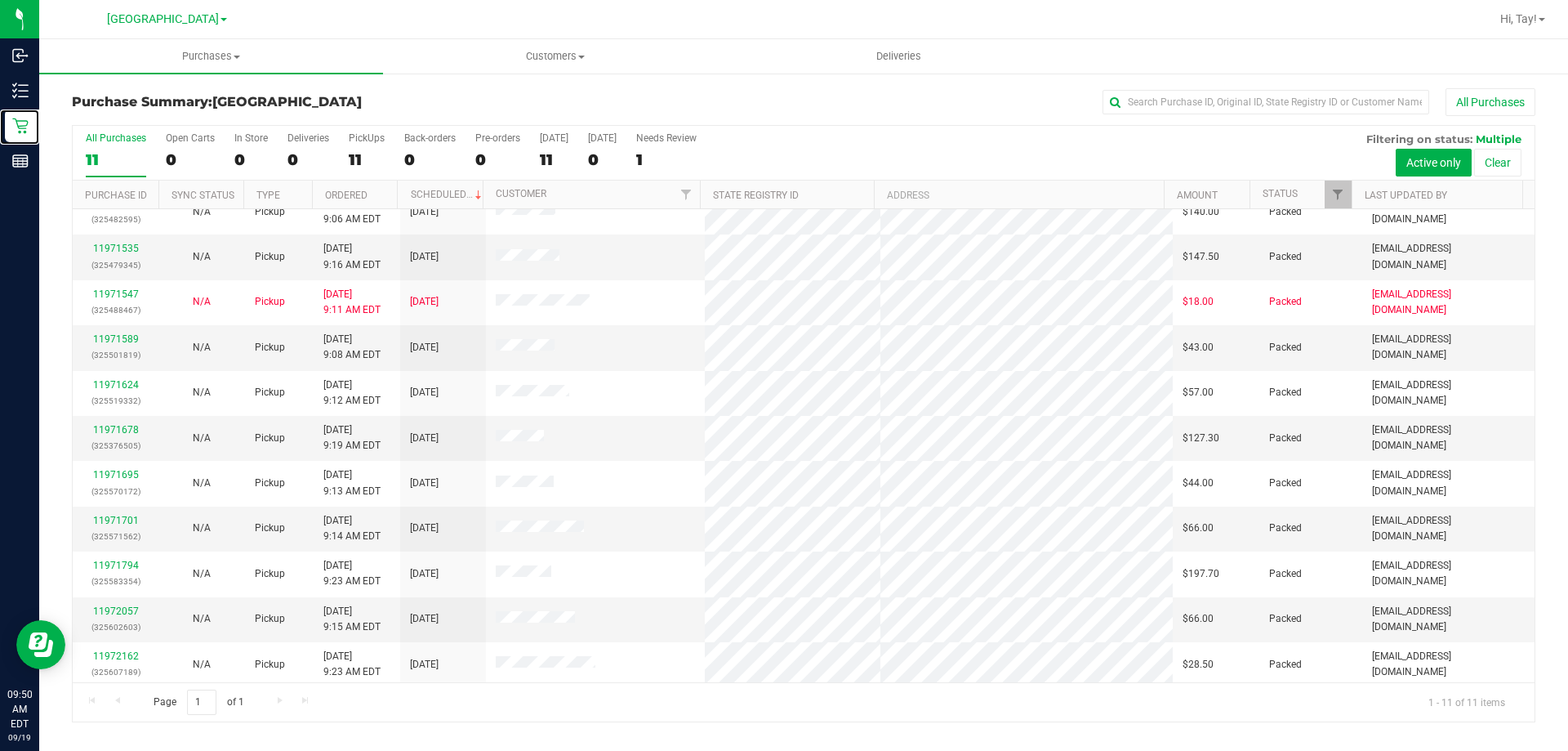
scroll to position [24, 0]
click at [562, 719] on div "Page 1 of 1 1 - 11 of 11 items" at bounding box center [803, 702] width 1461 height 39
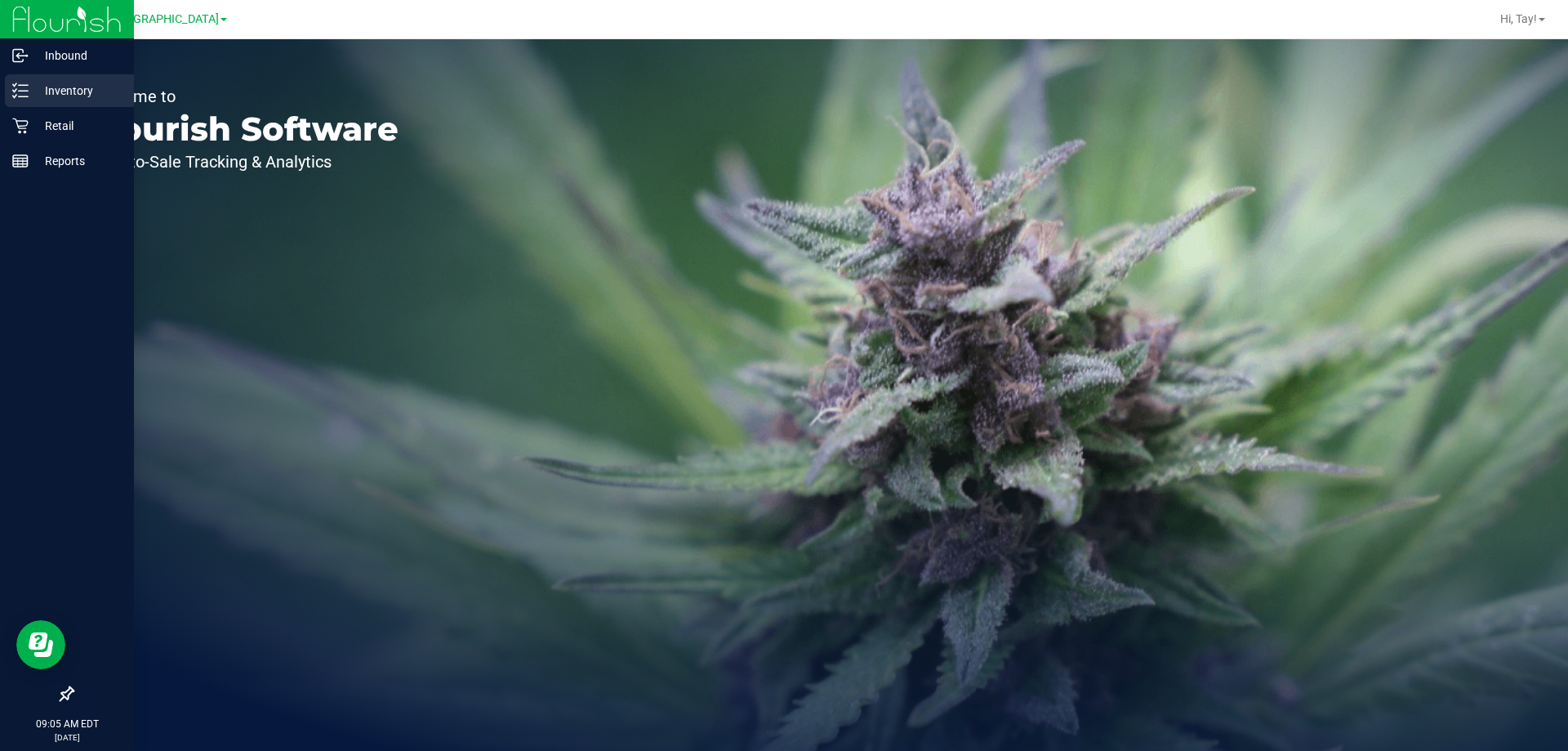
click at [79, 92] on p "Inventory" at bounding box center [78, 90] width 98 height 19
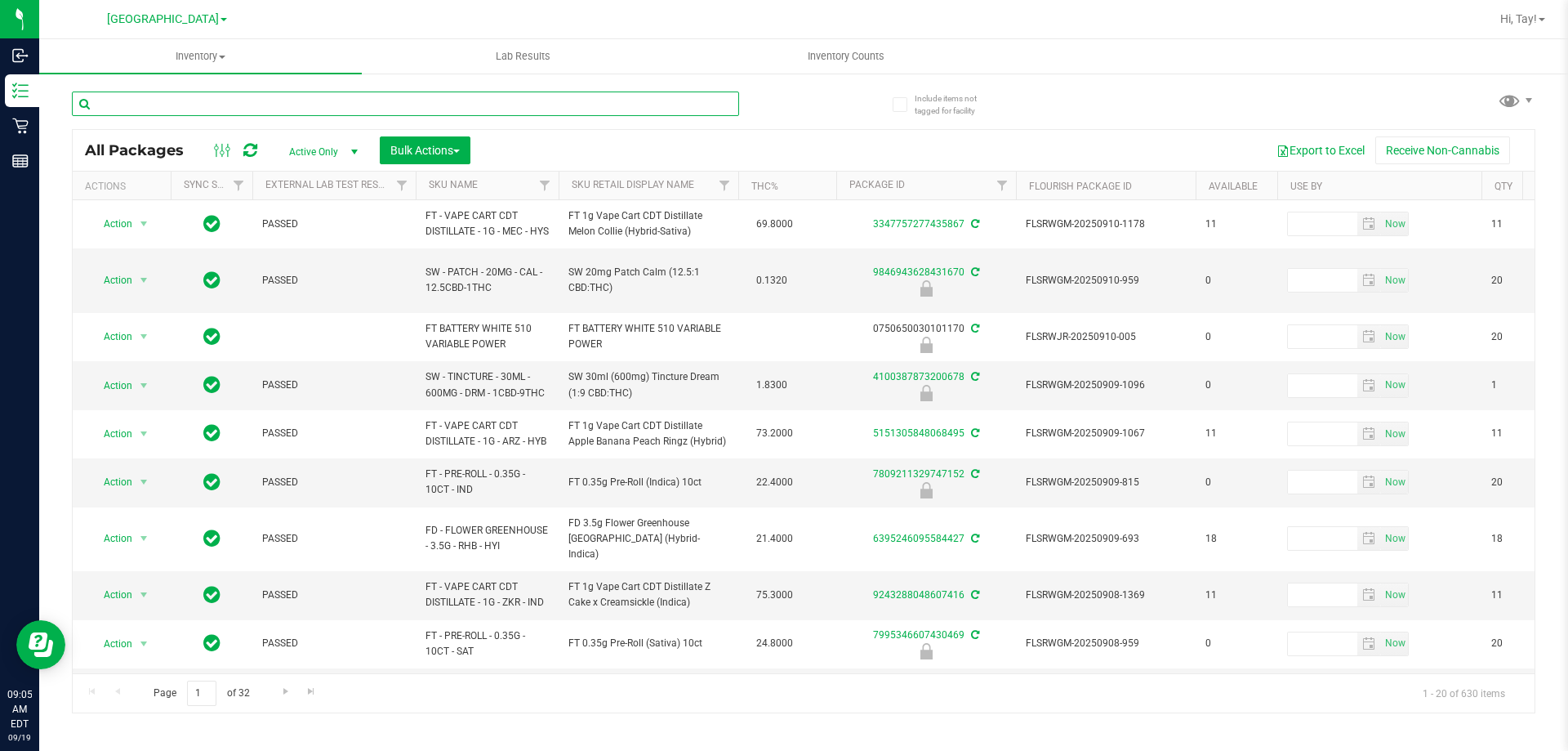
click at [180, 99] on input "text" at bounding box center [405, 103] width 667 height 25
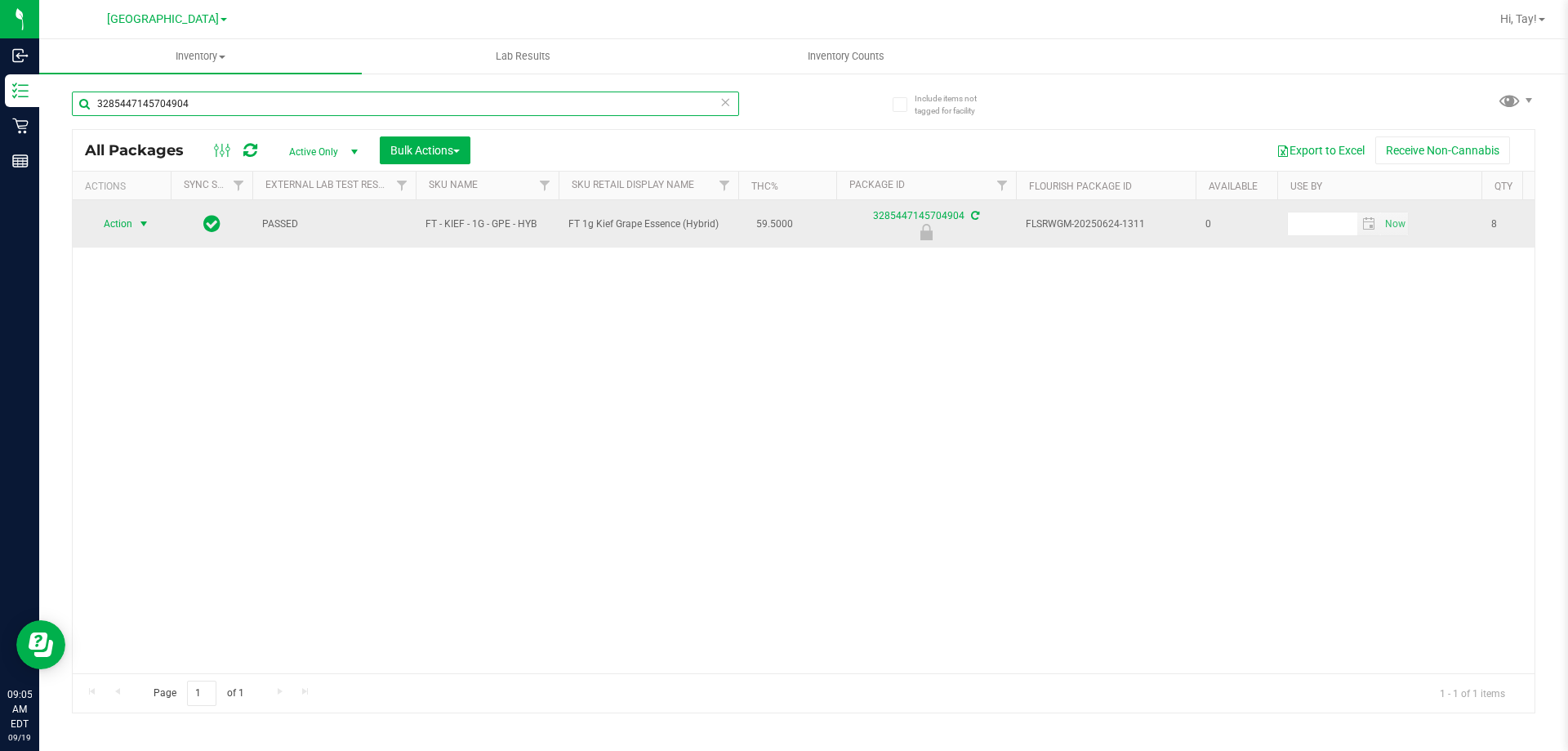
type input "3285447145704904"
click at [142, 220] on span "select" at bounding box center [143, 223] width 13 height 13
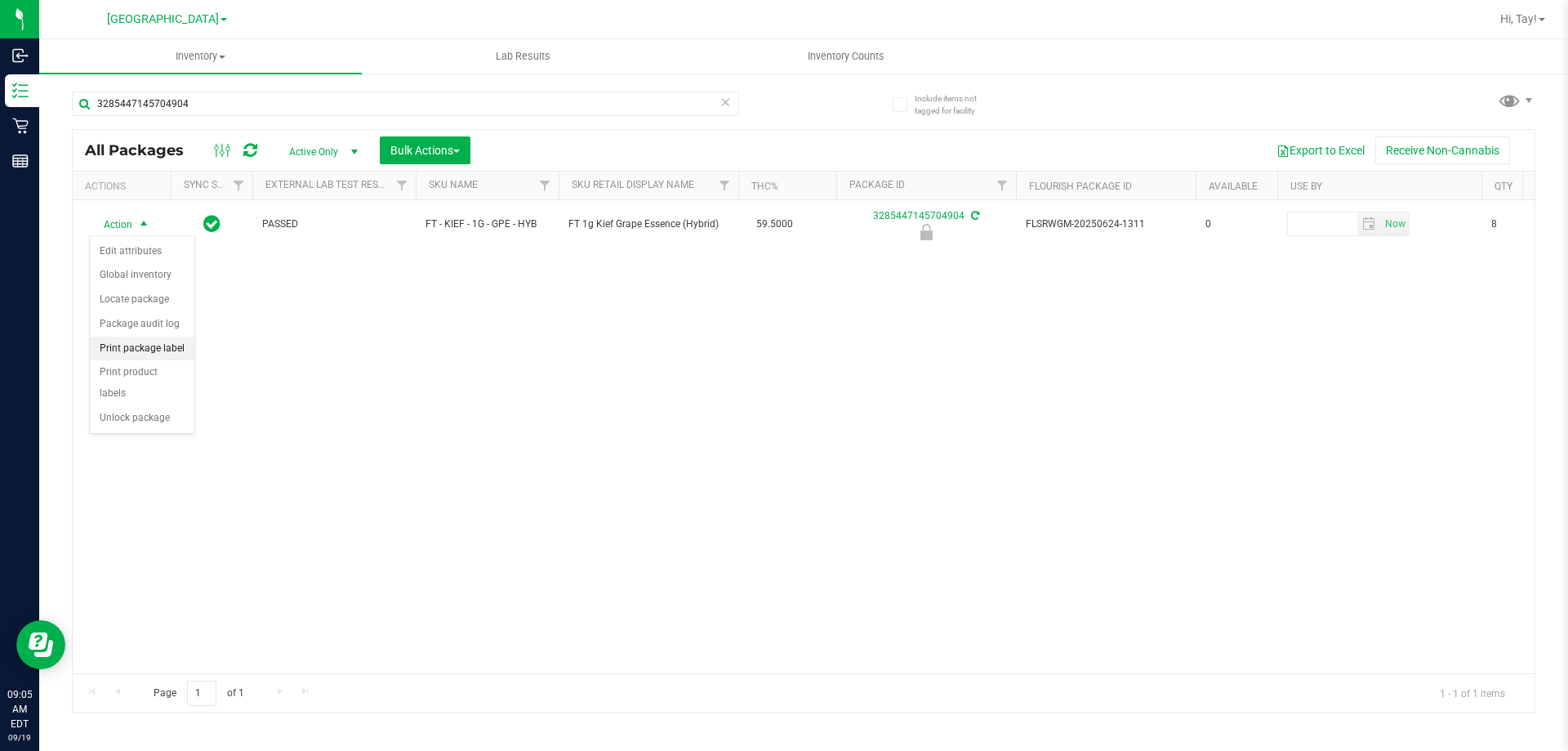
click at [172, 350] on li "Print package label" at bounding box center [141, 348] width 104 height 25
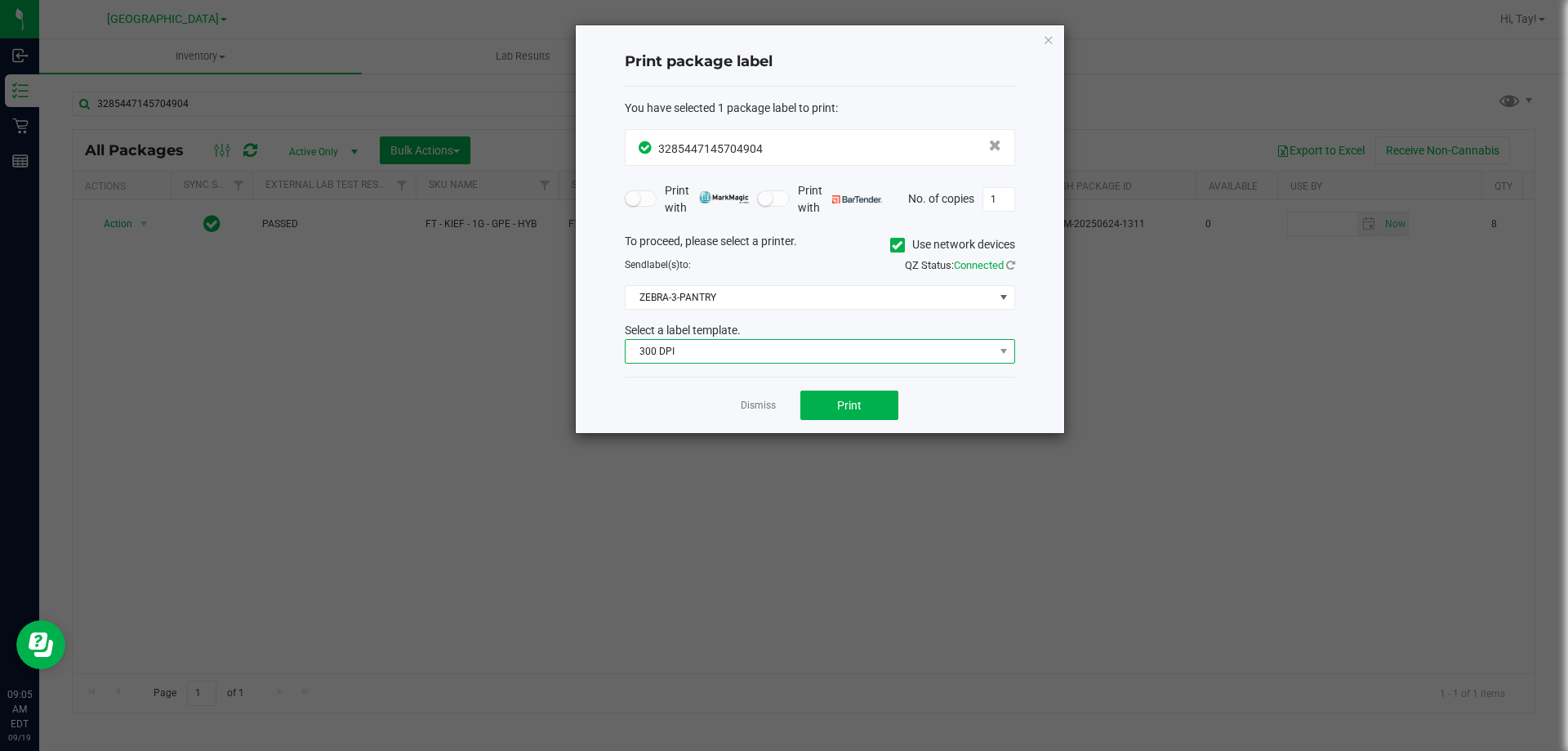
click at [774, 339] on span "300 DPI" at bounding box center [819, 351] width 391 height 25
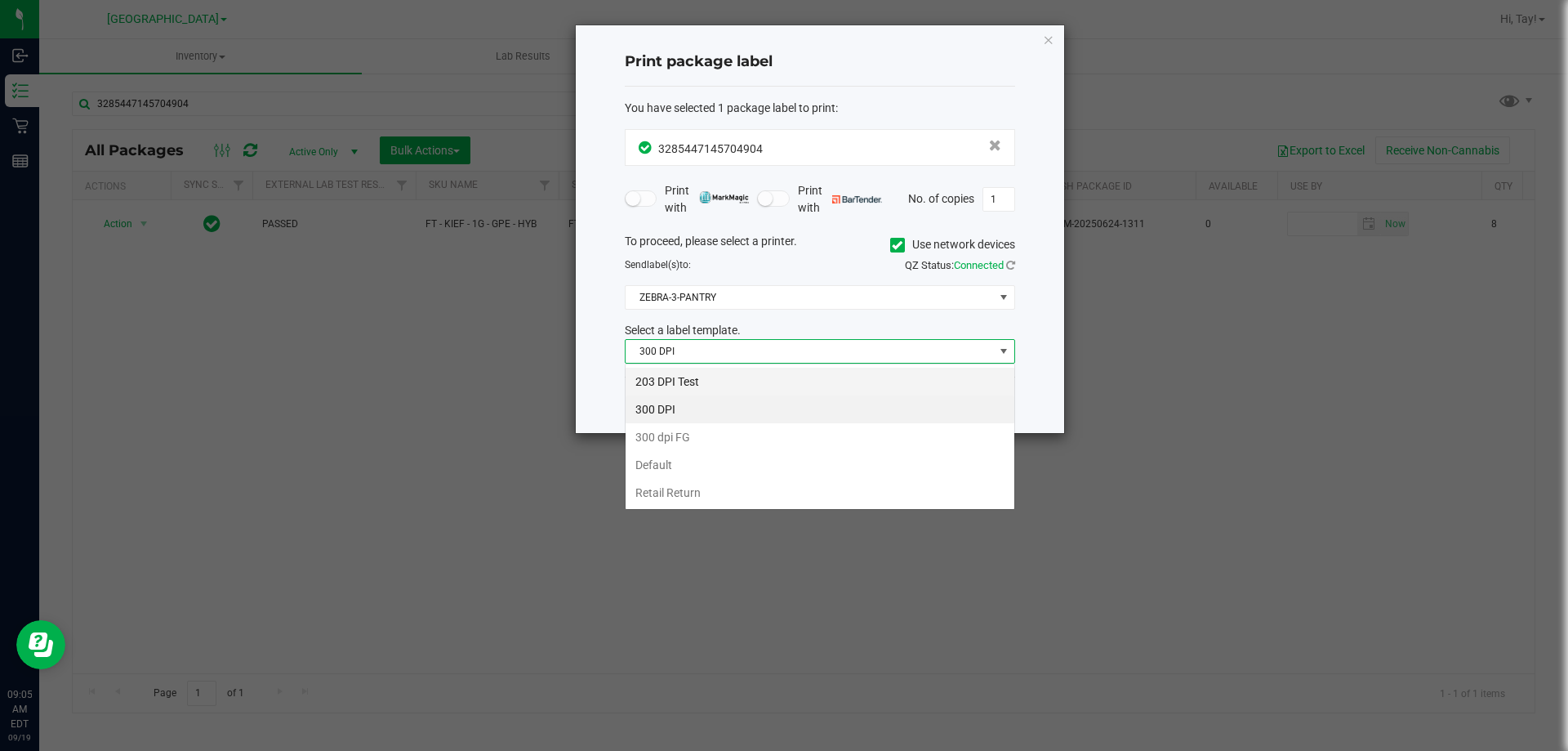
scroll to position [25, 391]
click at [702, 376] on li "203 DPI Test" at bounding box center [819, 381] width 389 height 28
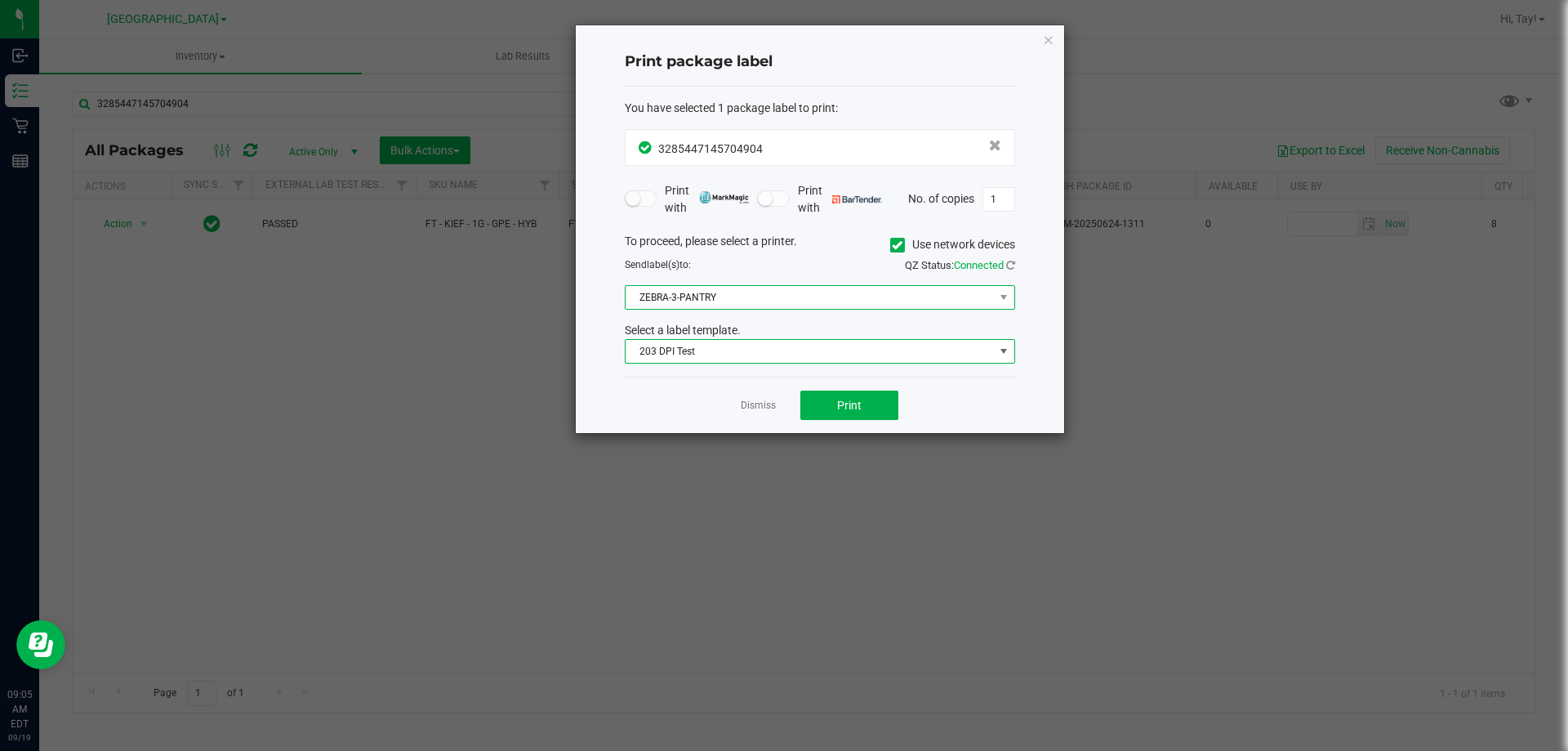
click at [714, 303] on span "ZEBRA-3-PANTRY" at bounding box center [809, 297] width 368 height 23
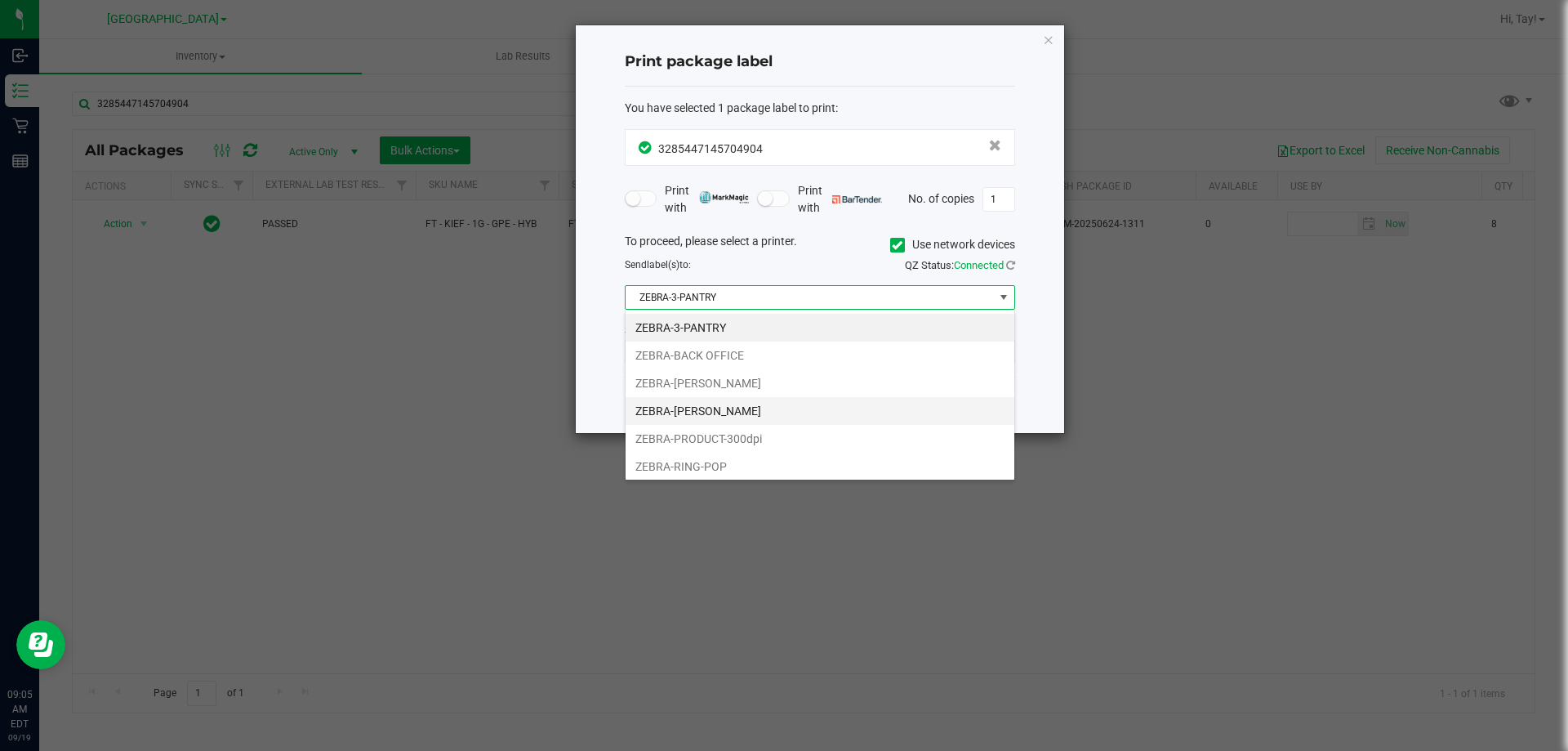
click at [746, 414] on li "ZEBRA-LIONEL-RICHIE" at bounding box center [819, 410] width 389 height 28
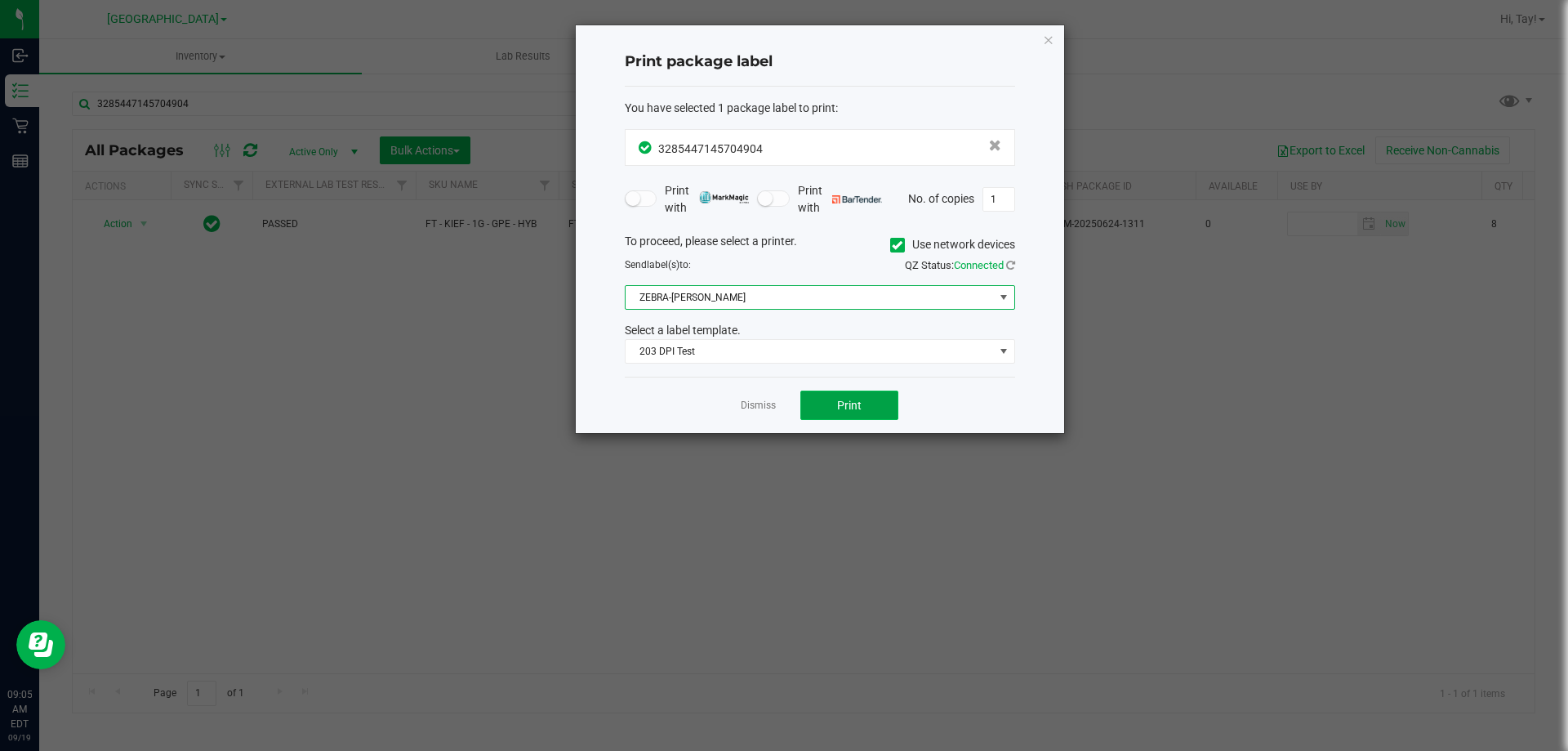
click at [839, 405] on span "Print" at bounding box center [849, 404] width 25 height 13
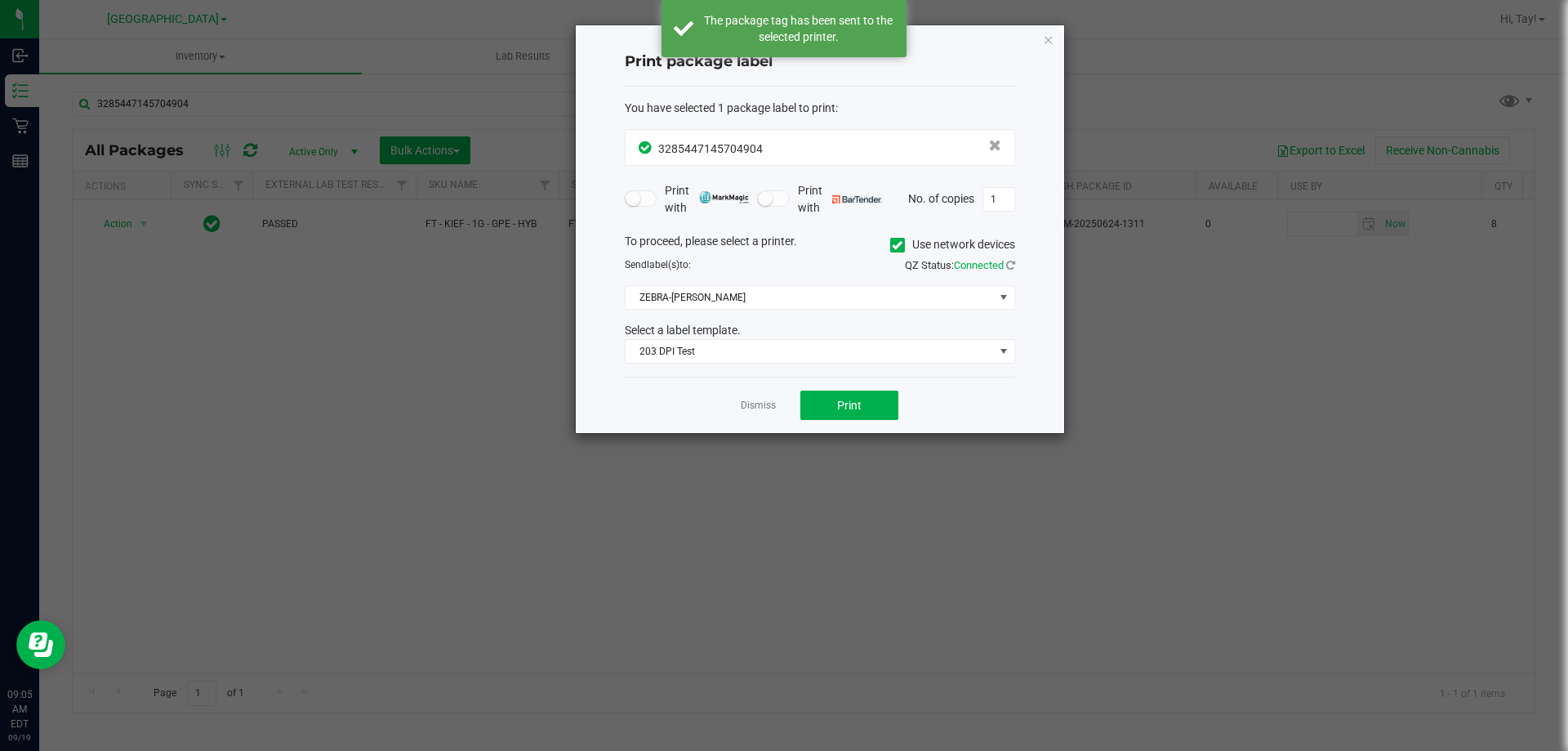
click at [756, 405] on link "Dismiss" at bounding box center [757, 405] width 35 height 14
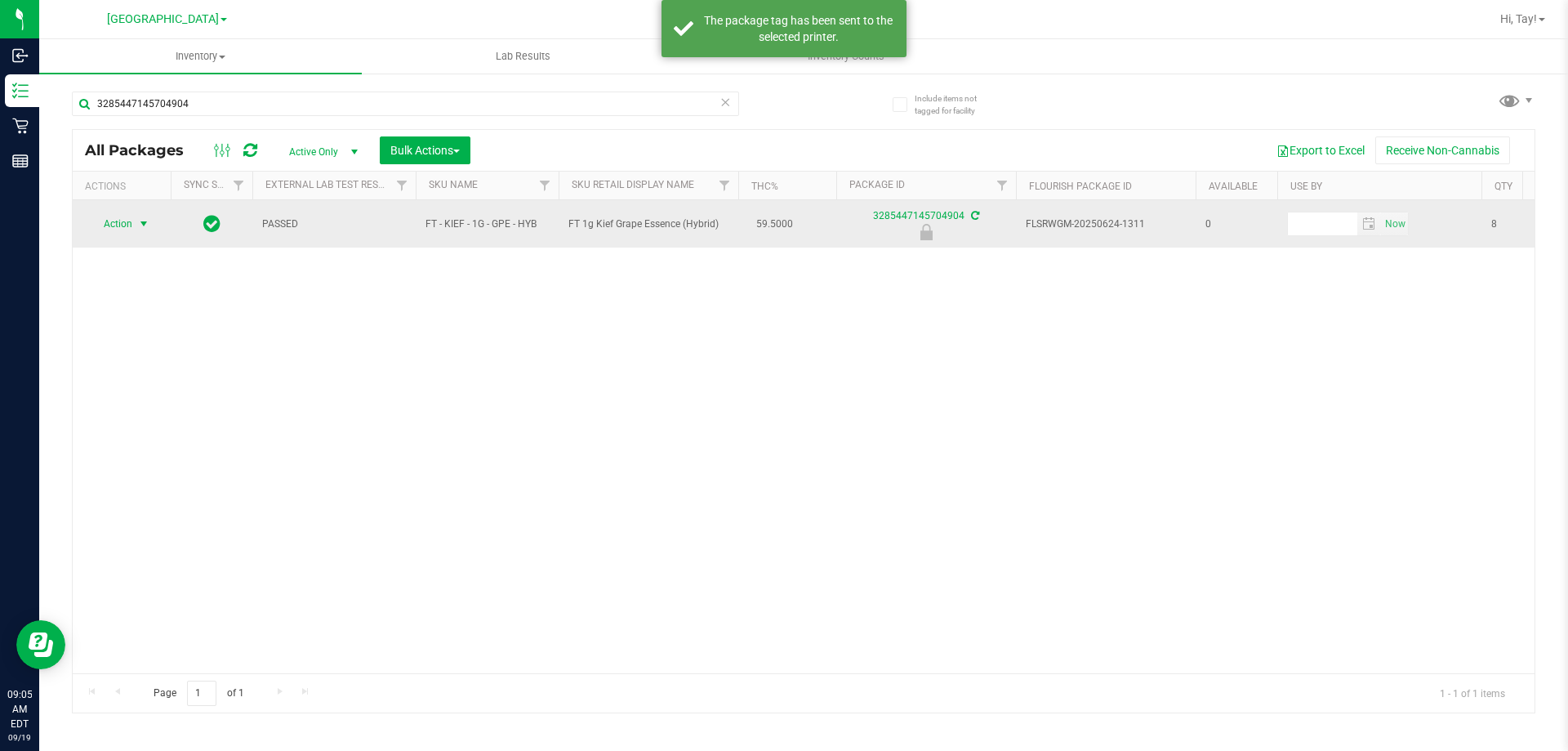
click at [147, 231] on span "select" at bounding box center [143, 223] width 13 height 13
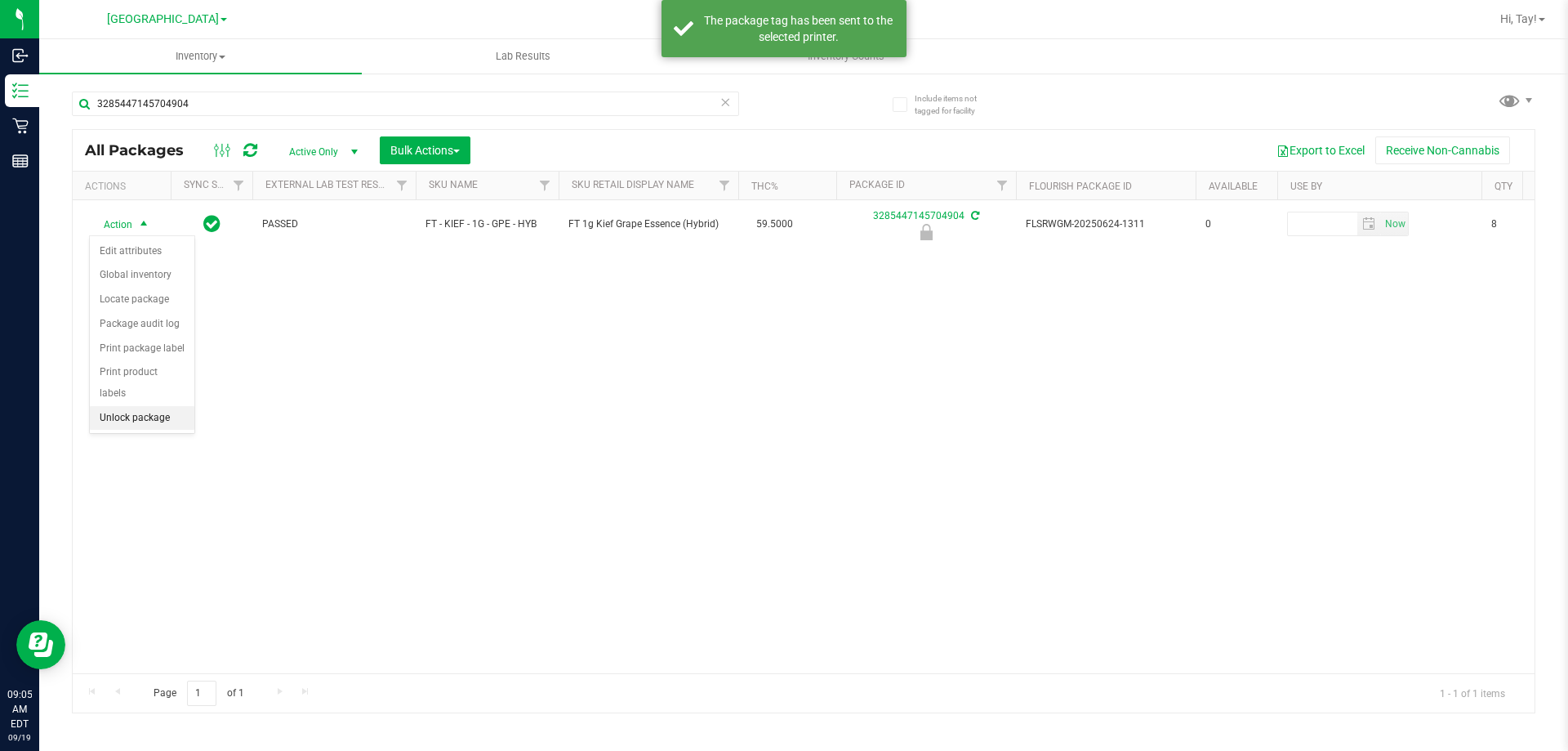
click at [158, 406] on li "Unlock package" at bounding box center [141, 418] width 104 height 25
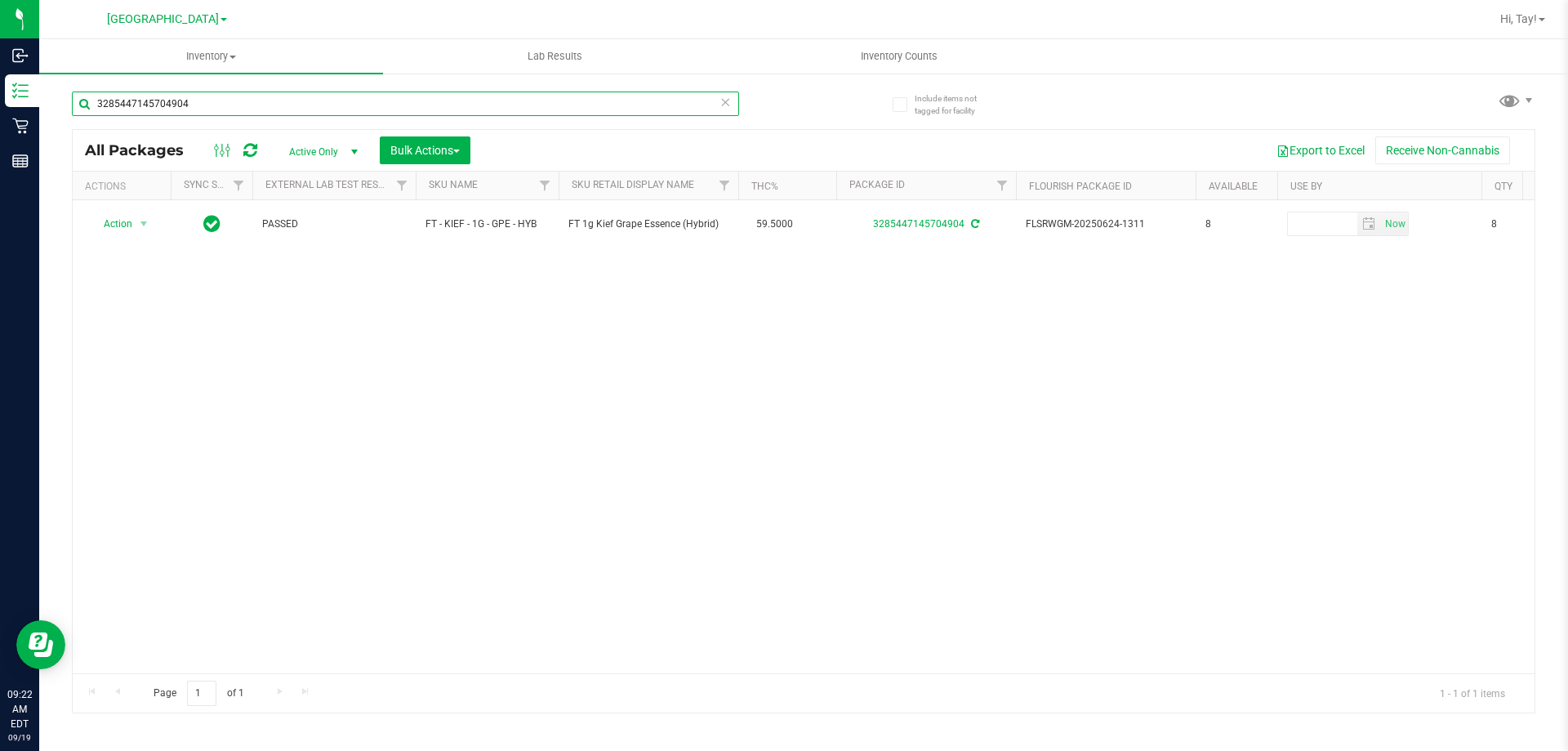
click at [225, 106] on input "3285447145704904" at bounding box center [405, 103] width 667 height 25
type input "GSS"
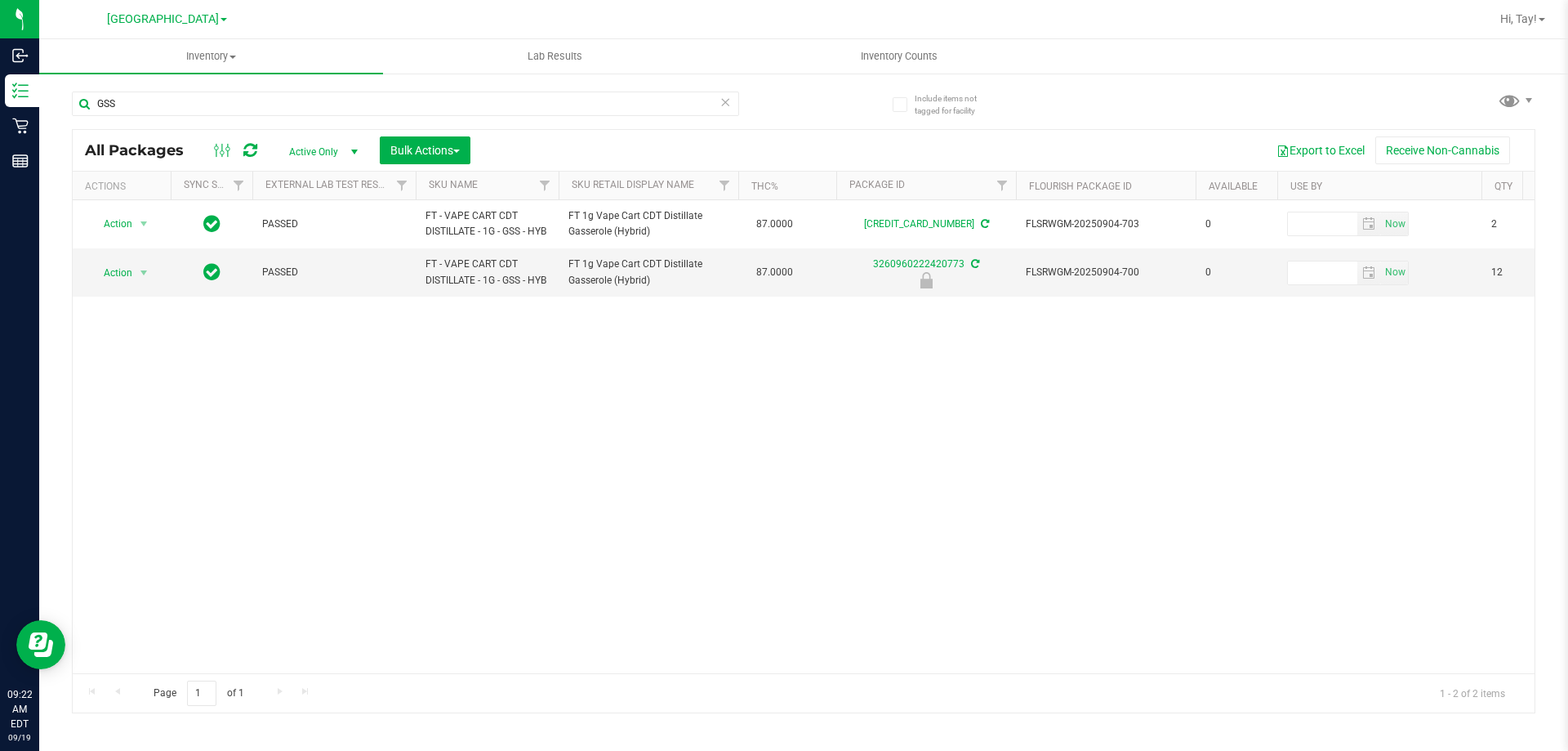
click at [466, 409] on div "Action Action Create package Edit attributes Global inventory Locate package Lo…" at bounding box center [803, 437] width 1461 height 473
click at [247, 131] on div "All Packages Active Only Active Only Lab Samples Locked All External Internal B…" at bounding box center [803, 150] width 1461 height 41
click at [121, 275] on span "Action" at bounding box center [111, 272] width 44 height 23
click at [150, 398] on li "Print package label" at bounding box center [141, 397] width 104 height 25
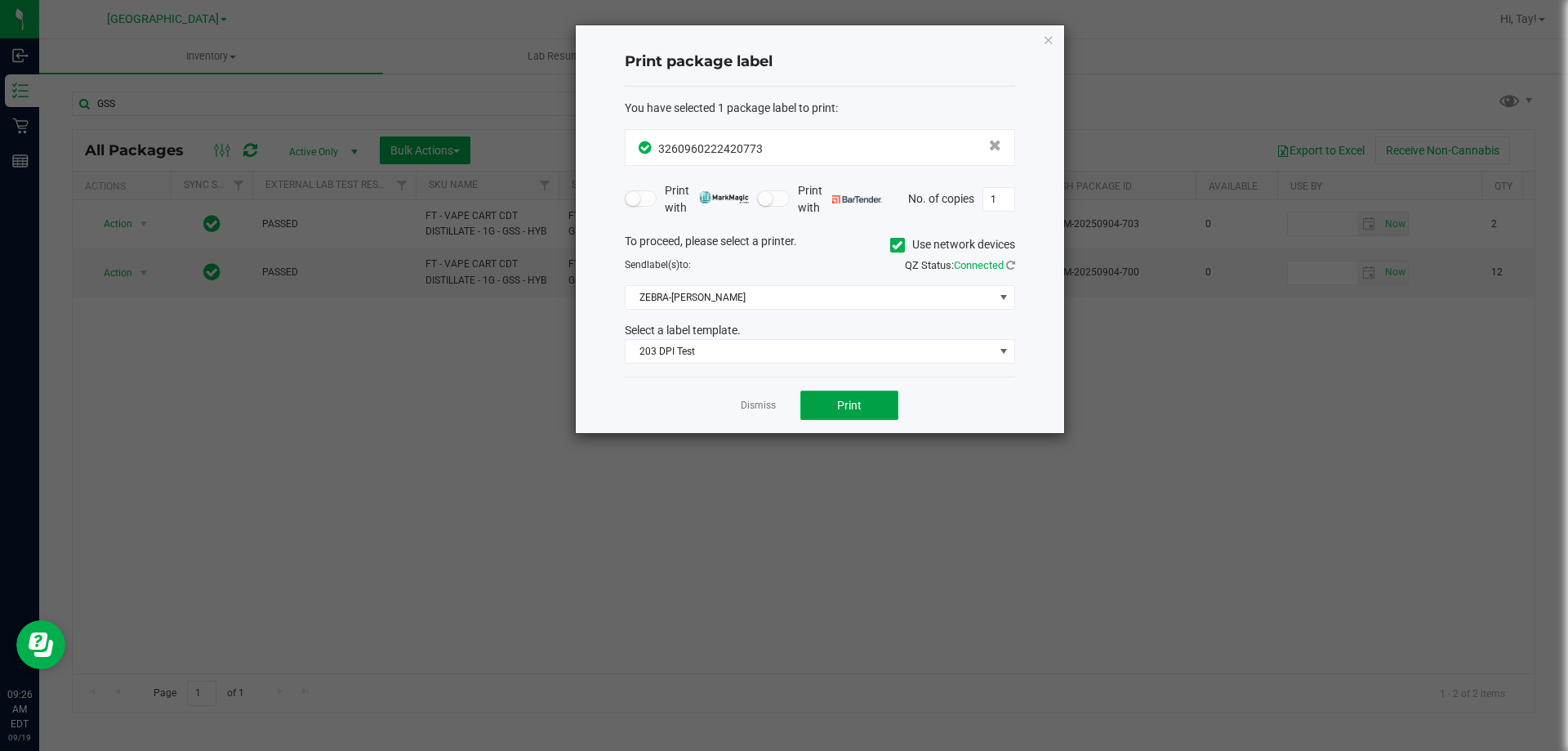
click at [873, 403] on button "Print" at bounding box center [850, 405] width 98 height 30
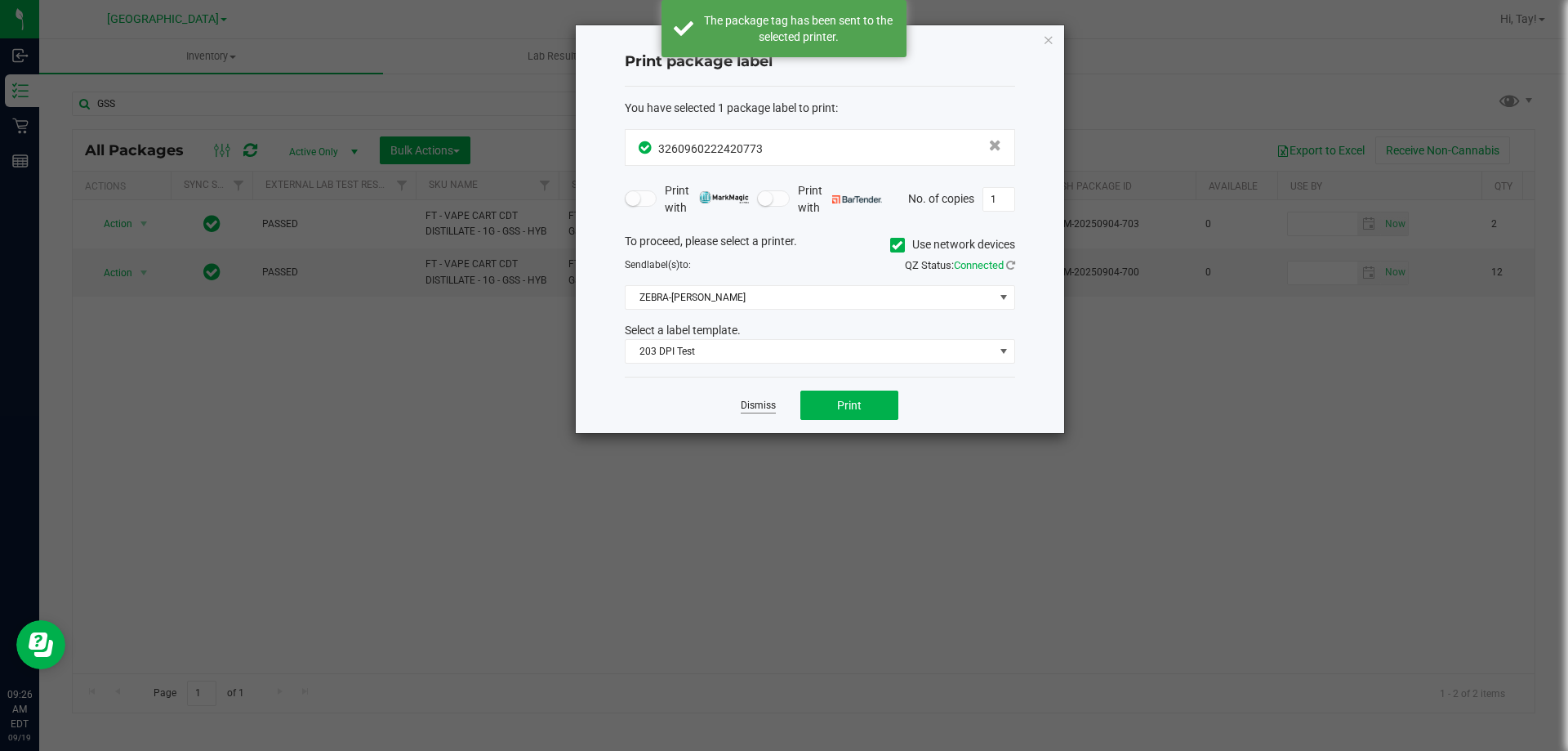
click at [763, 405] on link "Dismiss" at bounding box center [757, 405] width 35 height 14
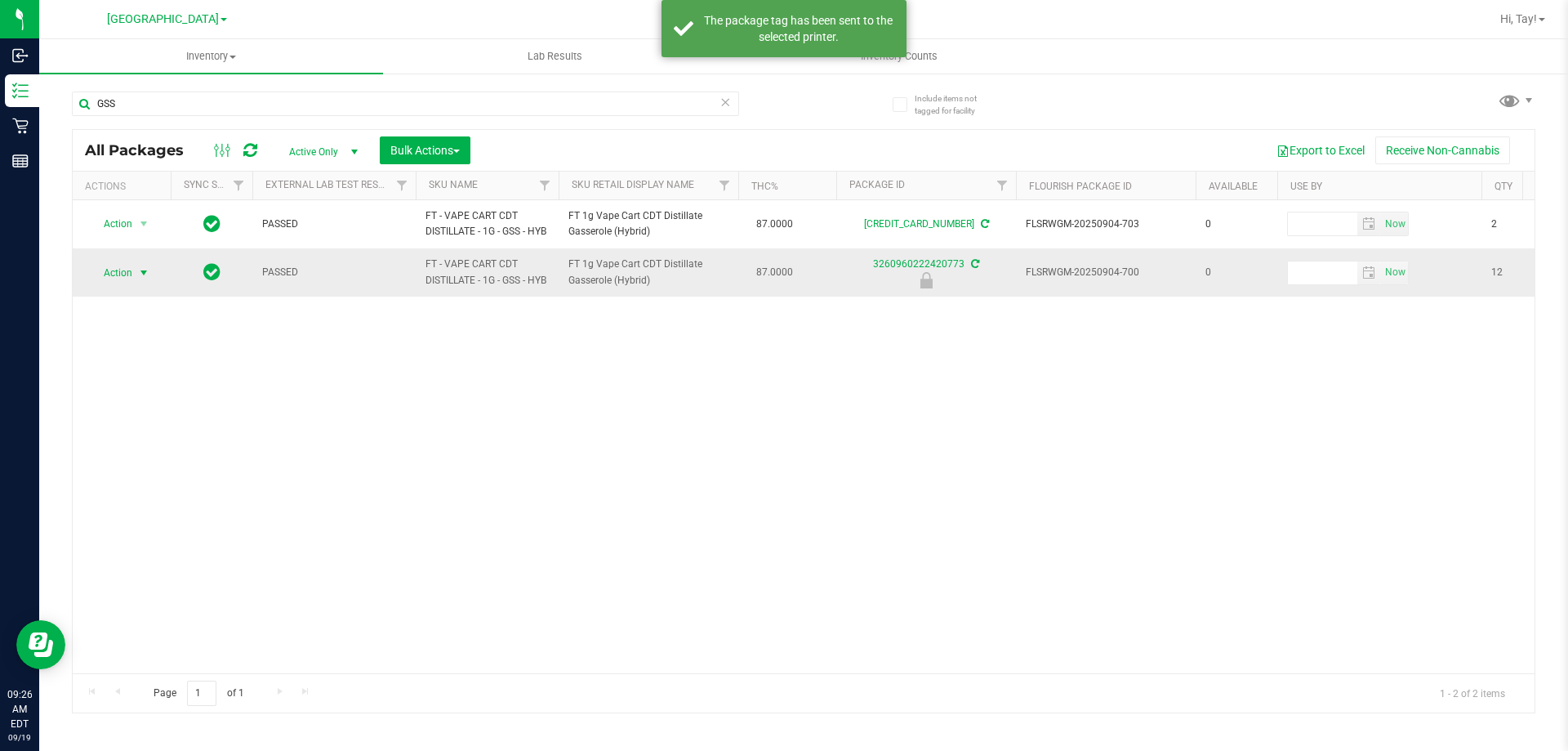
drag, startPoint x: 108, startPoint y: 265, endPoint x: 118, endPoint y: 269, distance: 10.8
click at [109, 266] on span "Action" at bounding box center [111, 272] width 44 height 23
click at [178, 454] on li "Unlock package" at bounding box center [141, 466] width 104 height 25
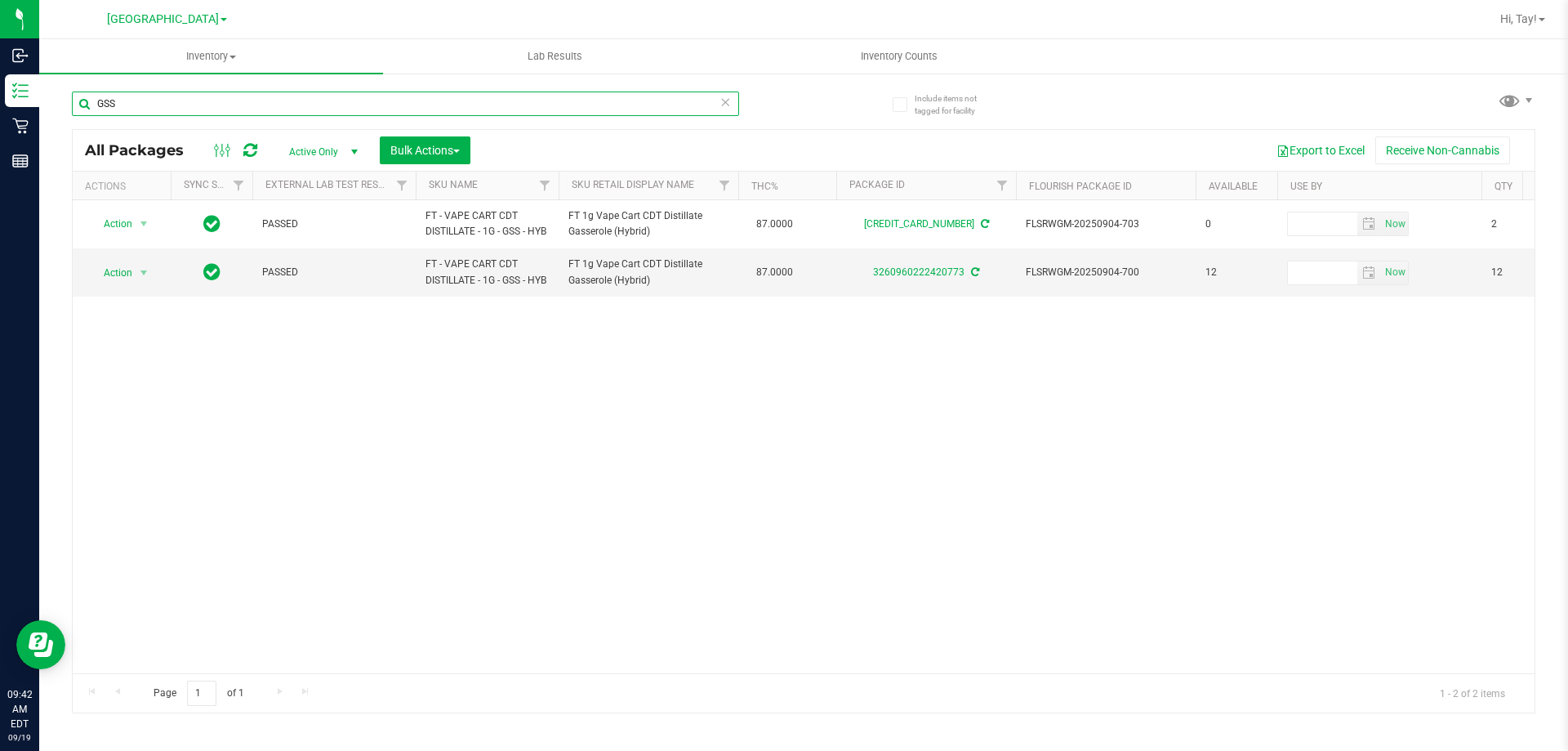
click at [516, 92] on input "GSS" at bounding box center [405, 103] width 667 height 25
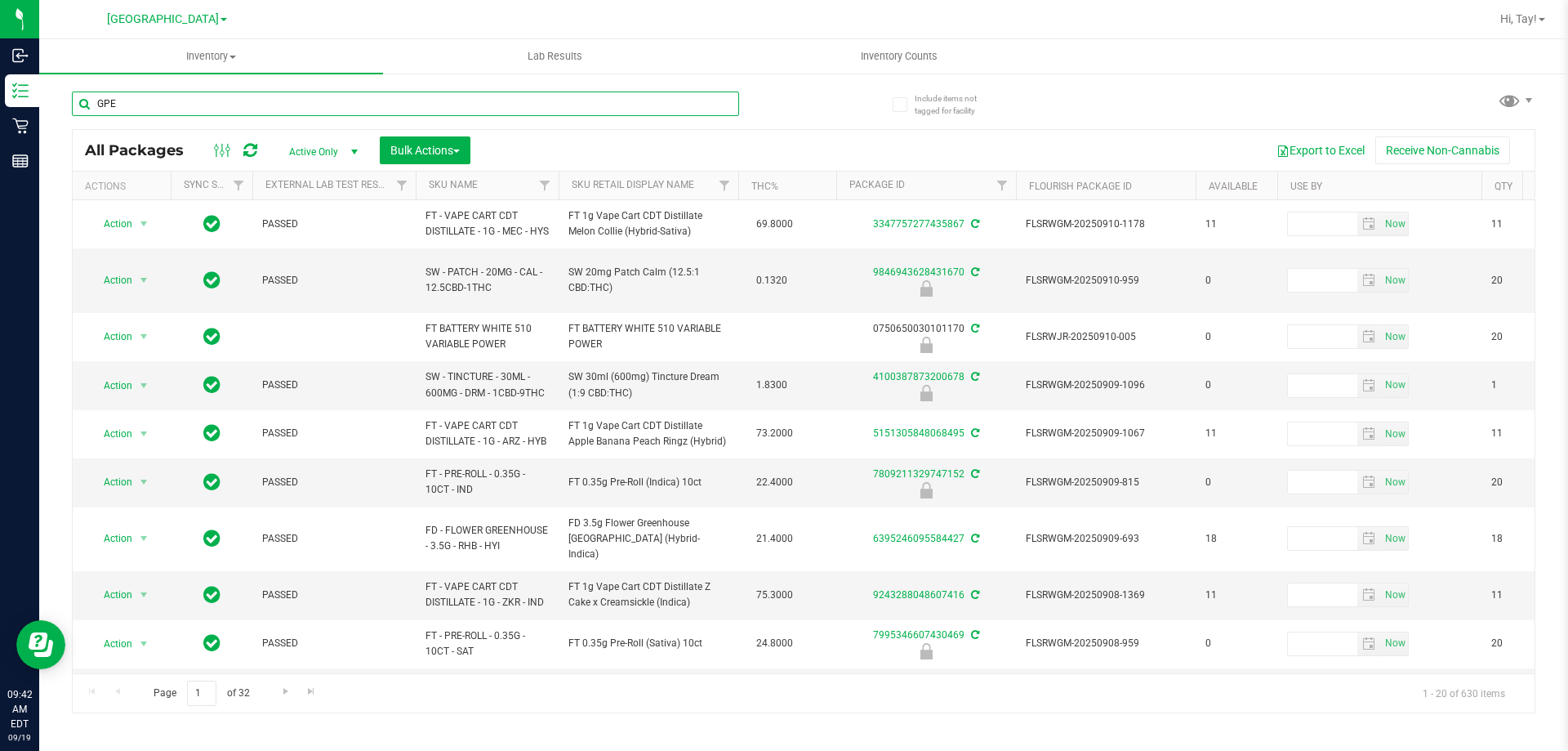
type input "GPE"
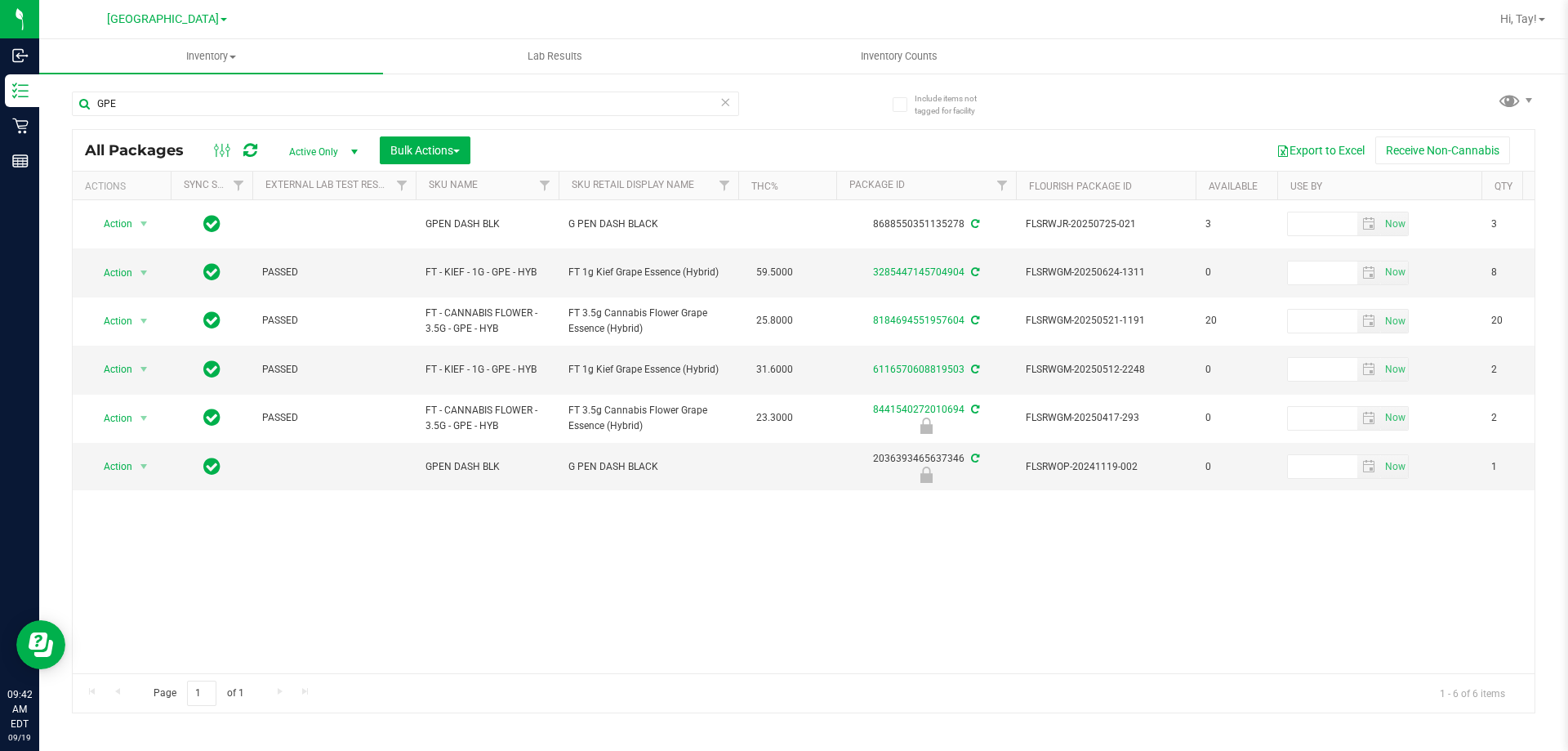
click at [701, 188] on th "Sku Retail Display Name" at bounding box center [648, 186] width 180 height 29
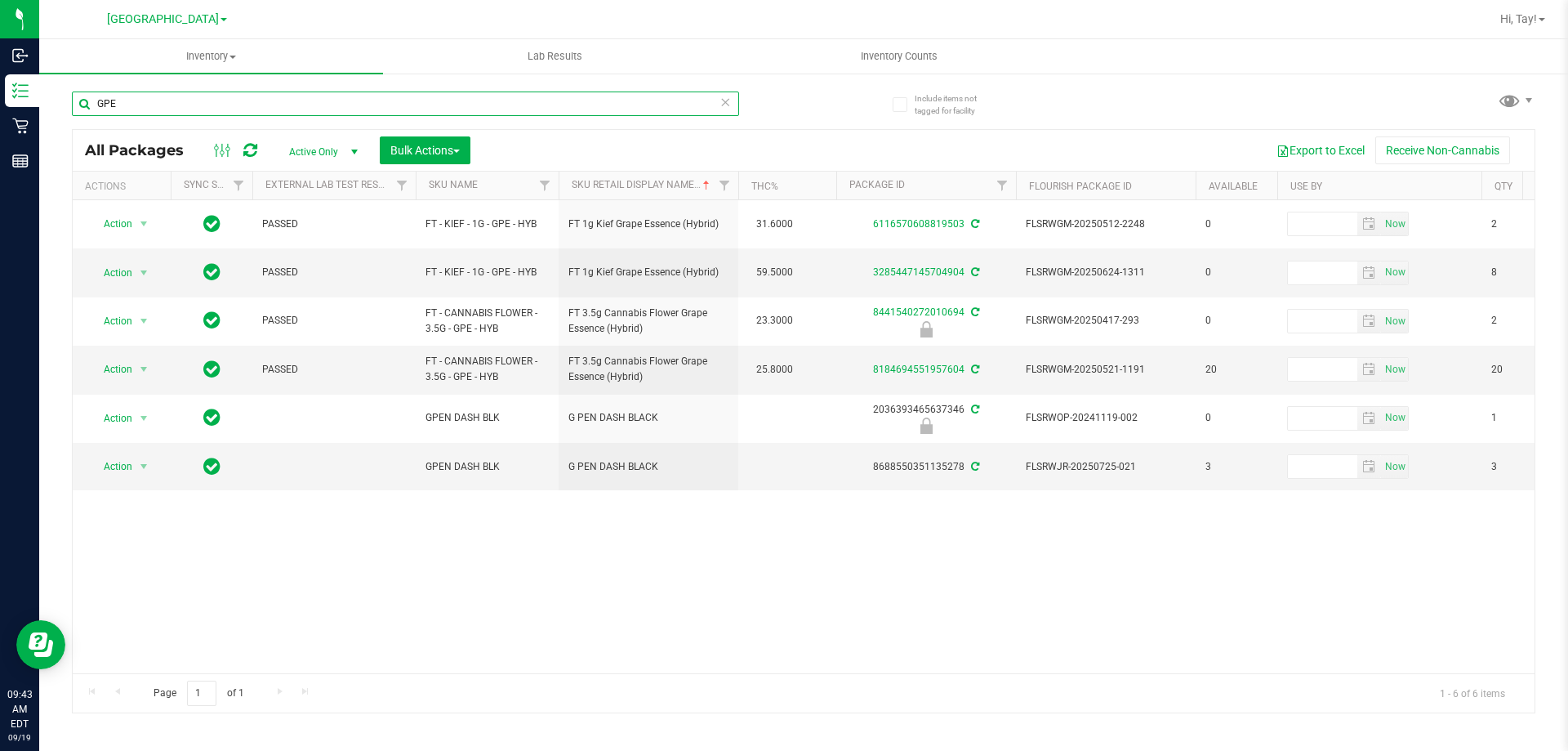
click at [436, 101] on input "GPE" at bounding box center [405, 103] width 667 height 25
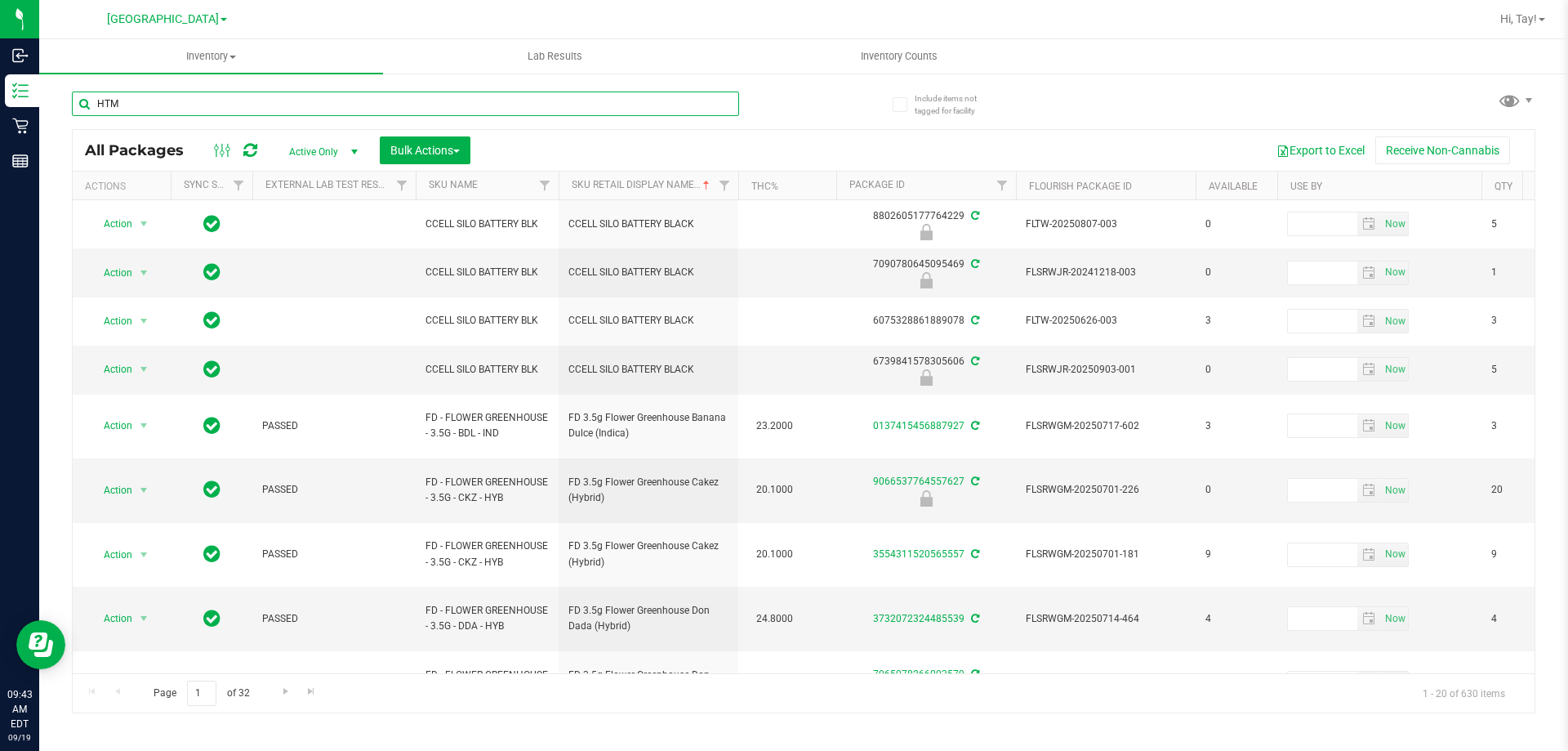
type input "HTM"
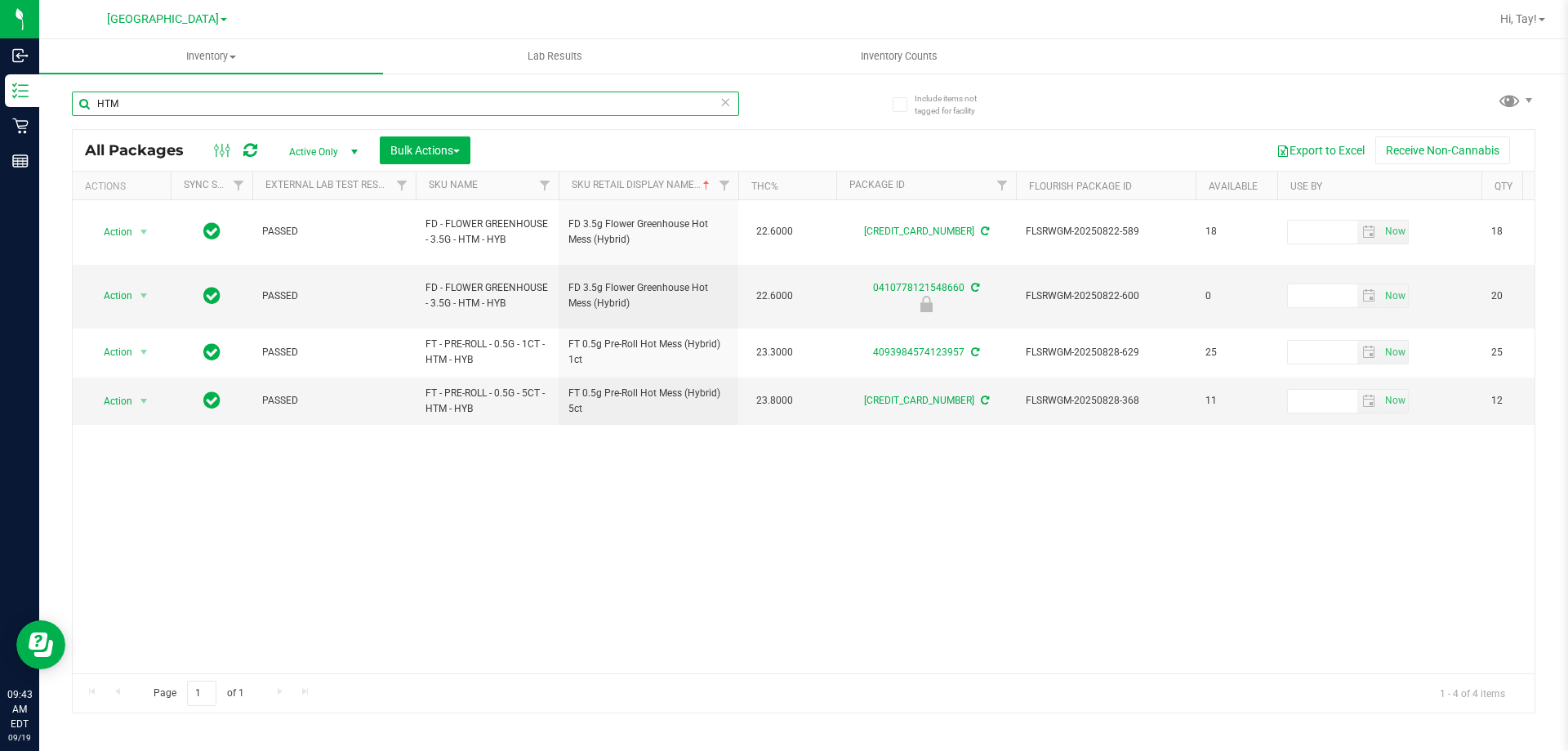
click at [450, 113] on input "HTM" at bounding box center [405, 103] width 667 height 25
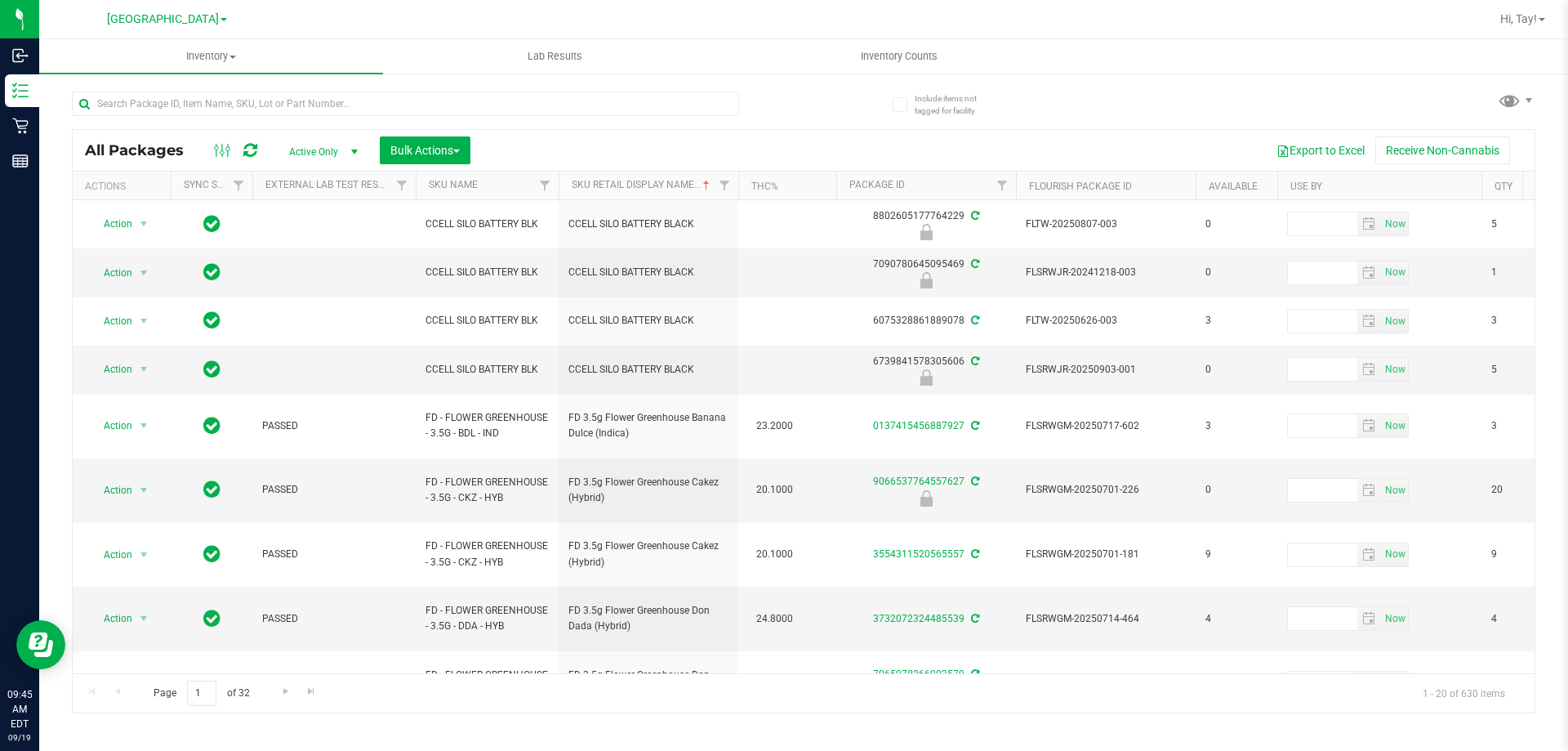
click at [1109, 700] on div "Page 1 of 32 1 - 20 of 630 items" at bounding box center [803, 693] width 1461 height 39
click at [503, 148] on div "Export to Excel Receive Non-Cannabis" at bounding box center [1002, 150] width 1039 height 28
click at [209, 100] on input "text" at bounding box center [405, 103] width 667 height 25
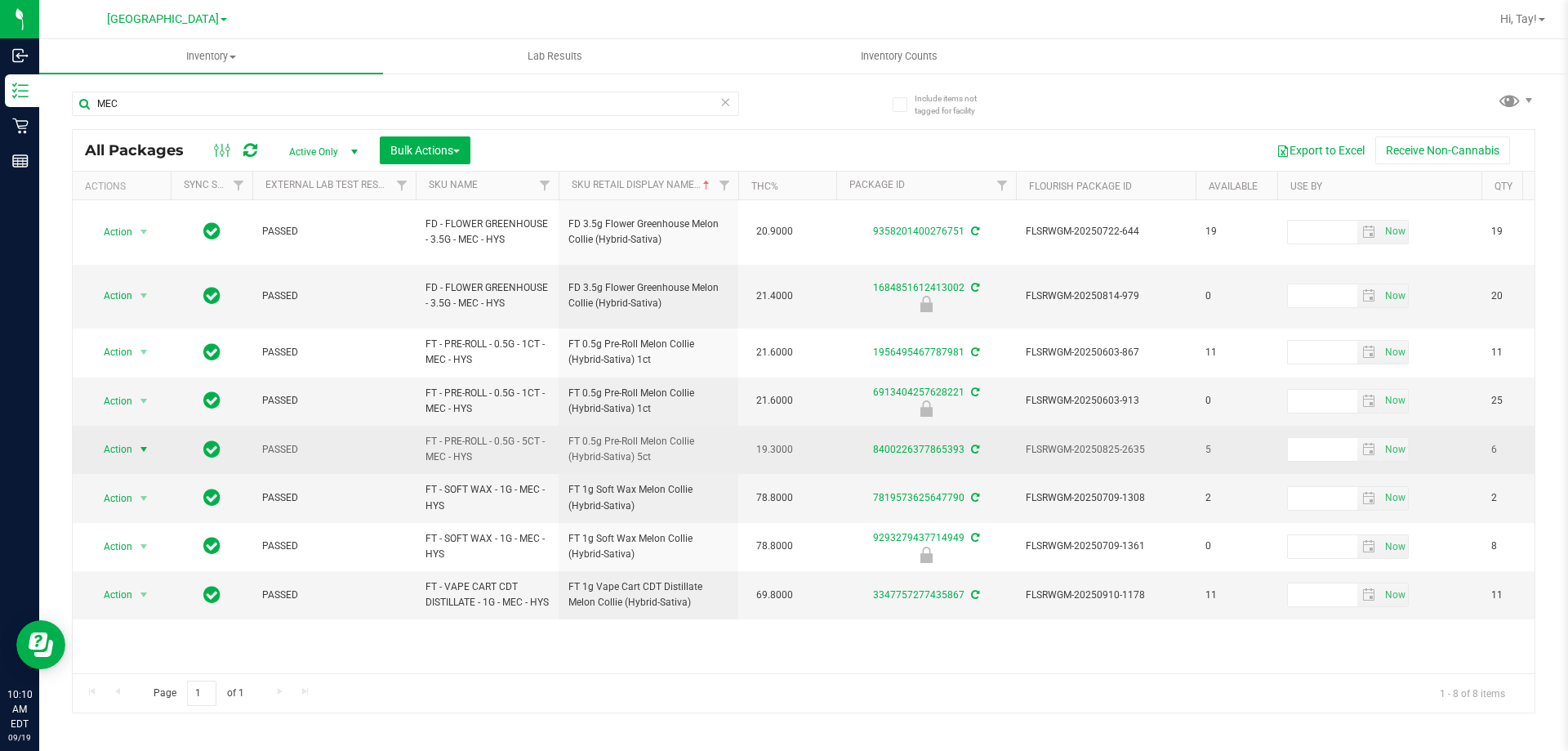
click at [148, 442] on span "select" at bounding box center [143, 448] width 13 height 13
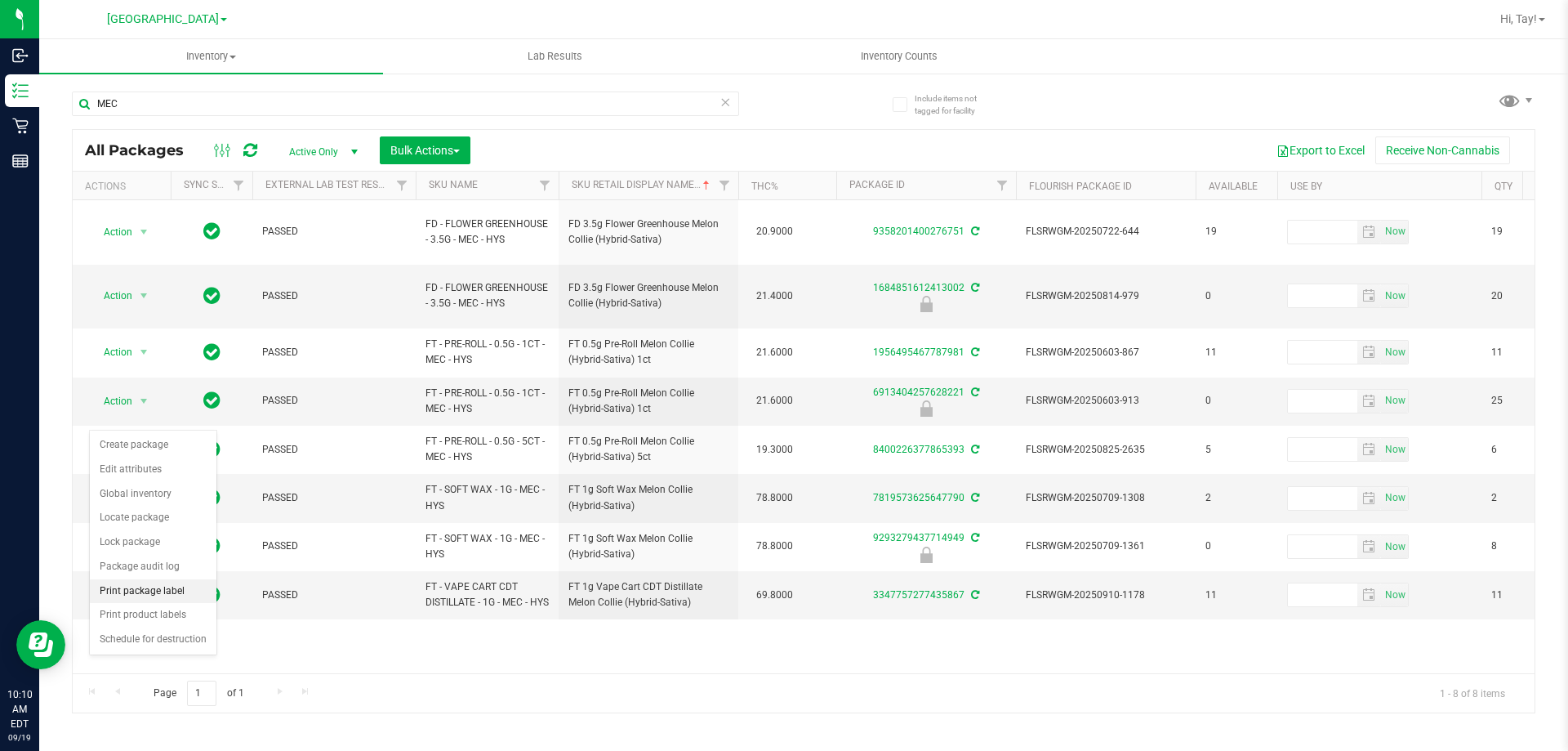
click at [191, 584] on li "Print package label" at bounding box center [152, 591] width 126 height 25
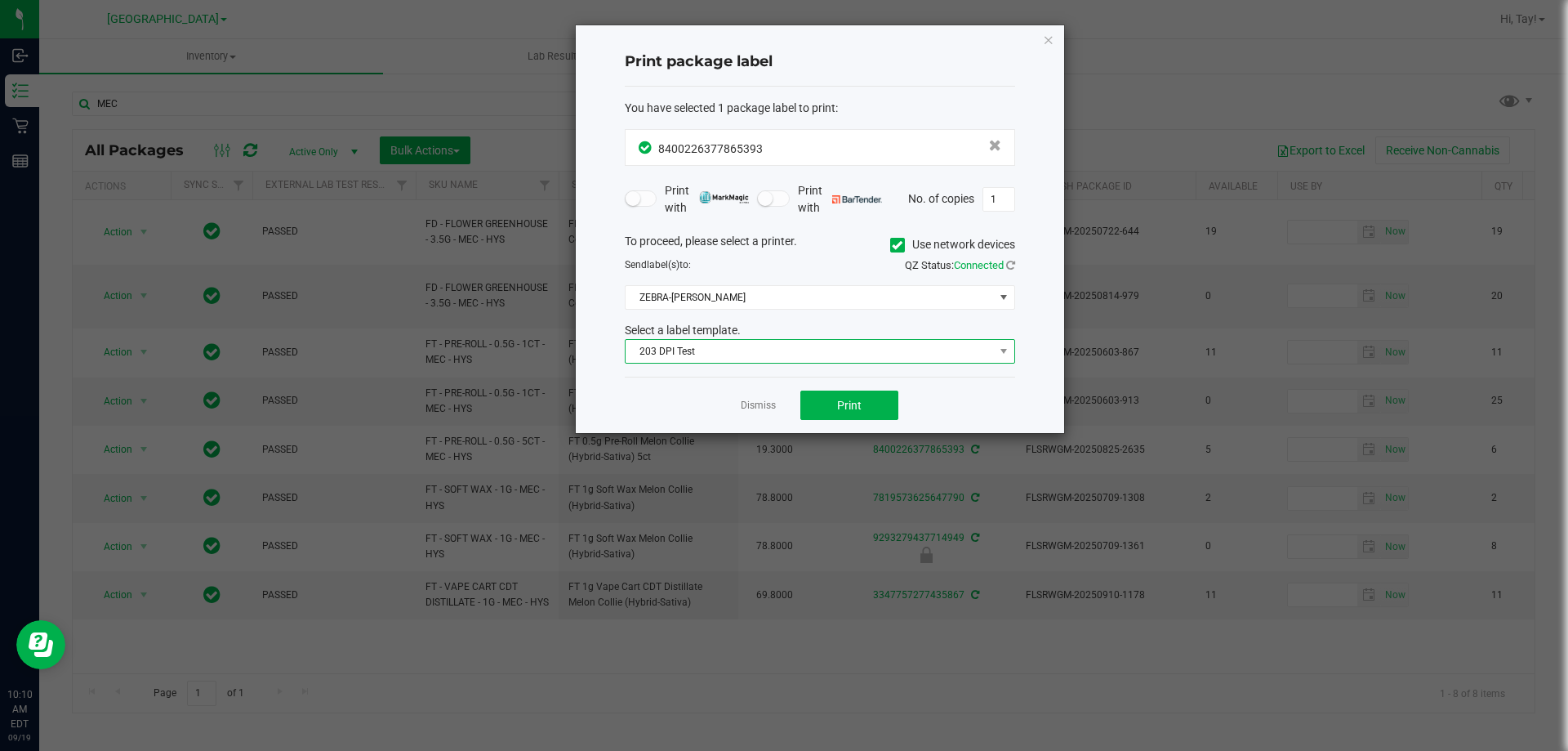
click at [801, 353] on span "203 DPI Test" at bounding box center [809, 351] width 368 height 23
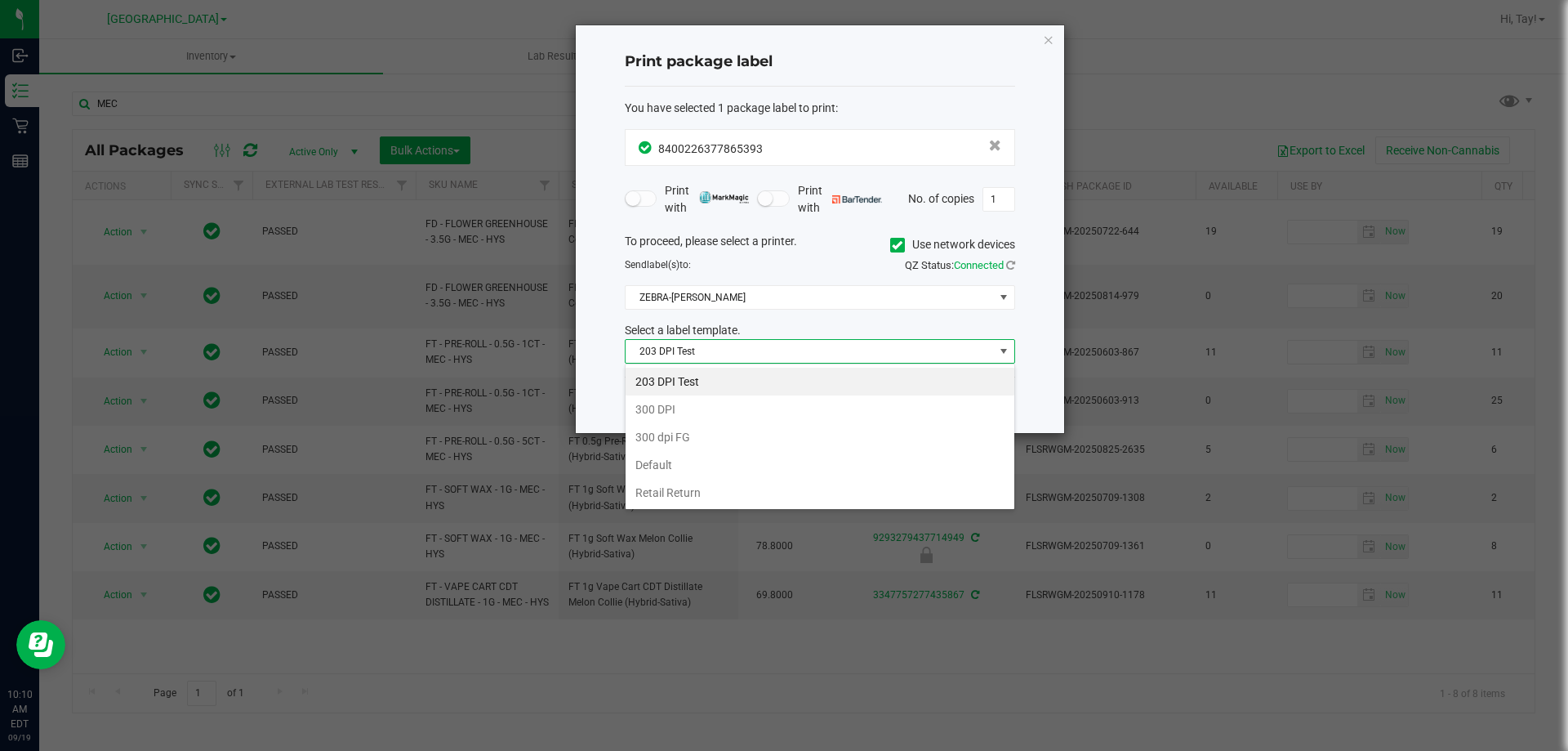
scroll to position [25, 391]
click at [590, 334] on div "Print package label You have selected 1 package label to print : 84002263778653…" at bounding box center [819, 229] width 488 height 408
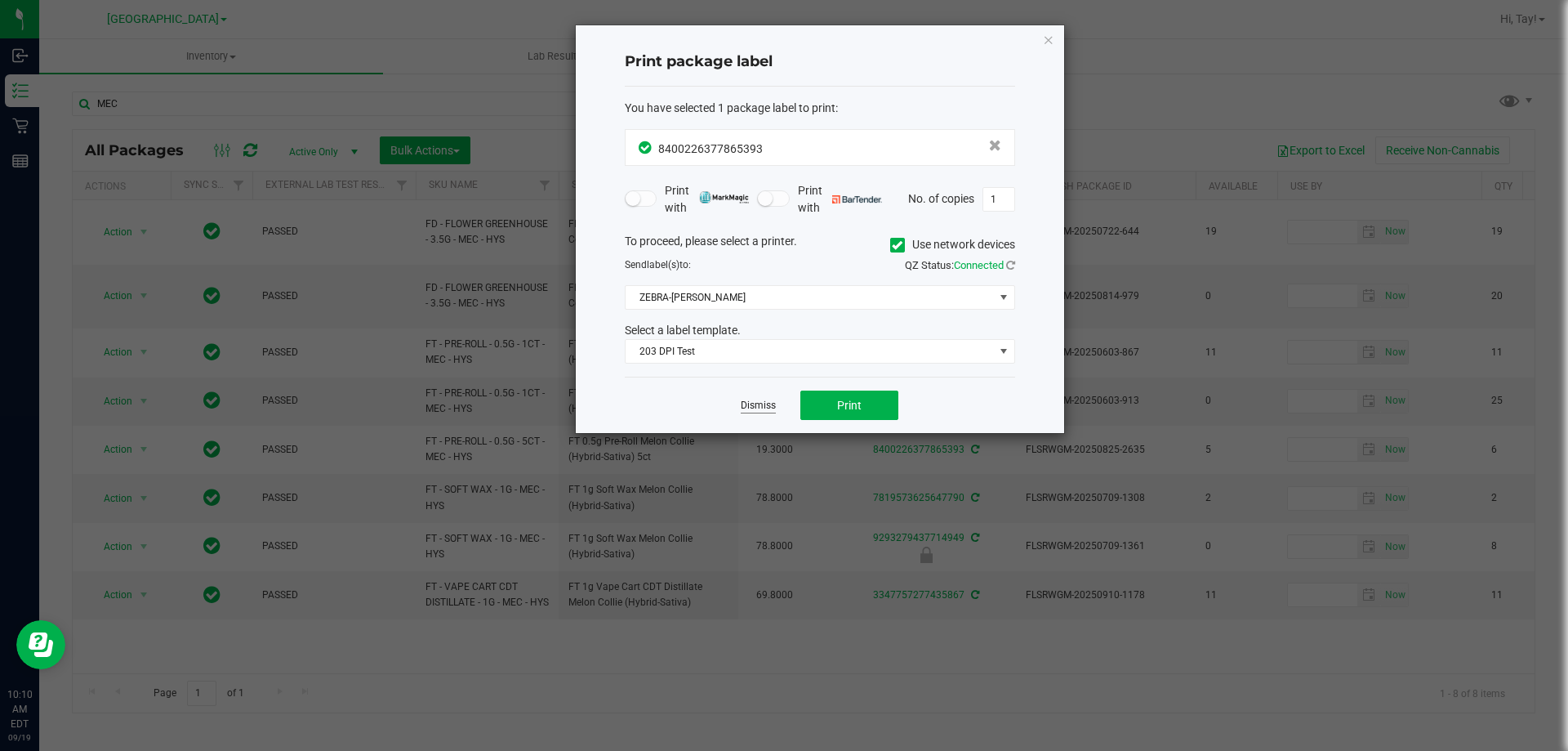
click at [756, 402] on link "Dismiss" at bounding box center [757, 405] width 35 height 14
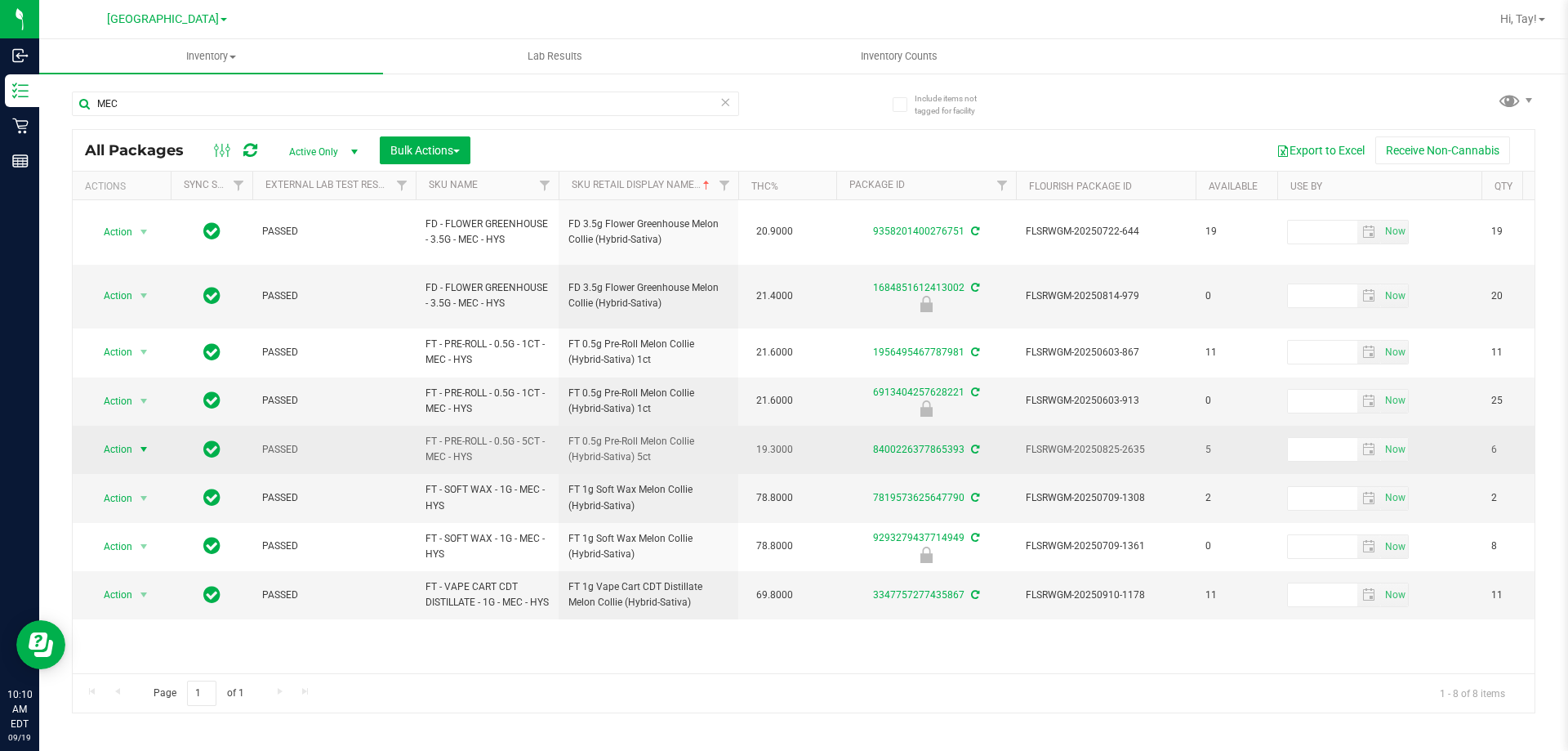
click at [141, 442] on span "select" at bounding box center [143, 448] width 13 height 13
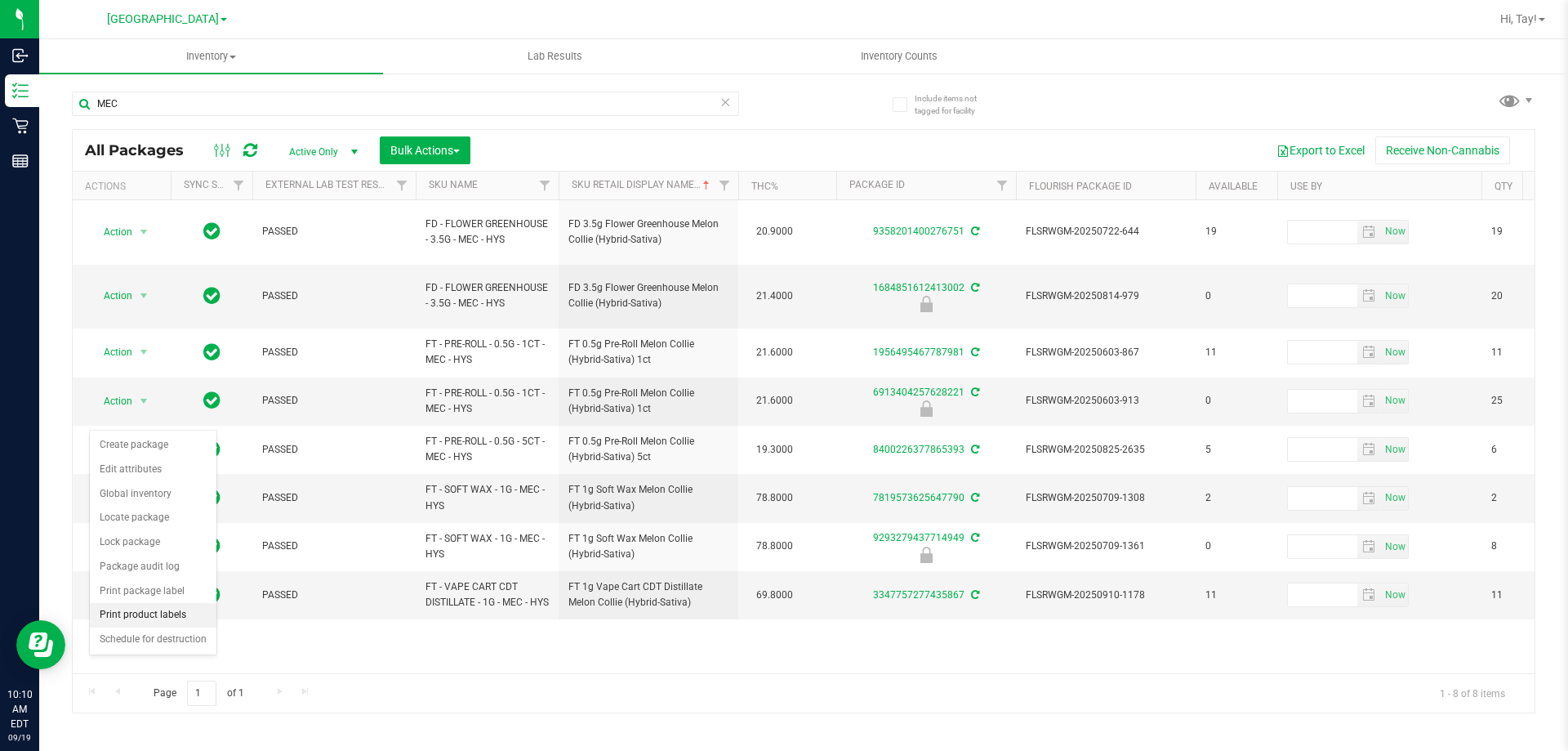
click at [146, 614] on li "Print product labels" at bounding box center [152, 615] width 126 height 25
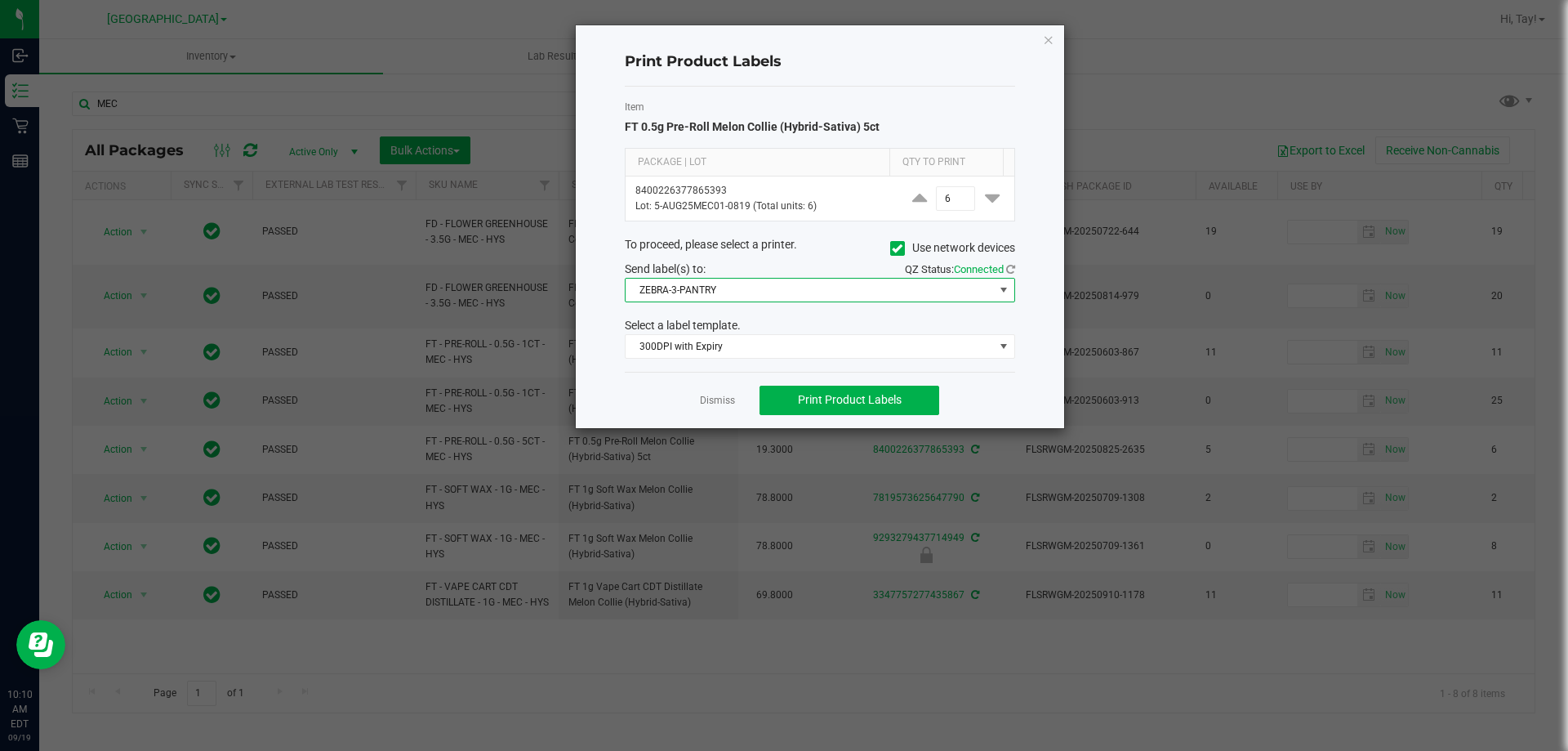
click at [728, 282] on span "ZEBRA-3-PANTRY" at bounding box center [809, 290] width 368 height 23
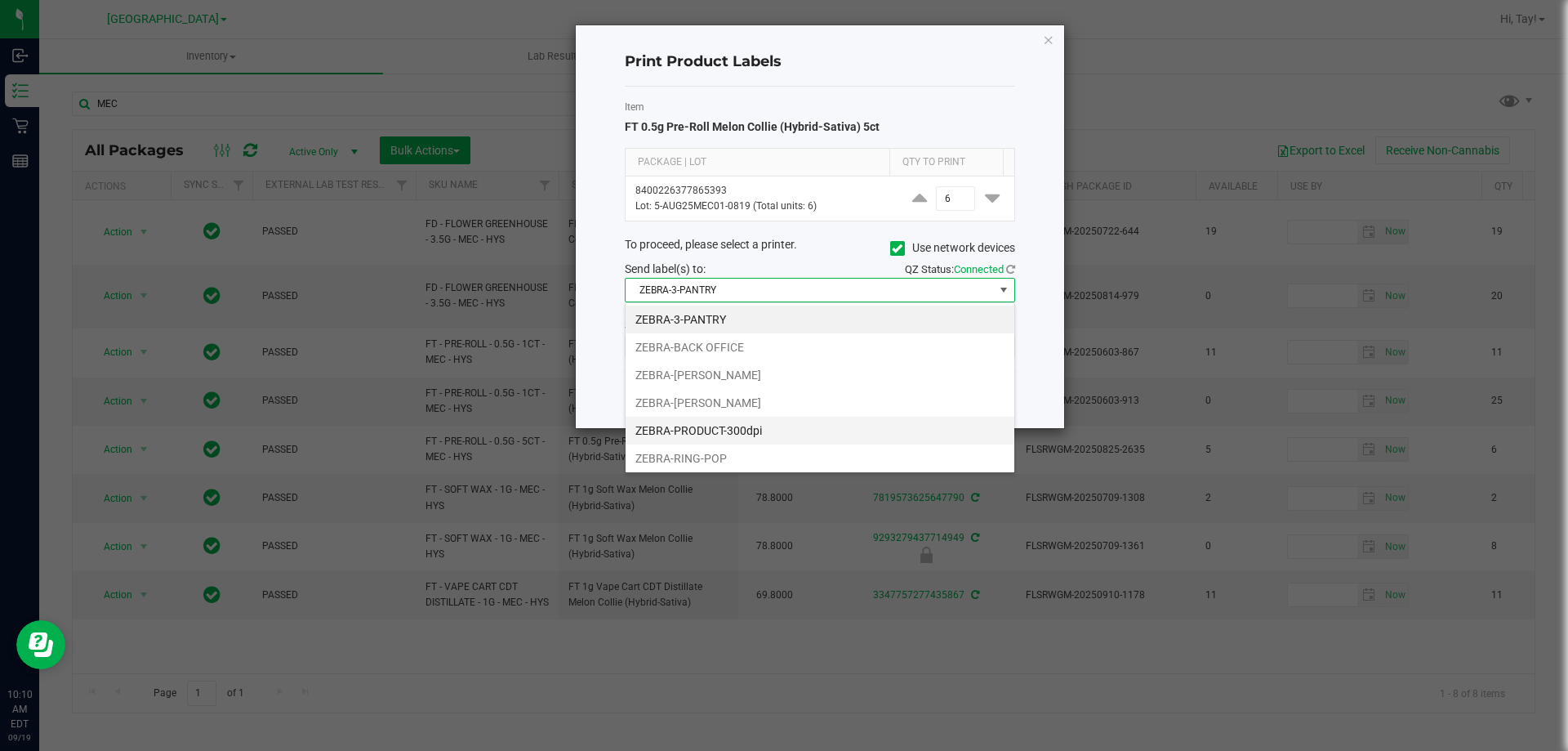
click at [750, 426] on li "ZEBRA-PRODUCT-300dpi" at bounding box center [819, 431] width 389 height 28
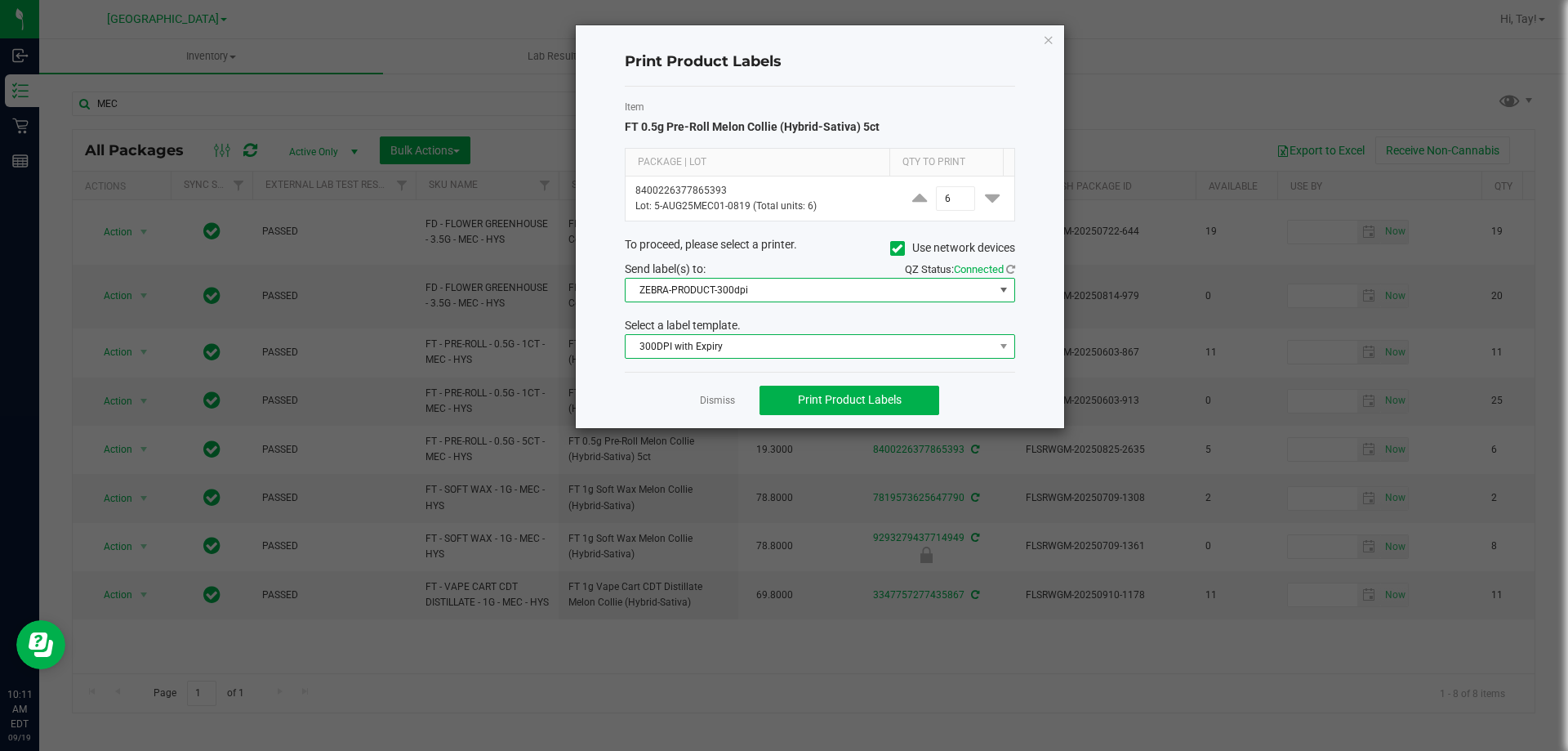
click at [751, 351] on span "300DPI with Expiry" at bounding box center [809, 346] width 368 height 23
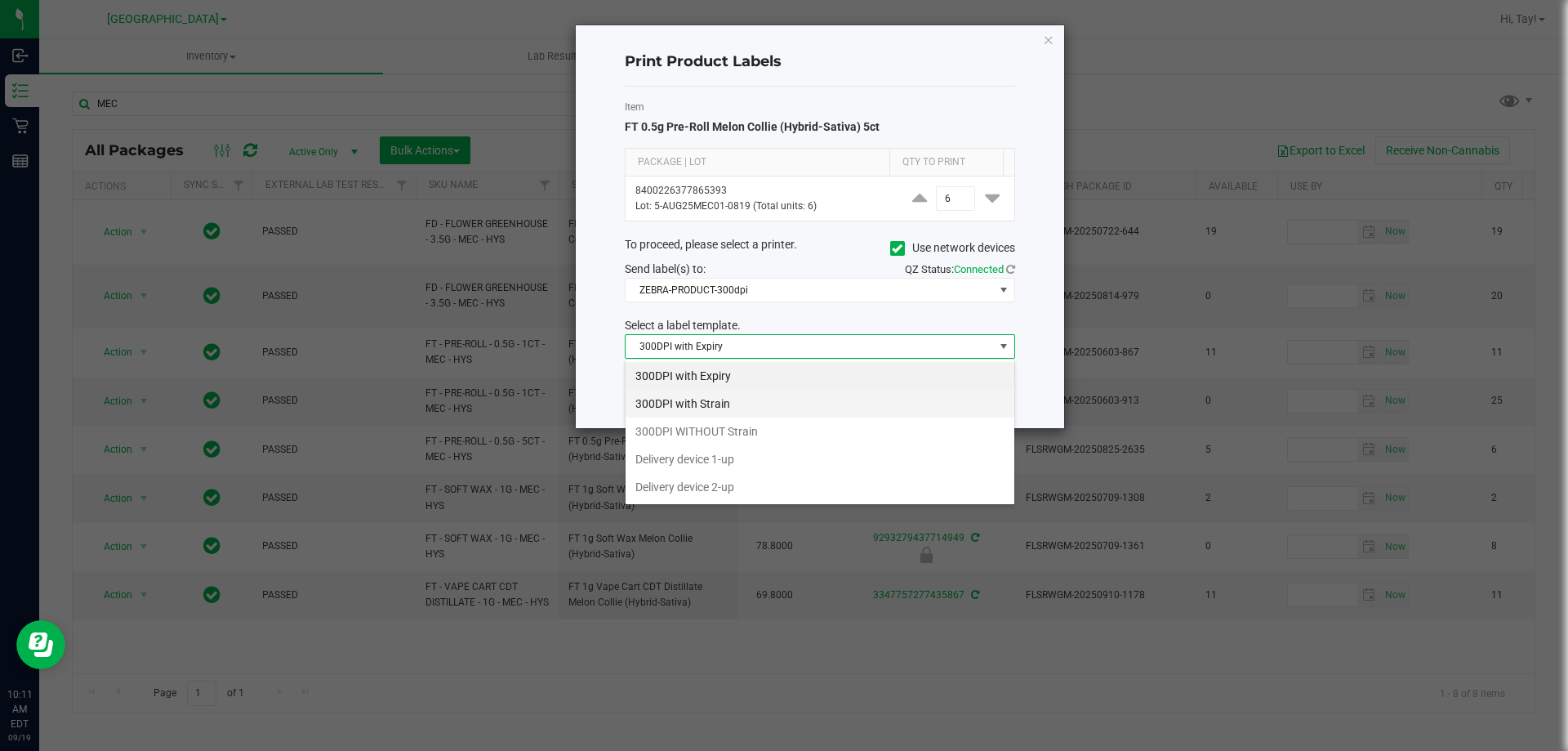
click at [743, 400] on li "300DPI with Strain" at bounding box center [819, 403] width 389 height 28
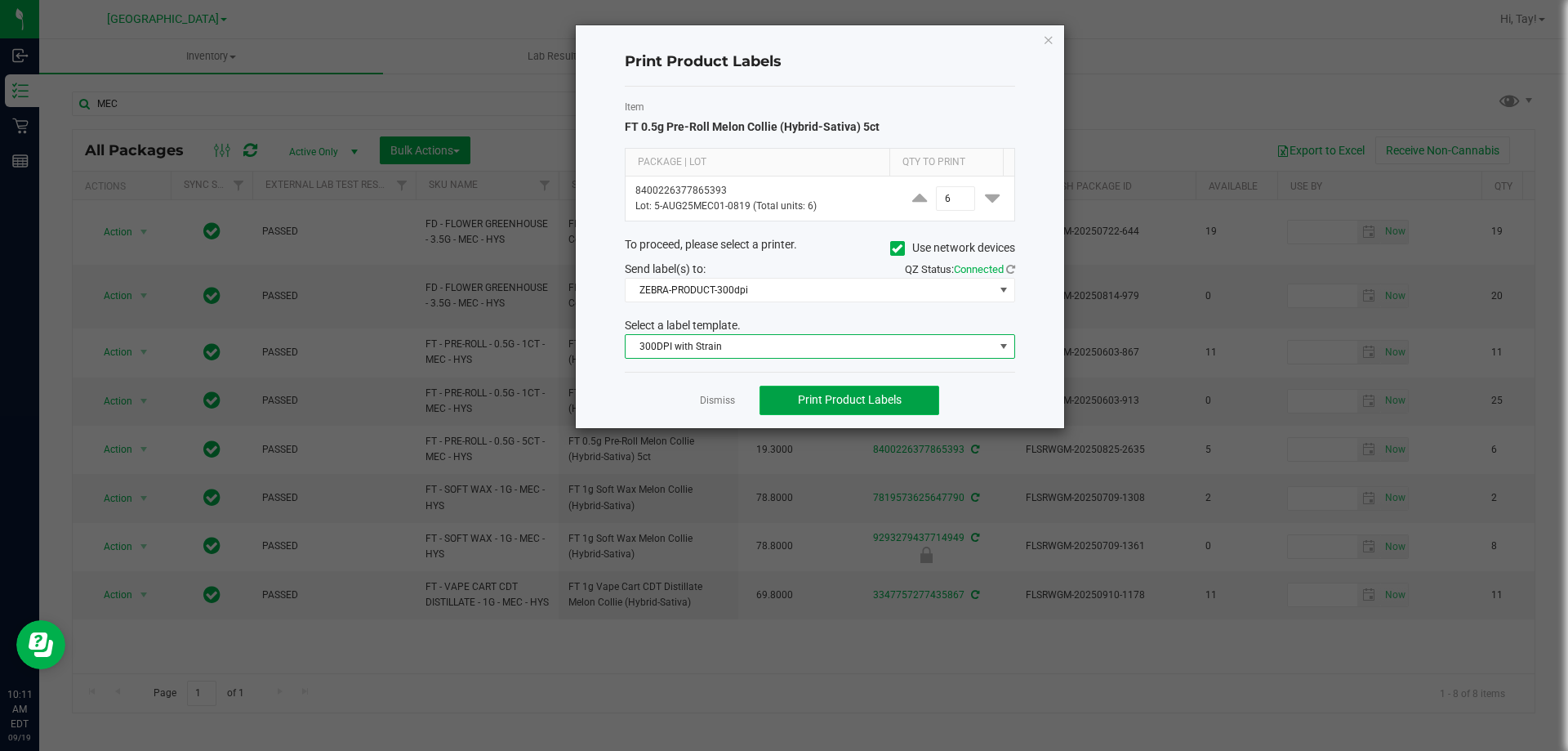
click at [806, 396] on span "Print Product Labels" at bounding box center [850, 399] width 103 height 13
click at [672, 352] on span "300DPI with Strain" at bounding box center [809, 346] width 368 height 23
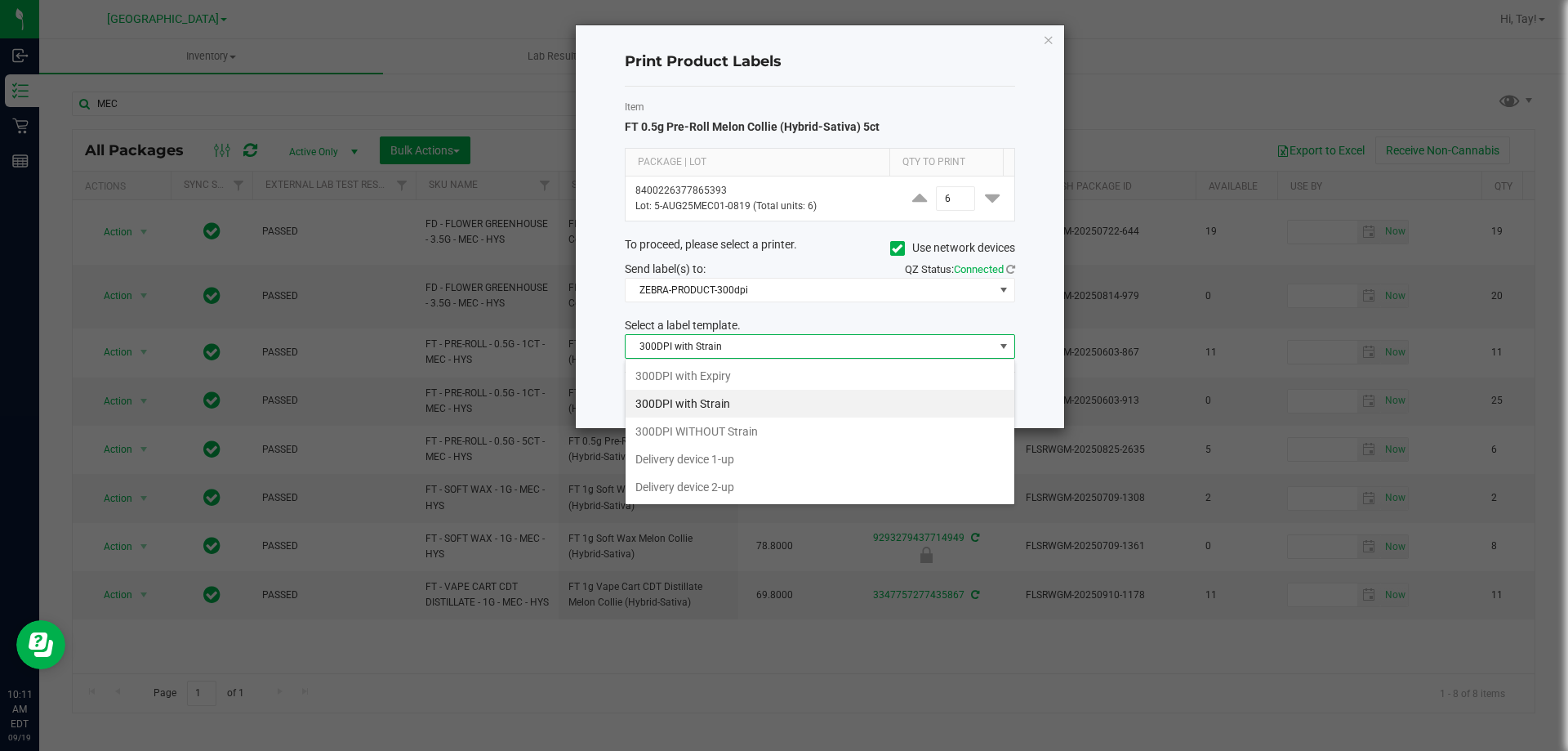
click at [754, 403] on li "300DPI with Strain" at bounding box center [819, 403] width 389 height 28
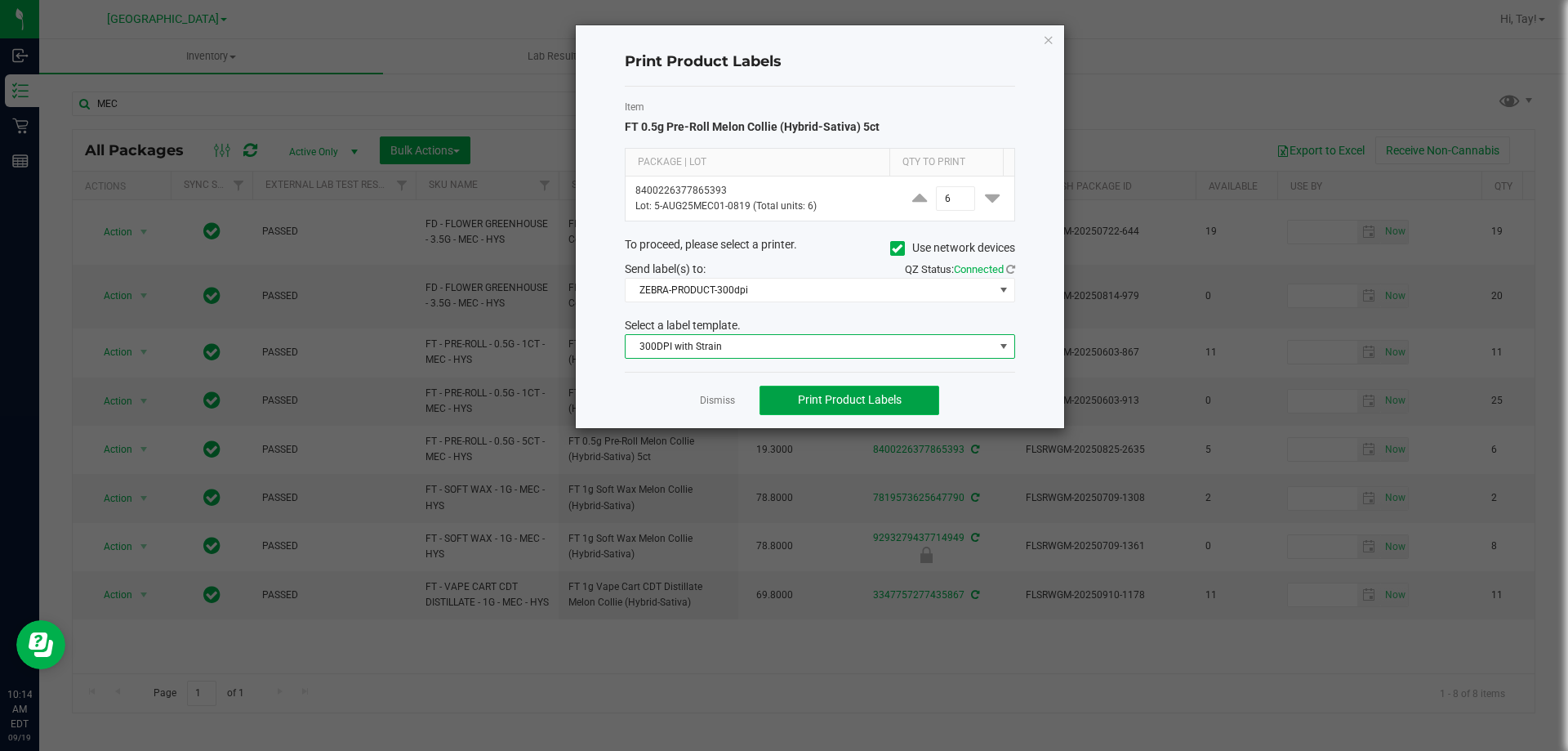
click at [845, 395] on span "Print Product Labels" at bounding box center [850, 399] width 103 height 13
click at [717, 395] on link "Dismiss" at bounding box center [717, 401] width 35 height 14
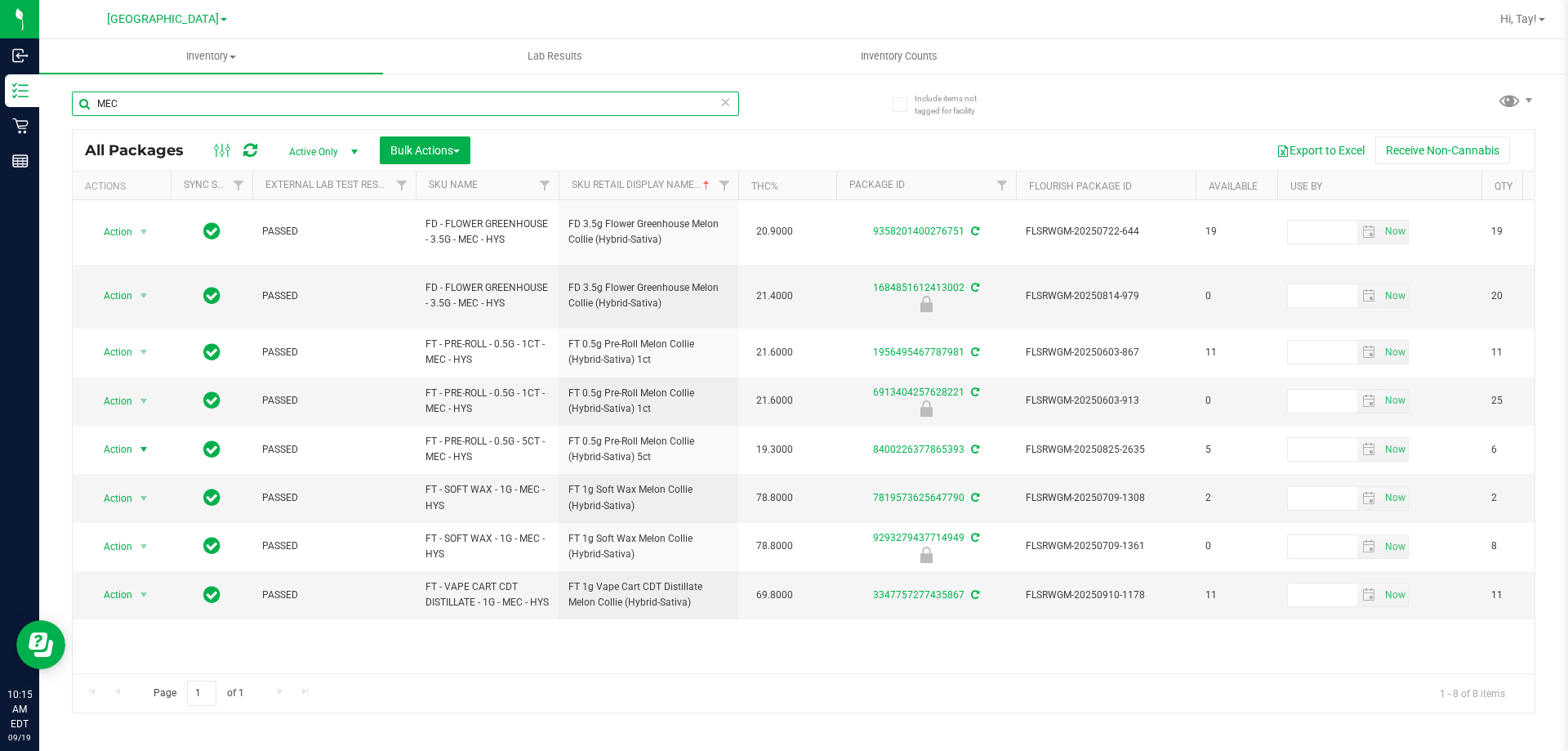
click at [197, 104] on input "MEC" at bounding box center [405, 103] width 667 height 25
type input "M"
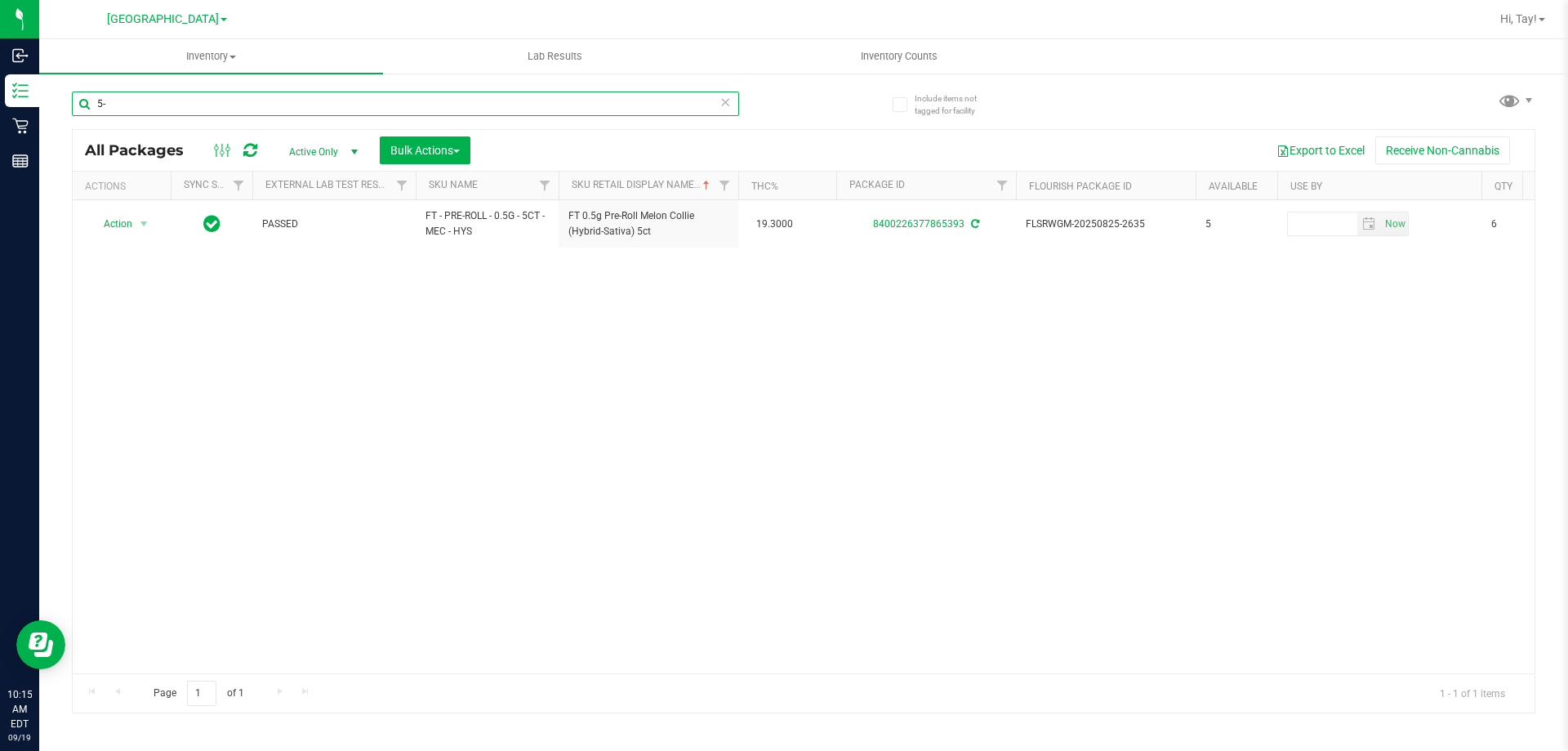
type input "5"
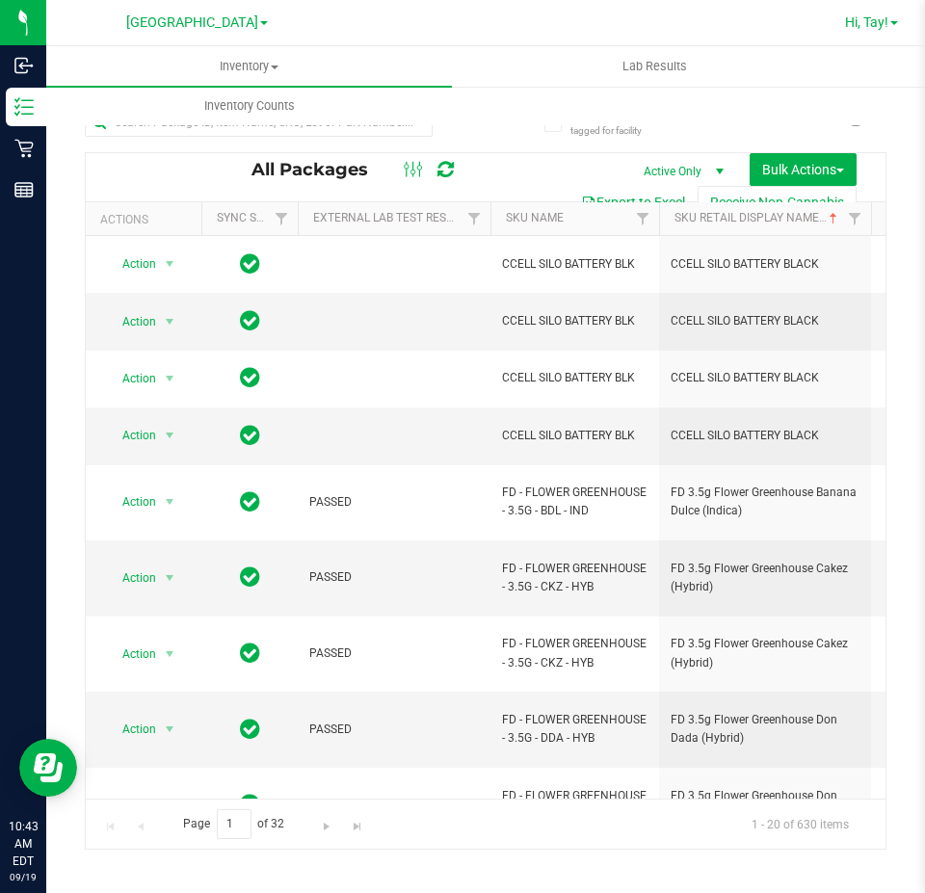
click at [888, 20] on span "Hi, Tay!" at bounding box center [866, 21] width 43 height 15
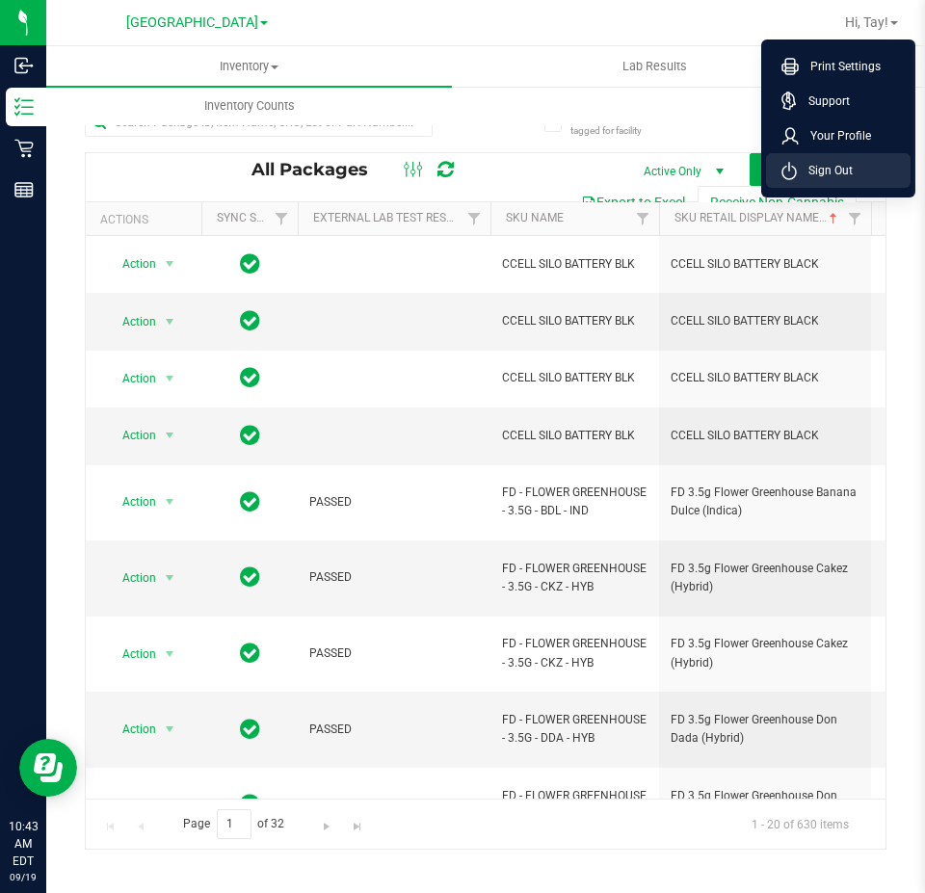
click at [829, 172] on span "Sign Out" at bounding box center [825, 170] width 56 height 19
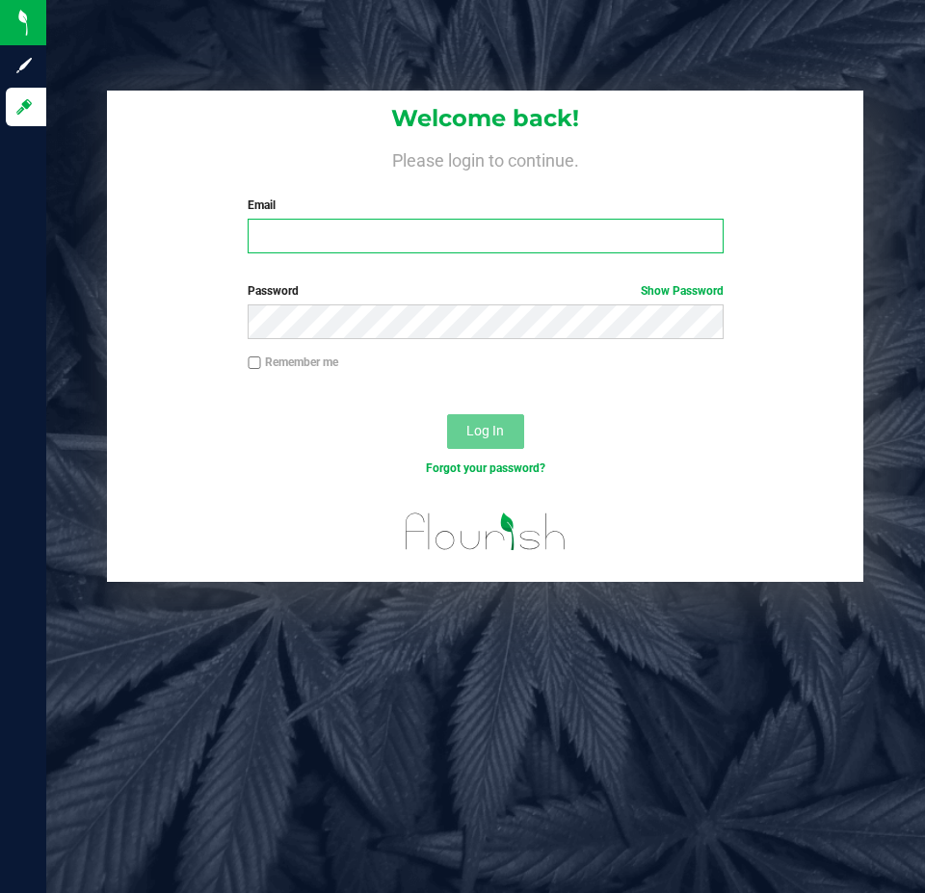
click at [274, 231] on input "Email" at bounding box center [485, 236] width 475 height 35
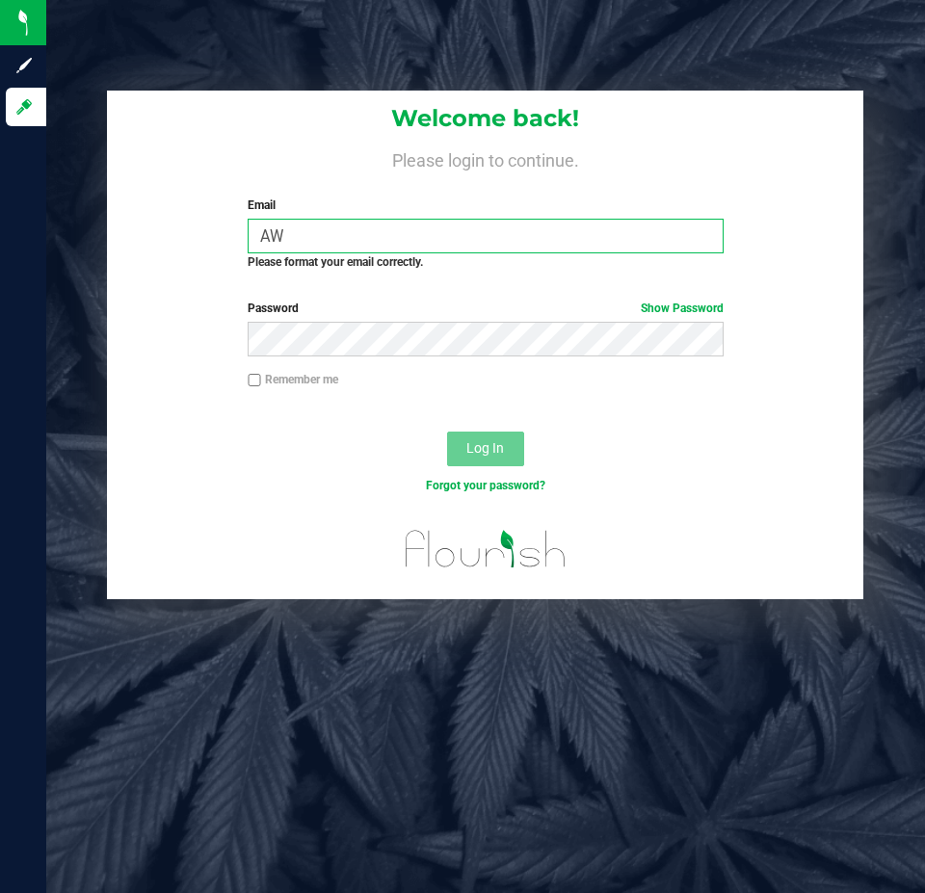
type input "A"
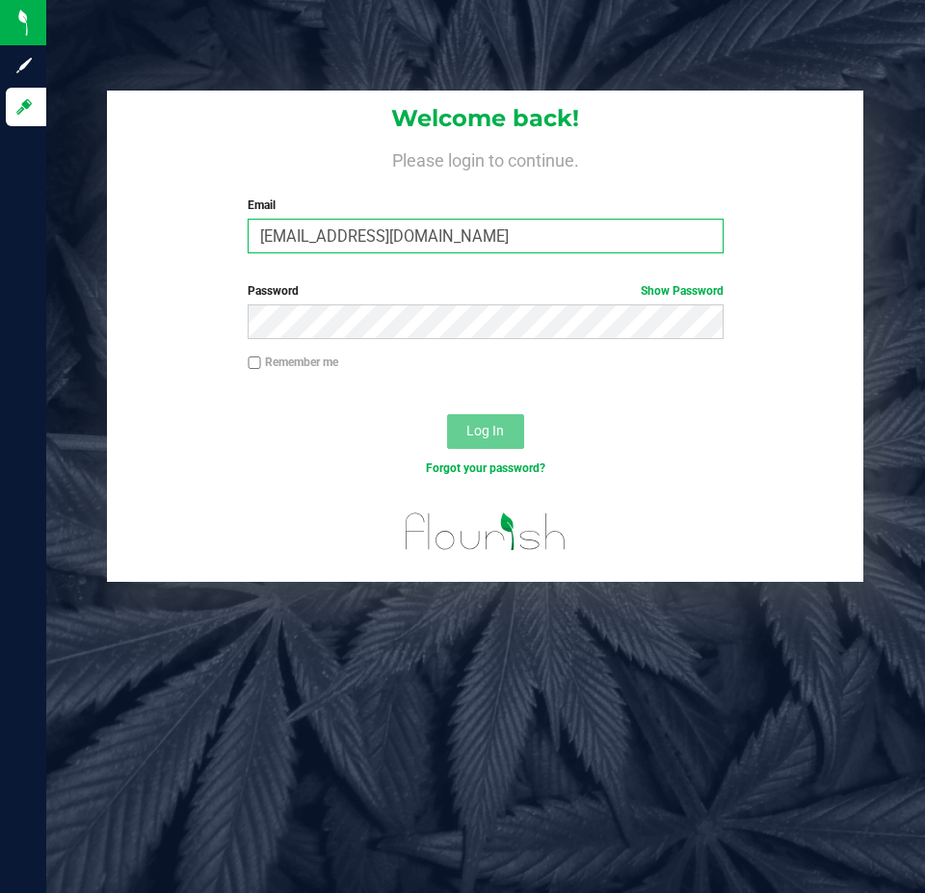
type input "awebster@liveparallel.com"
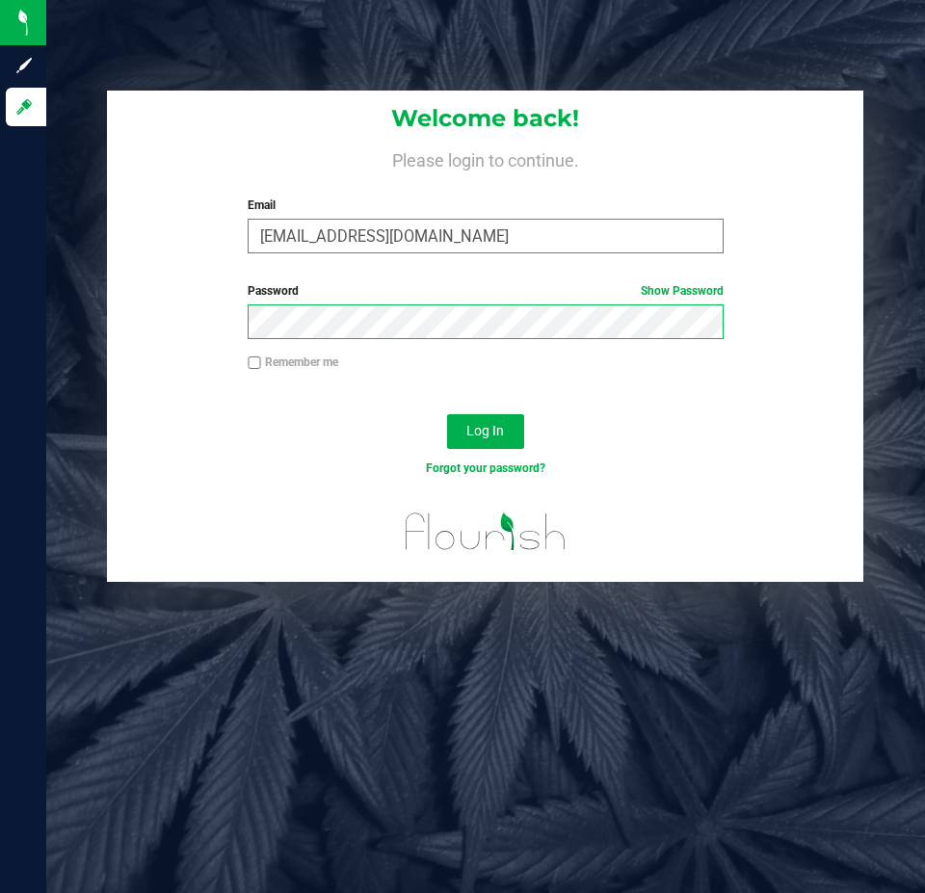
click at [447, 414] on button "Log In" at bounding box center [485, 431] width 77 height 35
